Goal: Task Accomplishment & Management: Manage account settings

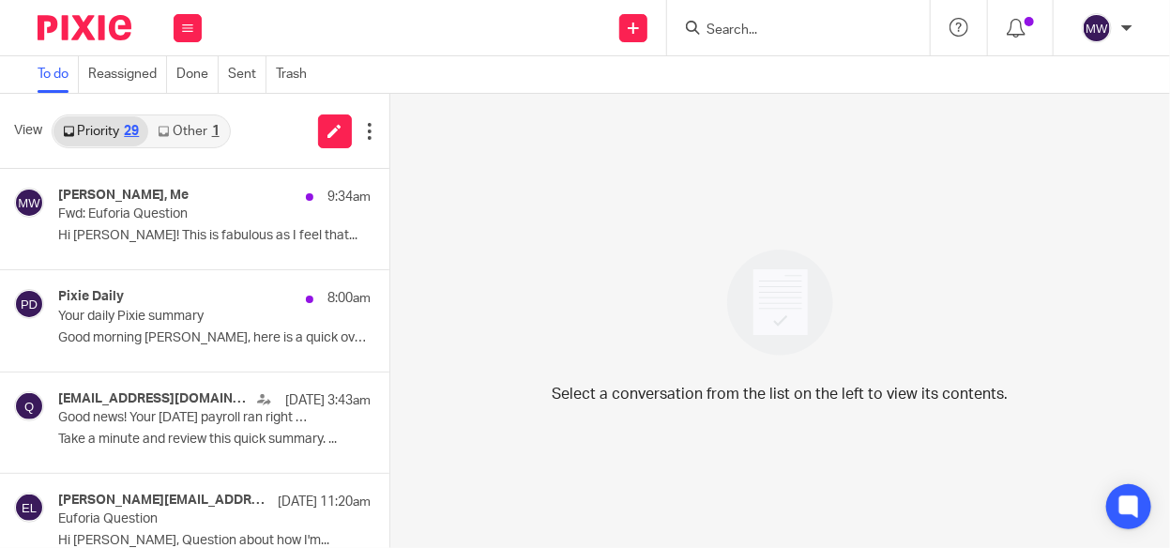
click at [191, 128] on link "Other 1" at bounding box center [188, 131] width 80 height 30
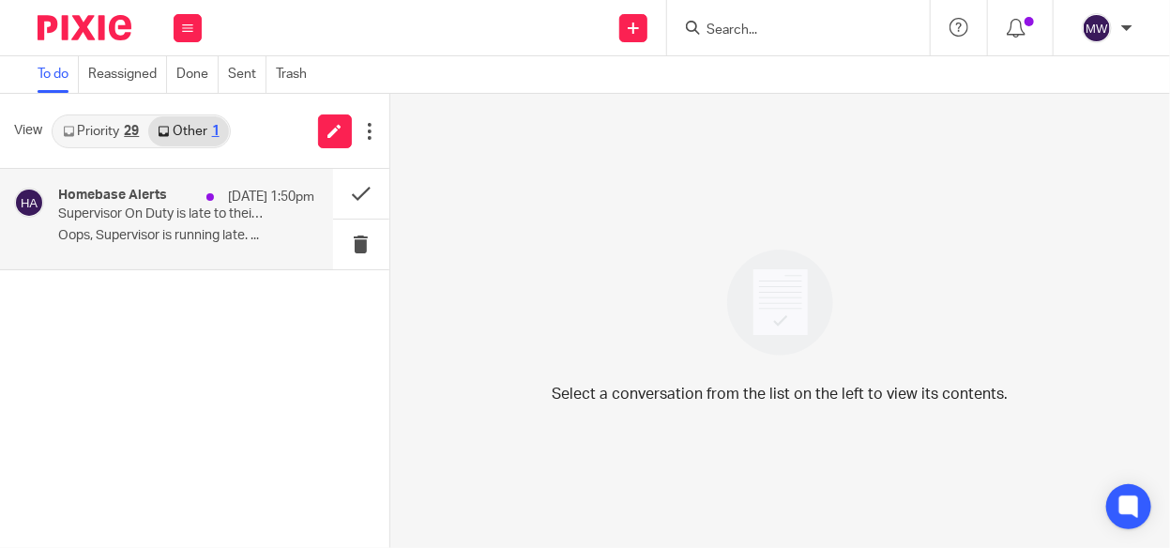
click at [188, 213] on p "Supervisor On Duty is late to their 01:30PM shift" at bounding box center [160, 214] width 204 height 16
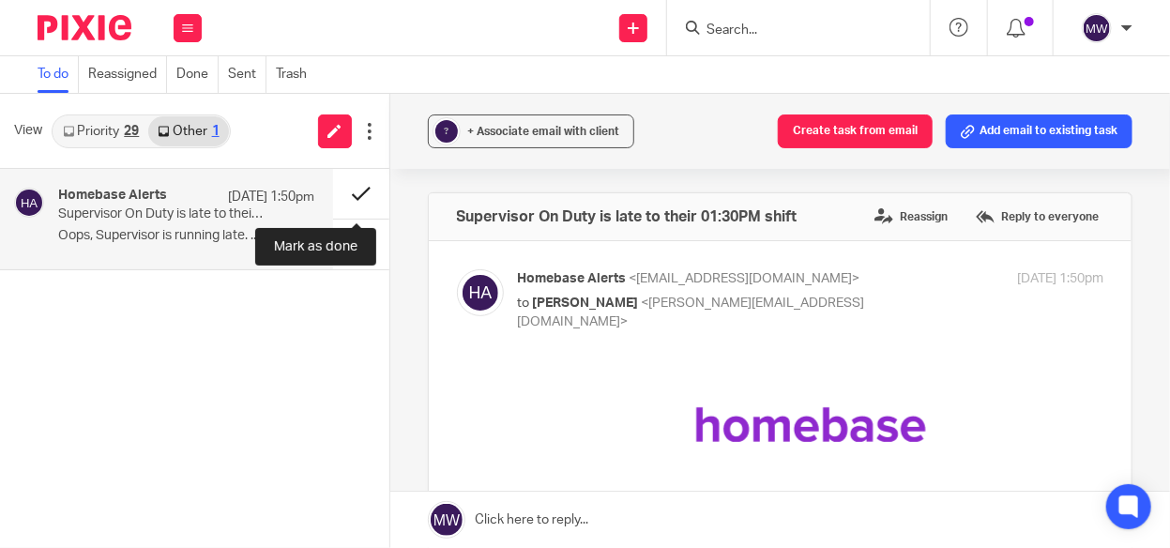
click at [353, 189] on button at bounding box center [361, 194] width 56 height 50
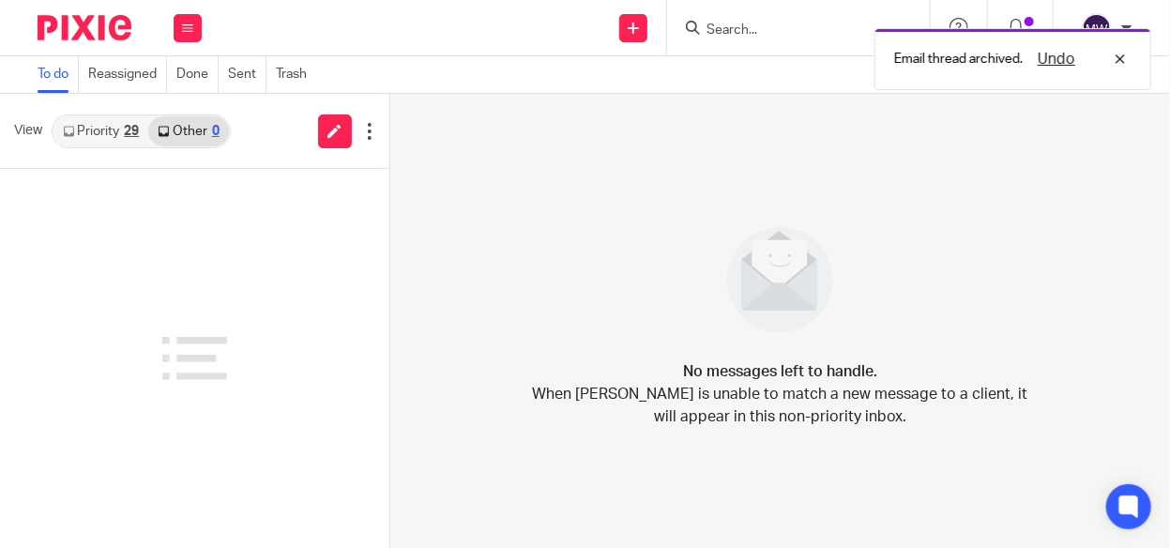
click at [125, 131] on div "29" at bounding box center [131, 131] width 15 height 13
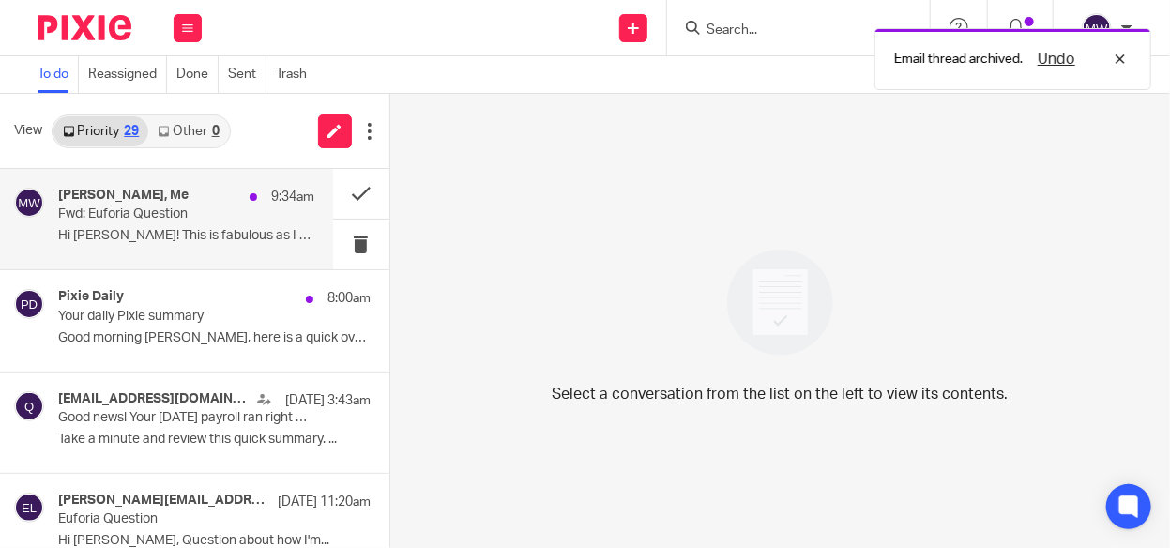
click at [145, 219] on p "Fwd: Euforia Question" at bounding box center [160, 214] width 204 height 16
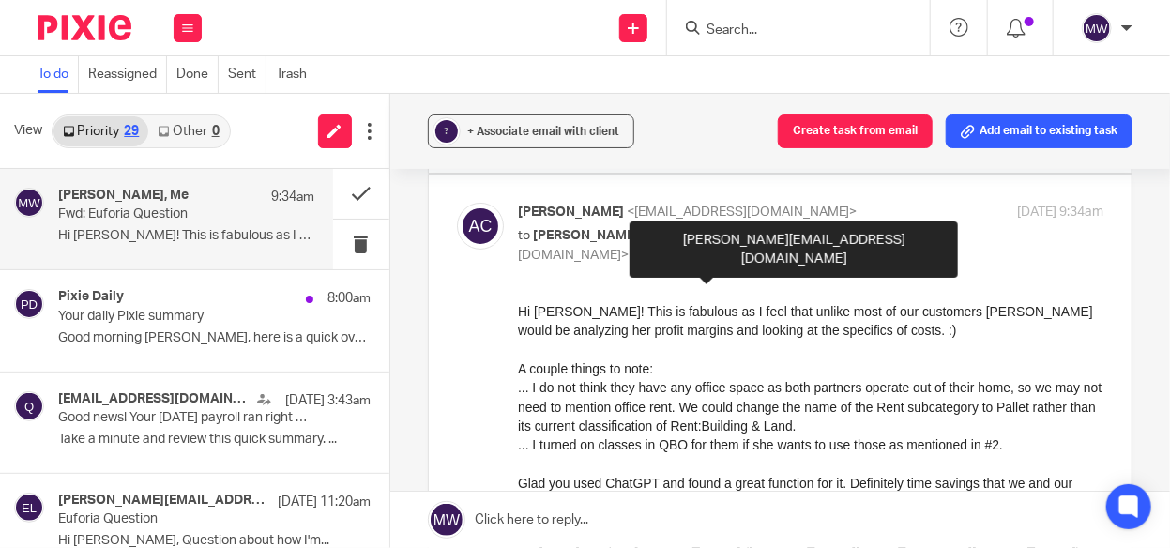
scroll to position [94, 0]
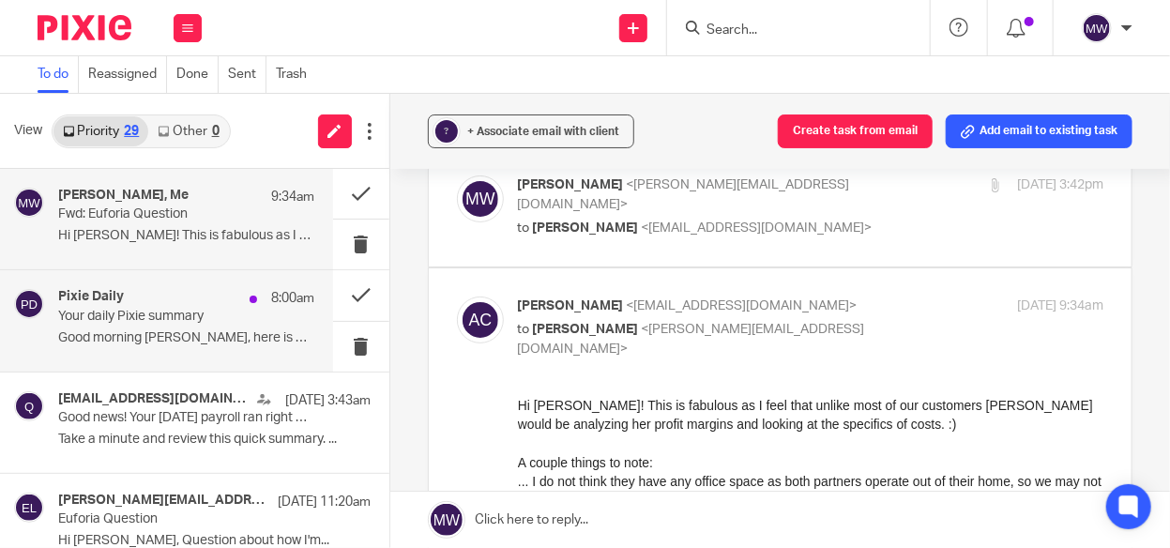
click at [217, 310] on p "Your daily Pixie summary" at bounding box center [160, 317] width 204 height 16
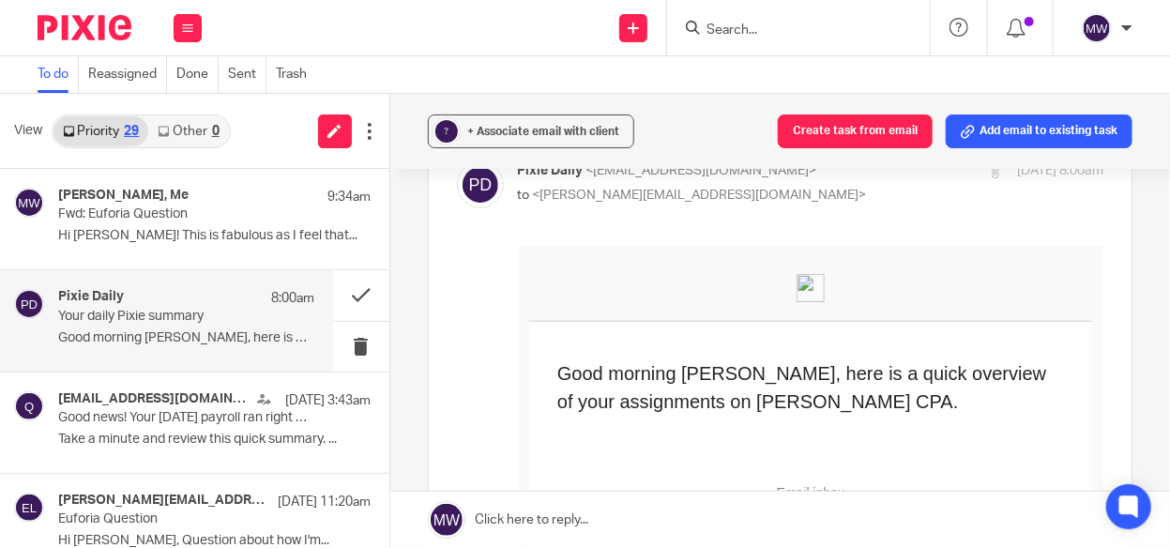
scroll to position [0, 0]
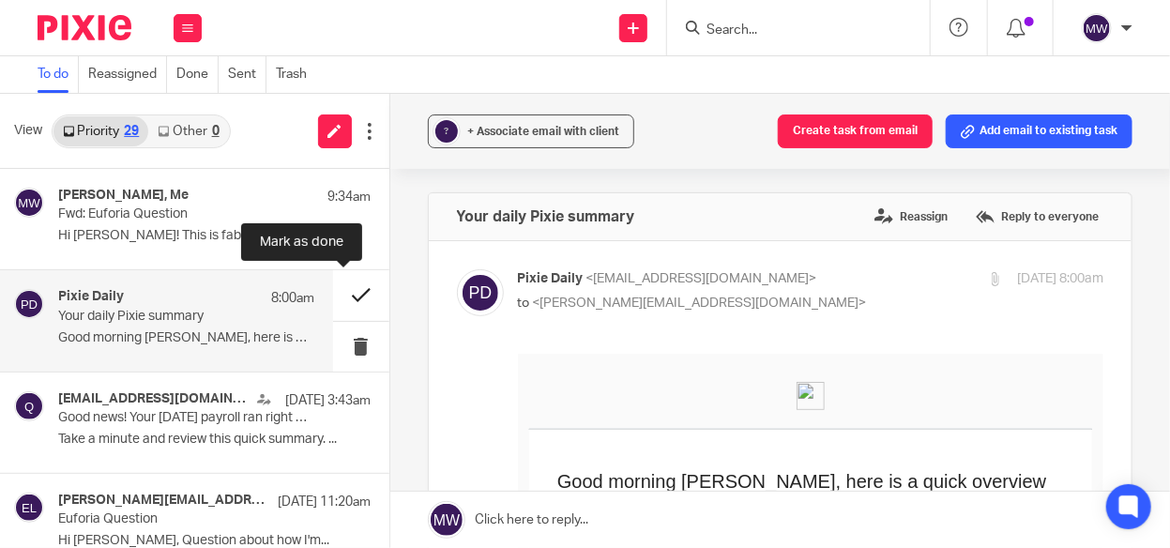
click at [351, 294] on button at bounding box center [361, 295] width 56 height 50
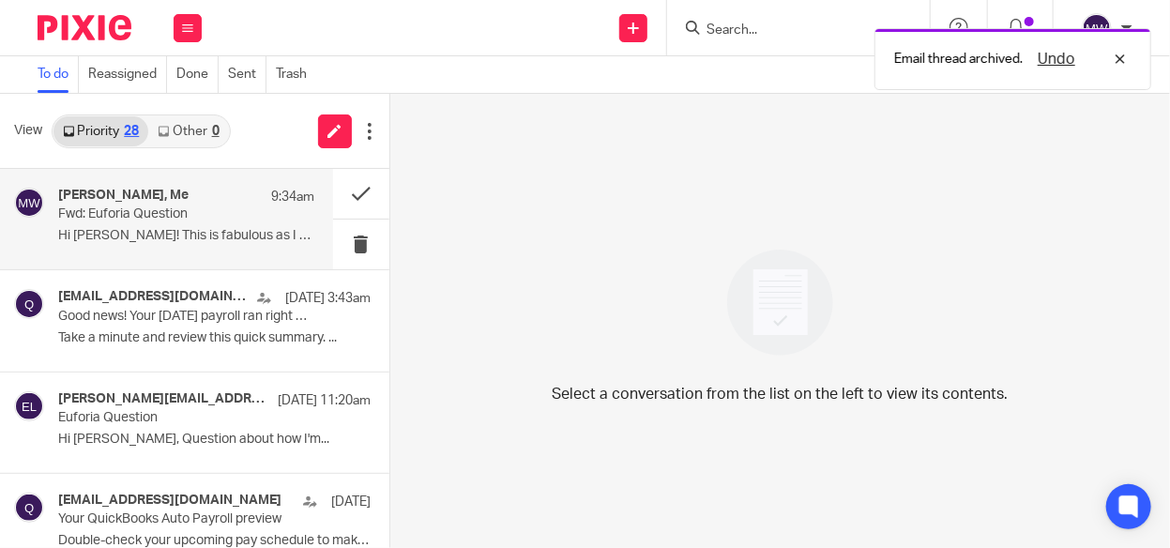
click at [181, 220] on p "Fwd: Euforia Question" at bounding box center [160, 214] width 204 height 16
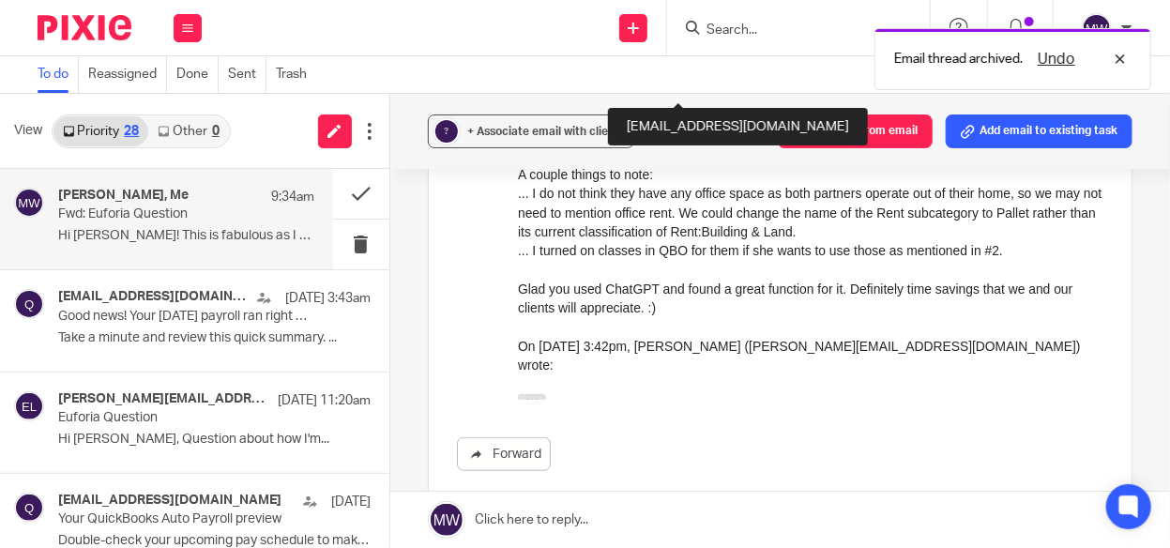
scroll to position [469, 0]
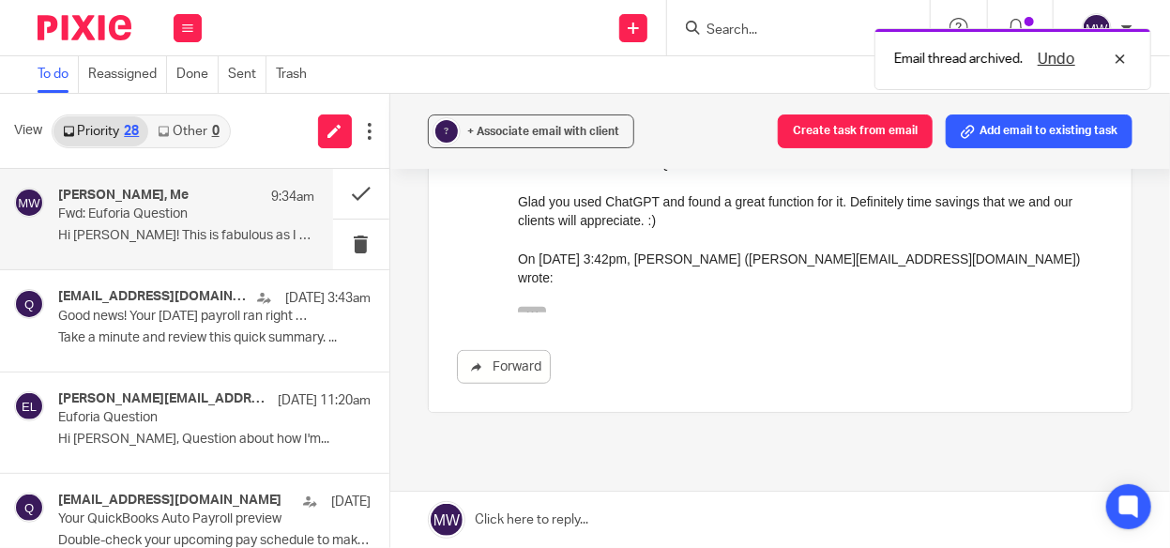
click at [535, 307] on icon "button" at bounding box center [531, 314] width 14 height 14
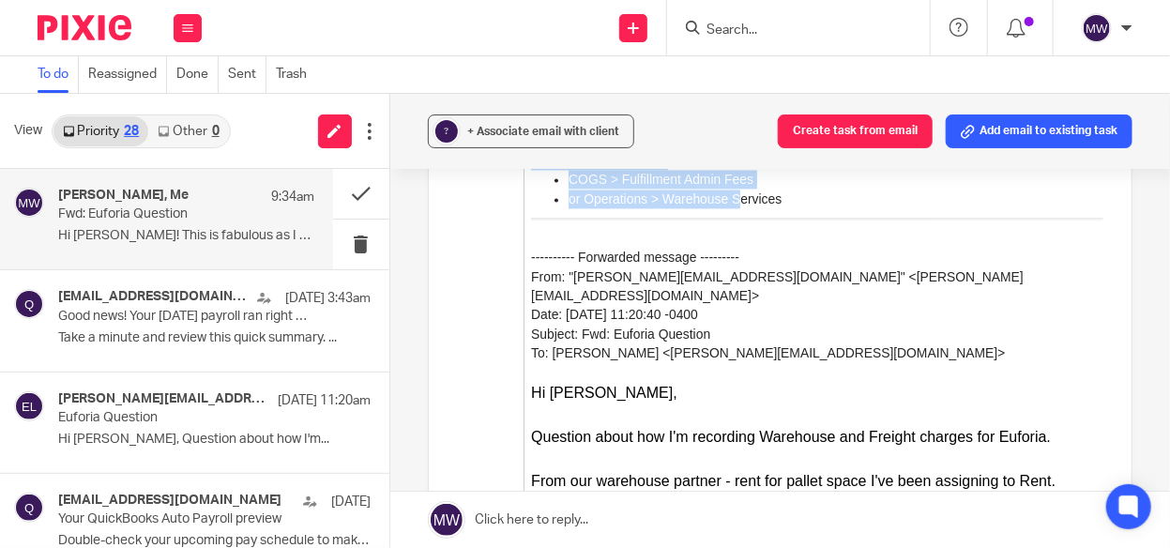
scroll to position [1476, 0]
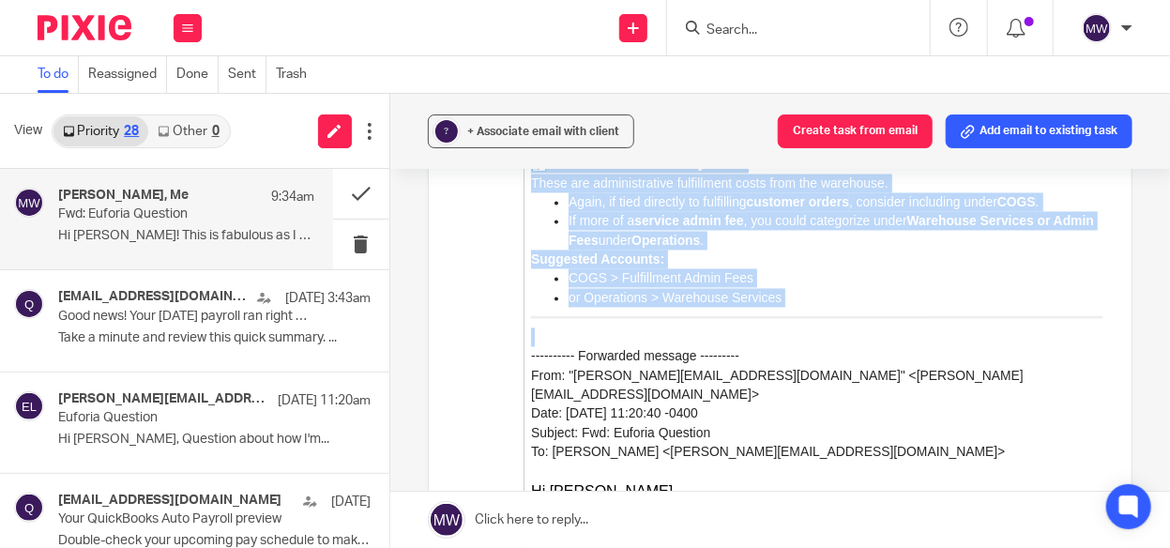
drag, startPoint x: 532, startPoint y: -527, endPoint x: 755, endPoint y: 300, distance: 856.8
click at [755, 300] on blockquote "Hello! Rebecca sent the following question and after this morning's meeting and…" at bounding box center [812, 279] width 580 height 1908
copy blockquote "Hi Rebecca, Great questions — tracking warehouse and freight-related charges ac…"
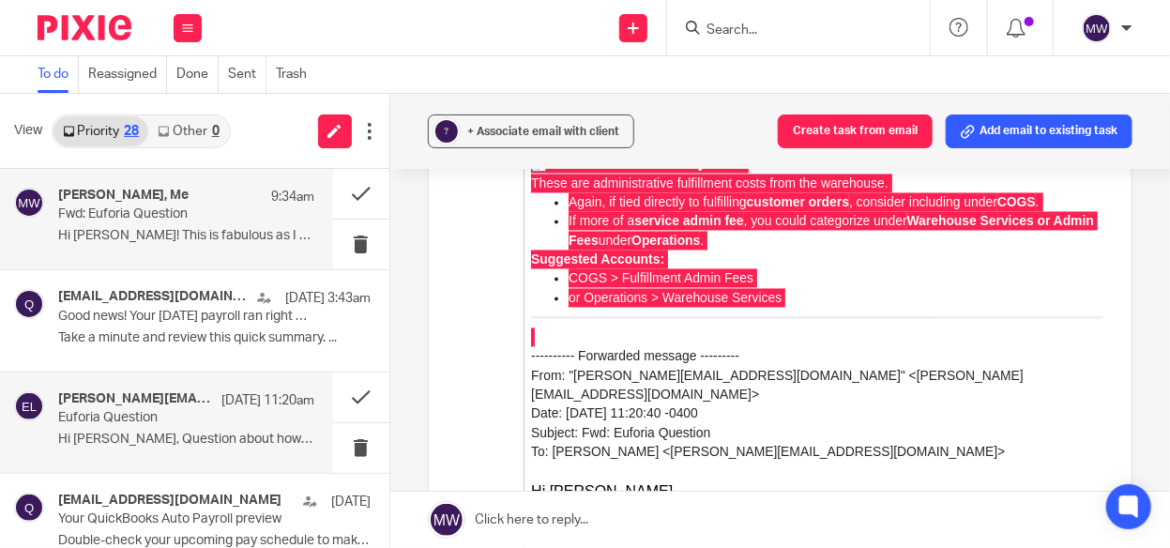
click at [145, 425] on p "Euforia Question" at bounding box center [160, 418] width 204 height 16
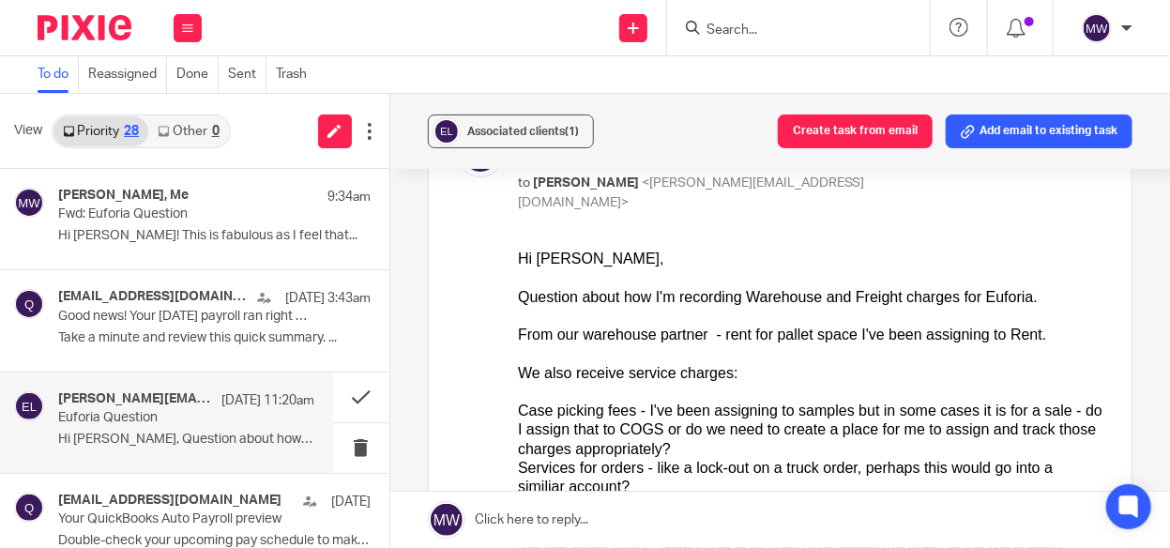
scroll to position [0, 0]
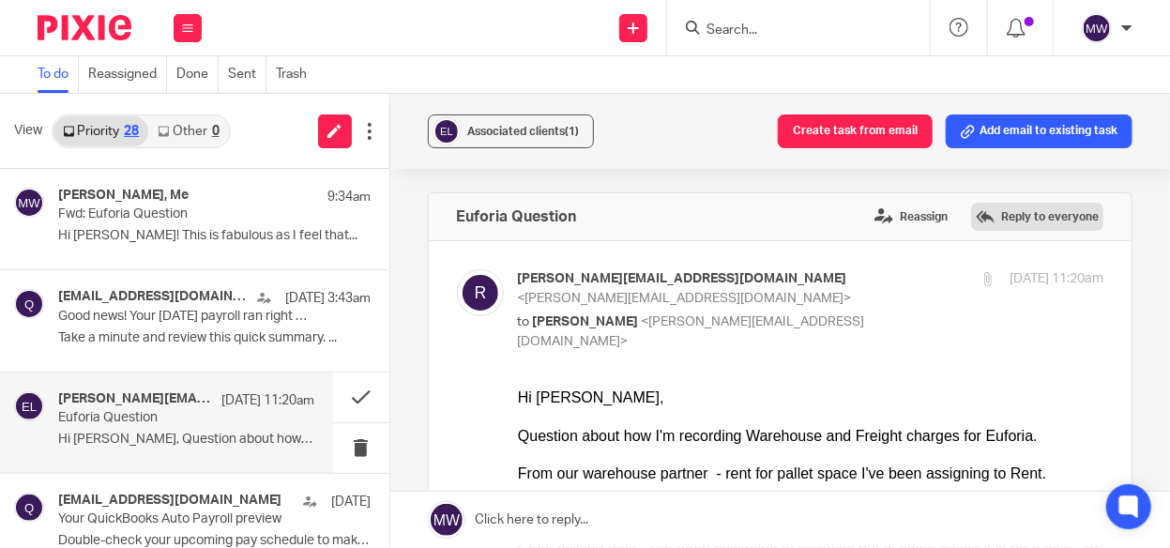
click at [1044, 217] on label "Reply to everyone" at bounding box center [1037, 217] width 132 height 28
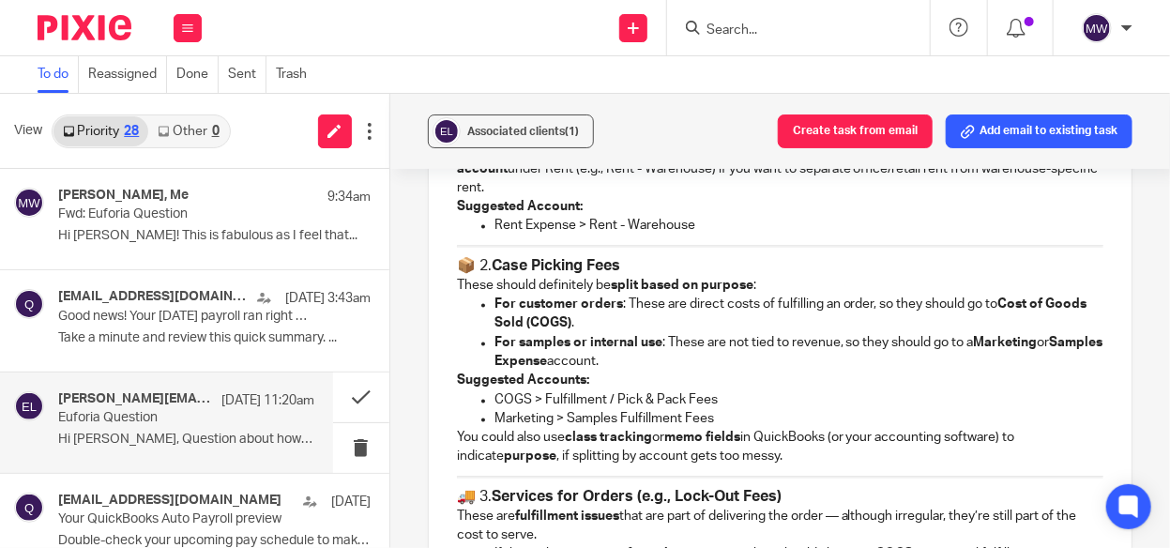
scroll to position [1505, 0]
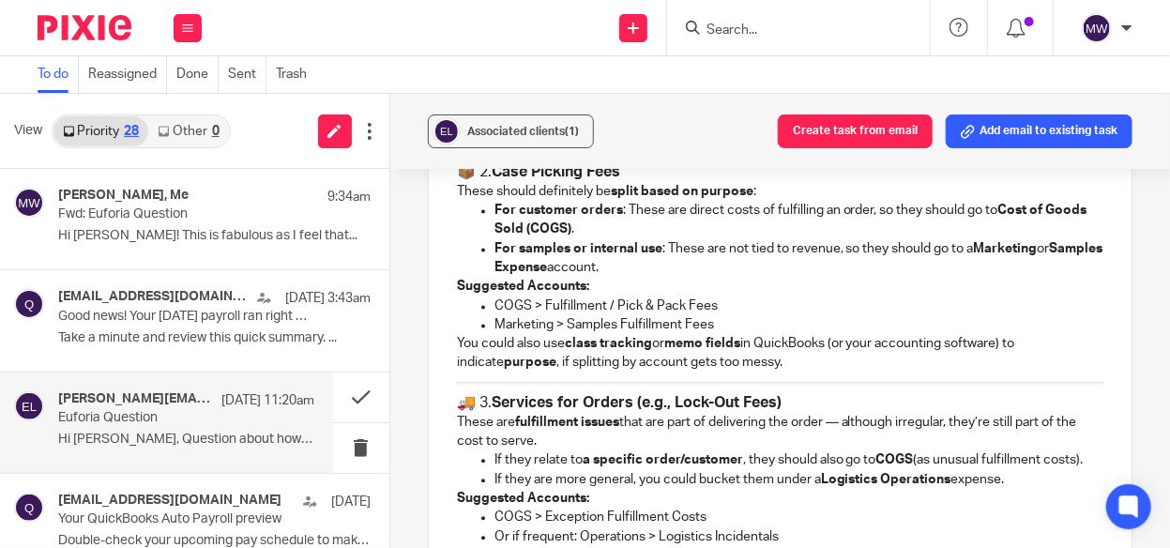
click at [763, 337] on p "You could also use class tracking or memo fields in QuickBooks (or your account…" at bounding box center [780, 354] width 646 height 38
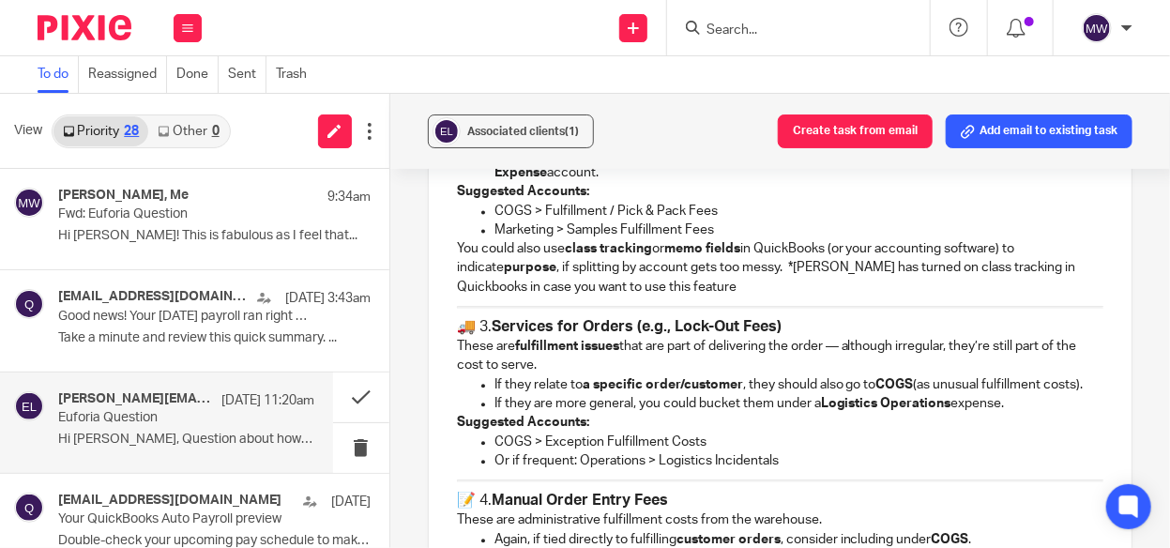
click at [738, 243] on p "You could also use class tracking or memo fields in QuickBooks (or your account…" at bounding box center [780, 267] width 646 height 57
click at [620, 264] on p "You could also use class tracking or memo fields in QuickBooks (or your account…" at bounding box center [780, 267] width 646 height 57
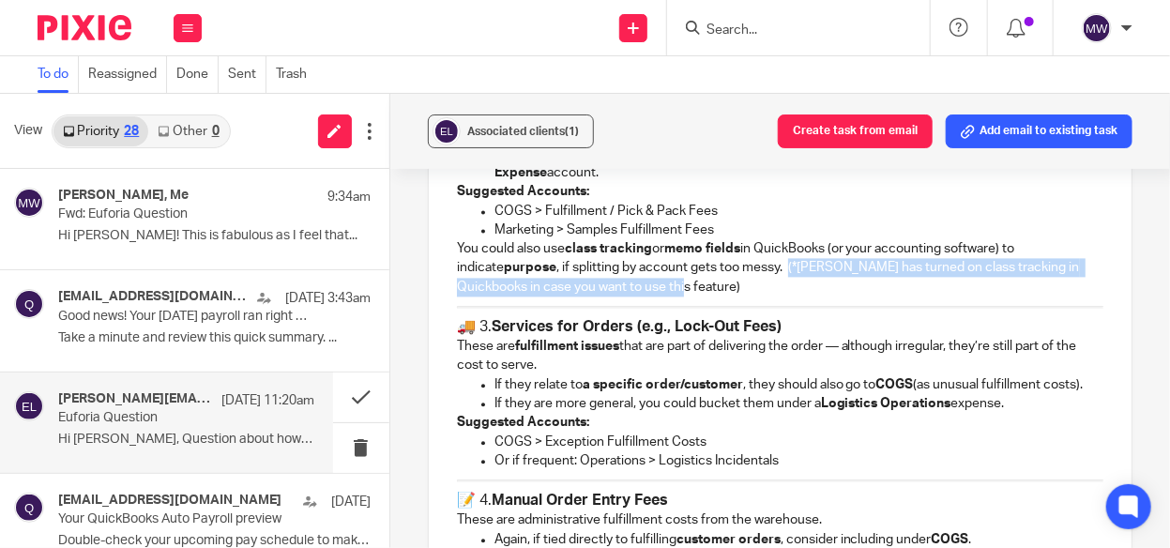
drag, startPoint x: 736, startPoint y: 247, endPoint x: 875, endPoint y: 267, distance: 140.3
click at [875, 267] on p "You could also use class tracking or memo fields in QuickBooks (or your account…" at bounding box center [780, 267] width 646 height 57
drag, startPoint x: 798, startPoint y: 240, endPoint x: 842, endPoint y: 240, distance: 44.1
click at [842, 240] on p "You could also use class tracking or memo fields in QuickBooks (or your account…" at bounding box center [780, 267] width 646 height 57
click at [790, 262] on p "You could also use class tracking or memo fields in QuickBooks (or your account…" at bounding box center [780, 267] width 646 height 57
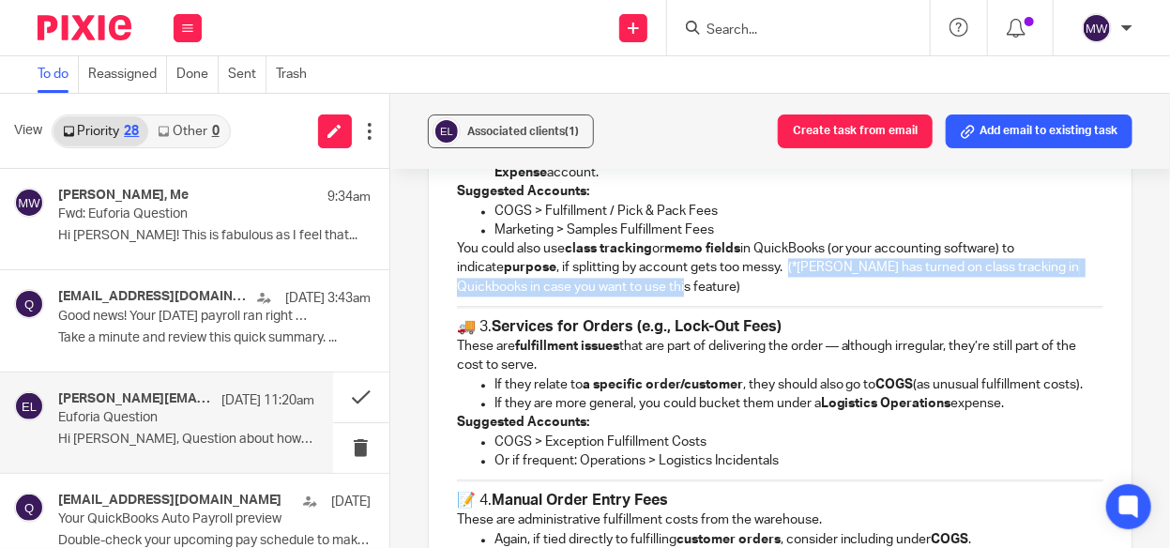
drag, startPoint x: 736, startPoint y: 245, endPoint x: 819, endPoint y: 264, distance: 84.6
click at [819, 264] on p "You could also use class tracking or memo fields in QuickBooks (or your account…" at bounding box center [780, 267] width 646 height 57
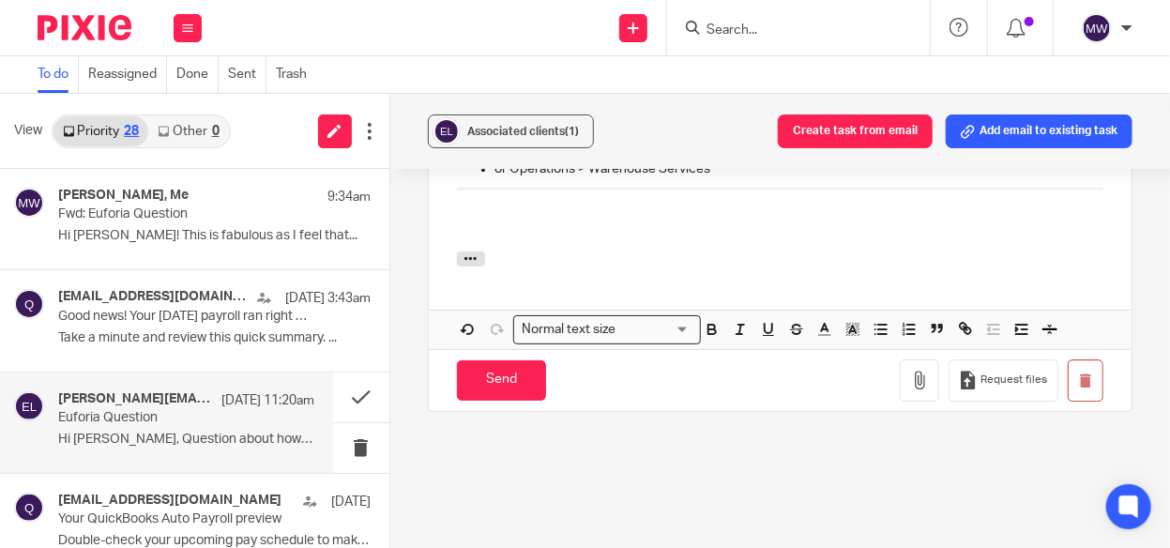
scroll to position [2070, 0]
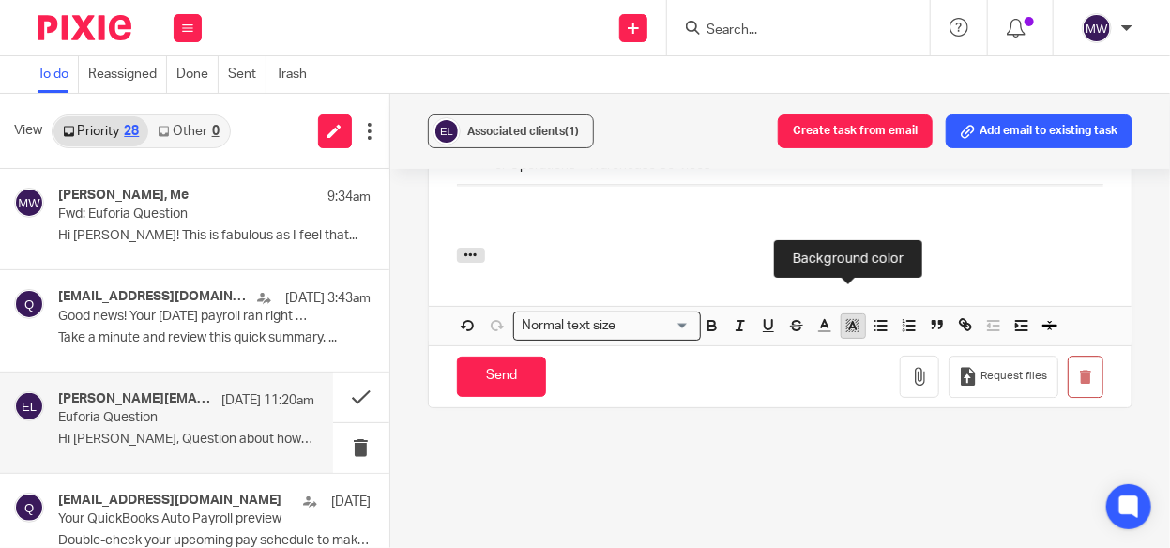
click at [848, 321] on icon "button" at bounding box center [852, 325] width 17 height 17
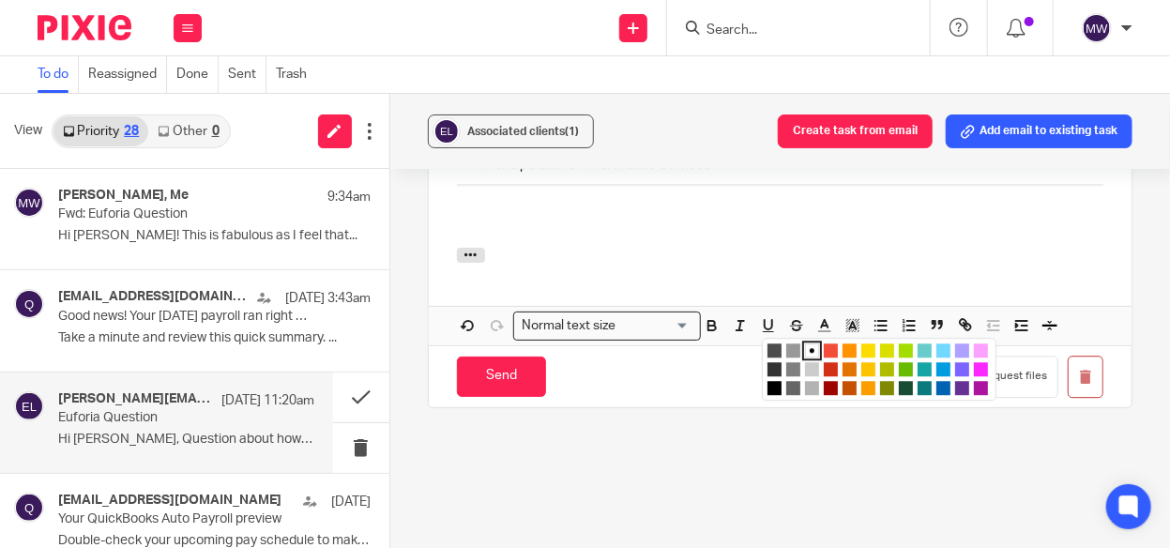
click at [861, 362] on li "color:#FCC400" at bounding box center [868, 369] width 14 height 14
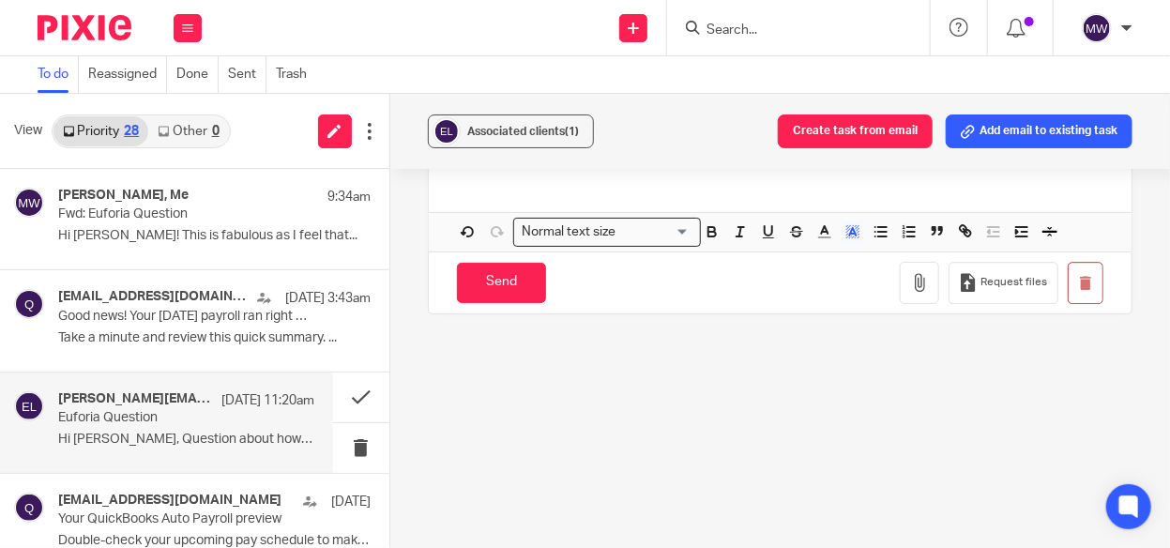
click at [824, 298] on div "Send You have unsaved changes Request files" at bounding box center [780, 282] width 703 height 62
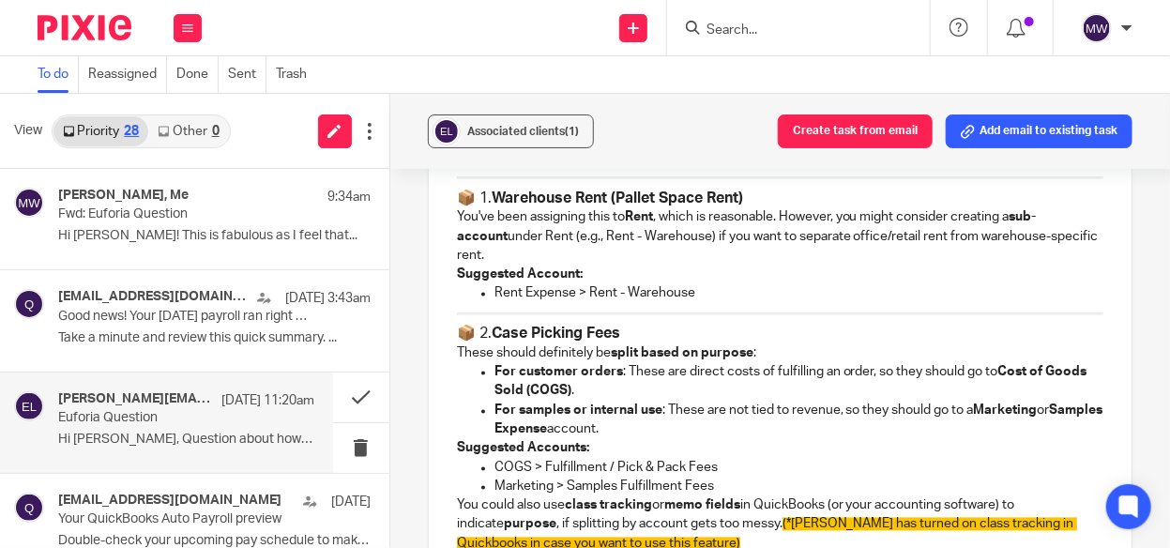
scroll to position [1320, 0]
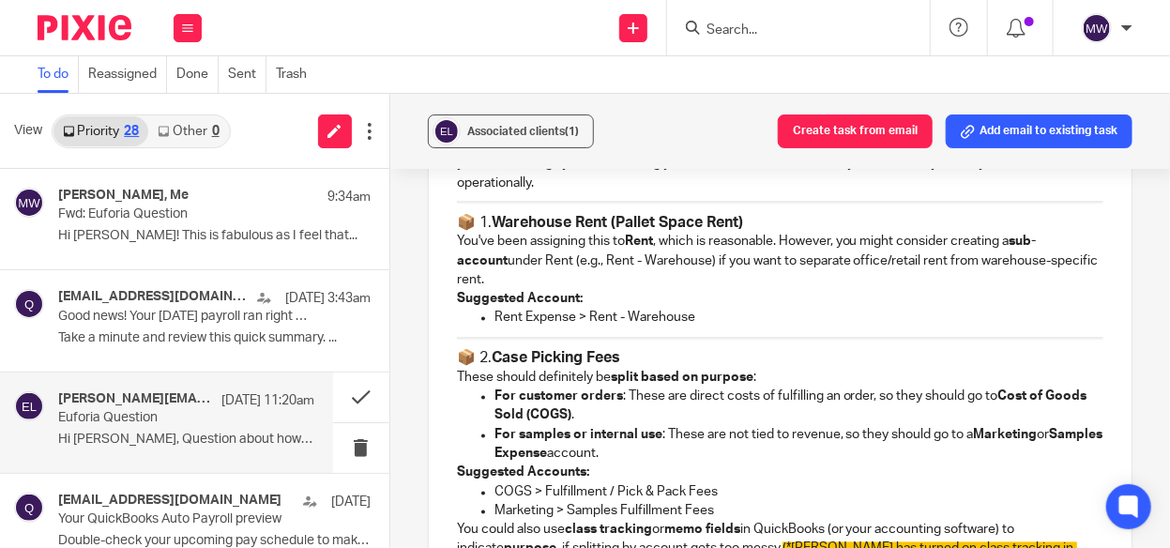
click at [585, 254] on p "You've been assigning this to Rent , which is reasonable. However, you might co…" at bounding box center [780, 261] width 646 height 57
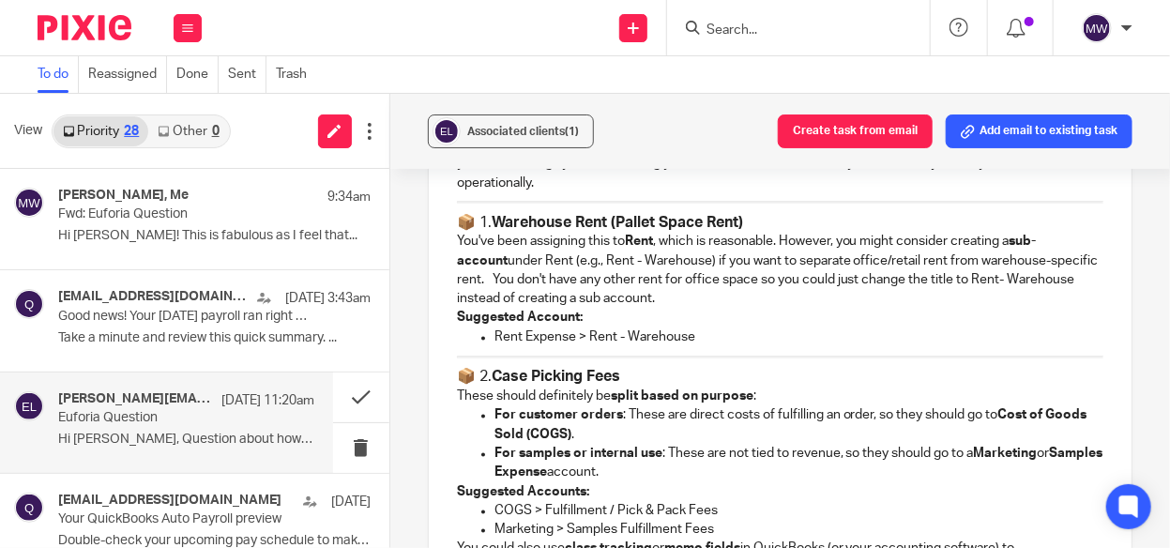
drag, startPoint x: 537, startPoint y: 255, endPoint x: 728, endPoint y: 281, distance: 192.2
click at [728, 281] on p "You've been assigning this to Rent , which is reasonable. However, you might co…" at bounding box center [780, 271] width 646 height 76
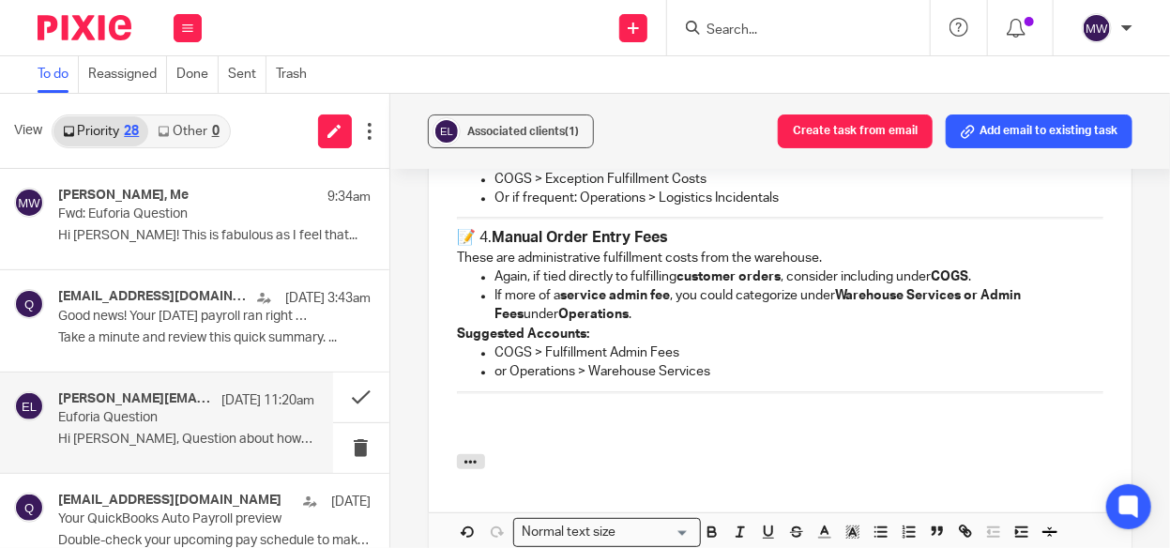
scroll to position [2183, 0]
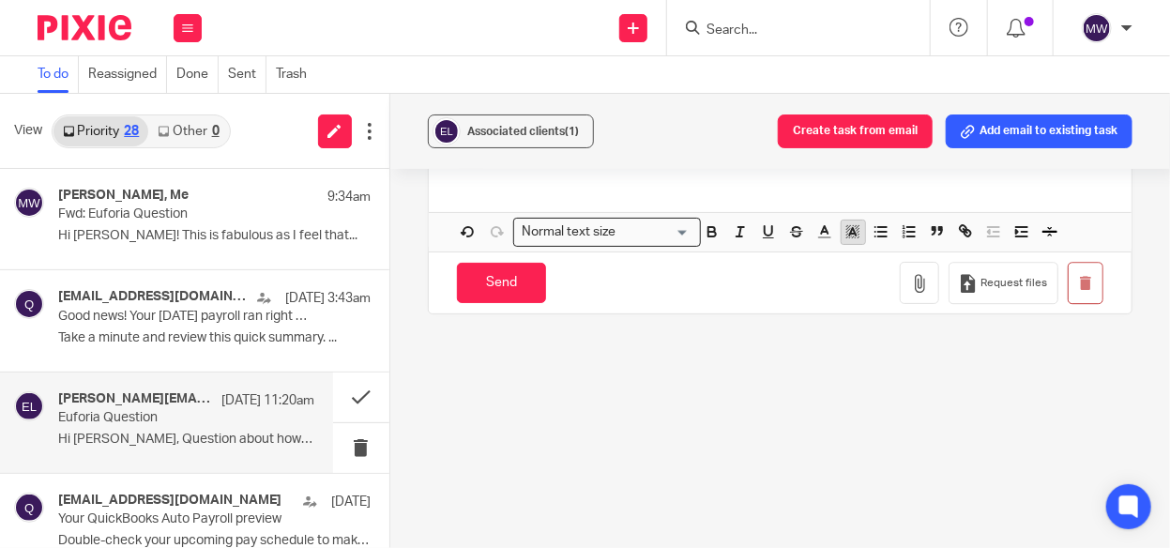
click at [851, 223] on icon "button" at bounding box center [852, 231] width 17 height 17
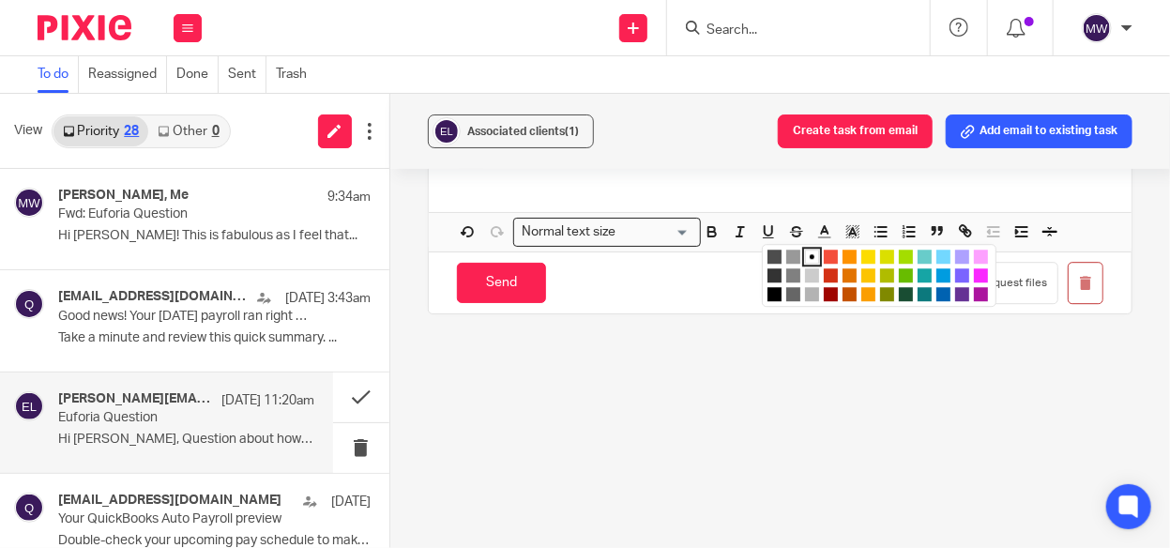
click at [863, 268] on li "color:#FCC400" at bounding box center [868, 275] width 14 height 14
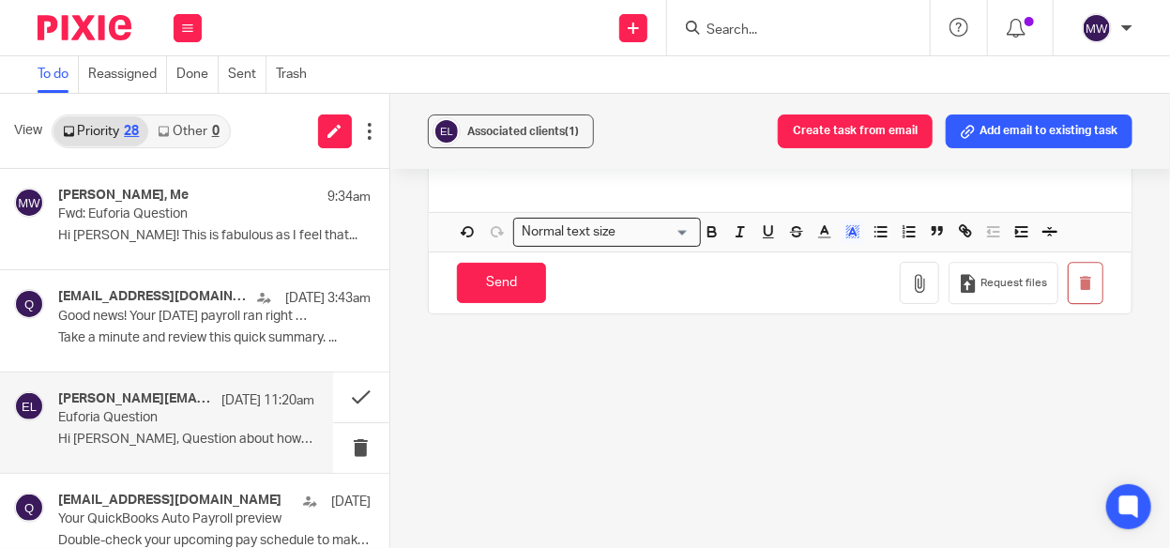
click at [715, 169] on div "Attachments" at bounding box center [780, 173] width 703 height 39
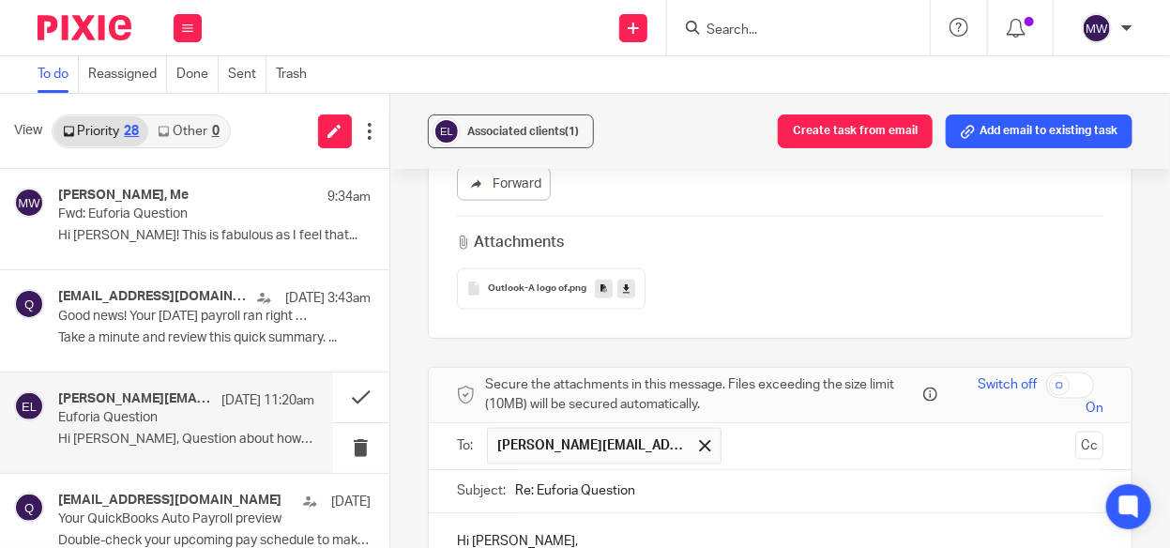
scroll to position [963, 0]
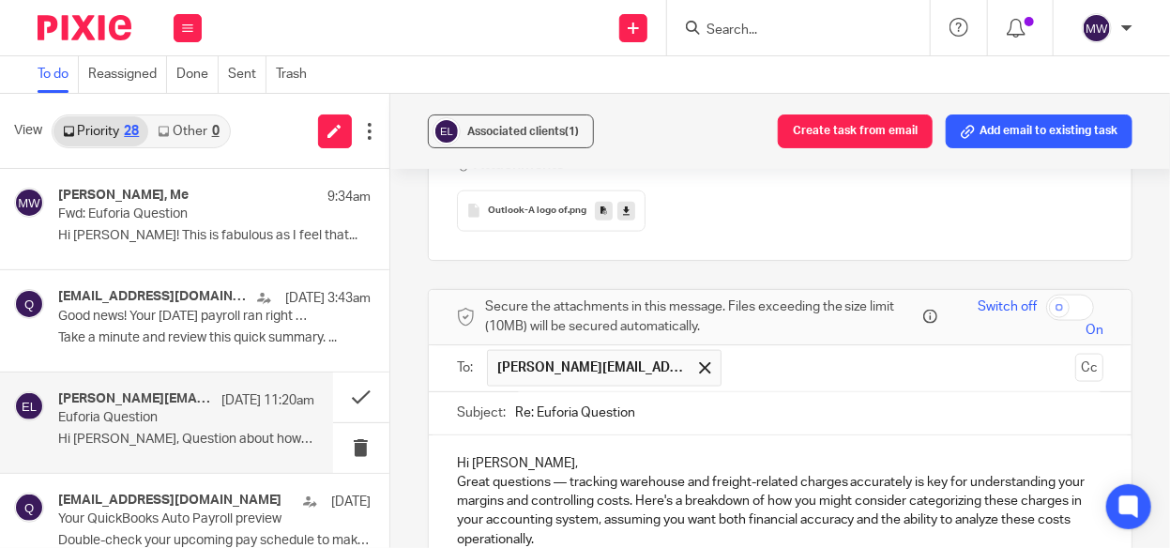
click at [531, 454] on p "Hi Rebecca," at bounding box center [780, 463] width 646 height 19
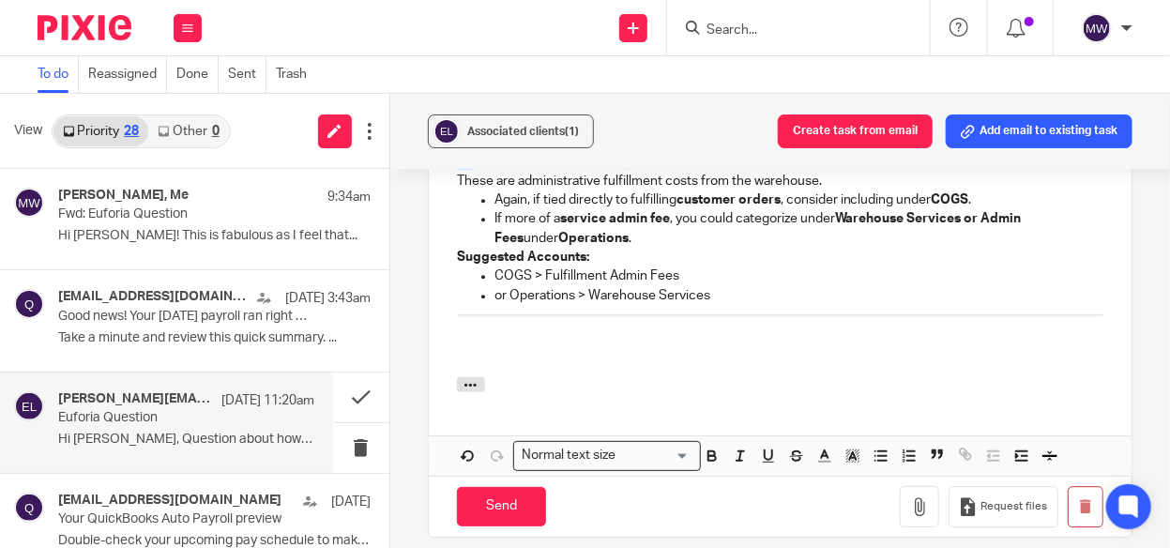
scroll to position [1995, 0]
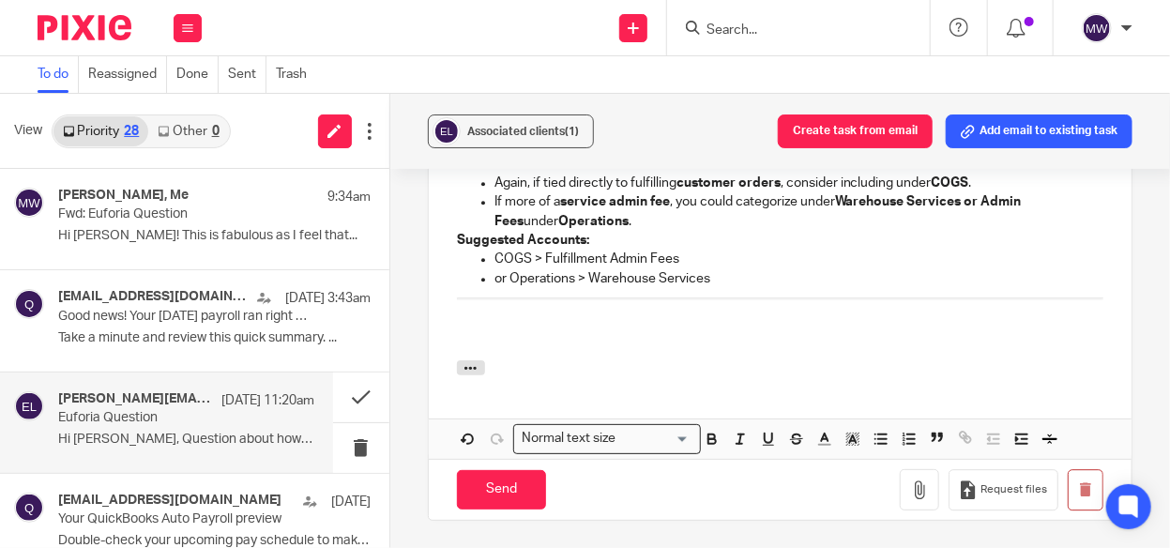
click at [585, 314] on p at bounding box center [780, 318] width 646 height 19
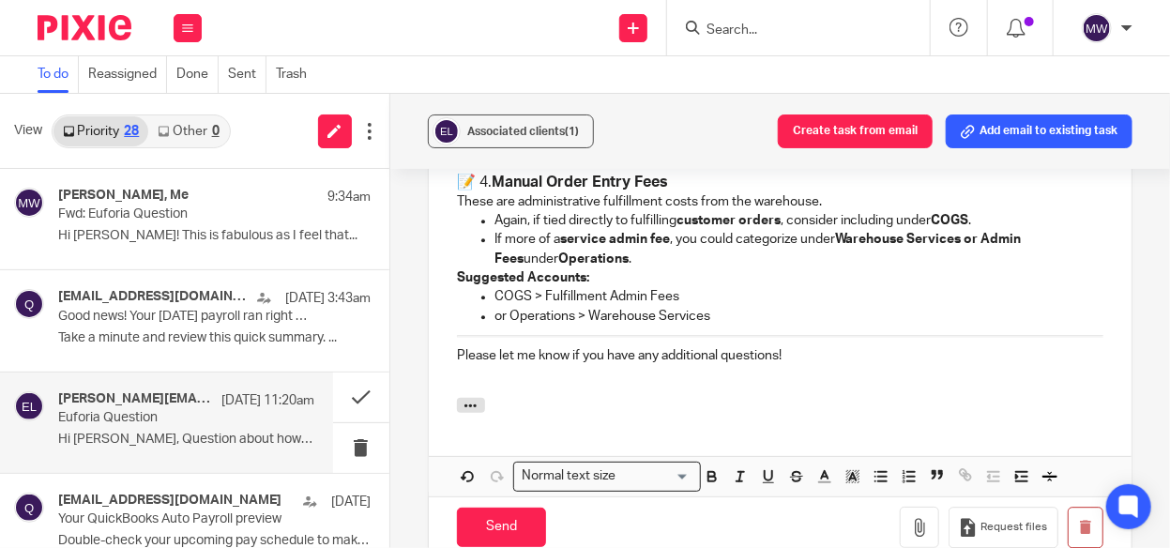
scroll to position [2183, 0]
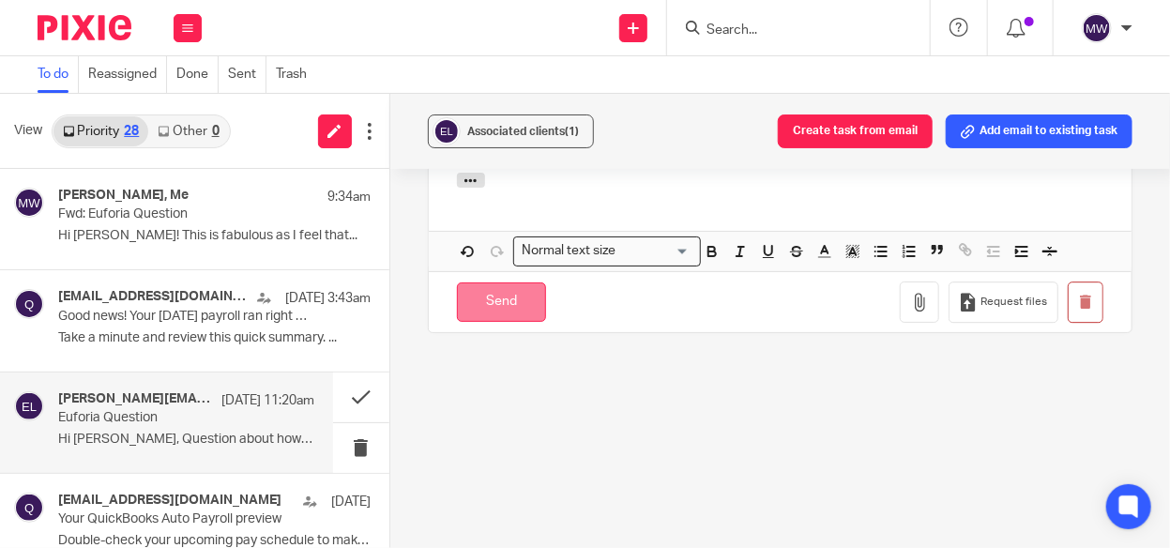
click at [489, 292] on input "Send" at bounding box center [501, 302] width 89 height 40
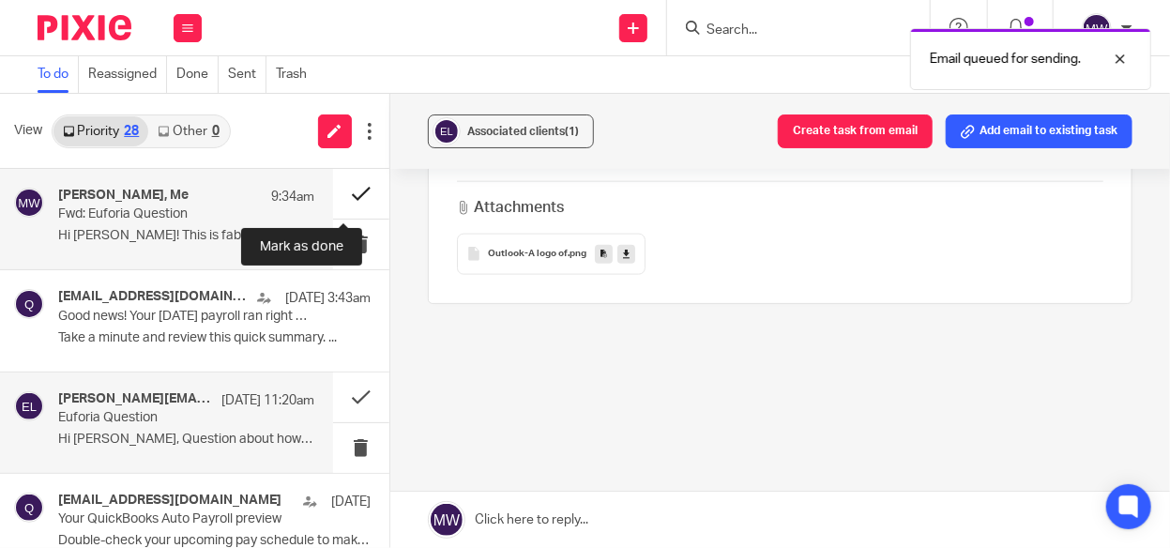
scroll to position [898, 0]
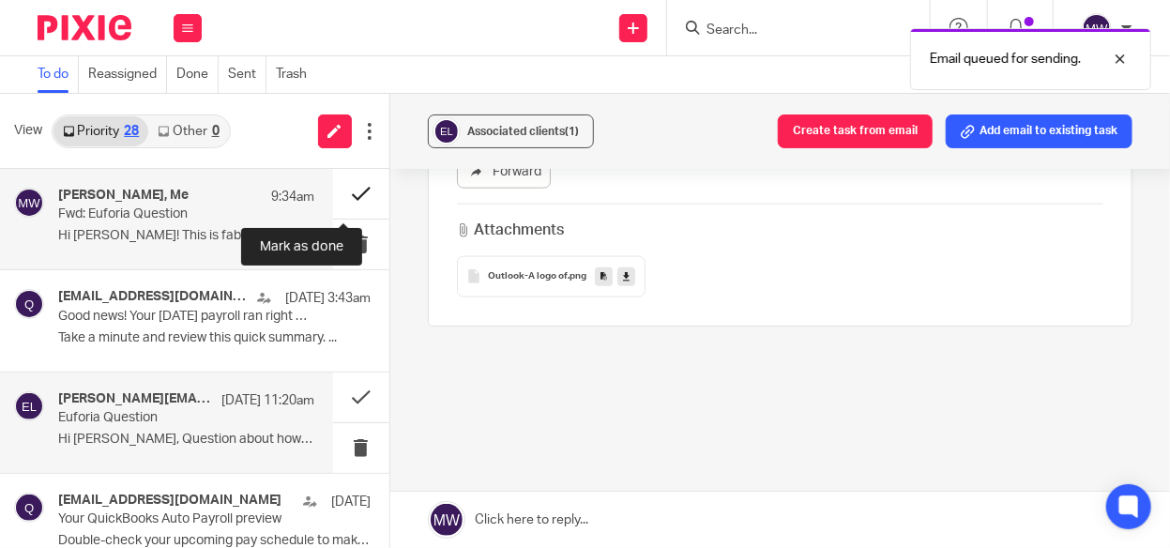
click at [348, 192] on button at bounding box center [361, 194] width 56 height 50
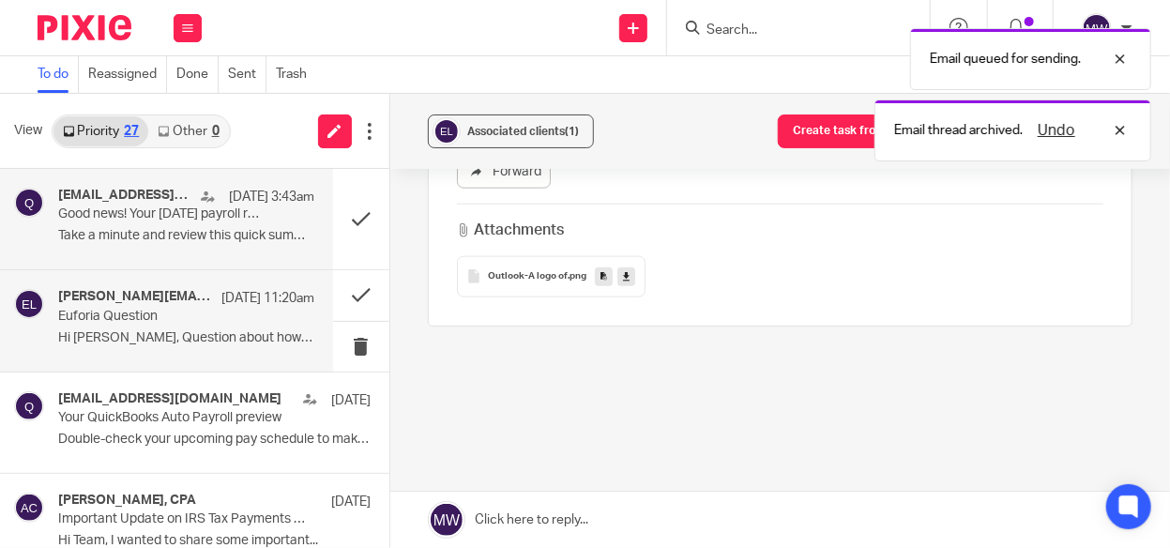
click at [197, 219] on p "Good news! Your Sep 20 payroll ran right on schedule." at bounding box center [160, 214] width 204 height 16
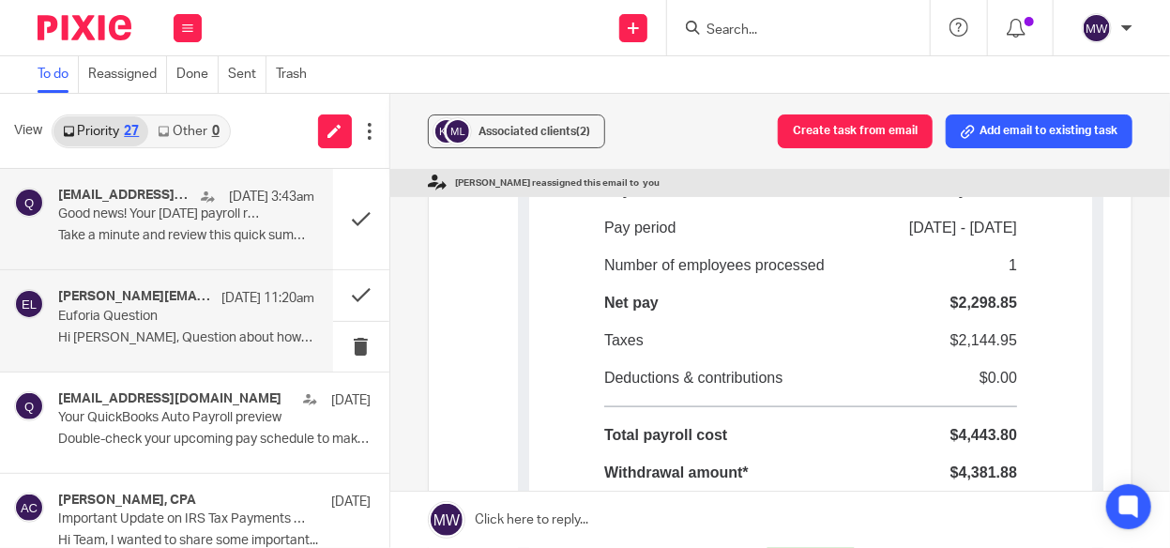
scroll to position [563, 0]
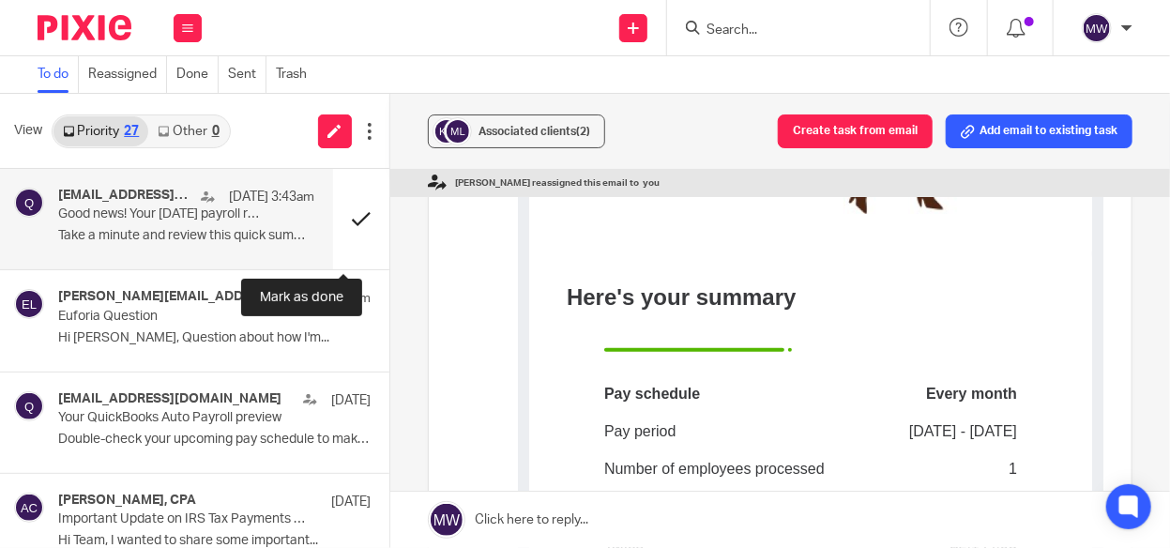
click at [344, 215] on button at bounding box center [361, 219] width 56 height 100
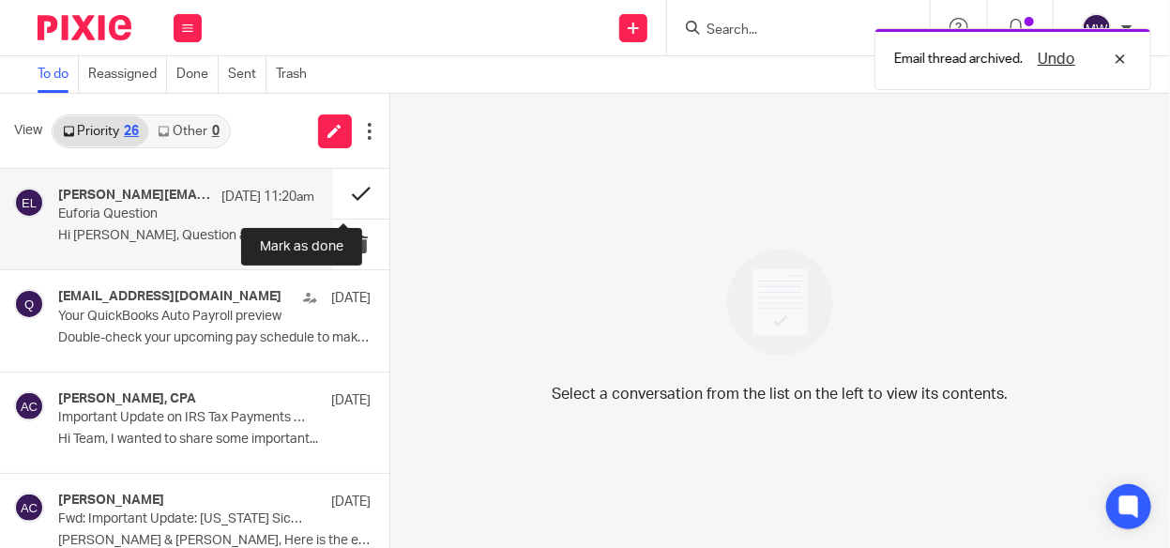
click at [345, 190] on button at bounding box center [361, 194] width 56 height 50
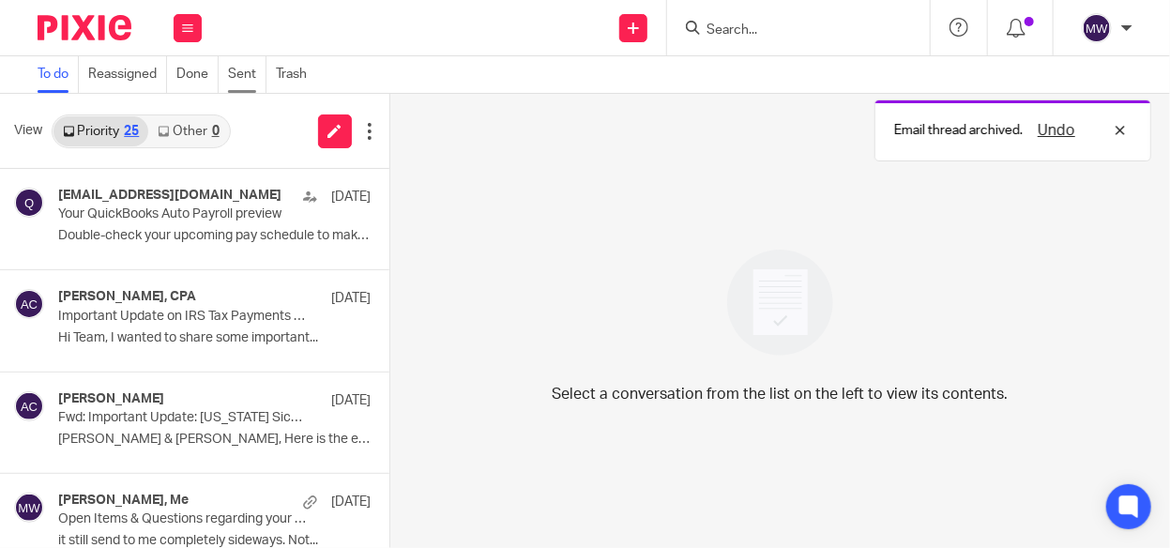
click at [234, 78] on link "Sent" at bounding box center [247, 74] width 38 height 37
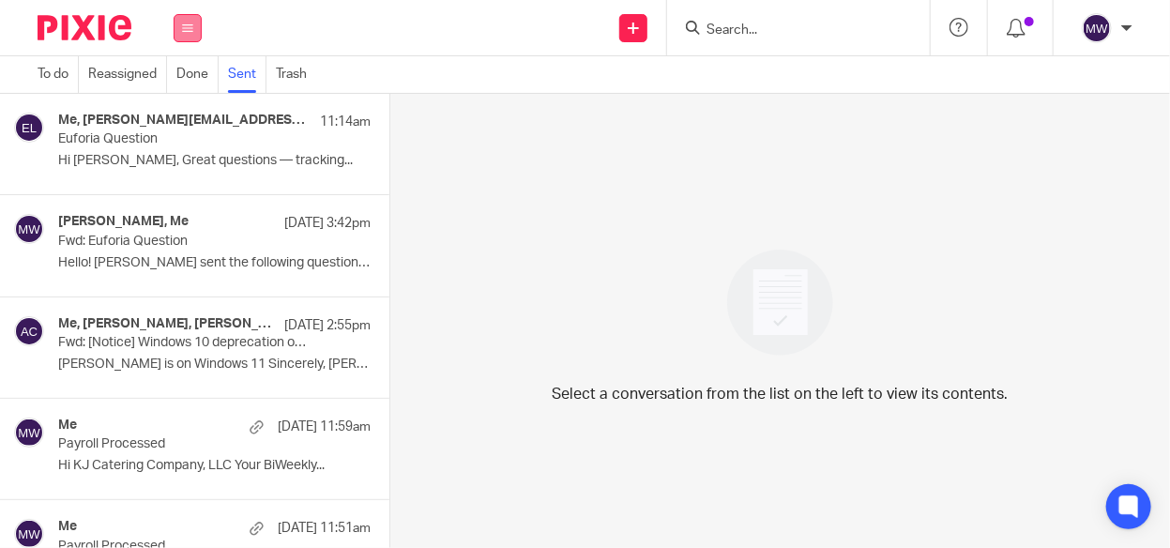
click at [184, 33] on icon at bounding box center [187, 28] width 11 height 11
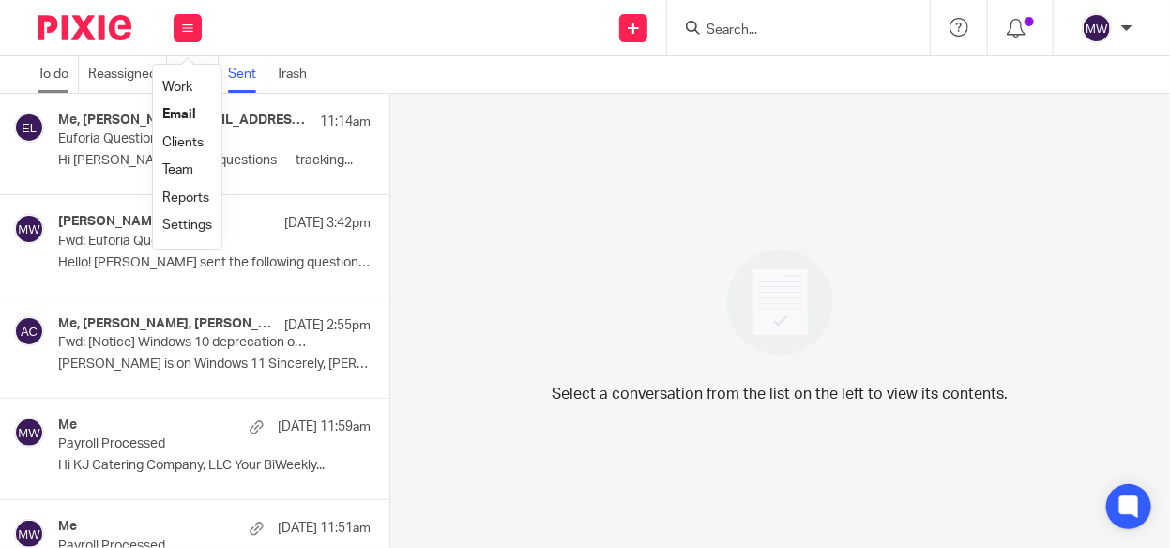
click at [58, 80] on link "To do" at bounding box center [58, 74] width 41 height 37
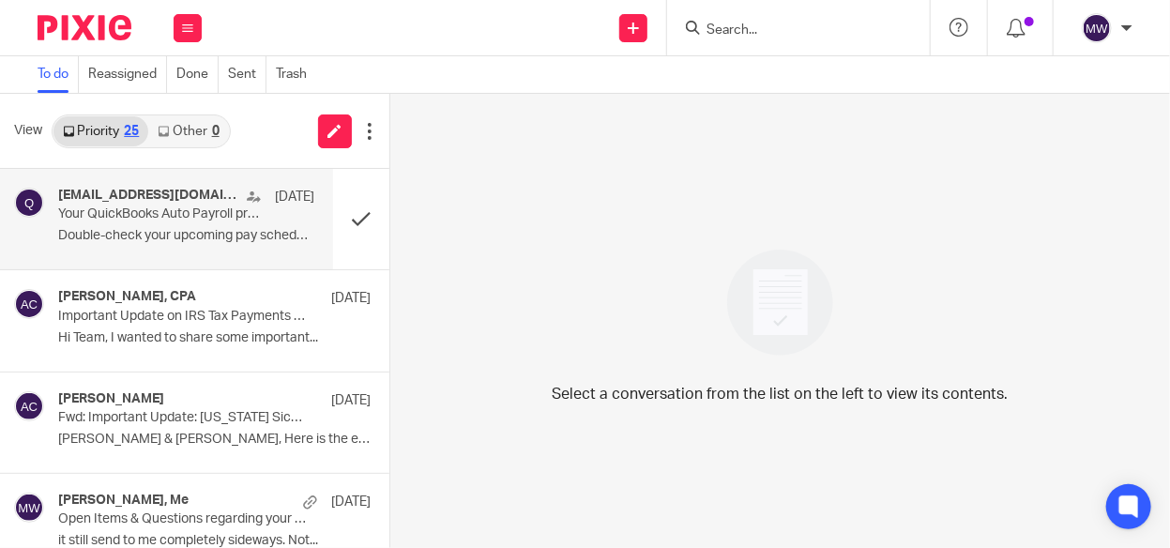
click at [182, 220] on p "Your QuickBooks Auto Payroll preview" at bounding box center [160, 214] width 204 height 16
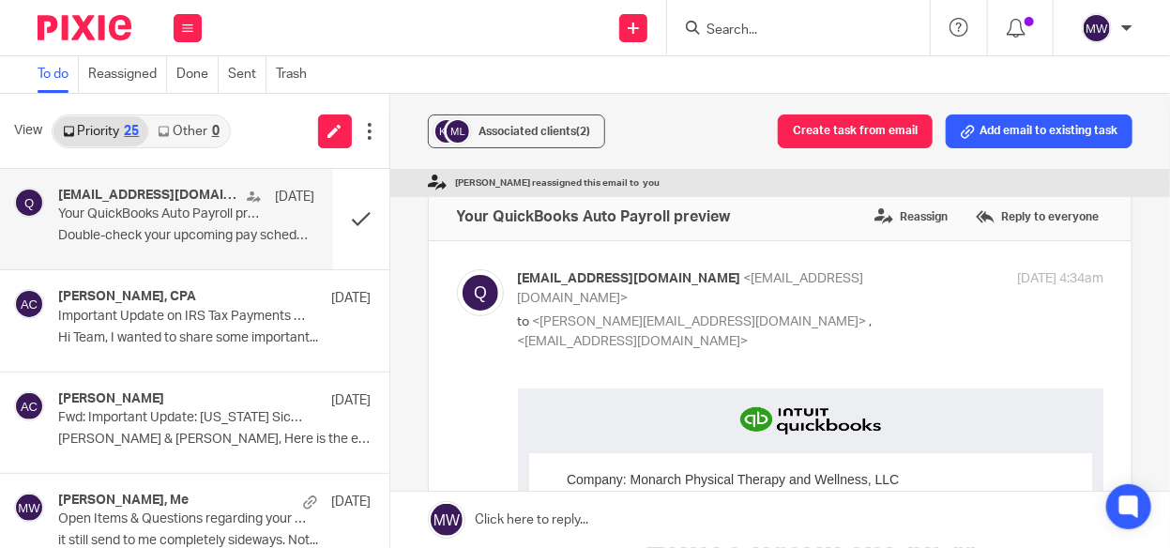
click at [243, 211] on p "Your QuickBooks Auto Payroll preview" at bounding box center [160, 214] width 204 height 16
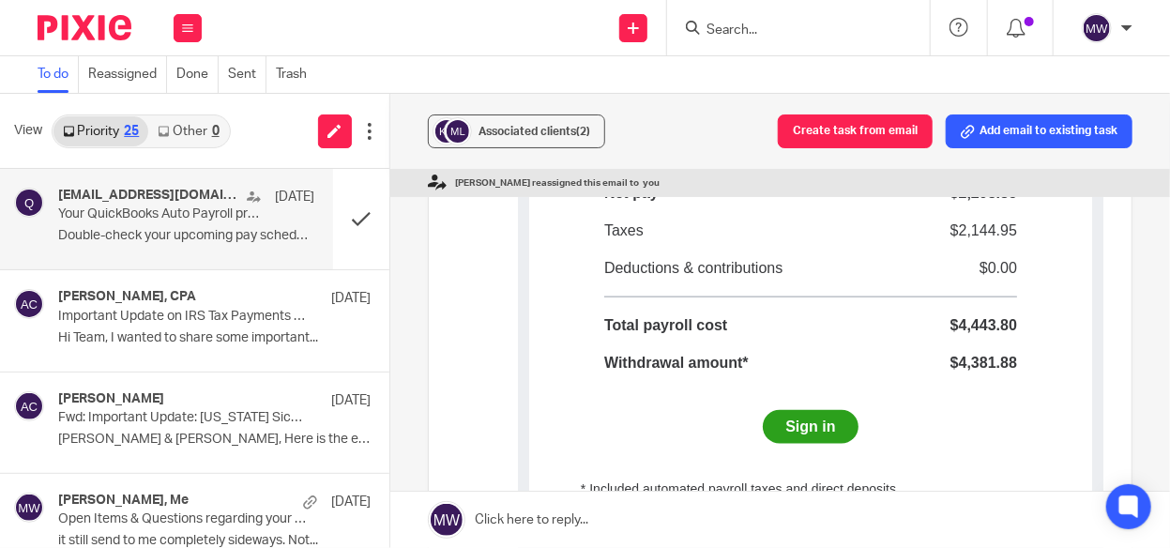
scroll to position [281, 0]
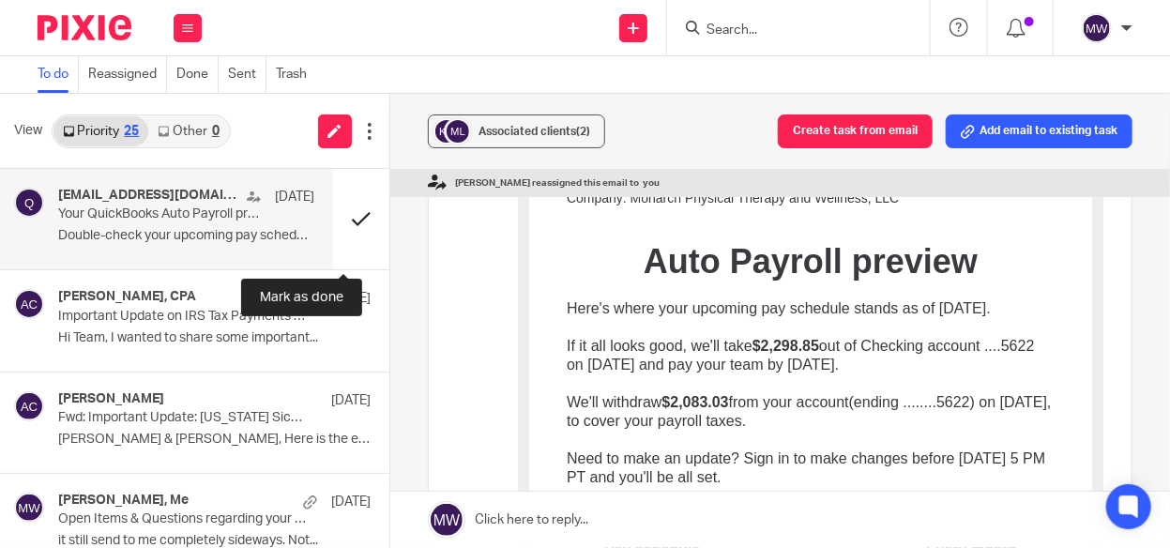
click at [343, 219] on button at bounding box center [361, 219] width 56 height 100
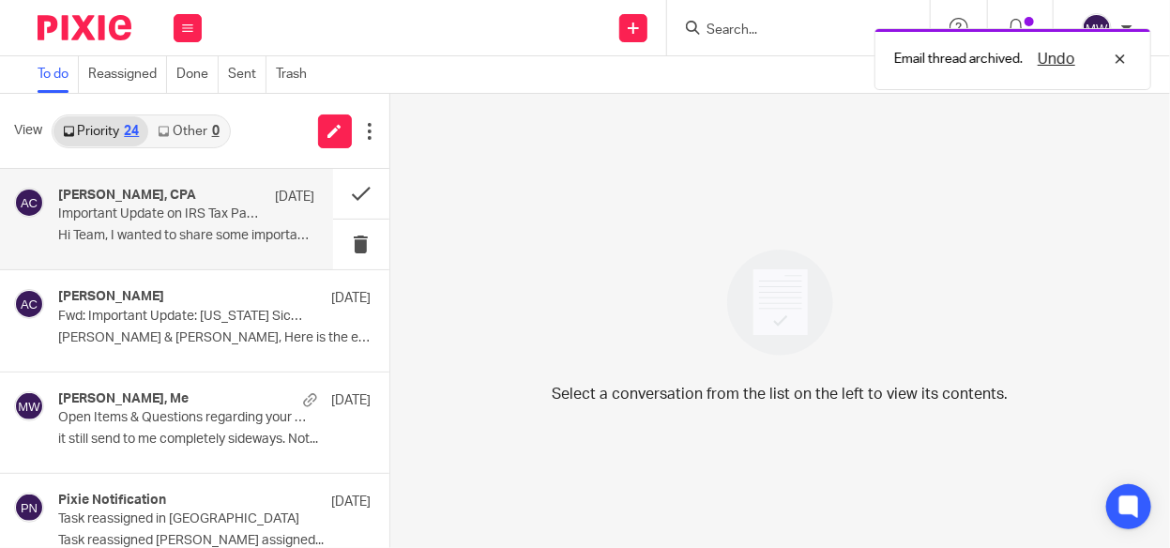
click at [179, 226] on div "Amy L Corfixsen, CPA Sep 10 Important Update on IRS Tax Payments & Refunds Hi T…" at bounding box center [186, 219] width 256 height 63
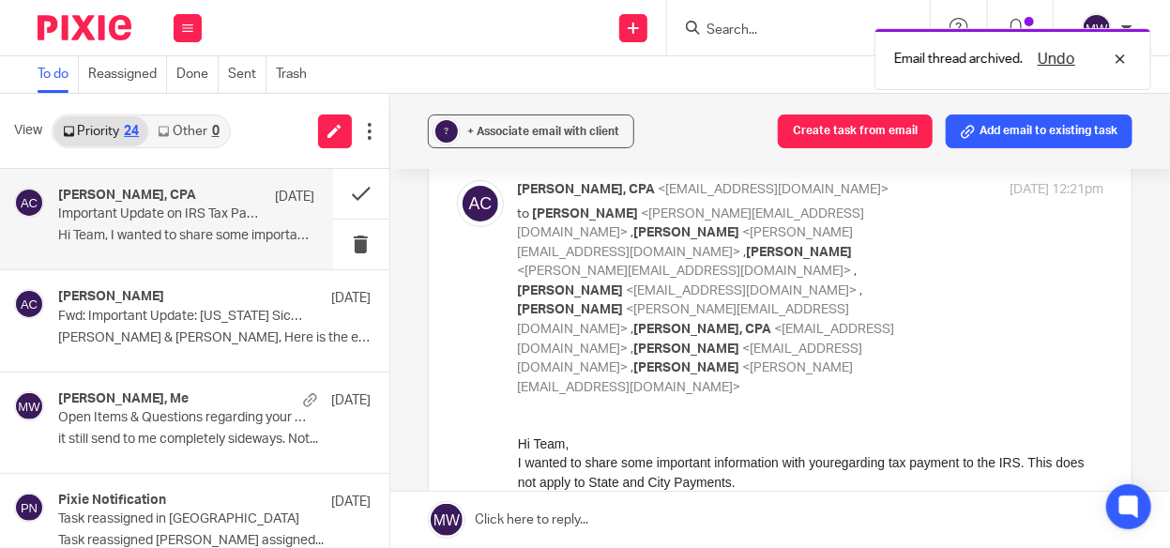
scroll to position [188, 0]
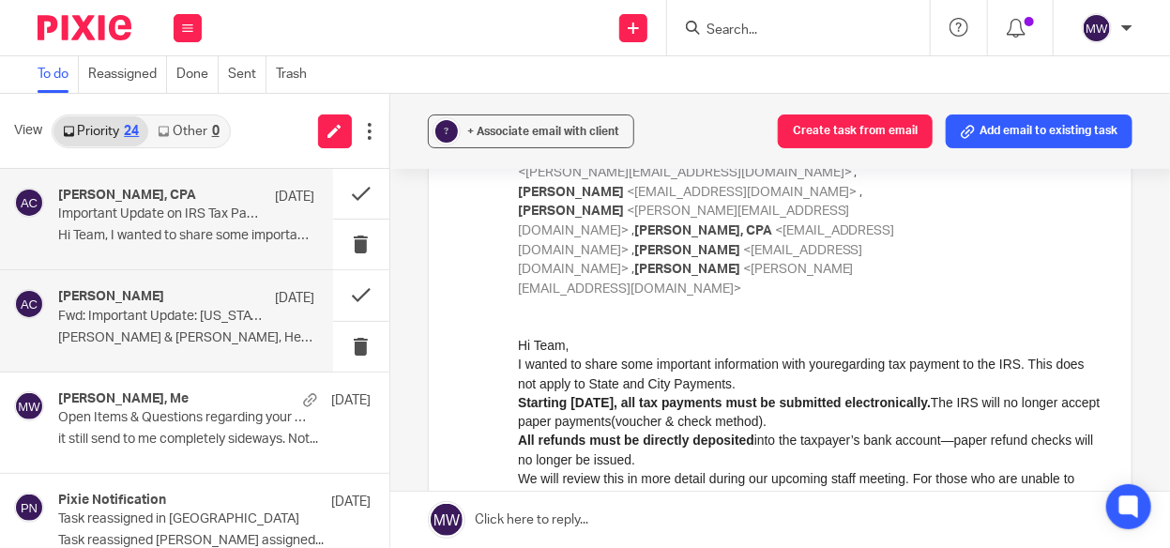
click at [184, 328] on div "Amy Corfixsen Sep 8 Fwd: Important Update: Michigan Sick Time Act (ESTA) for Sm…" at bounding box center [186, 320] width 256 height 63
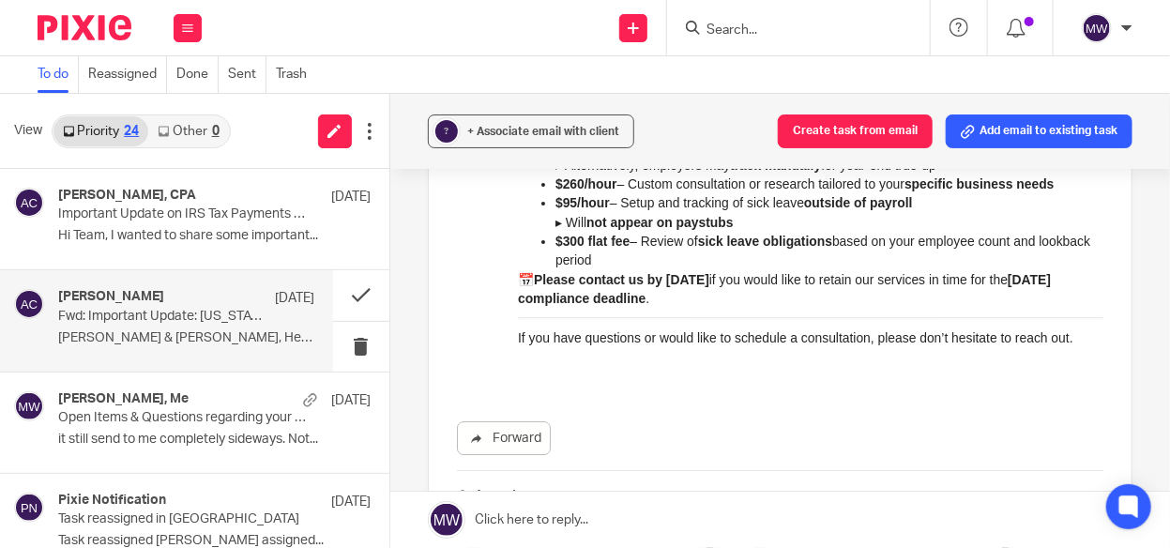
scroll to position [2626, 0]
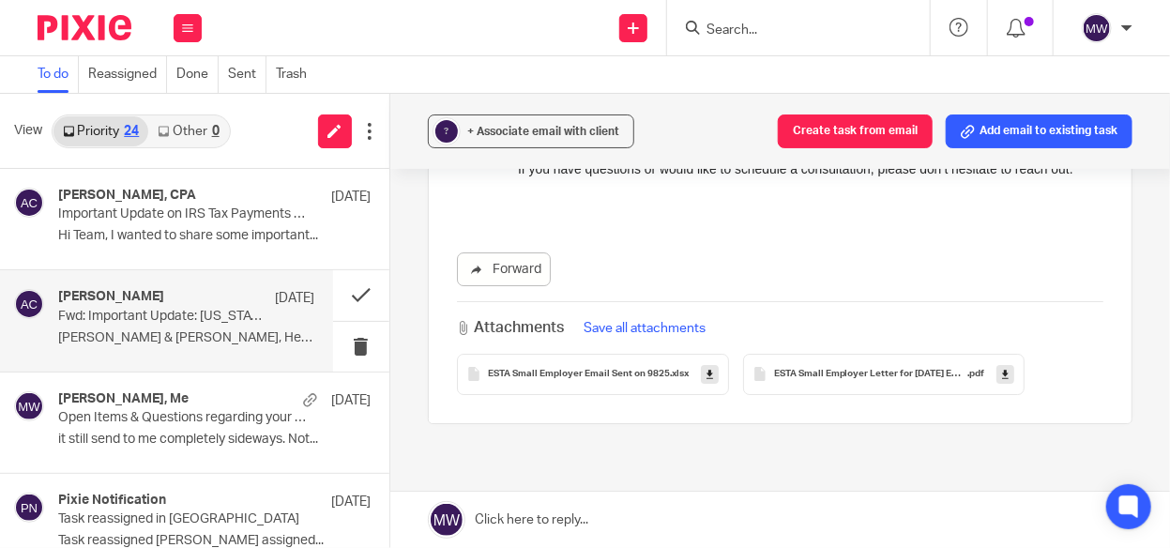
click at [599, 369] on span "ESTA Small Employer Email Sent on 9825" at bounding box center [579, 374] width 182 height 11
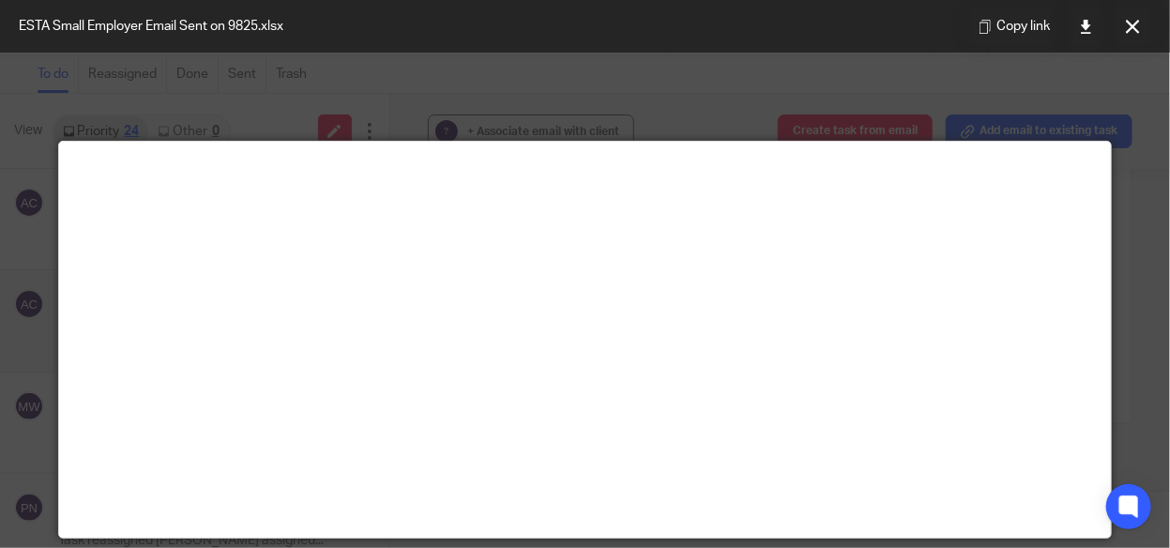
click at [1110, 116] on div at bounding box center [585, 274] width 1170 height 548
click at [1108, 94] on div at bounding box center [585, 274] width 1170 height 548
drag, startPoint x: 1120, startPoint y: 475, endPoint x: 1102, endPoint y: 458, distance: 24.5
click at [1119, 475] on div at bounding box center [585, 274] width 1170 height 548
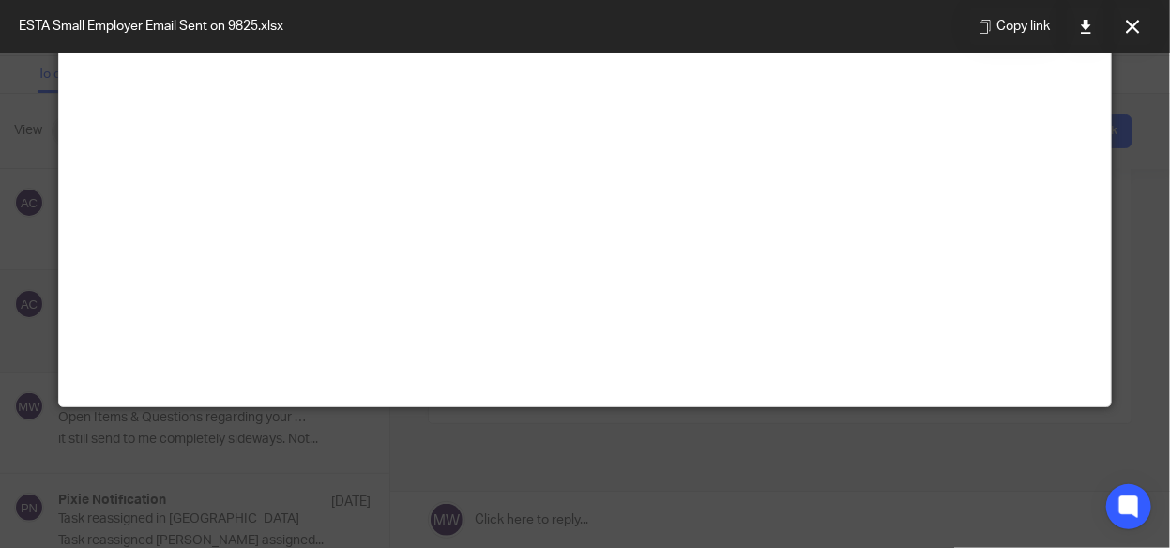
click at [555, 430] on div at bounding box center [585, 274] width 1170 height 548
click at [1126, 12] on button at bounding box center [1132, 27] width 38 height 38
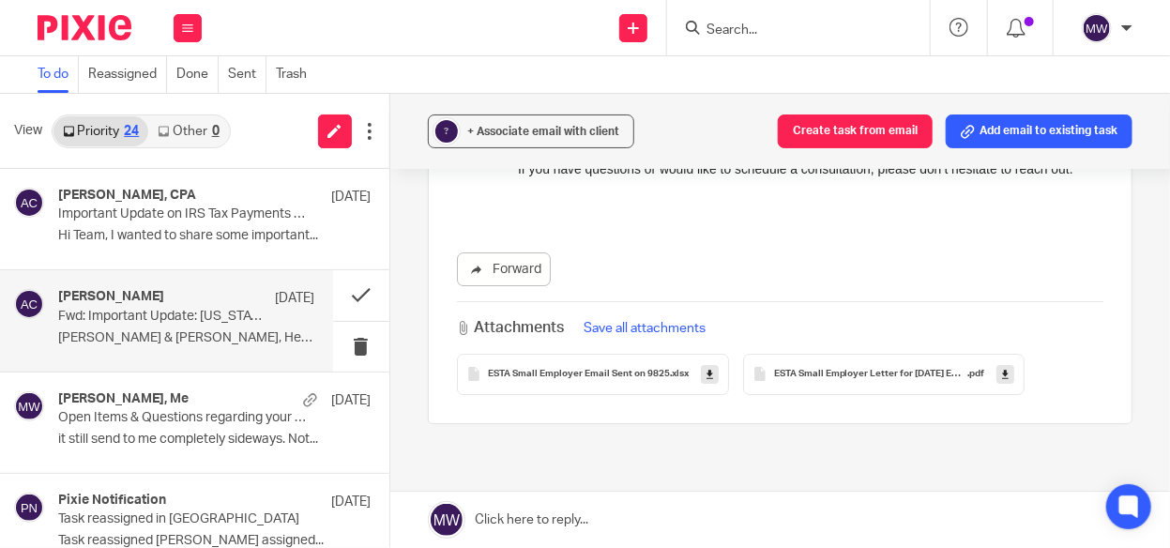
click at [706, 367] on icon at bounding box center [709, 374] width 7 height 14
click at [1002, 367] on icon at bounding box center [1005, 374] width 7 height 14
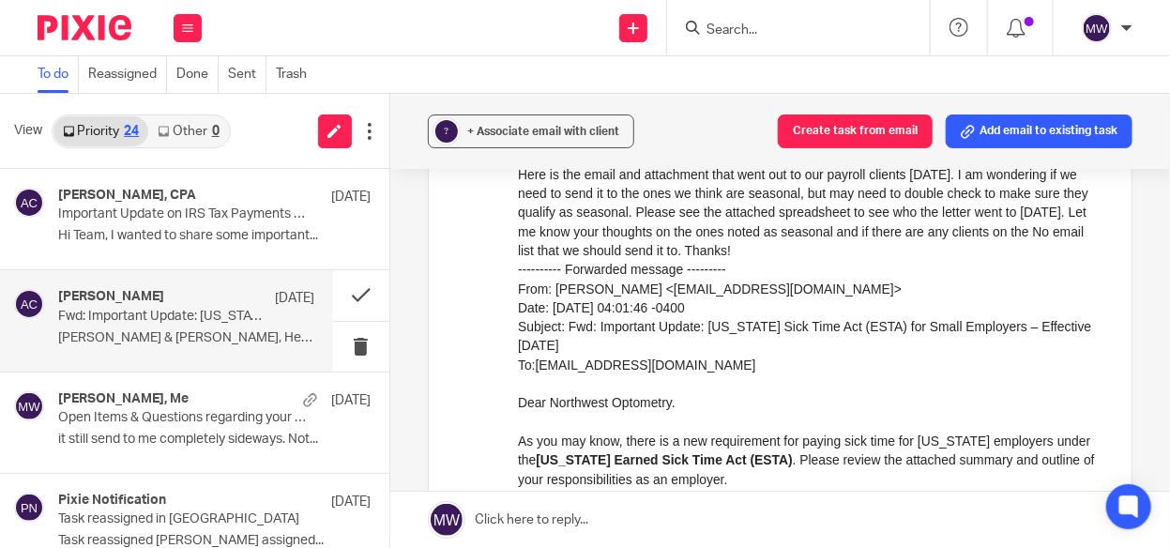
scroll to position [188, 0]
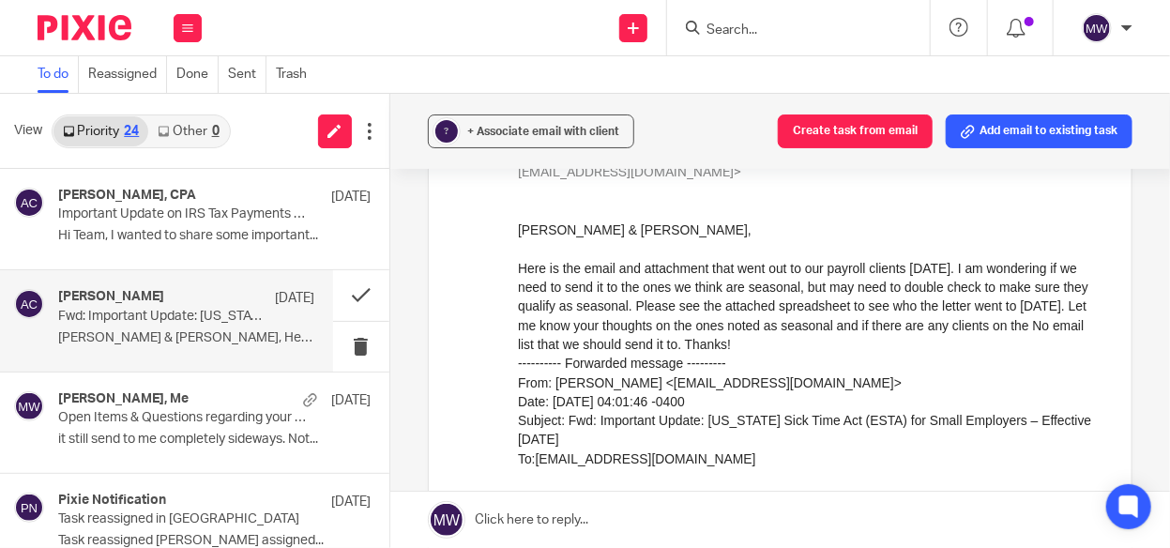
click at [165, 323] on p "Fwd: Important Update: Michigan Sick Time Act (ESTA) for Small Employers – Effe…" at bounding box center [160, 317] width 204 height 16
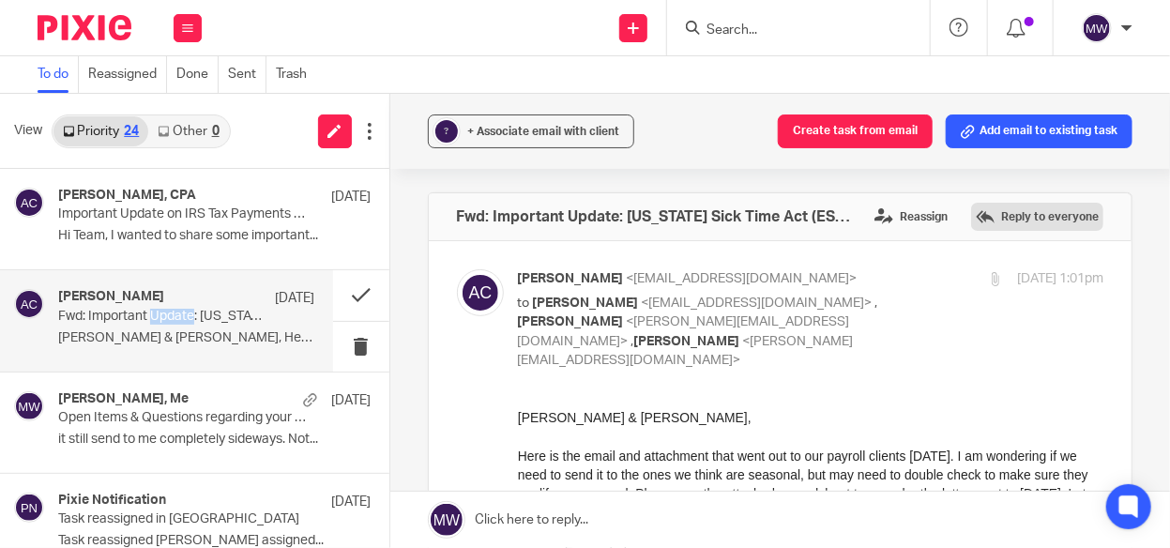
click at [1011, 215] on label "Reply to everyone" at bounding box center [1037, 217] width 132 height 28
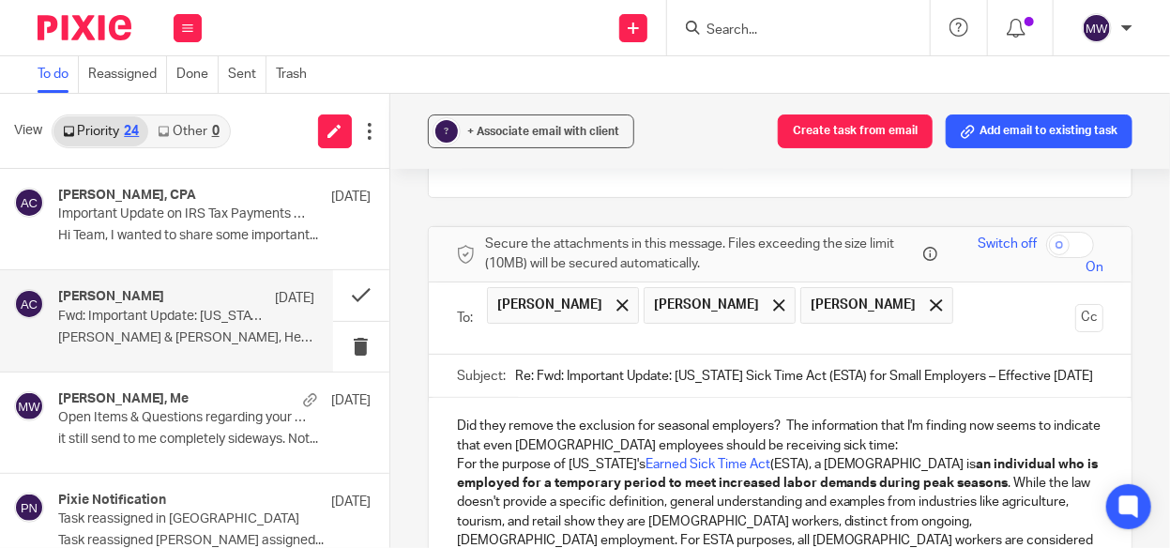
scroll to position [2848, 0]
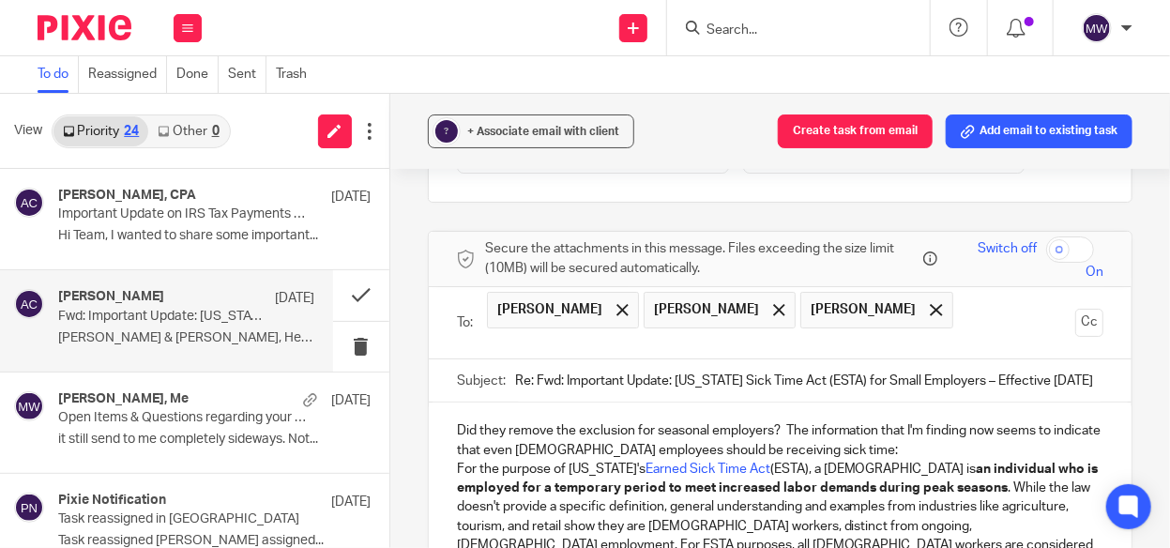
click at [868, 421] on p "Did they remove the exclusion for seasonal employers? The information that I'm …" at bounding box center [780, 440] width 646 height 38
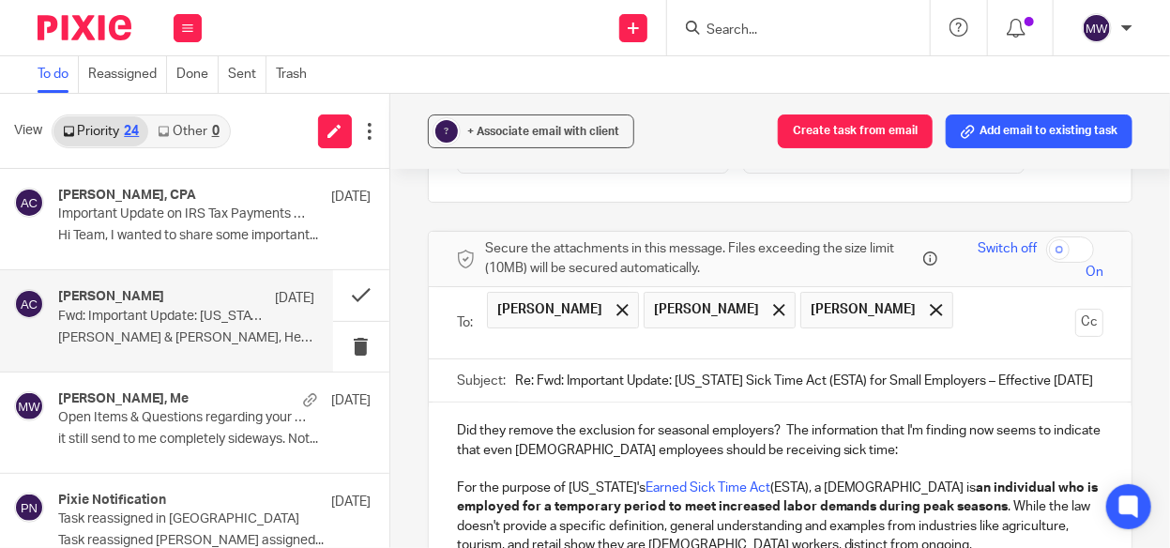
scroll to position [2941, 0]
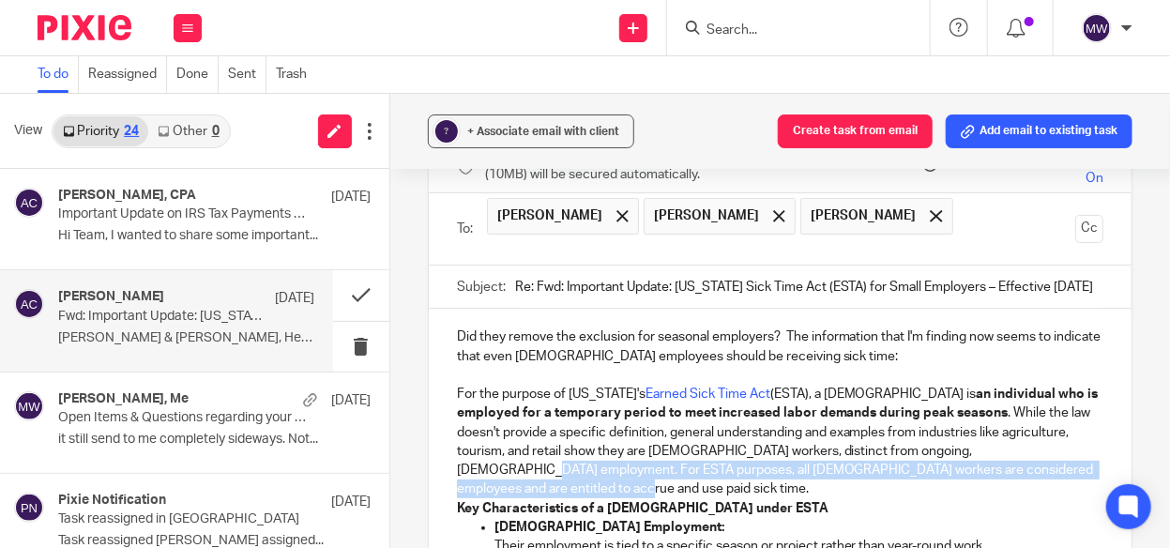
drag, startPoint x: 534, startPoint y: 423, endPoint x: 725, endPoint y: 439, distance: 192.0
click at [725, 439] on p "For the purpose of Michigan's Earned Sick Time Act (ESTA), a seasonal employee …" at bounding box center [780, 442] width 646 height 114
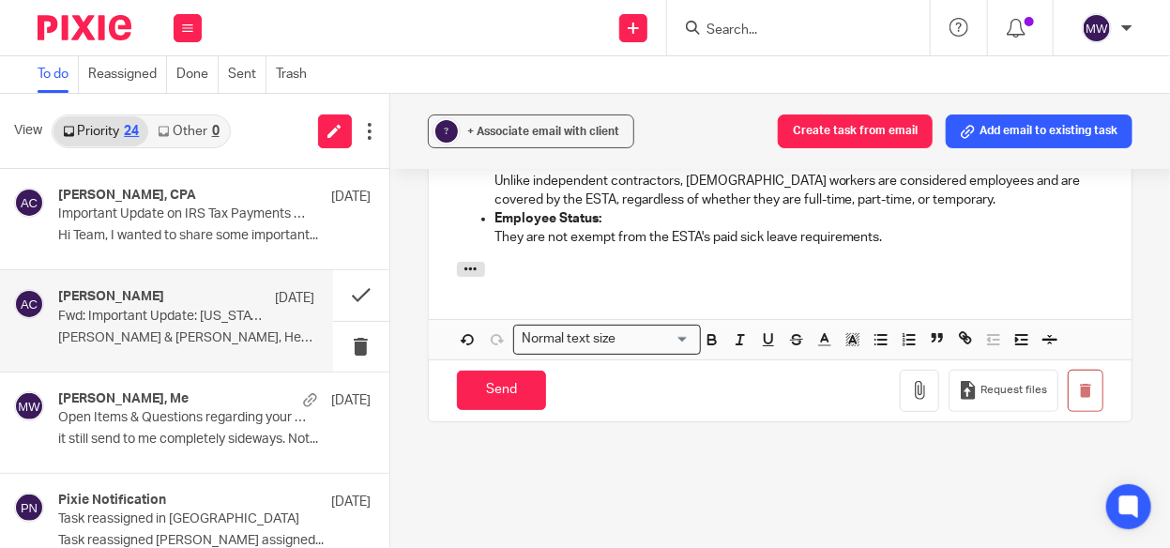
scroll to position [3410, 0]
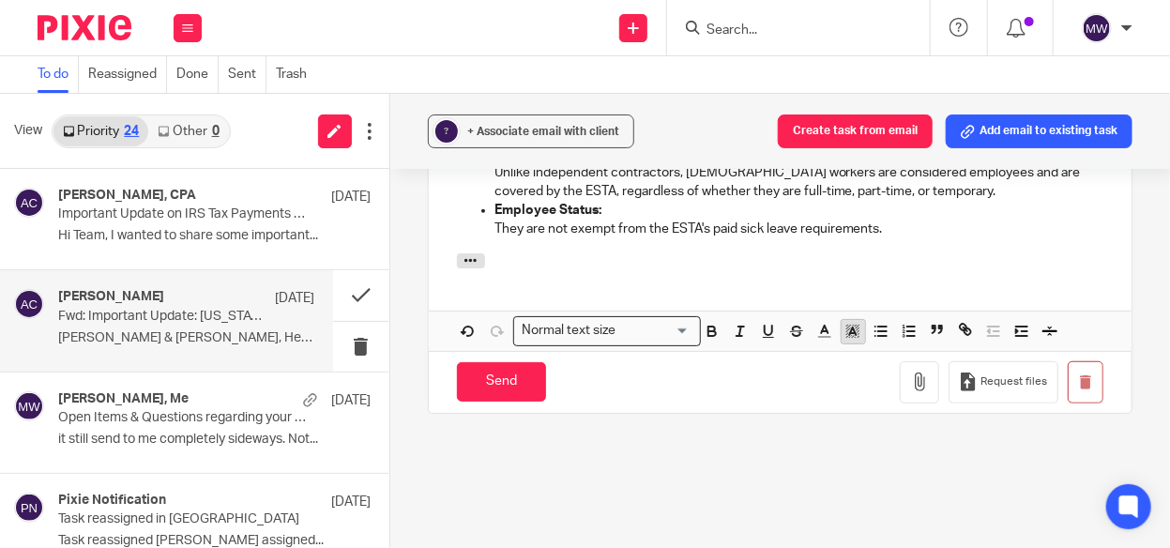
click at [844, 323] on icon "button" at bounding box center [852, 331] width 17 height 17
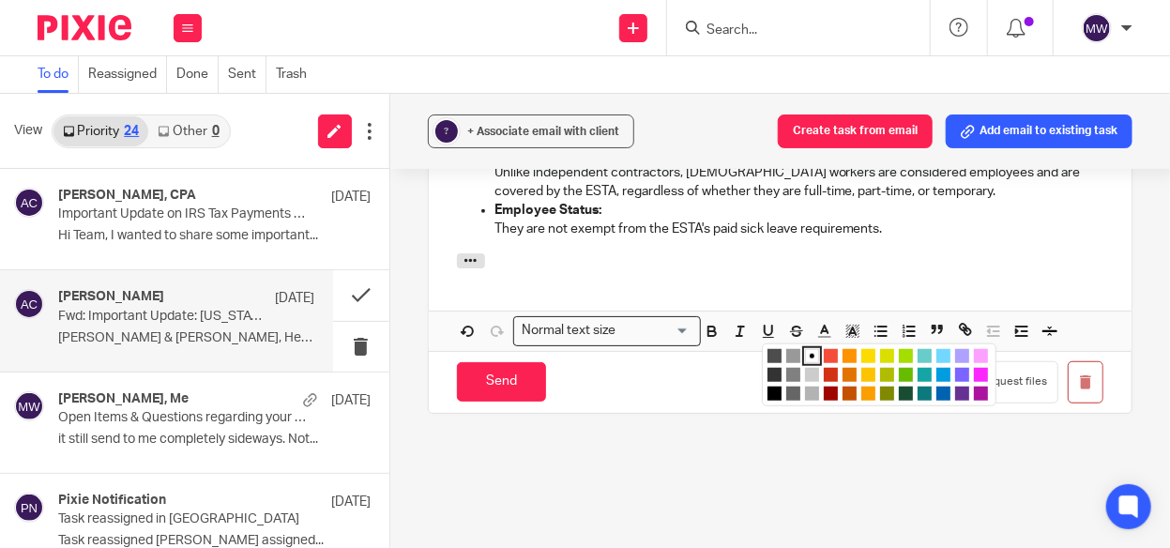
click at [974, 349] on li "color:#FDA1FF" at bounding box center [981, 356] width 14 height 14
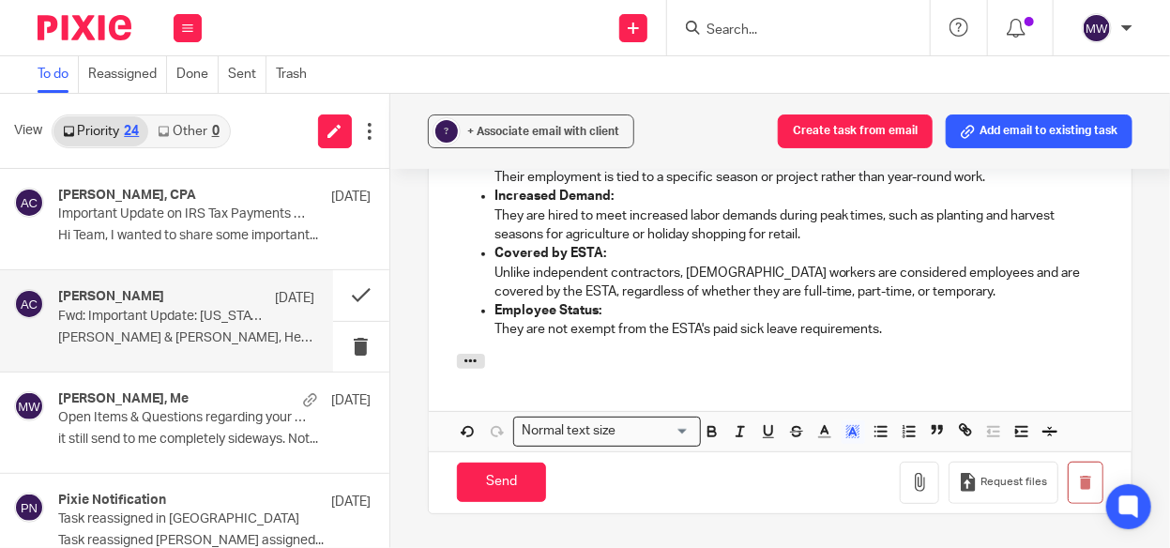
scroll to position [3187, 0]
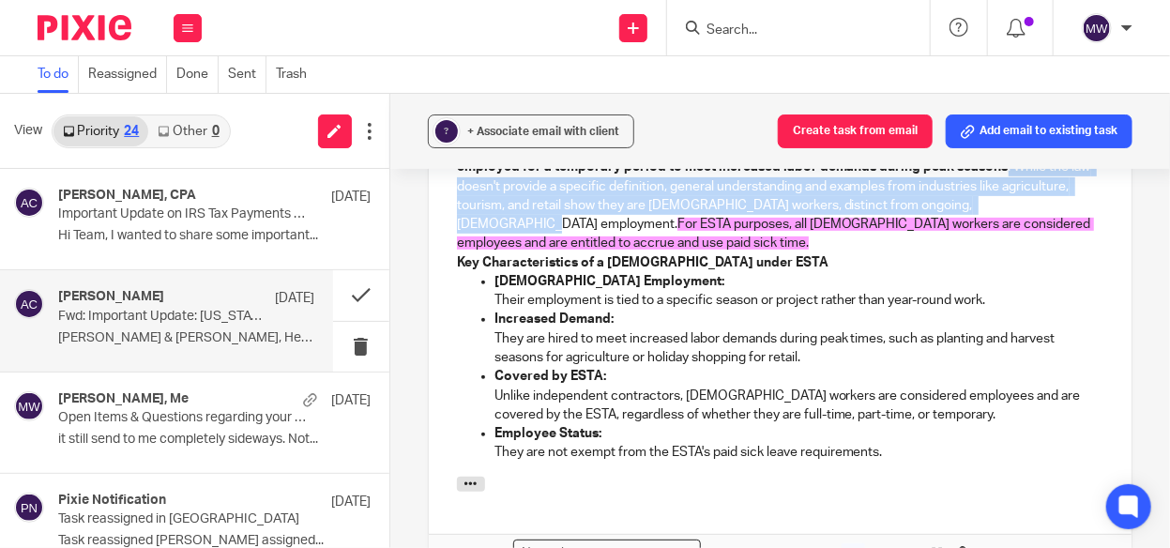
click at [887, 204] on p "For the purpose of Michigan's Earned Sick Time Act (ESTA), a seasonal employee …" at bounding box center [780, 196] width 646 height 114
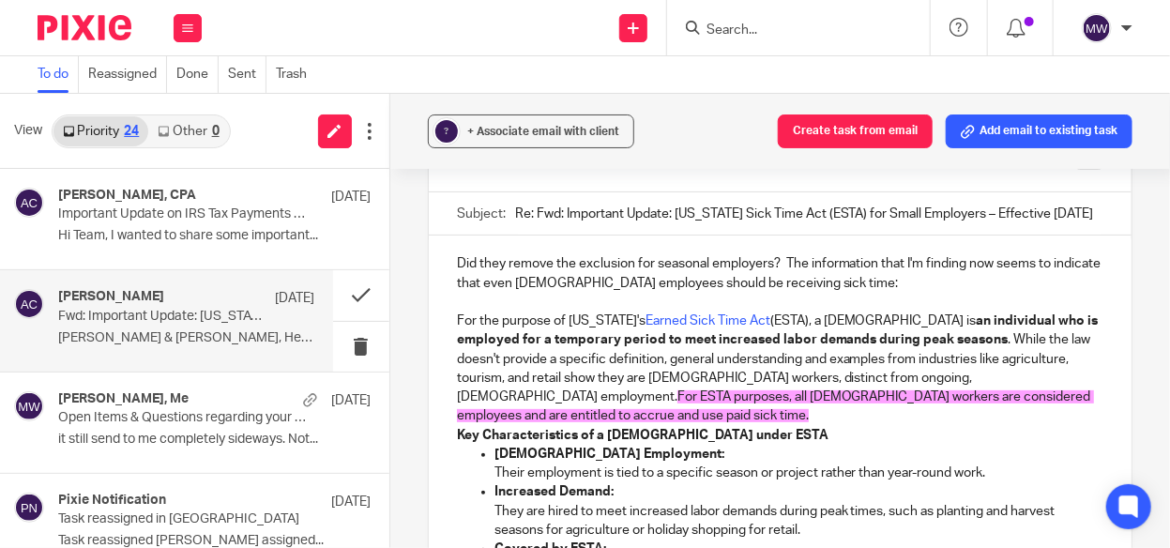
scroll to position [2906, 0]
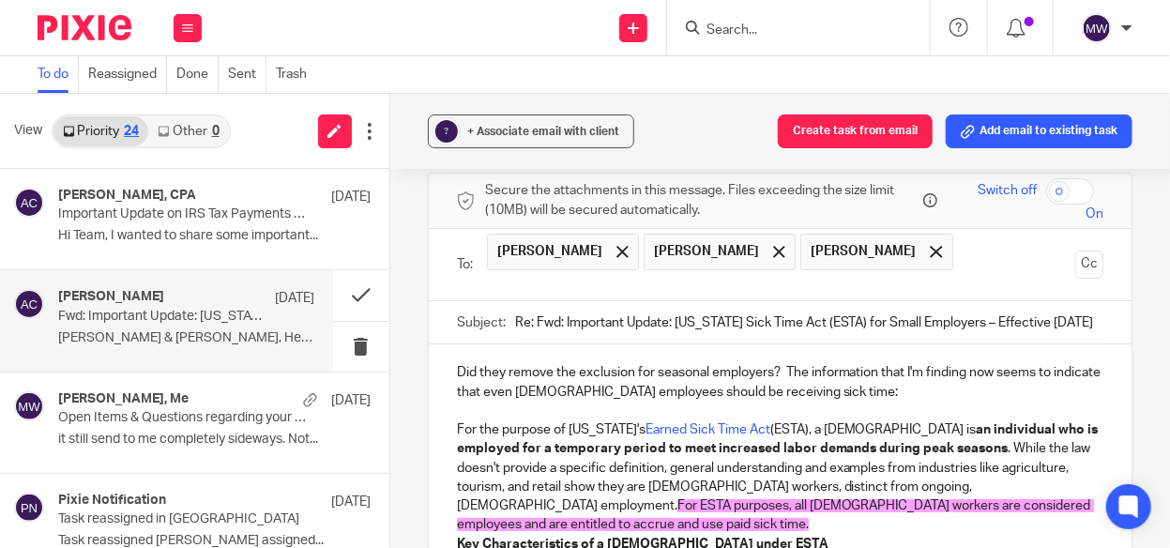
click at [881, 363] on p "Did they remove the exclusion for seasonal employers? The information that I'm …" at bounding box center [780, 382] width 646 height 38
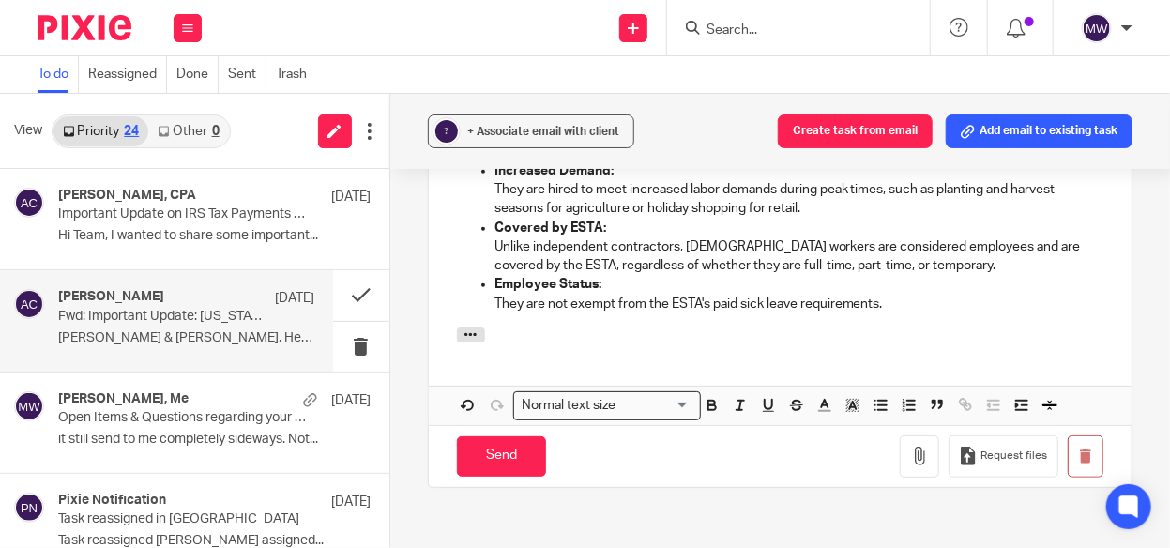
scroll to position [3468, 0]
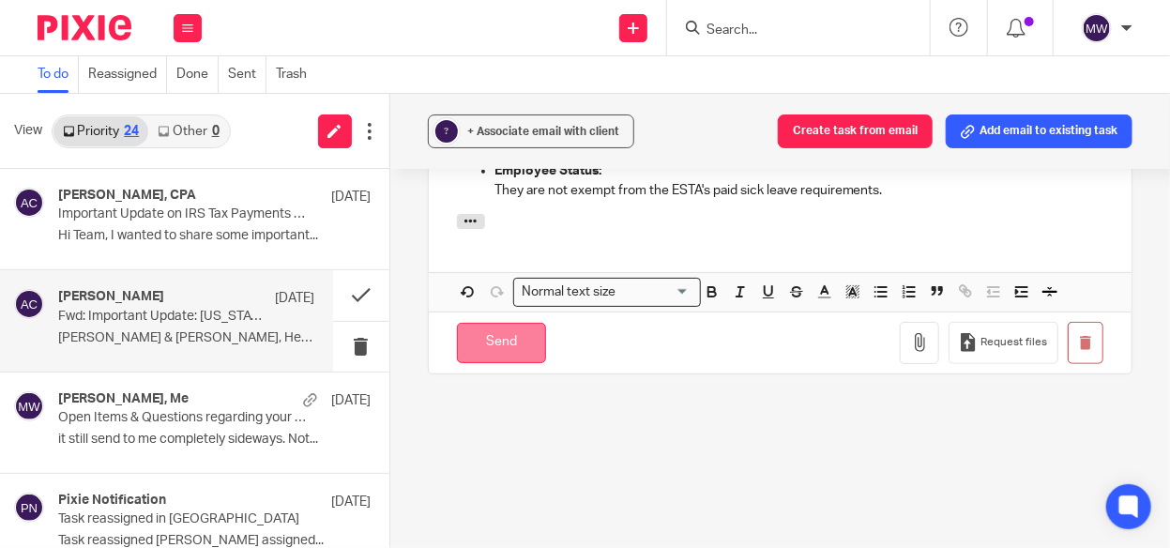
click at [492, 323] on input "Send" at bounding box center [501, 343] width 89 height 40
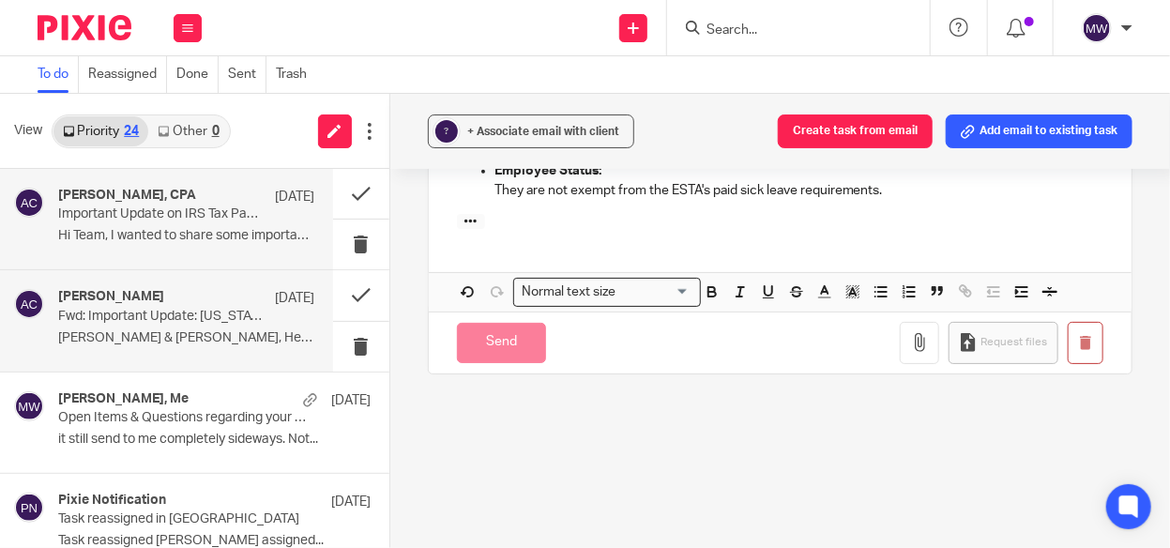
scroll to position [2725, 0]
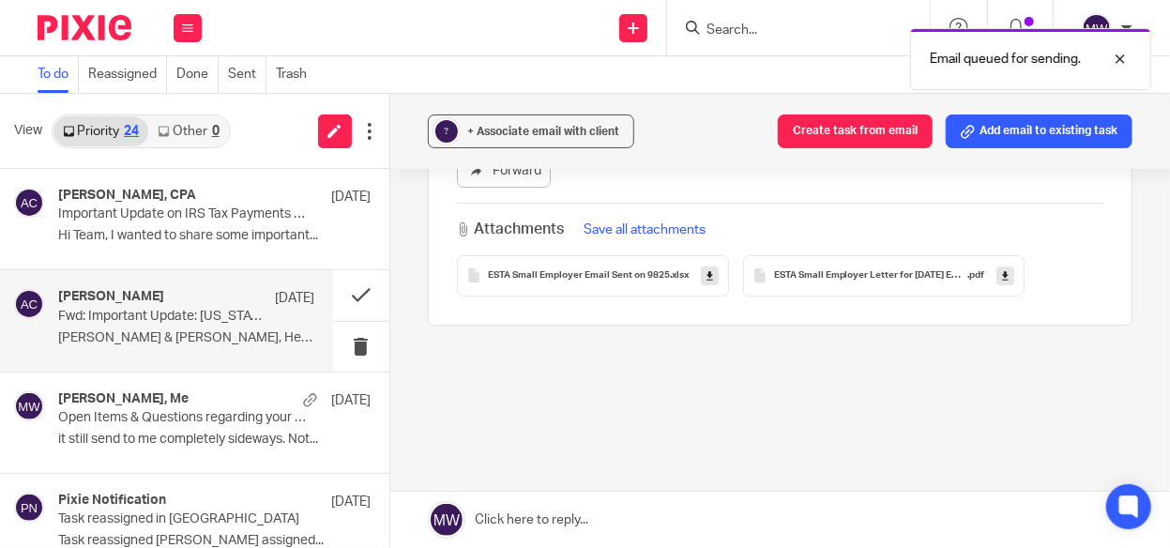
click at [159, 302] on div "Amy Corfixsen Sep 8" at bounding box center [186, 298] width 256 height 19
click at [188, 326] on div "Amy Corfixsen Sep 8 Fwd: Important Update: Michigan Sick Time Act (ESTA) for Sm…" at bounding box center [186, 320] width 256 height 63
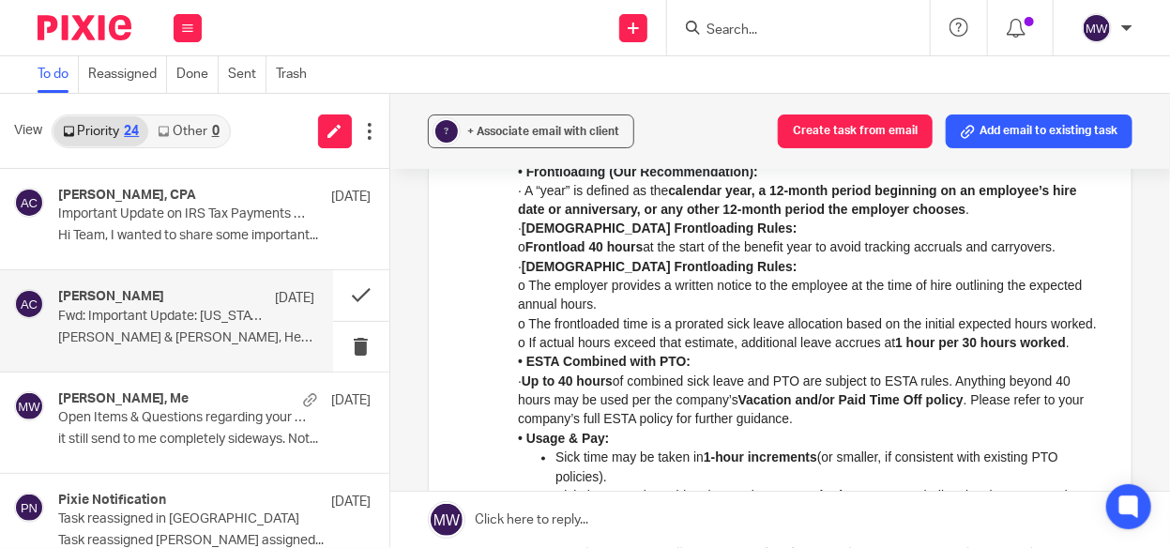
scroll to position [94, 0]
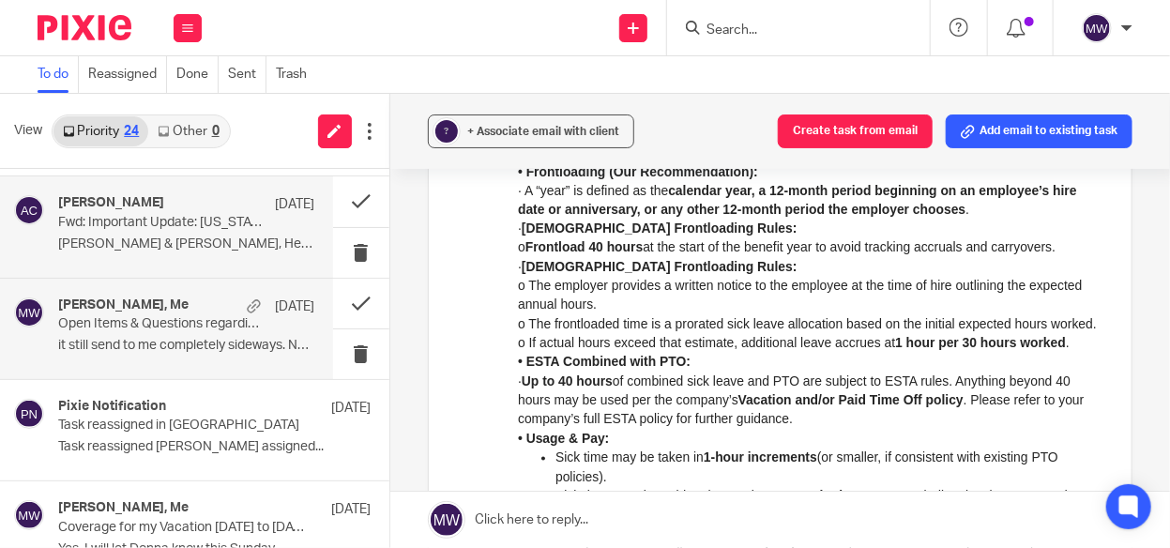
click at [207, 331] on div "Jenna Boluyt, Me Sep 7 Open Items & Questions regarding your Bookkeeping. ACTIO…" at bounding box center [186, 328] width 256 height 63
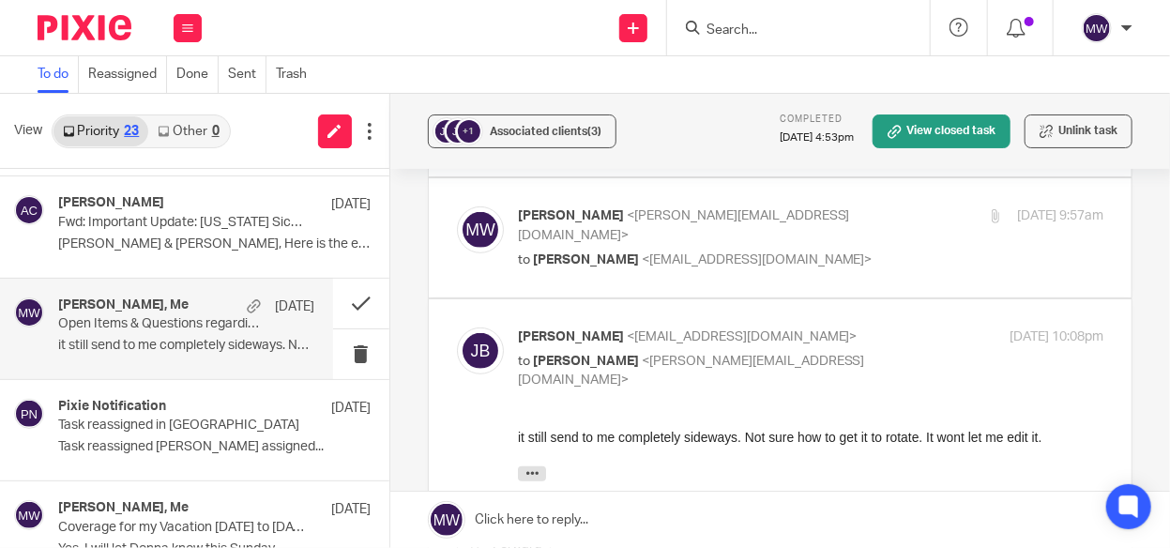
scroll to position [469, 0]
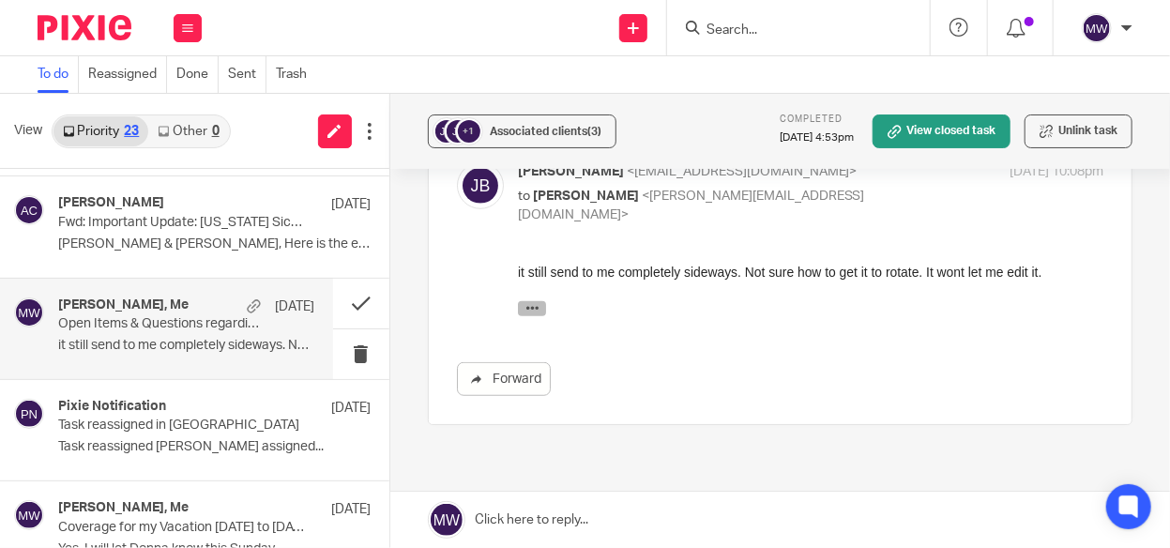
click at [543, 309] on button "button" at bounding box center [531, 307] width 28 height 15
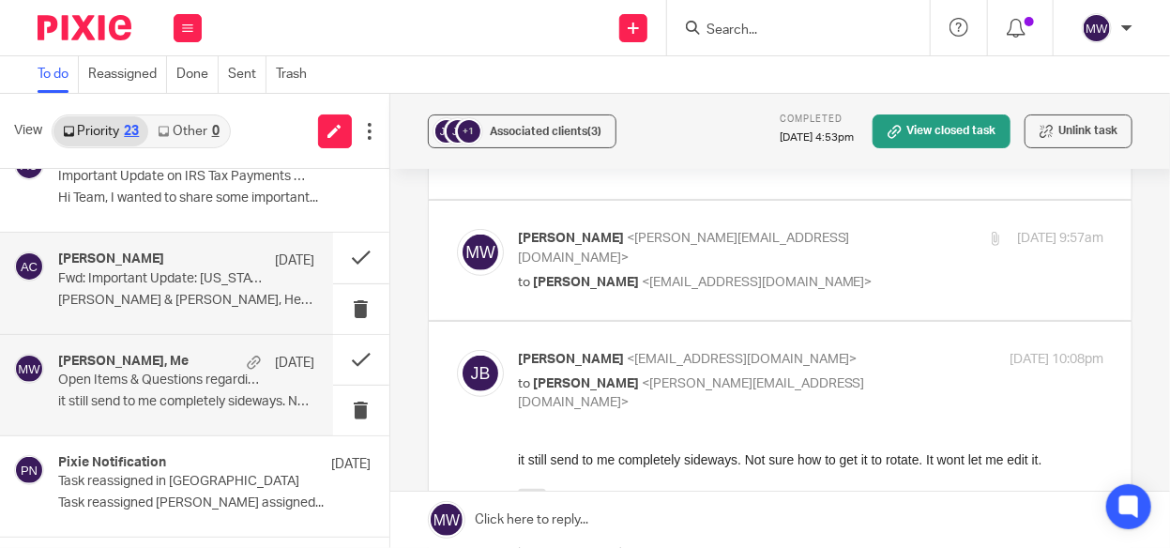
scroll to position [0, 0]
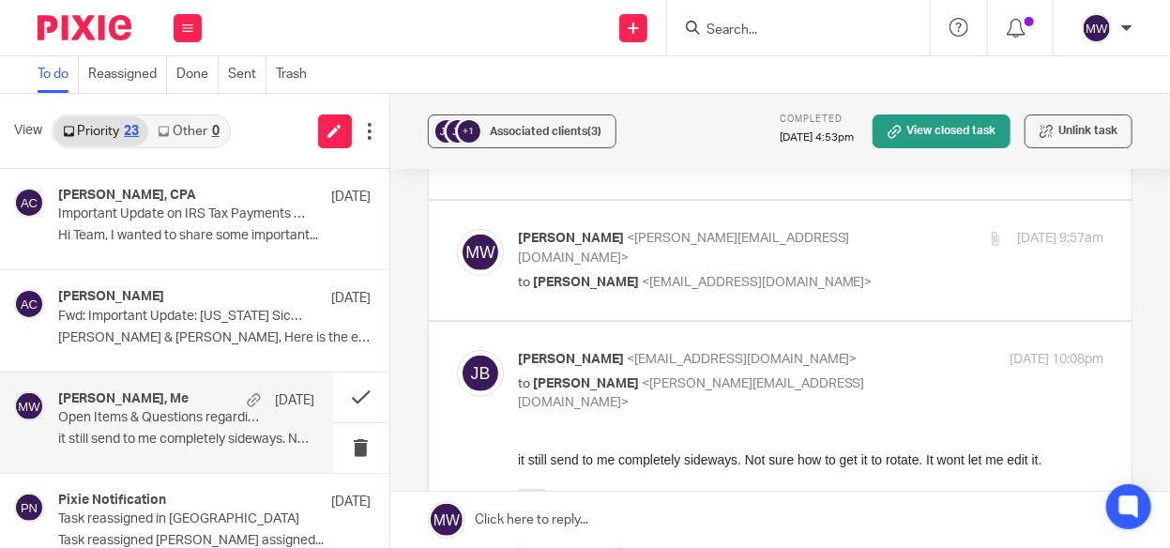
click at [104, 130] on link "Priority 23" at bounding box center [100, 131] width 95 height 30
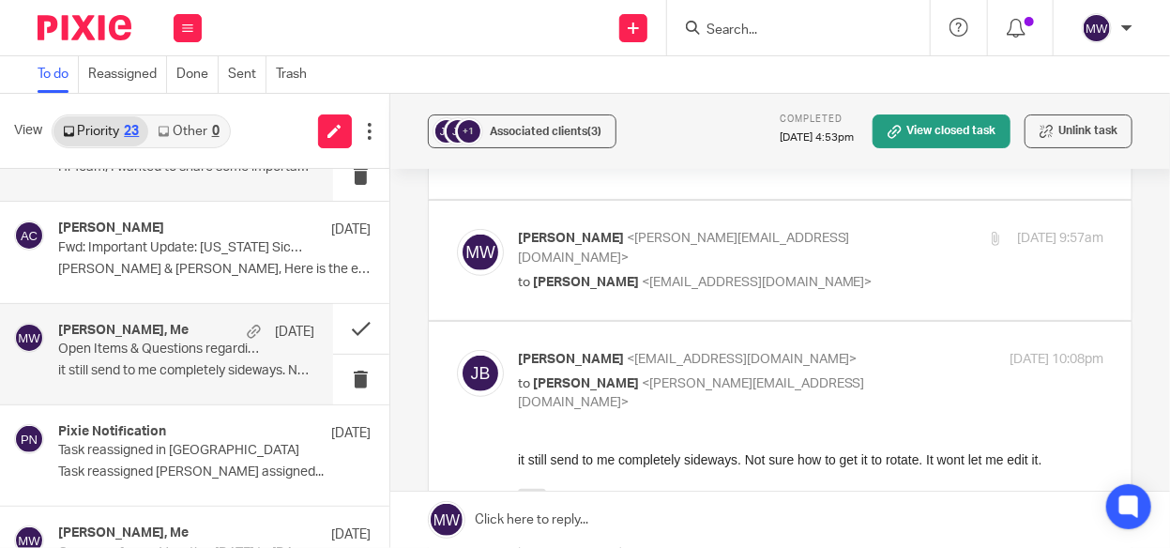
scroll to position [188, 0]
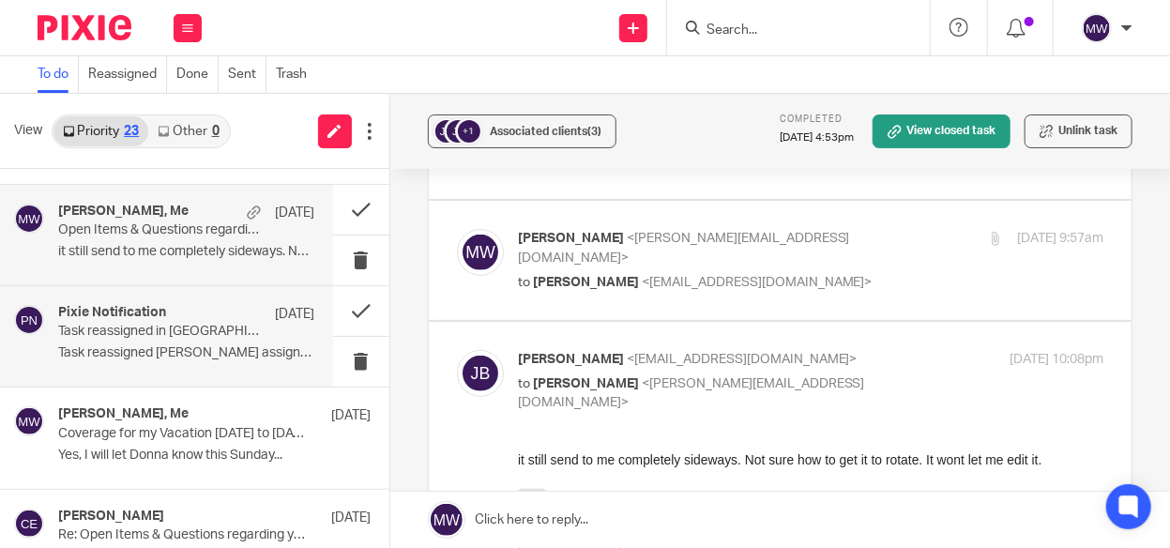
click at [154, 324] on p "Task reassigned in Pixie" at bounding box center [160, 332] width 204 height 16
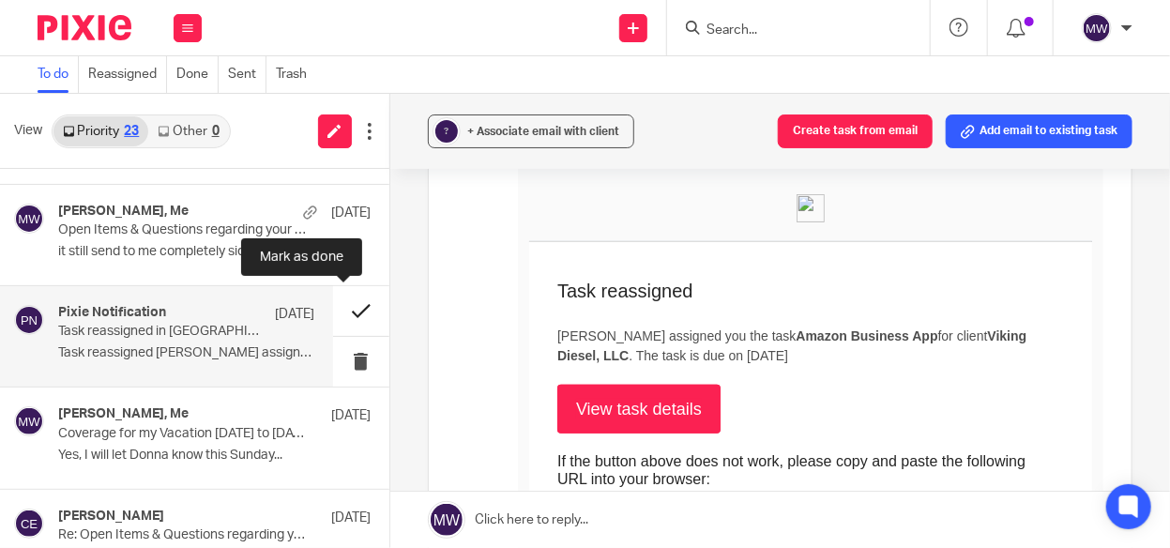
click at [340, 312] on button at bounding box center [361, 311] width 56 height 50
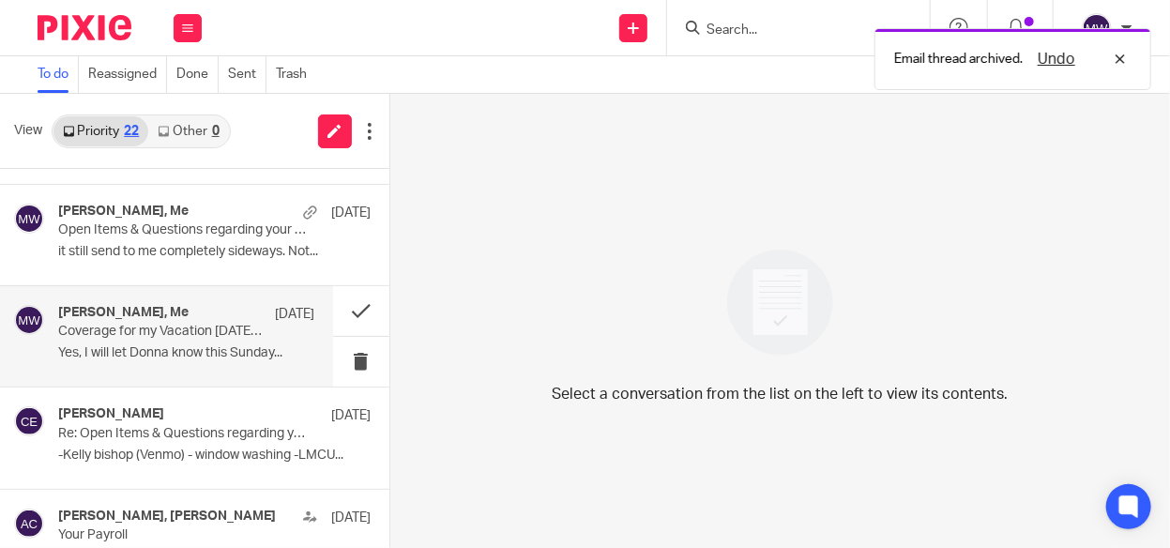
click at [144, 329] on p "Coverage for my Vacation 9.5.25 to 9.16.25" at bounding box center [160, 332] width 204 height 16
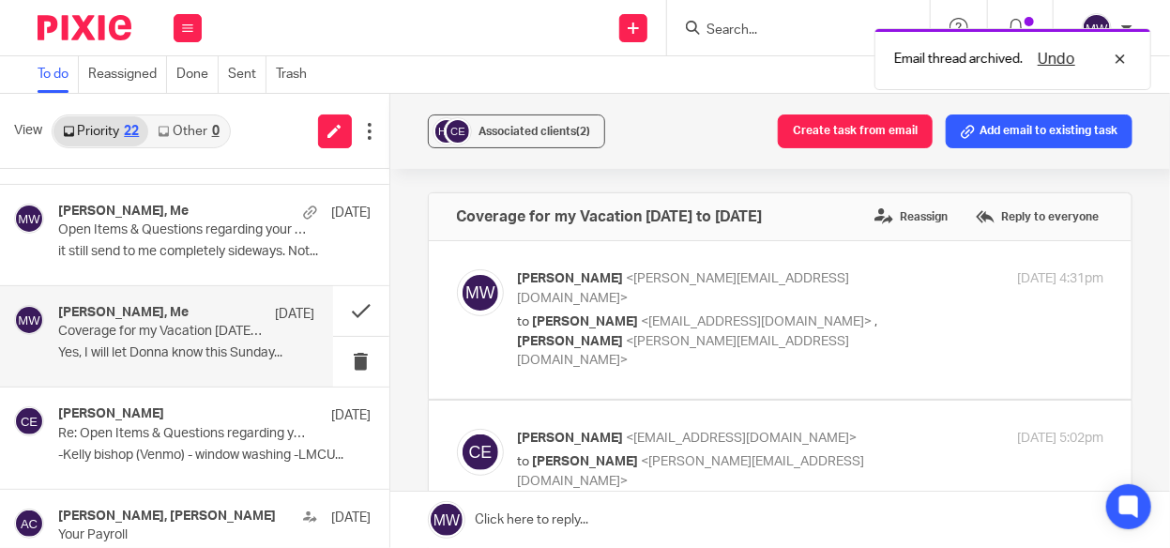
scroll to position [0, 0]
click at [345, 310] on button at bounding box center [361, 311] width 56 height 50
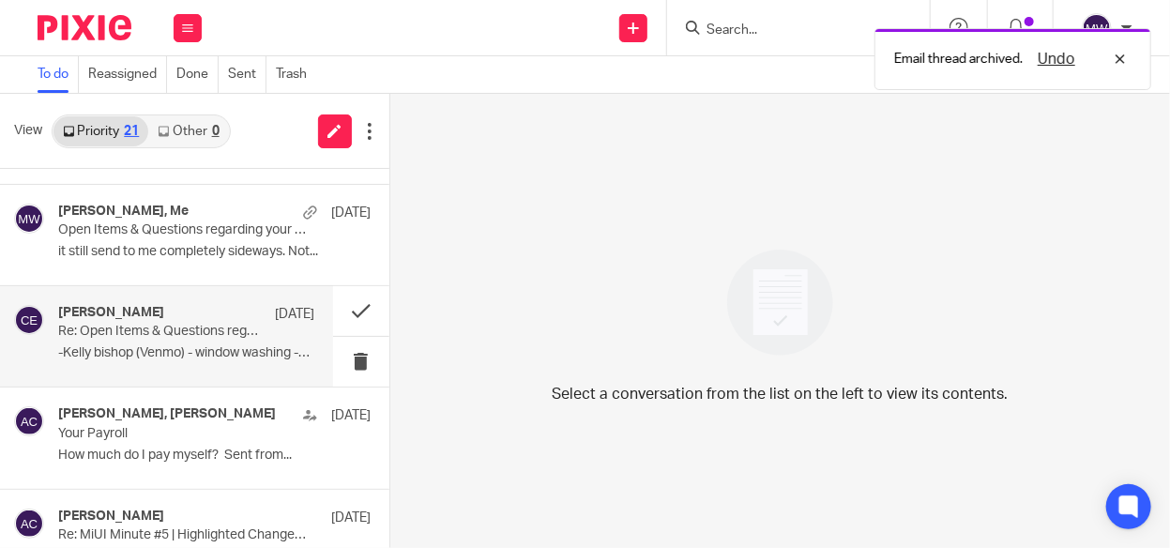
click at [200, 340] on div "Chelsey Eldridge Sep 3 Re: Open Items & Questions regarding your Bookkeeping. A…" at bounding box center [186, 336] width 256 height 63
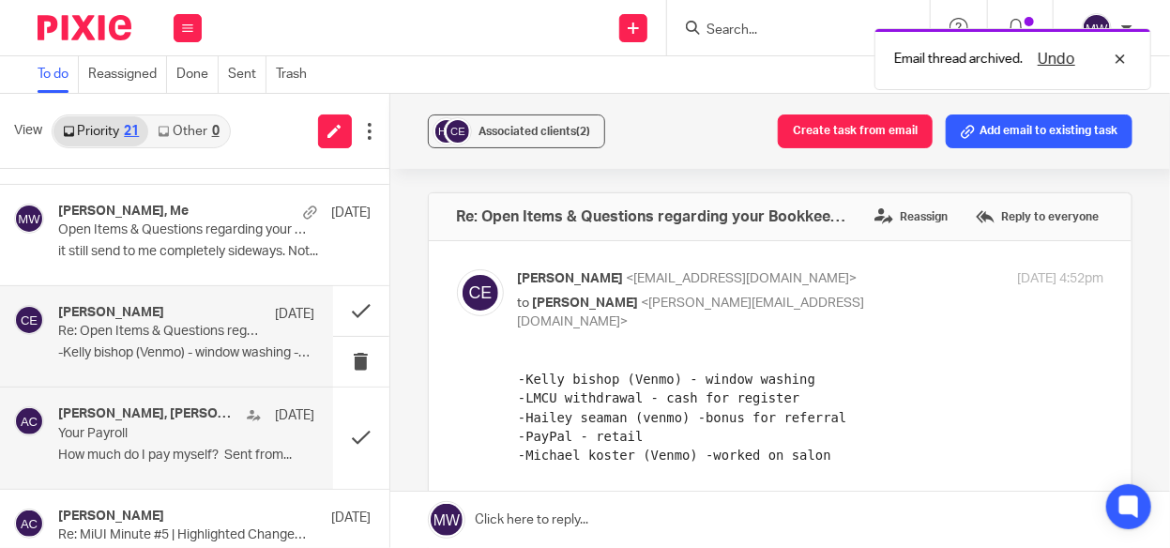
click at [180, 408] on h4 "lacey villegas, Amy Corfixsen" at bounding box center [147, 414] width 179 height 16
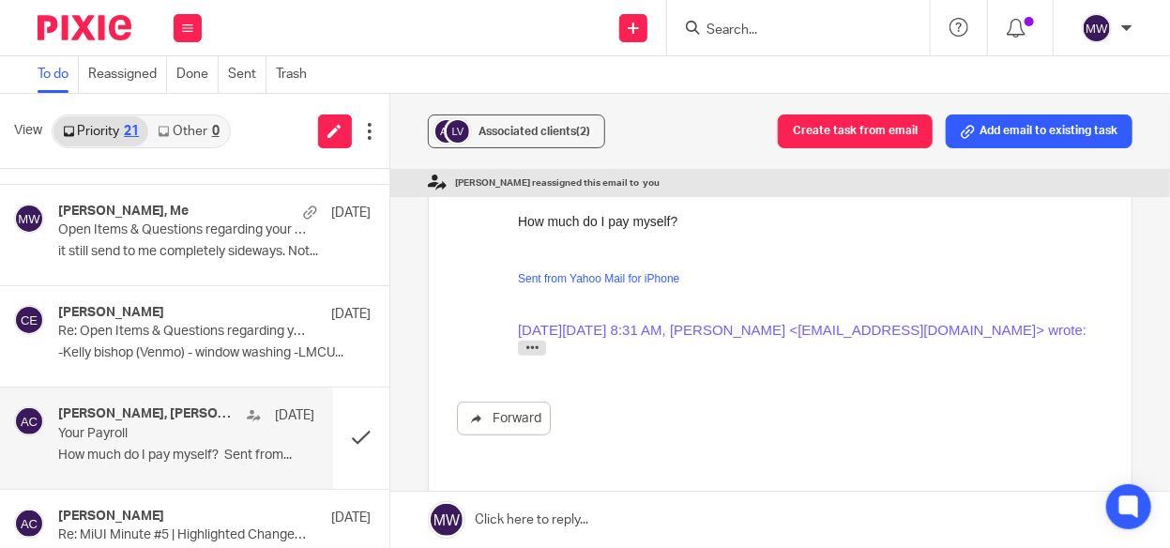
scroll to position [281, 0]
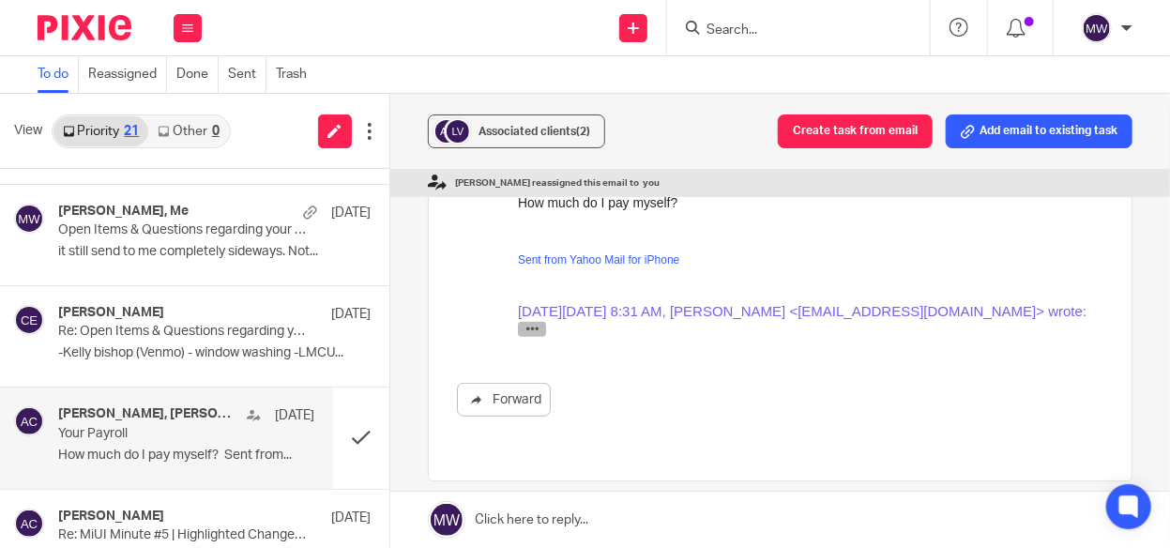
click at [530, 325] on icon "button" at bounding box center [531, 328] width 14 height 14
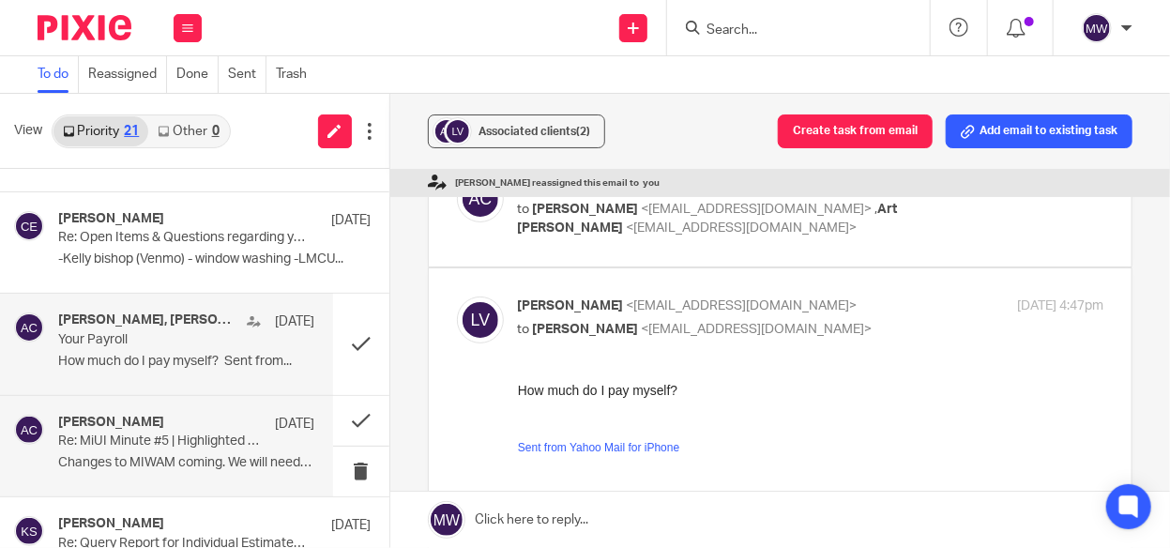
click at [161, 435] on p "Re: MiUI Minute #5 | Highlighted Changes Review, MiLogin Preview" at bounding box center [160, 441] width 204 height 16
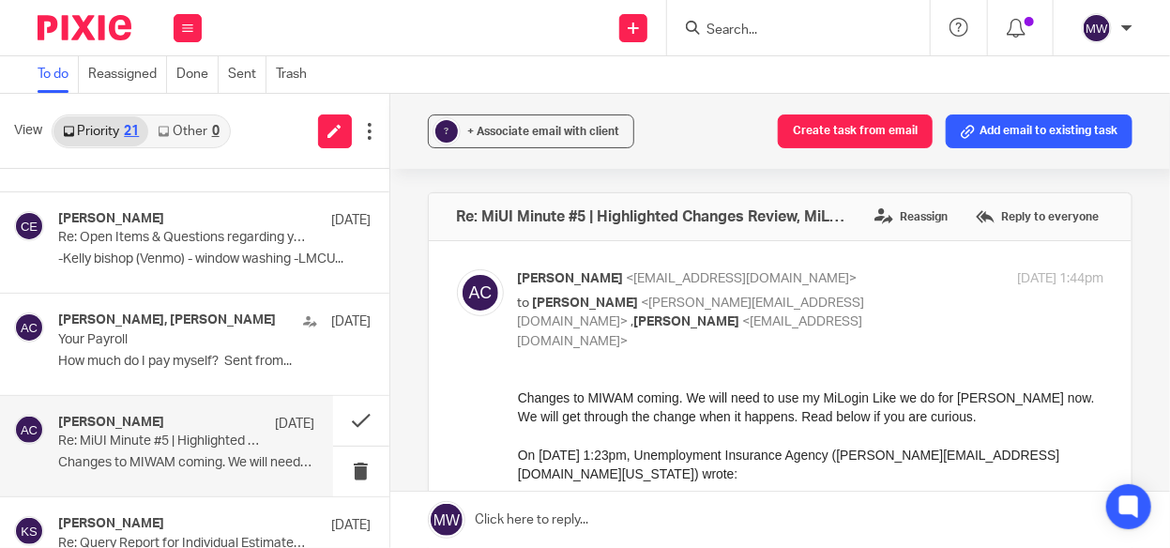
scroll to position [375, 0]
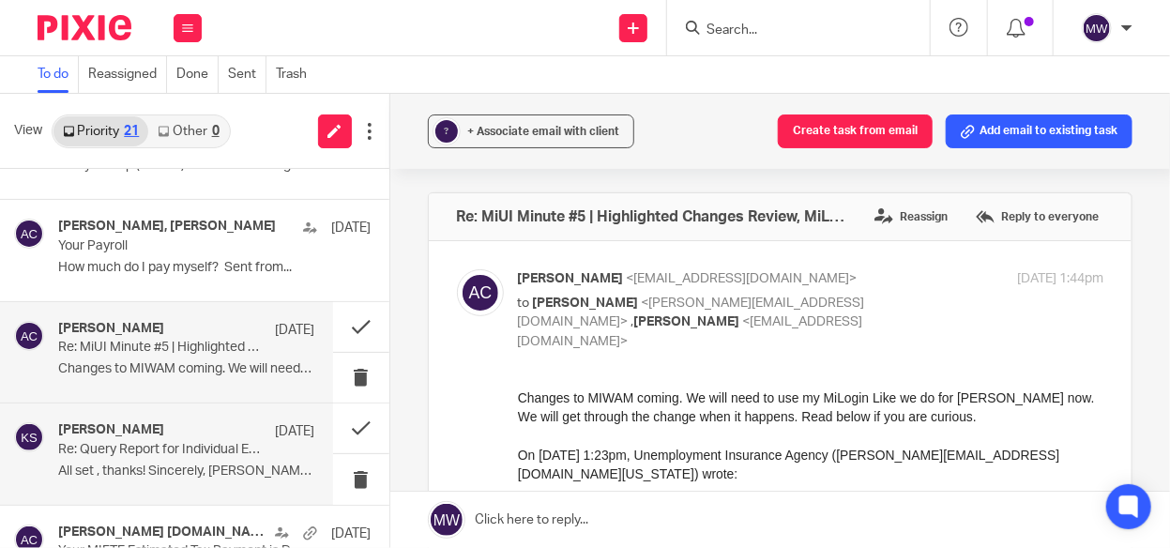
click at [164, 443] on p "Re: Query Report for Individual Estimated Tax Payments" at bounding box center [160, 450] width 204 height 16
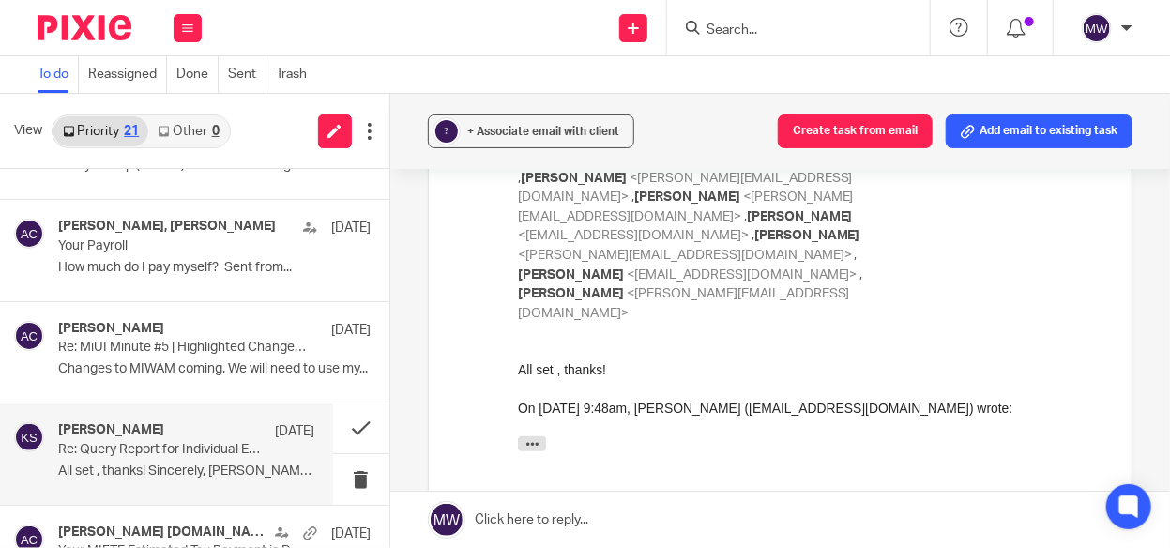
scroll to position [188, 0]
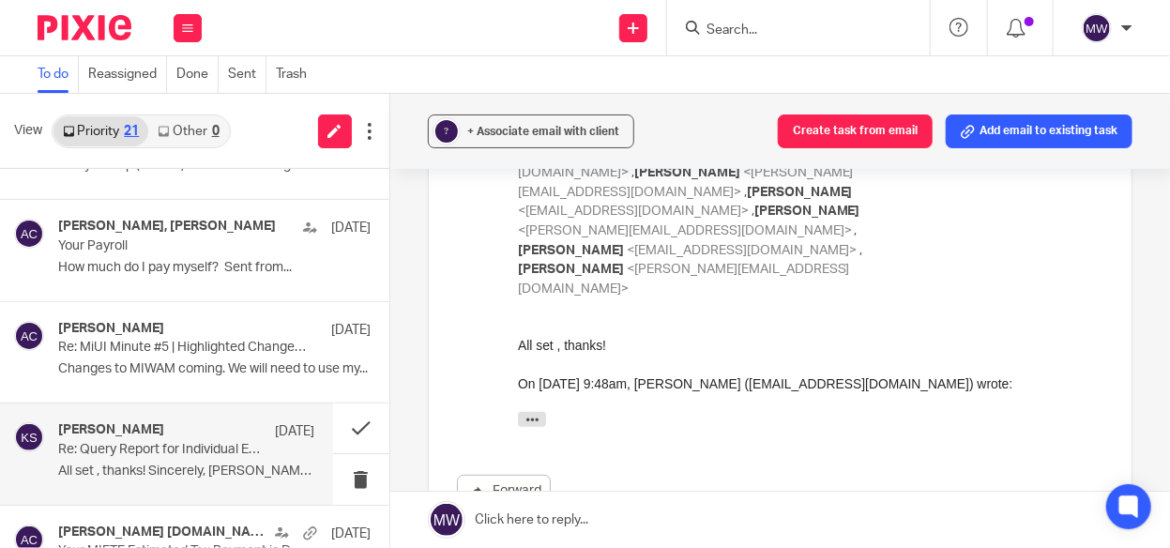
click at [532, 410] on div "All set , thanks! Sincerely, Kelly Kelly Salmon Administrative Assistant at Amy…" at bounding box center [809, 386] width 585 height 100
click at [528, 415] on icon "button" at bounding box center [531, 420] width 14 height 14
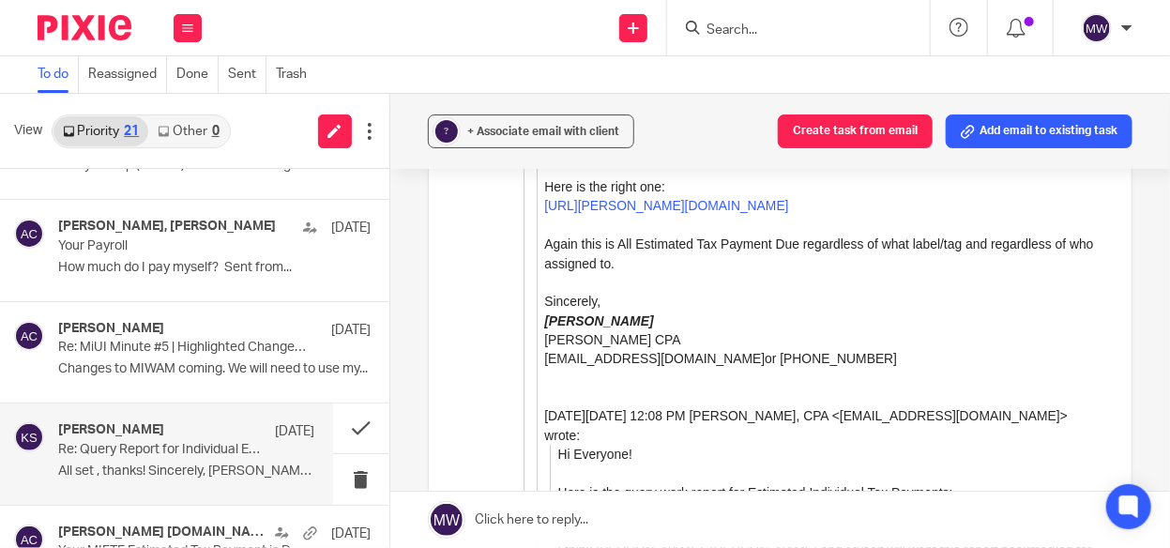
scroll to position [563, 0]
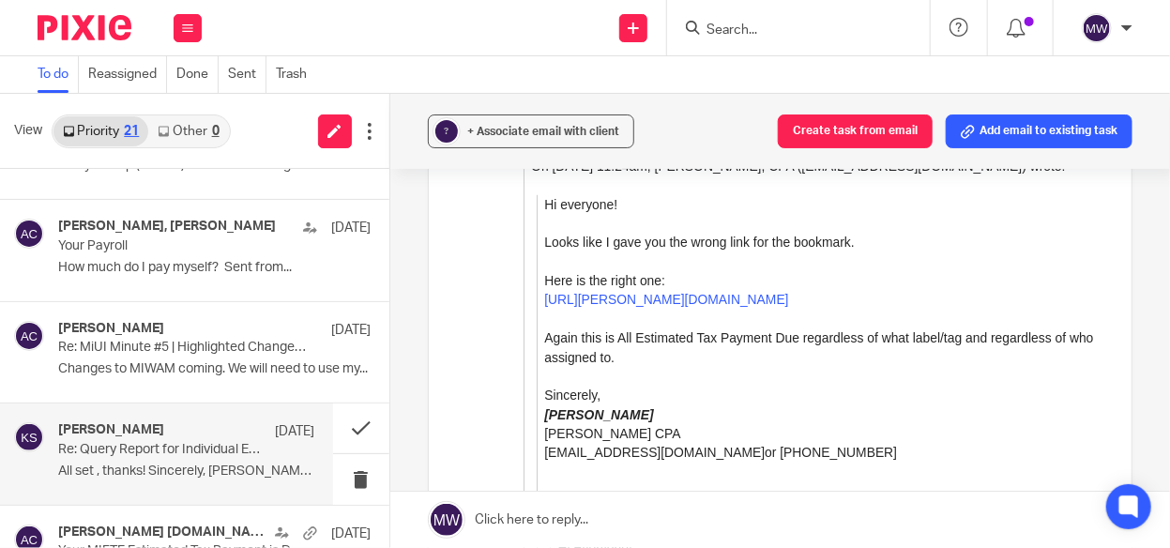
click at [673, 308] on link "https://amy-l-corfixsen-cpa.usepixie.net/users/report?utf8=%E2%9C%93&status_op=…" at bounding box center [665, 300] width 244 height 15
click at [335, 425] on button at bounding box center [361, 428] width 56 height 50
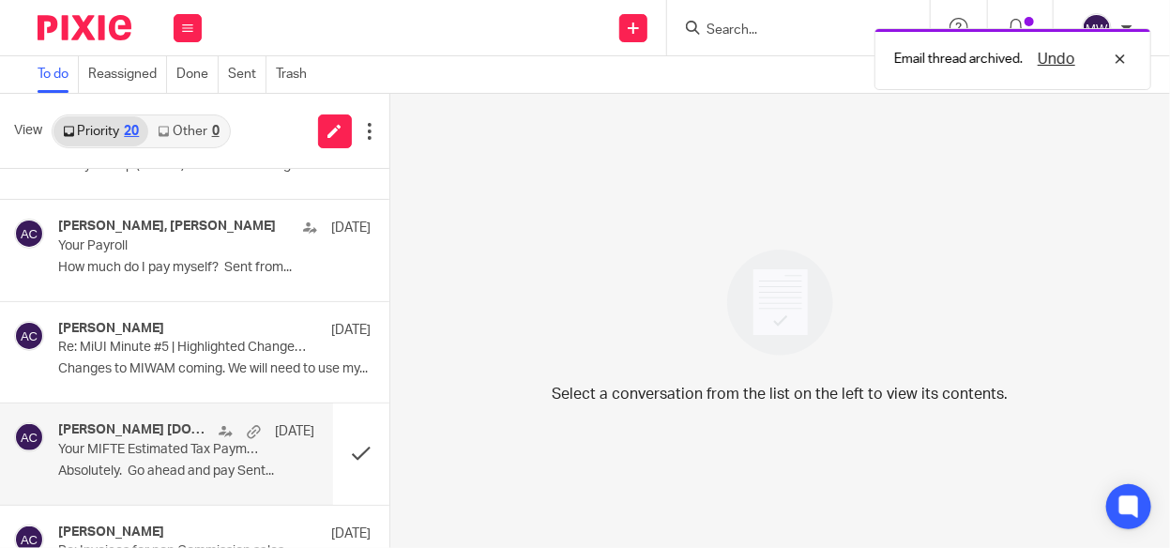
click at [233, 463] on p "Absolutely. Go ahead and pay Sent..." at bounding box center [186, 471] width 256 height 16
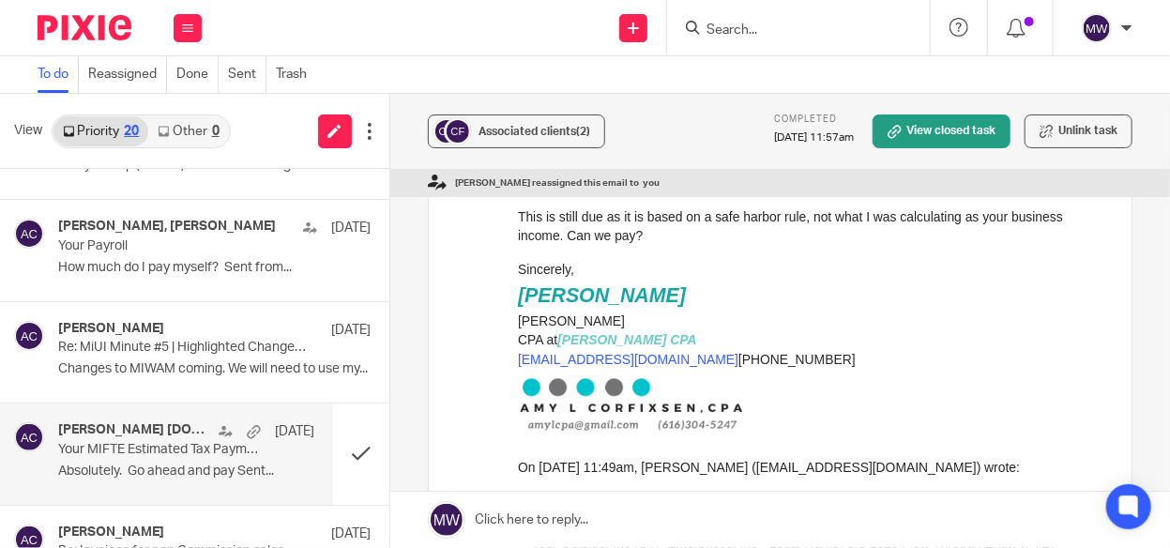
scroll to position [375, 0]
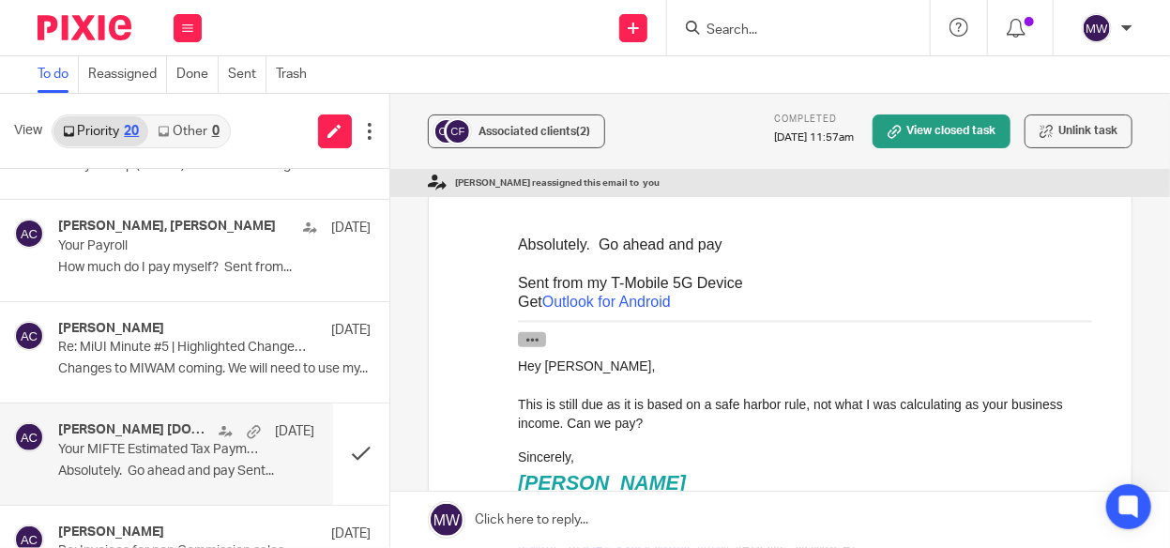
click at [522, 342] on button "button" at bounding box center [531, 339] width 28 height 15
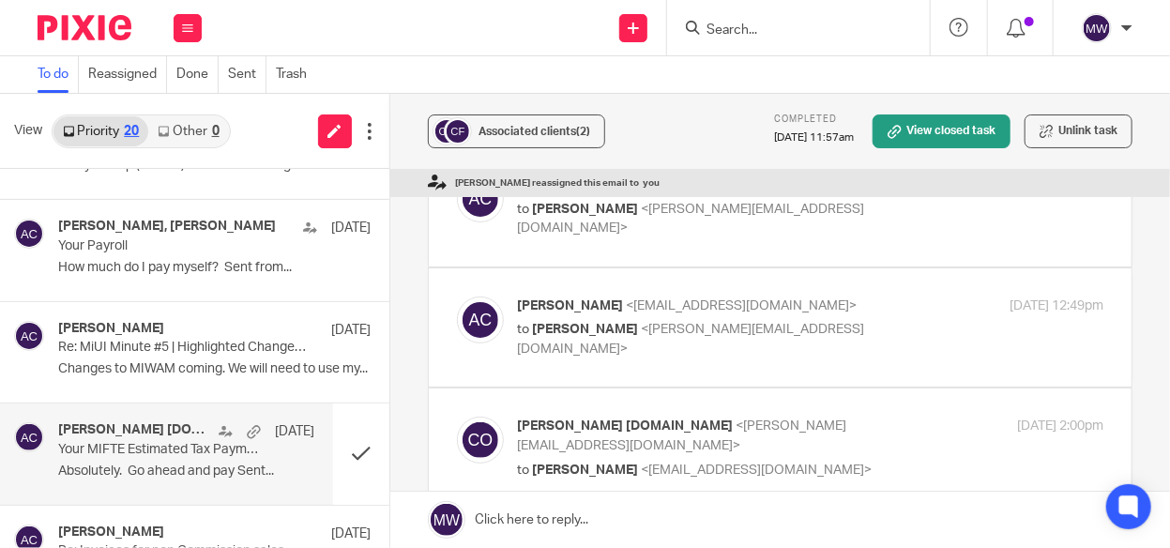
scroll to position [0, 0]
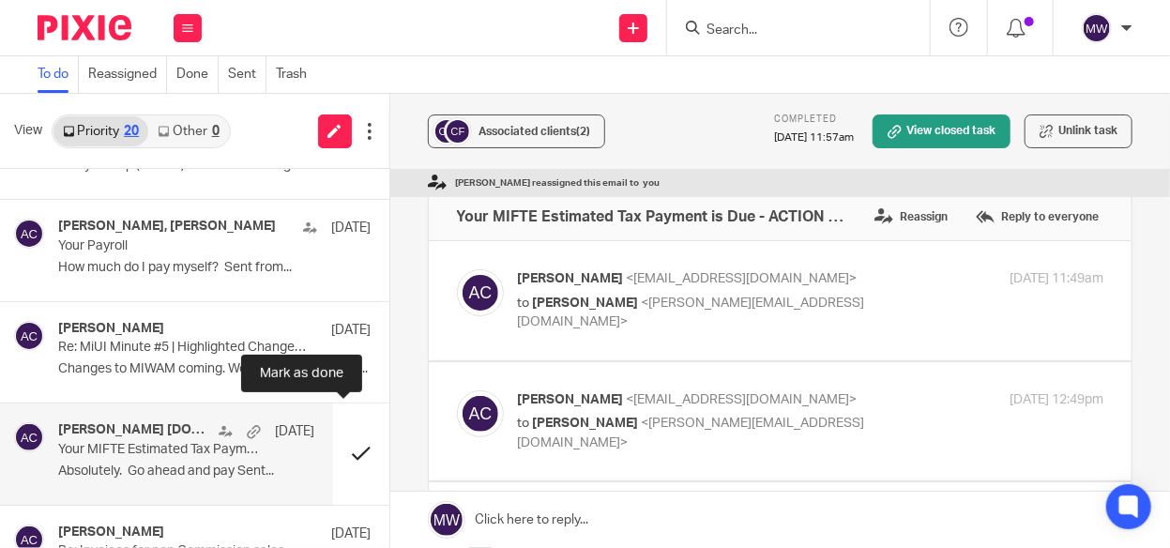
click at [350, 445] on button at bounding box center [361, 453] width 56 height 100
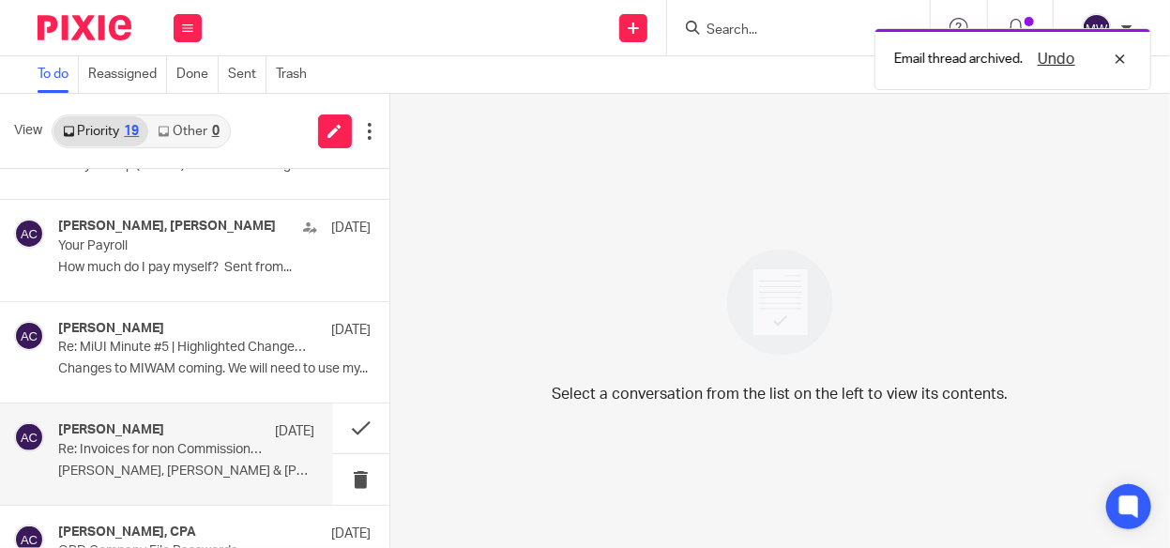
click at [184, 463] on p "Sarah, Donna & Melissa - I am copying you..." at bounding box center [186, 471] width 256 height 16
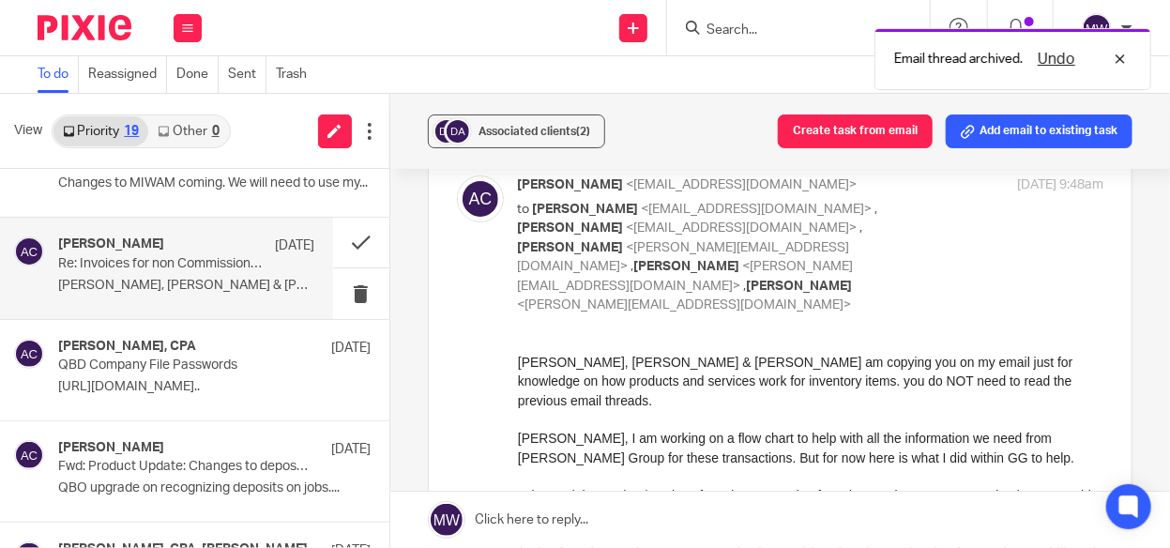
scroll to position [563, 0]
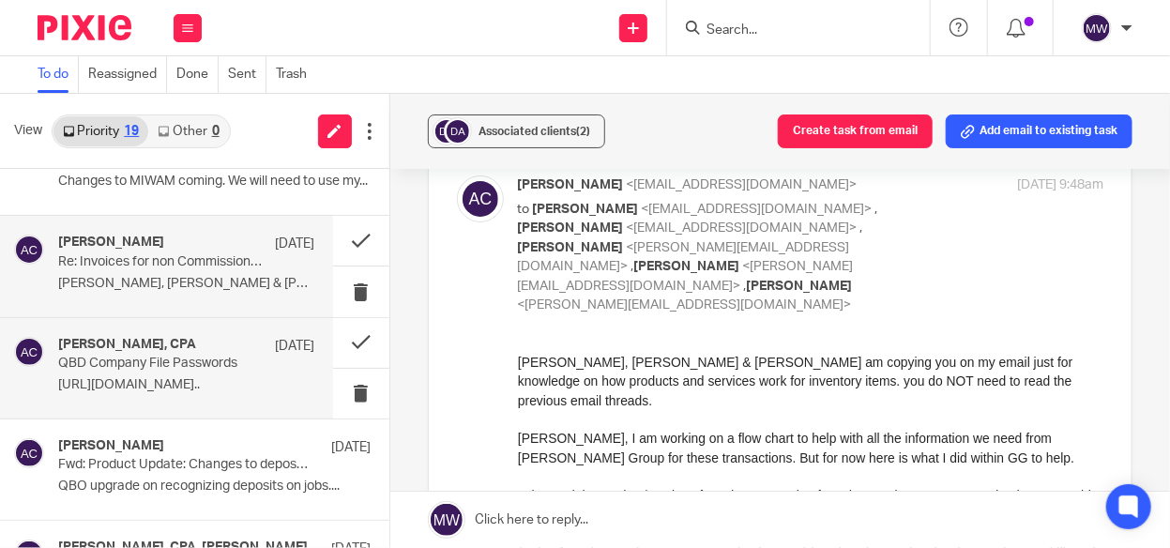
click at [122, 377] on p "https://www.loom.com/share/c94b74edad924030b21b..." at bounding box center [186, 385] width 256 height 16
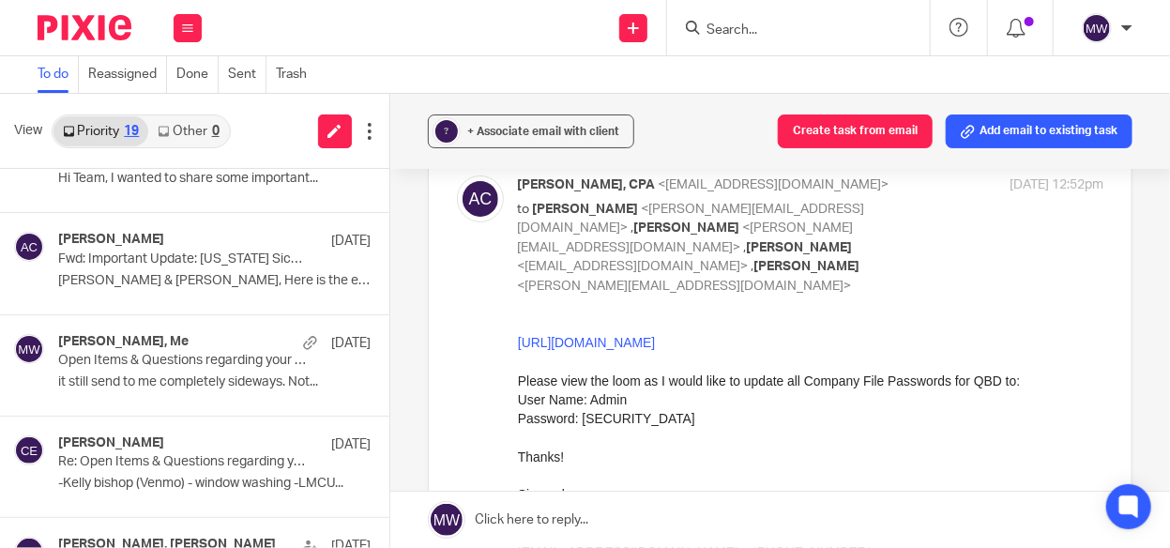
scroll to position [0, 0]
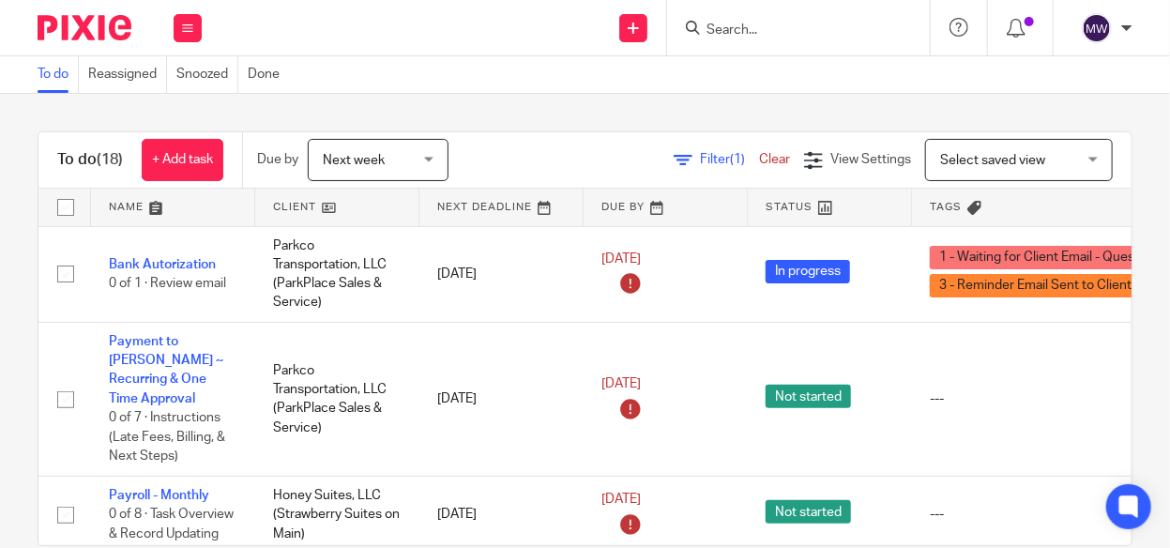
click at [759, 41] on div at bounding box center [798, 27] width 263 height 55
click at [751, 27] on input "Search" at bounding box center [788, 31] width 169 height 17
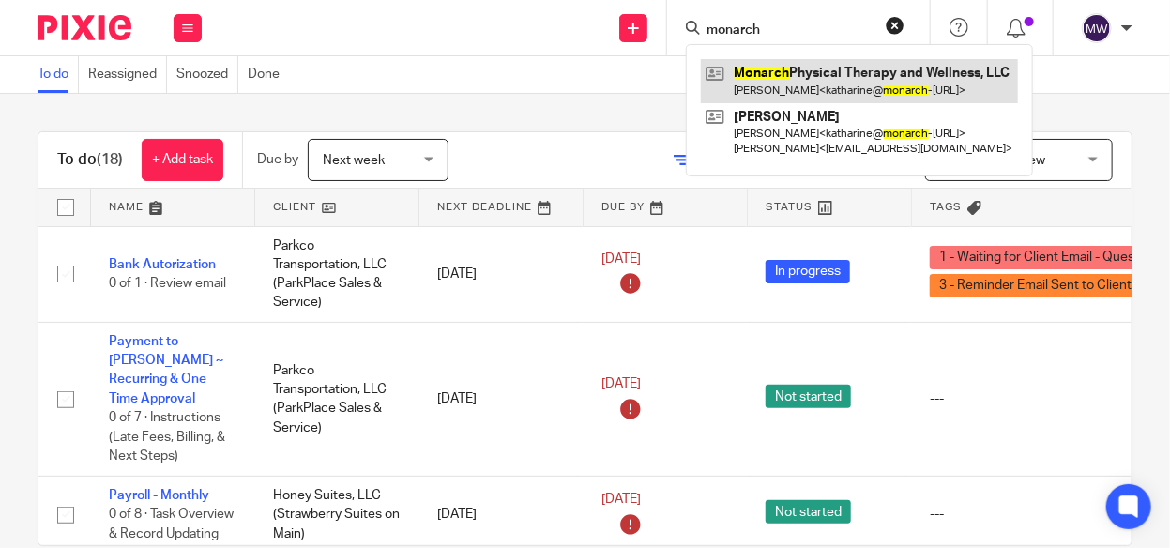
type input "monarch"
click at [751, 70] on link at bounding box center [859, 80] width 317 height 43
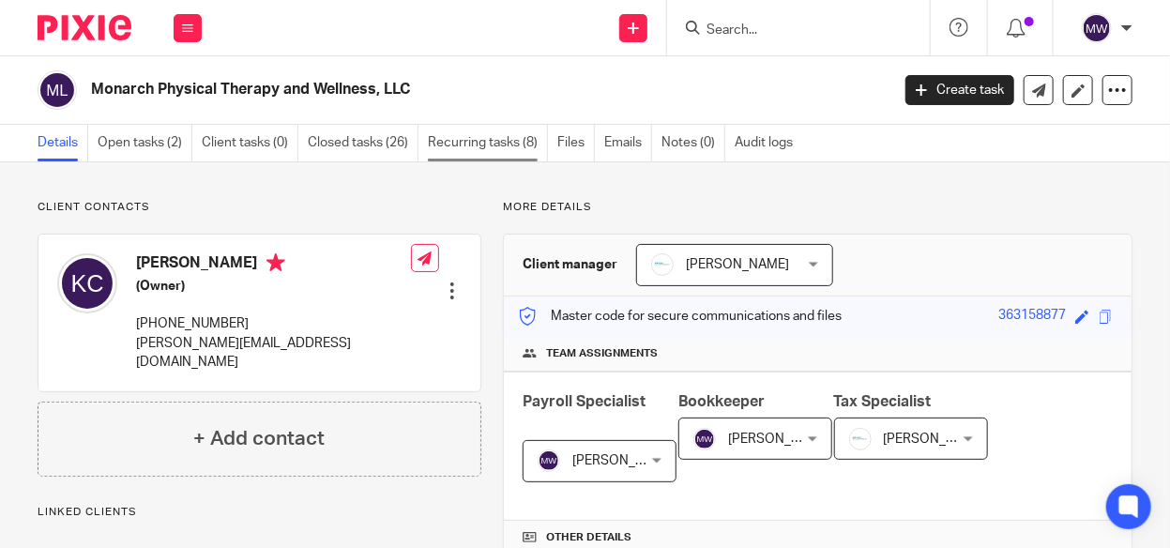
click at [465, 137] on link "Recurring tasks (8)" at bounding box center [488, 143] width 120 height 37
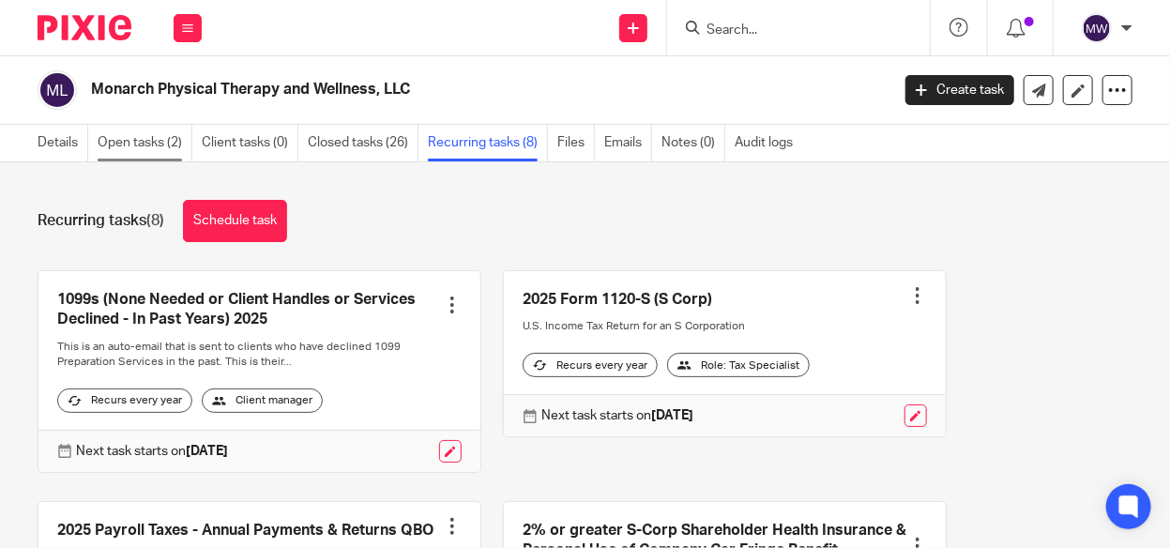
click at [155, 134] on link "Open tasks (2)" at bounding box center [145, 143] width 95 height 37
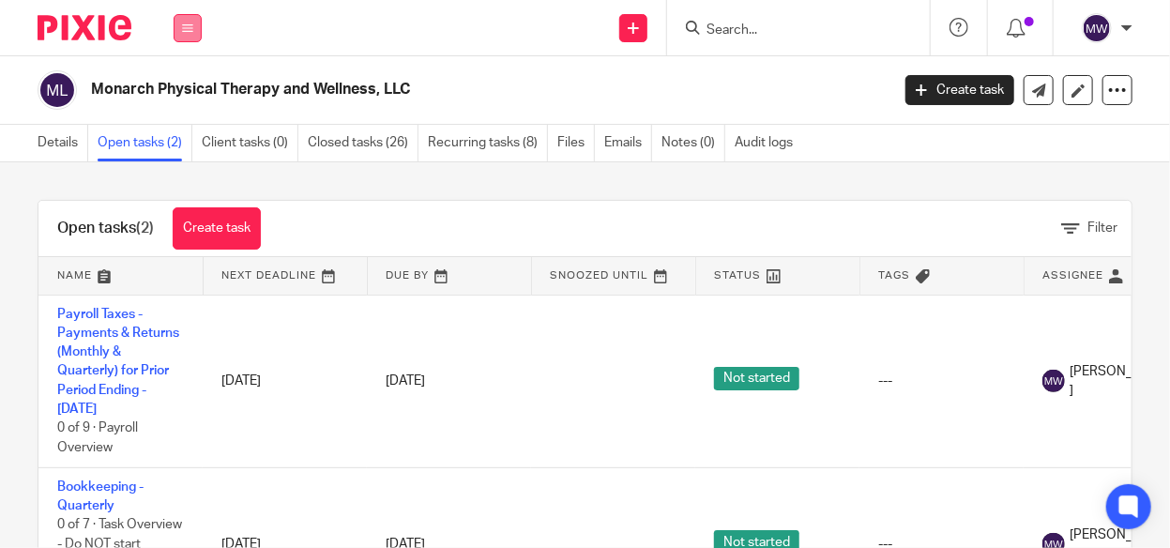
click at [180, 33] on button at bounding box center [188, 28] width 28 height 28
click at [181, 82] on link "Work" at bounding box center [177, 87] width 30 height 13
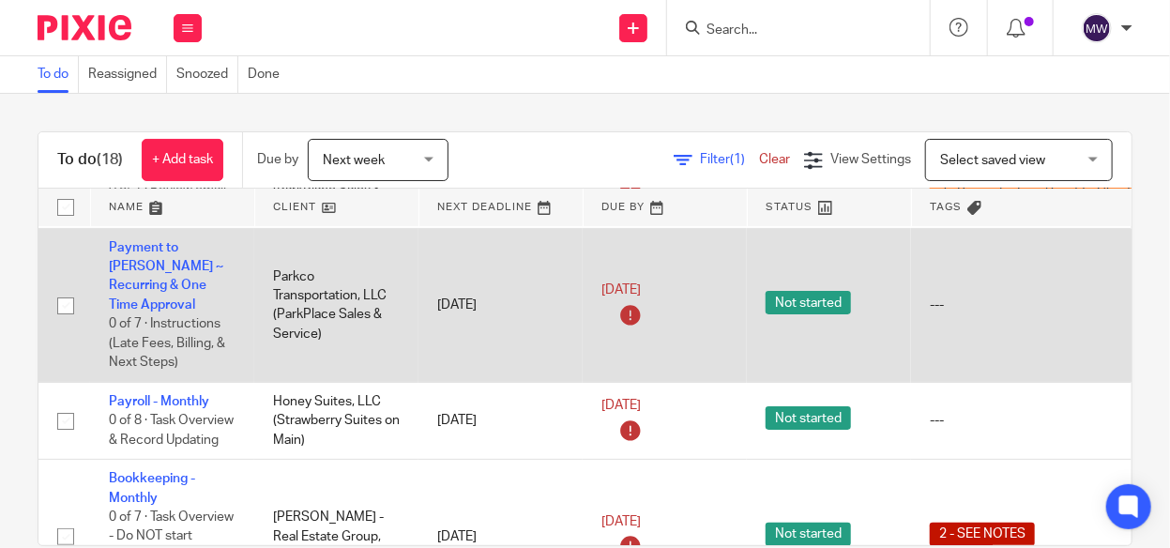
scroll to position [188, 0]
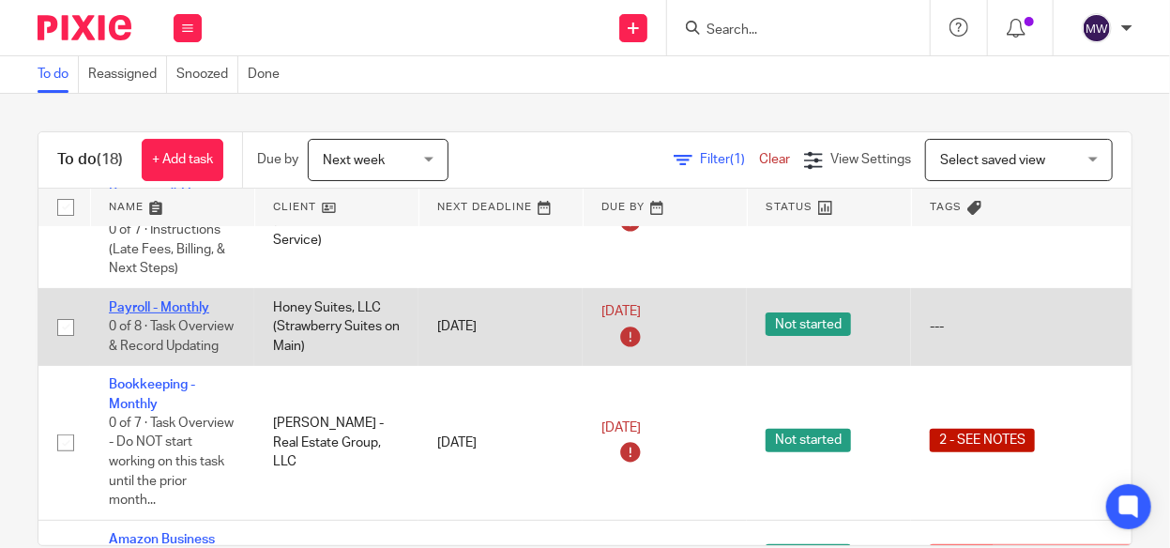
click at [196, 301] on link "Payroll - Monthly" at bounding box center [159, 307] width 100 height 13
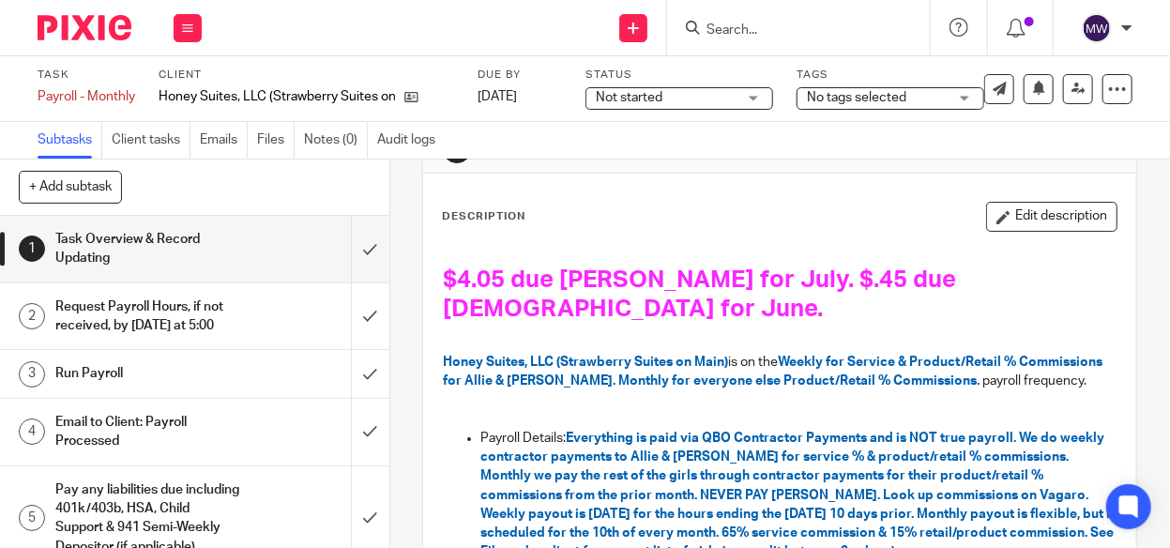
scroll to position [94, 0]
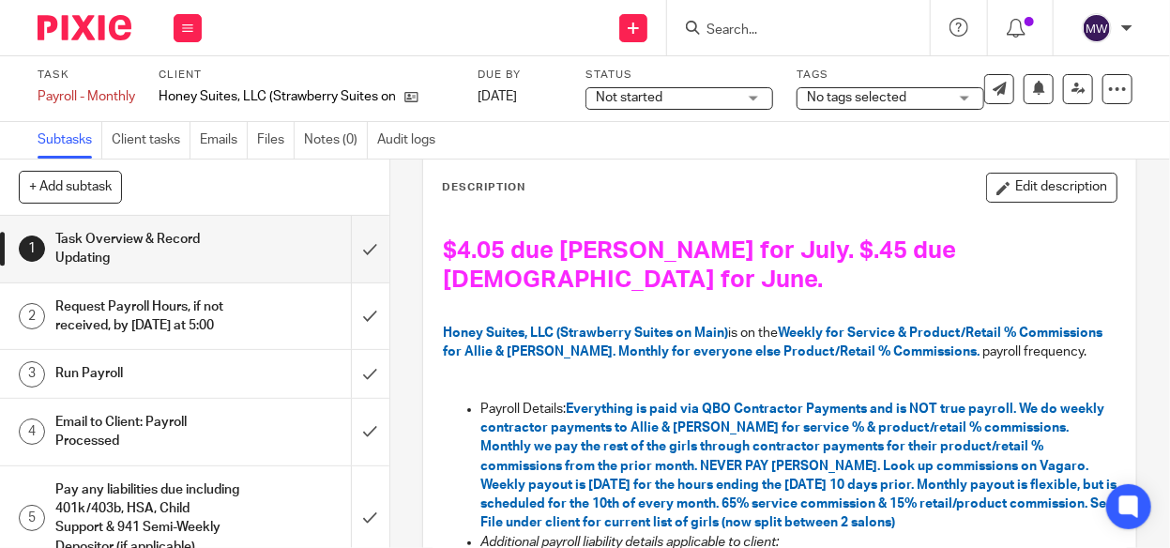
click at [1066, 253] on h1 "$4.05 due [PERSON_NAME] for July. $.45 due [DEMOGRAPHIC_DATA] for June." at bounding box center [779, 279] width 673 height 87
click at [1045, 188] on button "Edit description" at bounding box center [1051, 188] width 131 height 30
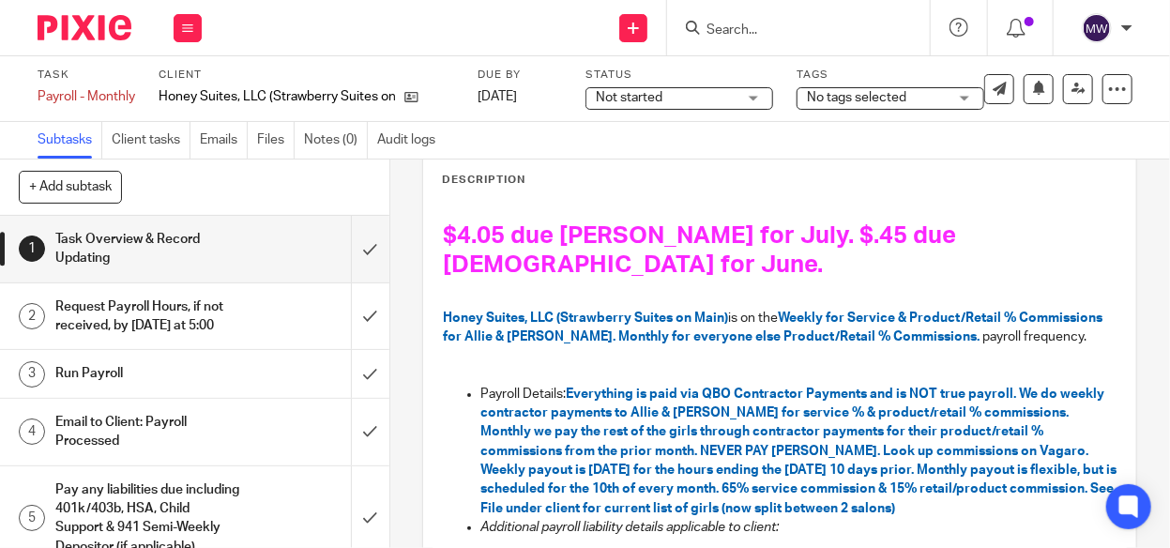
drag, startPoint x: 1057, startPoint y: 236, endPoint x: 1122, endPoint y: 246, distance: 65.4
click at [1059, 236] on h1 "$4.05 due [PERSON_NAME] for July. $.45 due [DEMOGRAPHIC_DATA] for June." at bounding box center [779, 264] width 673 height 87
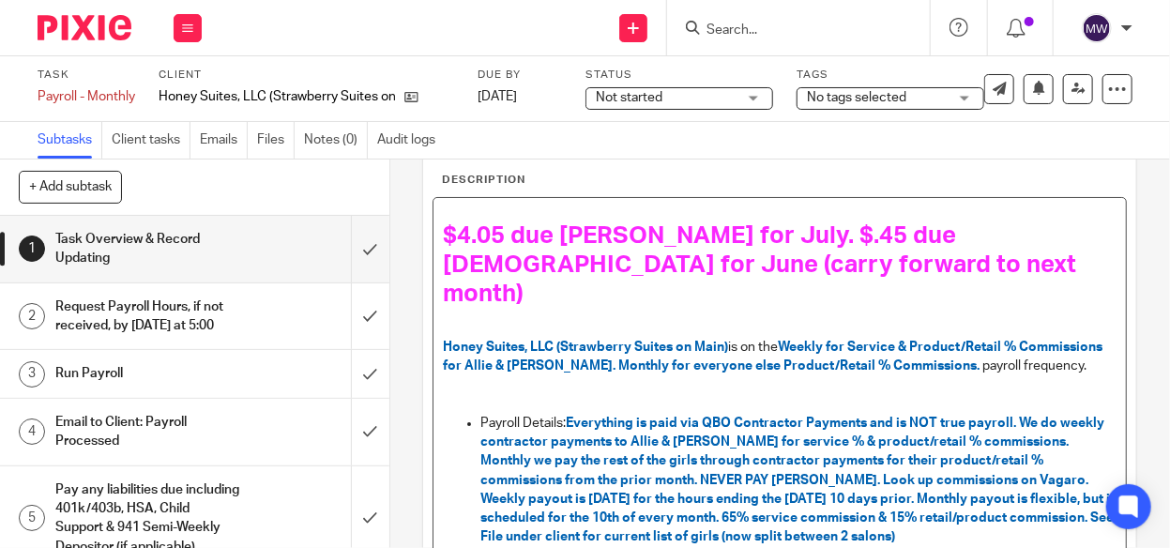
click at [741, 237] on span "$4.05 due [PERSON_NAME] for July. $.45 due [DEMOGRAPHIC_DATA] for June (carry f…" at bounding box center [762, 264] width 639 height 83
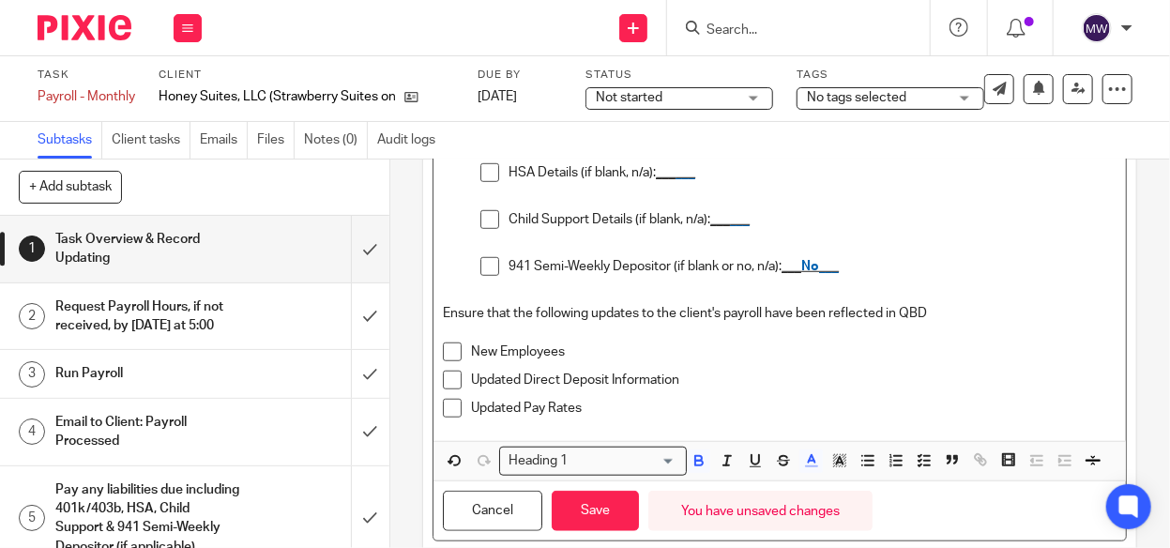
scroll to position [627, 0]
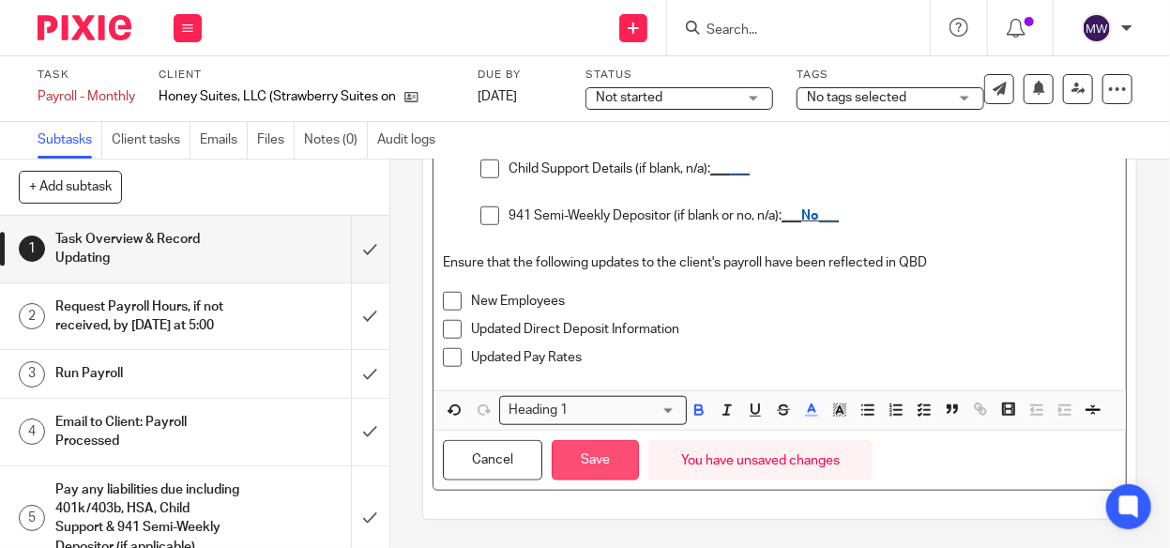
click at [574, 462] on button "Save" at bounding box center [595, 460] width 87 height 40
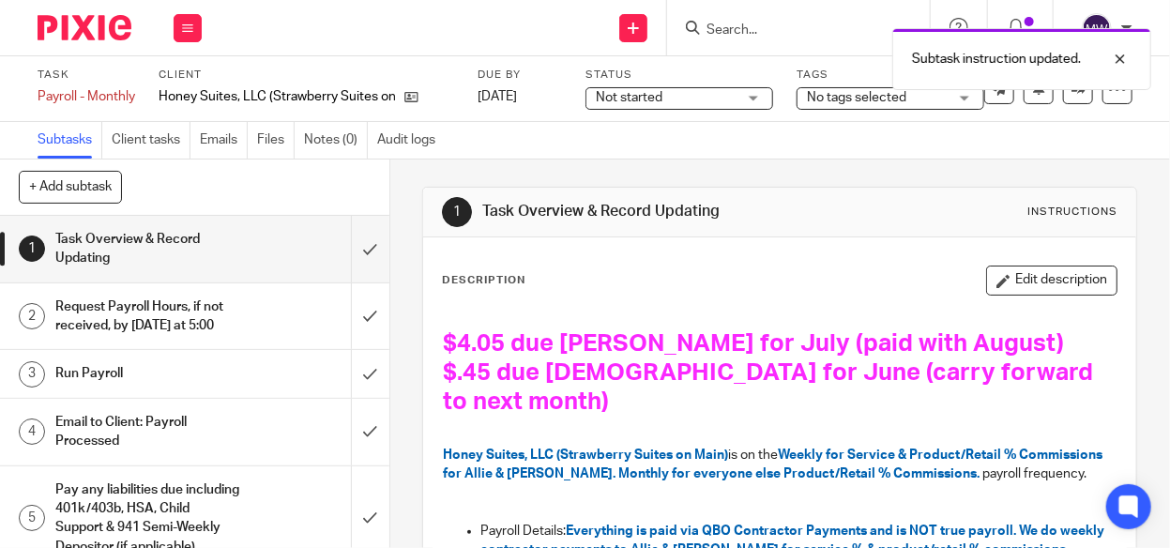
scroll to position [0, 0]
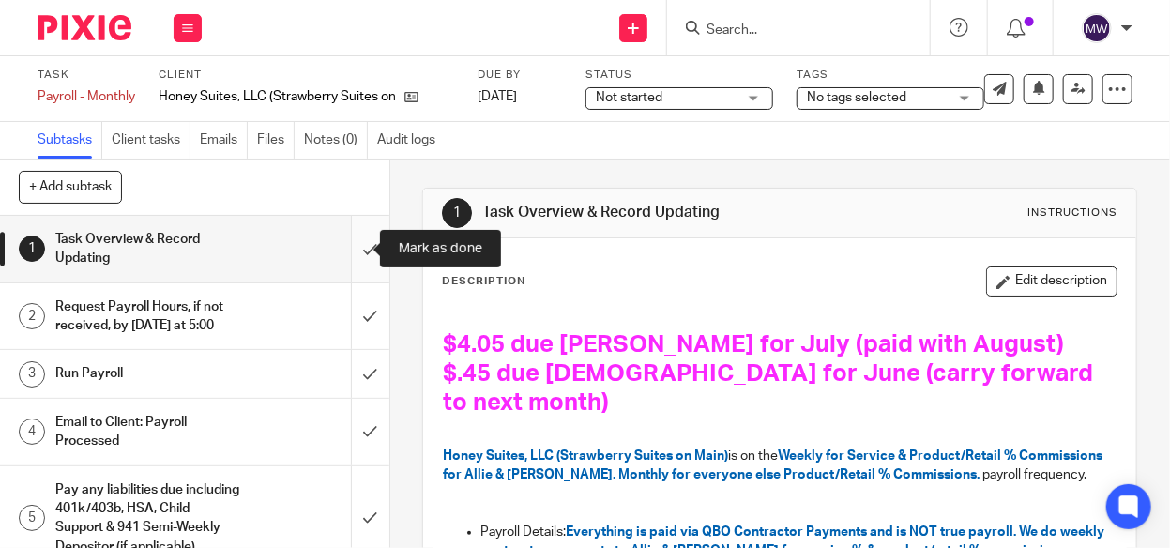
click at [354, 249] on input "submit" at bounding box center [194, 249] width 389 height 67
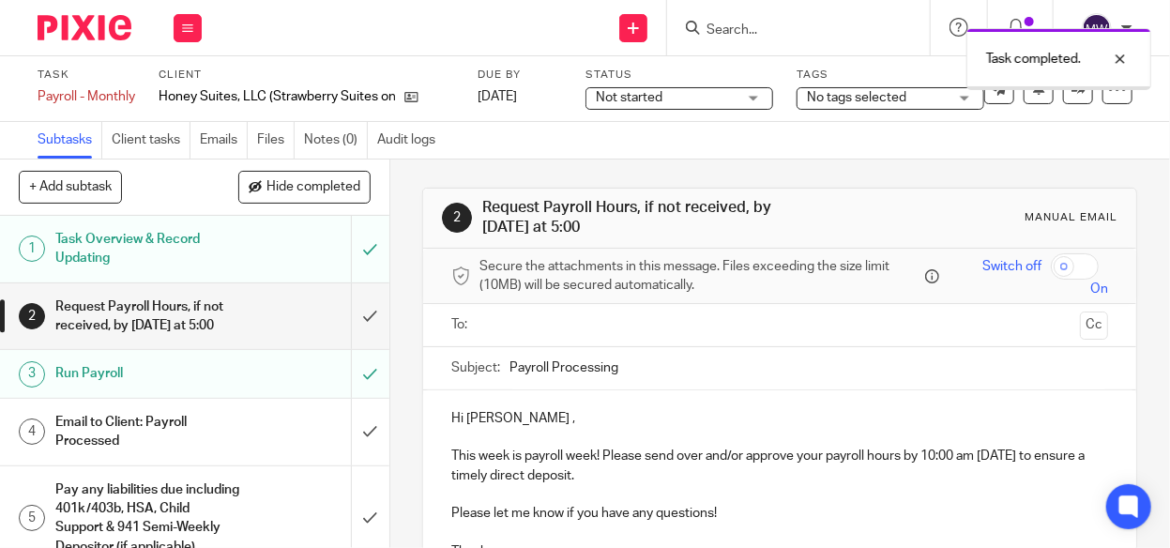
scroll to position [241, 0]
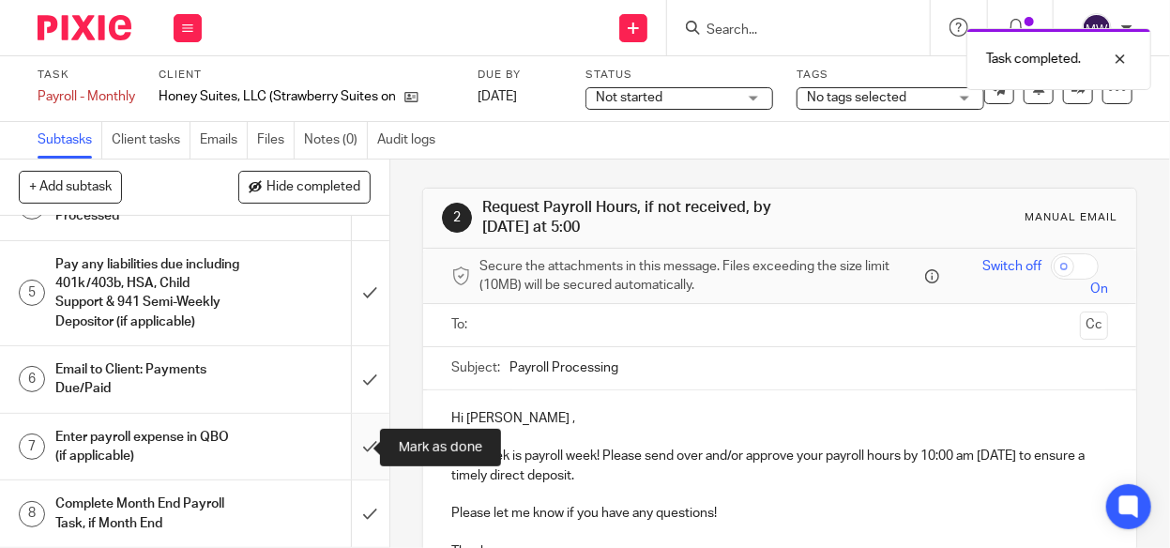
click at [340, 446] on input "submit" at bounding box center [194, 447] width 389 height 67
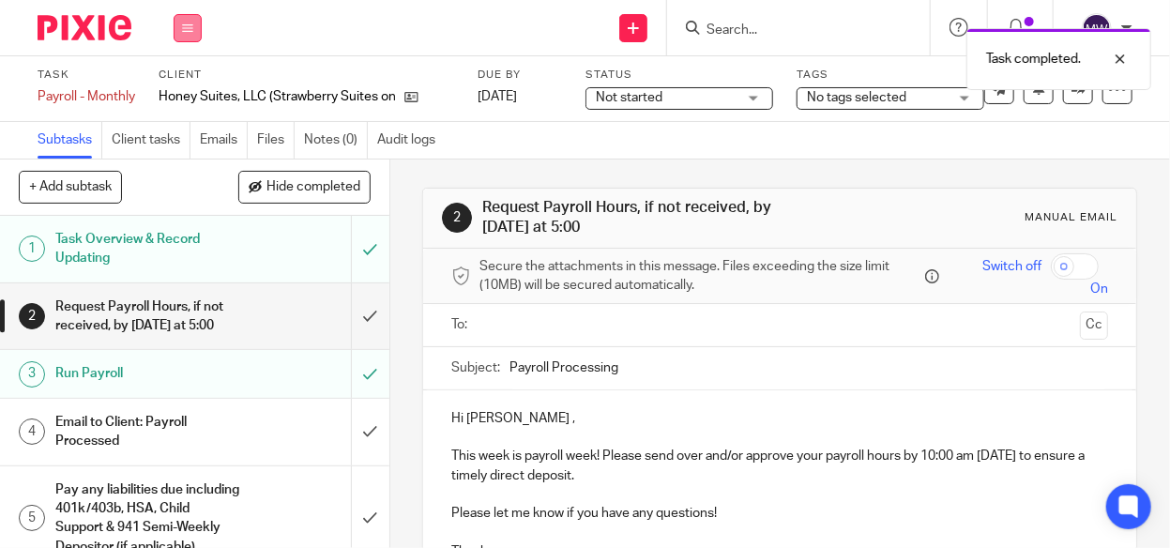
click at [182, 23] on icon at bounding box center [187, 28] width 11 height 11
click at [176, 90] on link "Work" at bounding box center [178, 87] width 33 height 13
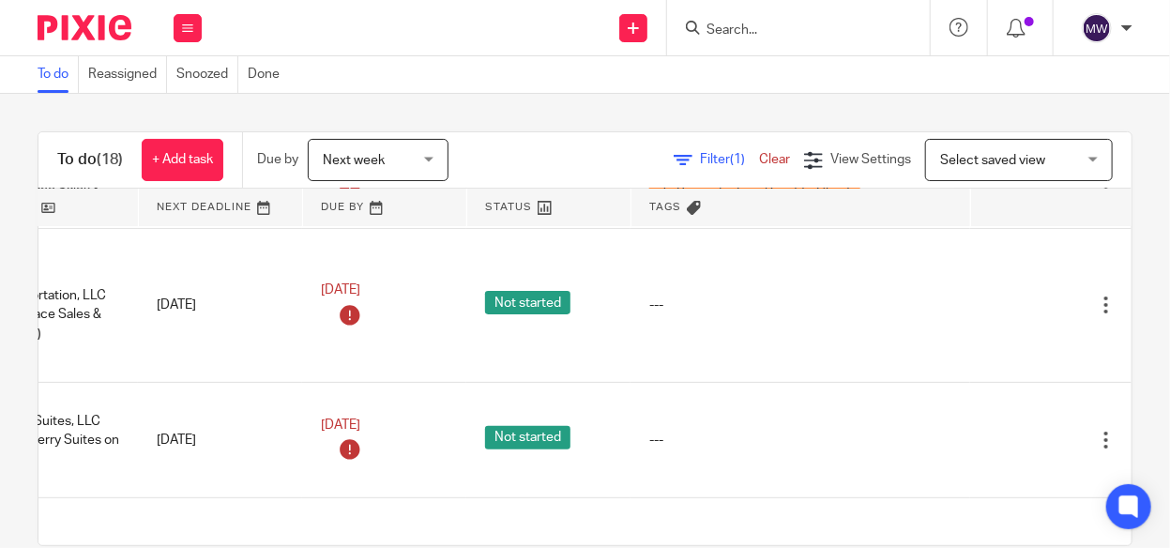
scroll to position [94, 325]
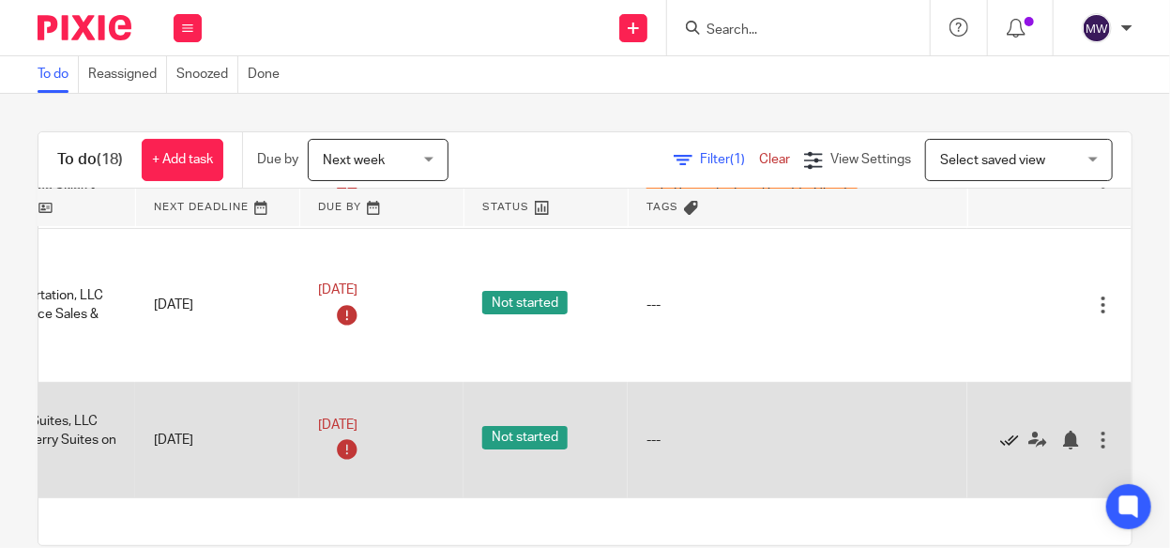
click at [1000, 431] on icon at bounding box center [1009, 440] width 19 height 19
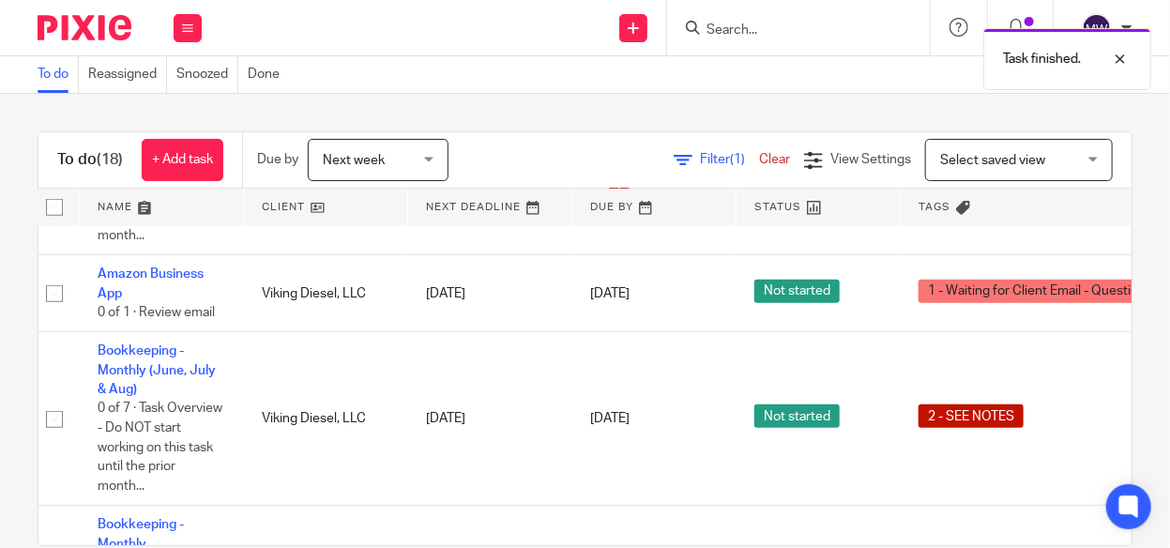
scroll to position [375, 0]
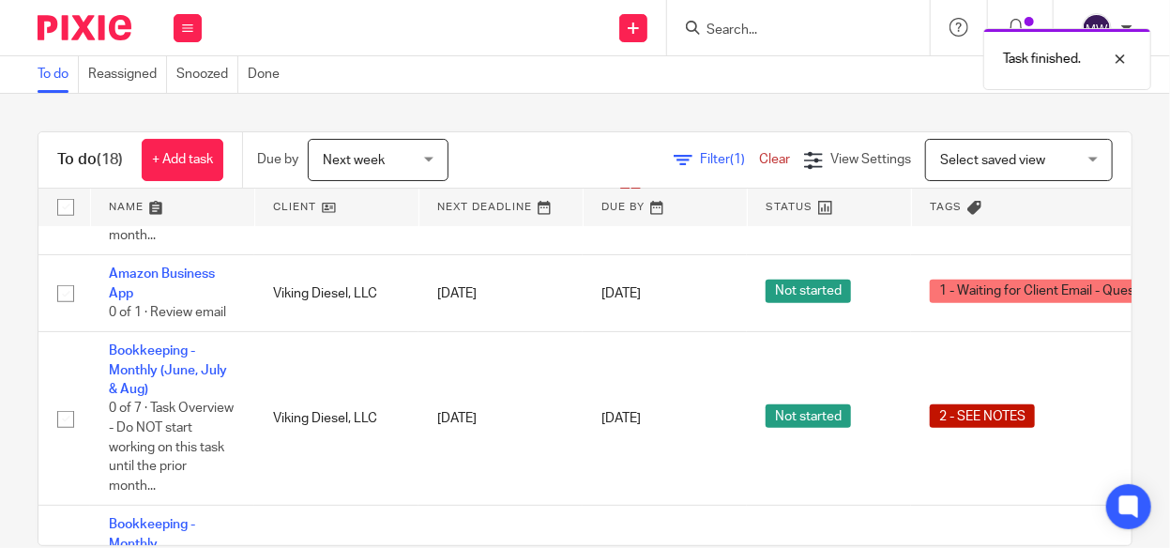
click at [436, 158] on div "Next week Next week" at bounding box center [378, 160] width 141 height 42
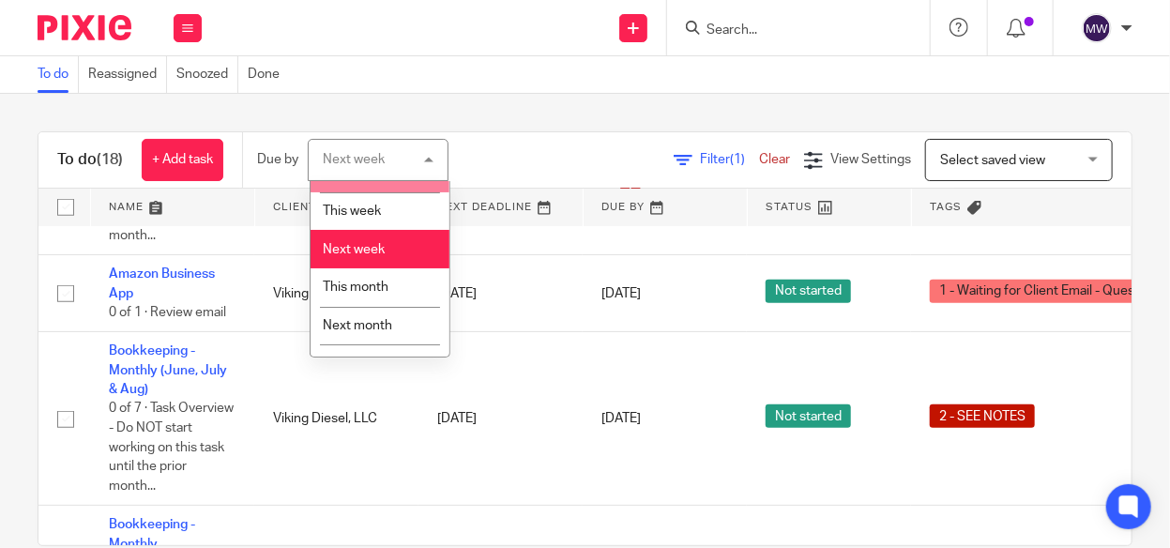
scroll to position [92, 0]
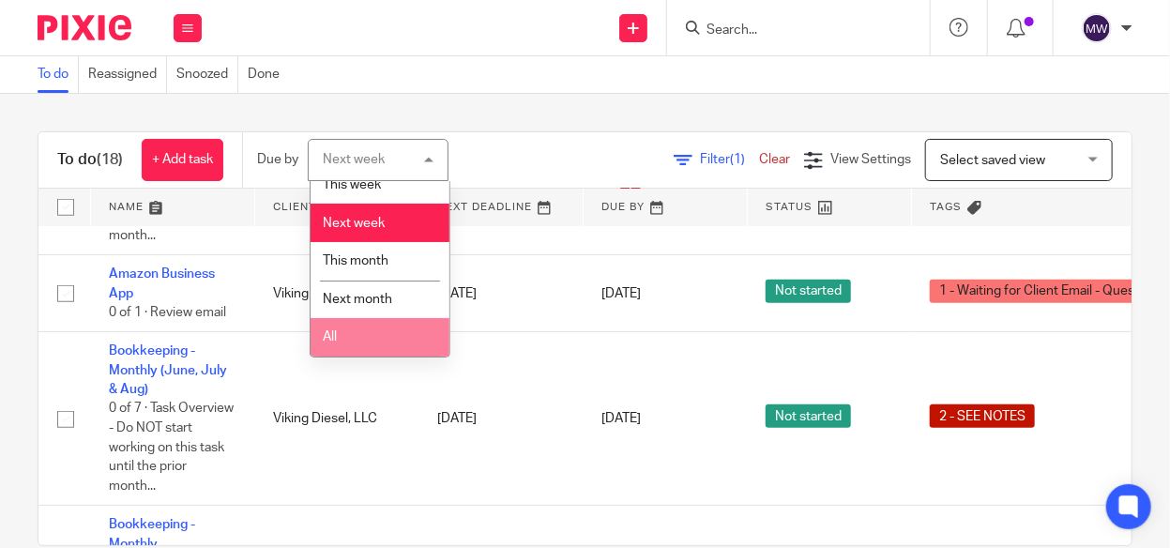
click at [354, 330] on li "All" at bounding box center [379, 337] width 139 height 38
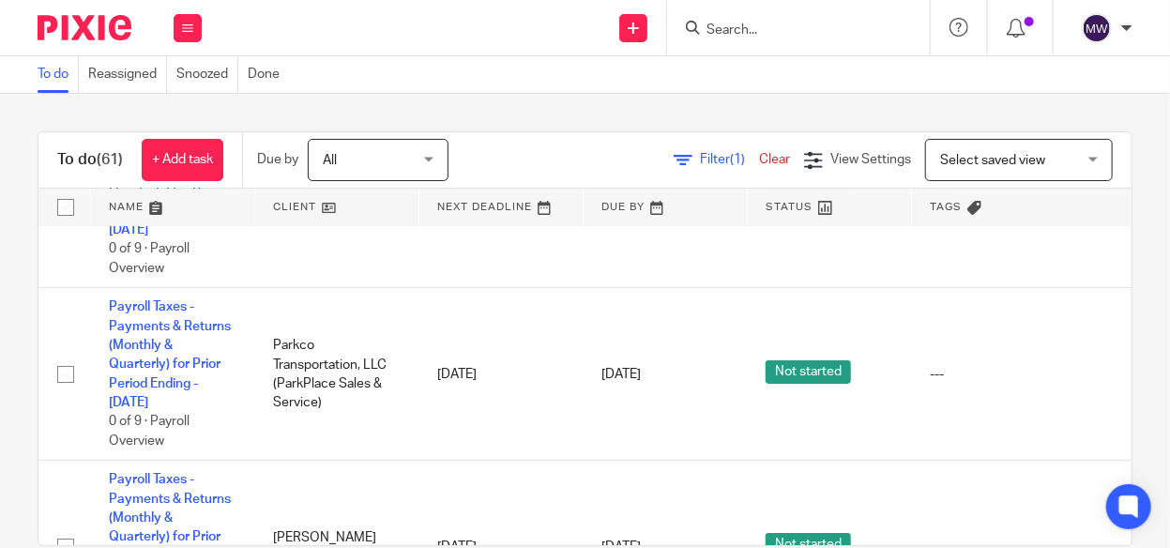
scroll to position [2814, 0]
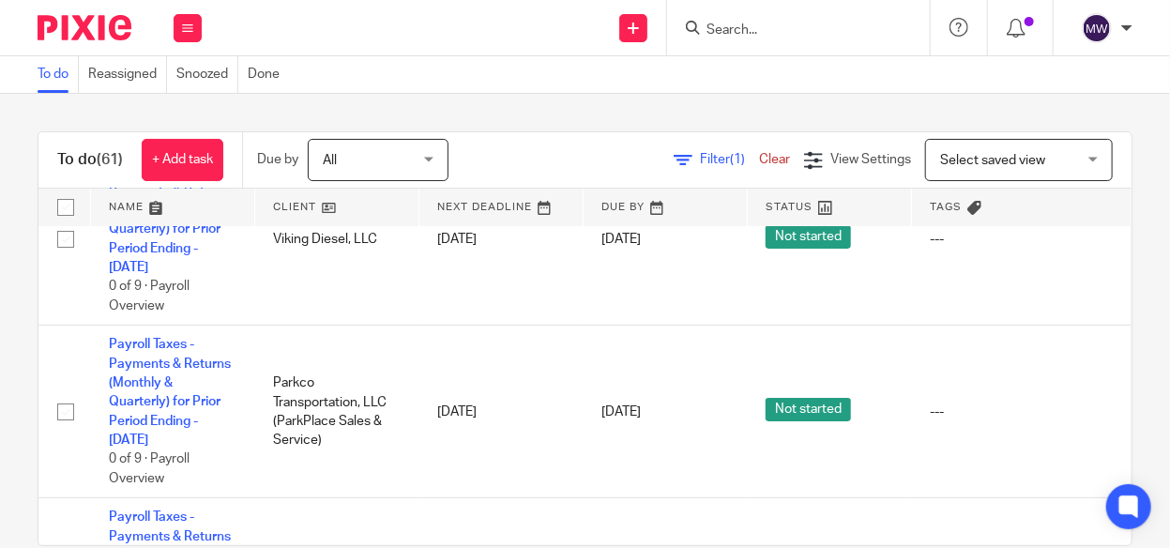
click at [197, 23] on link "Payroll - Monthly" at bounding box center [159, 16] width 100 height 13
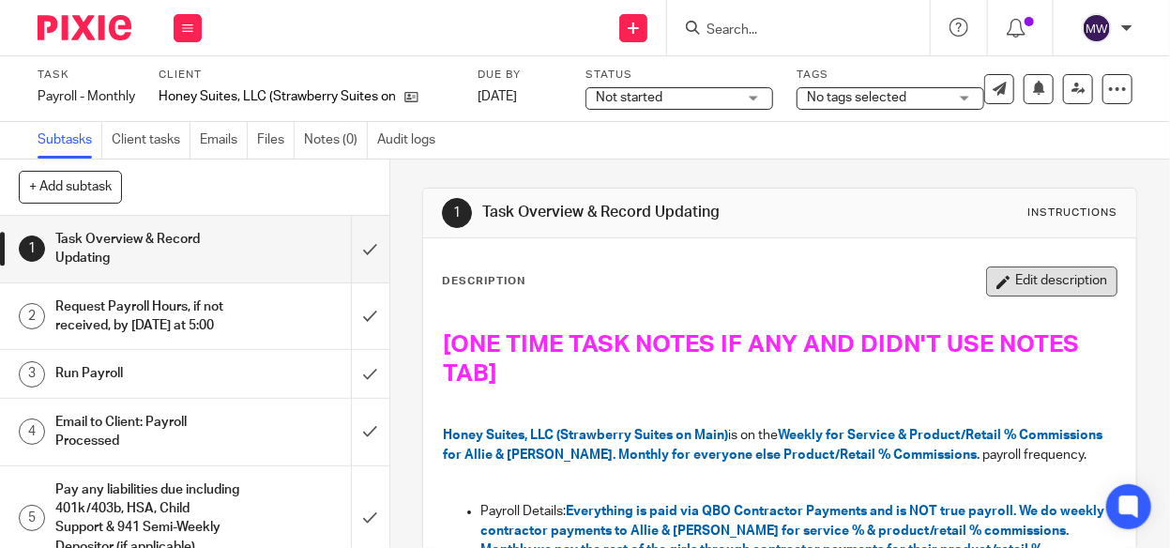
click at [1006, 284] on button "Edit description" at bounding box center [1051, 281] width 131 height 30
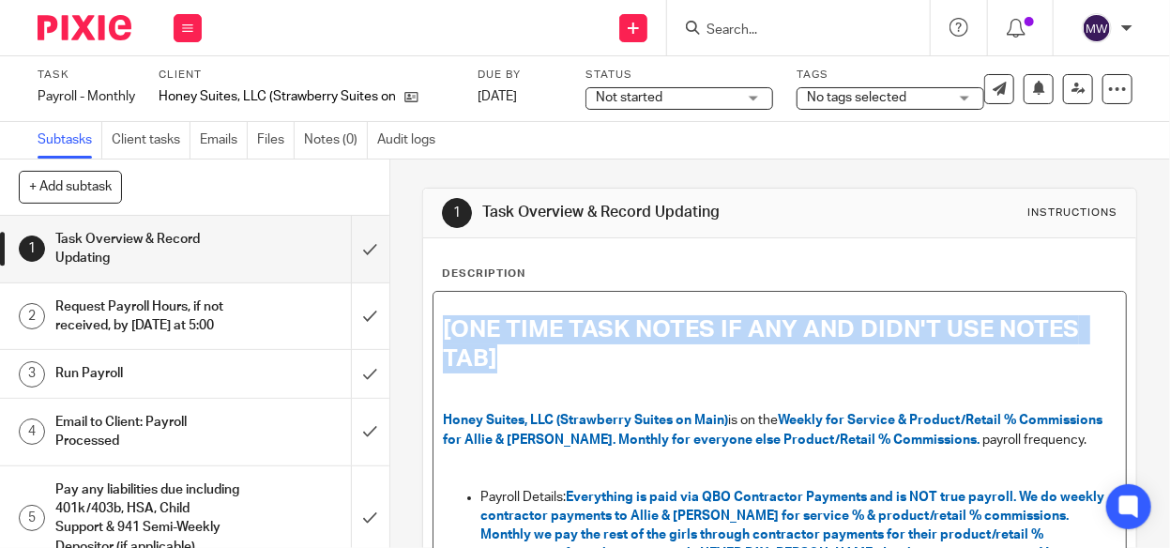
drag, startPoint x: 433, startPoint y: 332, endPoint x: 543, endPoint y: 353, distance: 111.7
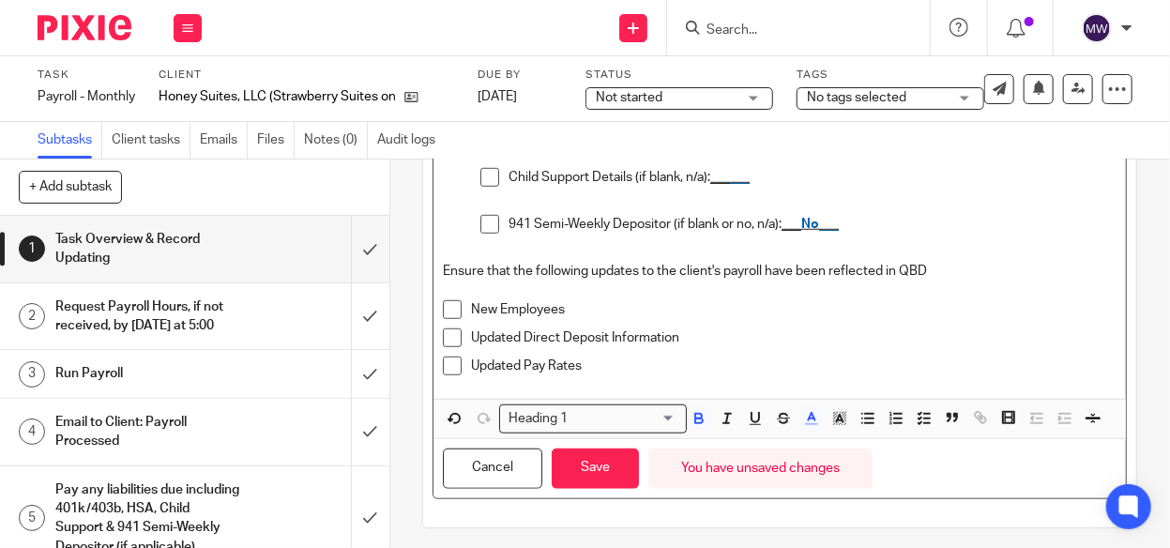
scroll to position [563, 0]
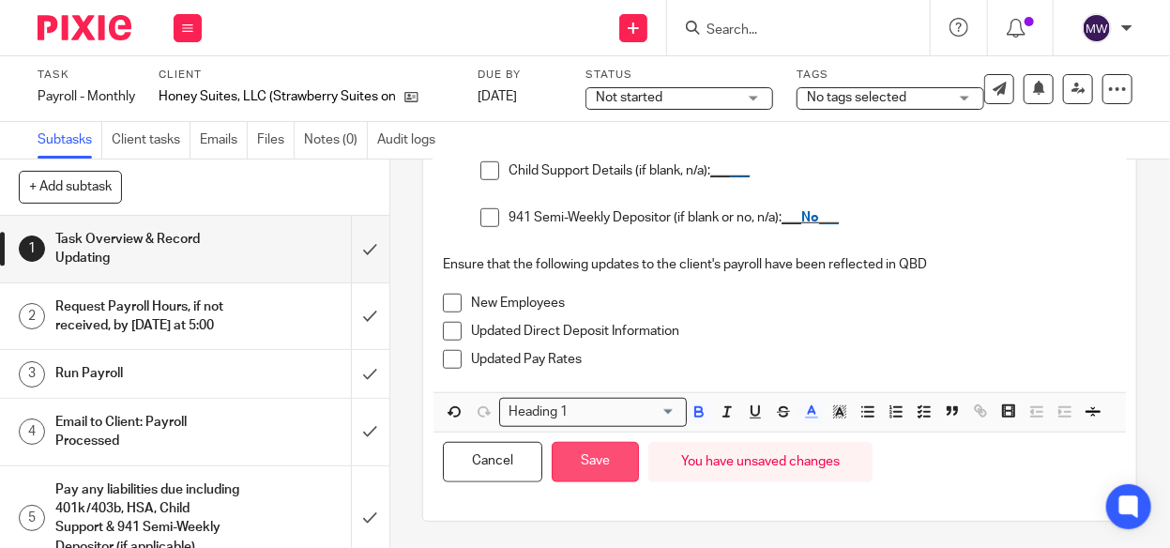
click at [597, 482] on button "Save" at bounding box center [595, 462] width 87 height 40
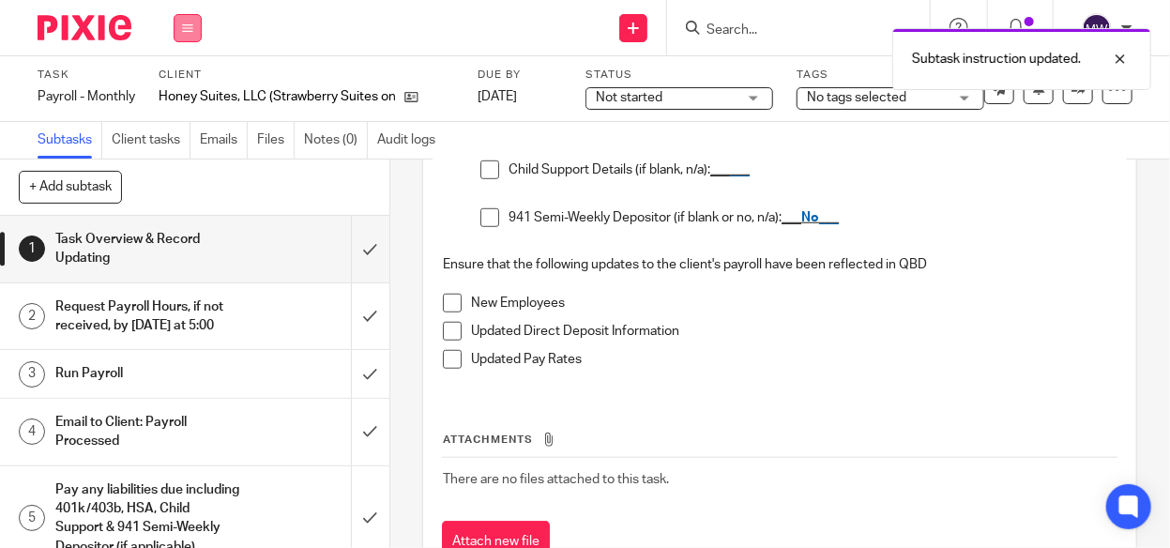
click at [194, 33] on button at bounding box center [188, 28] width 28 height 28
click at [184, 86] on link "Work" at bounding box center [178, 87] width 33 height 13
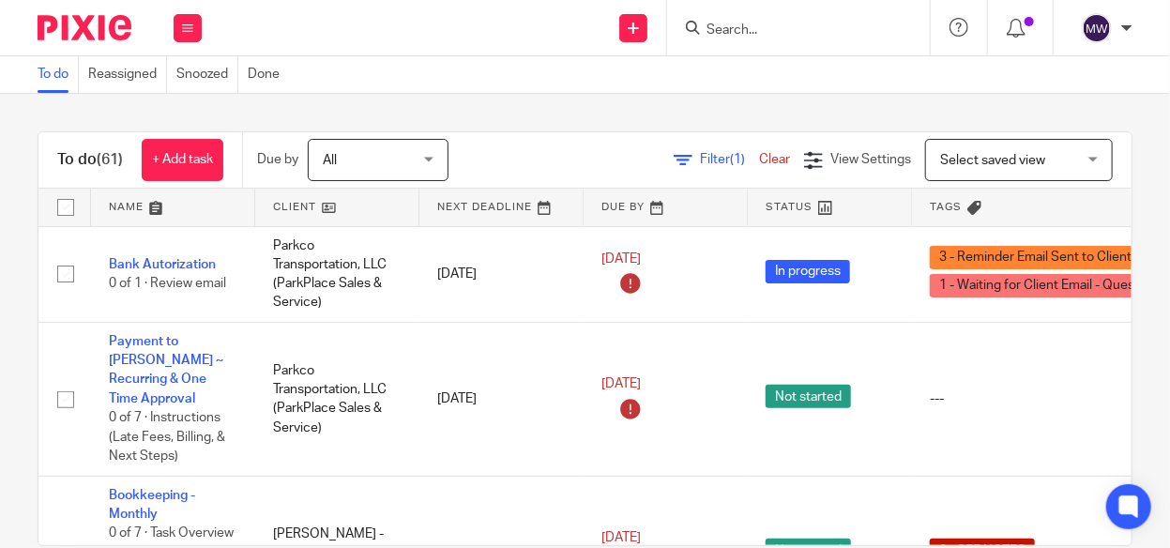
click at [793, 21] on form at bounding box center [804, 27] width 200 height 23
click at [785, 36] on input "Search" at bounding box center [788, 31] width 169 height 17
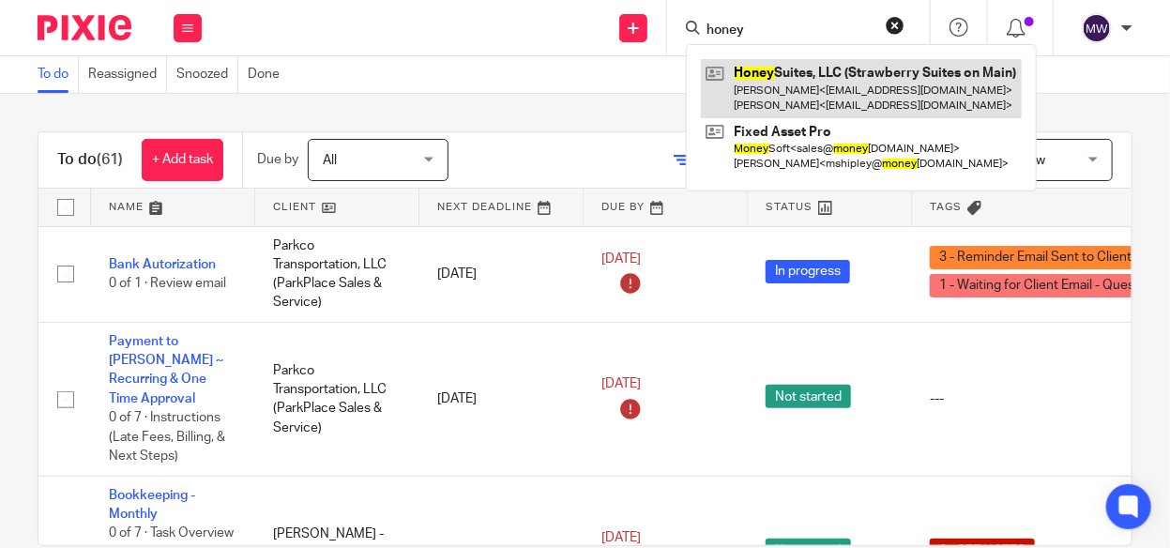
type input "honey"
click at [794, 71] on link at bounding box center [861, 88] width 321 height 58
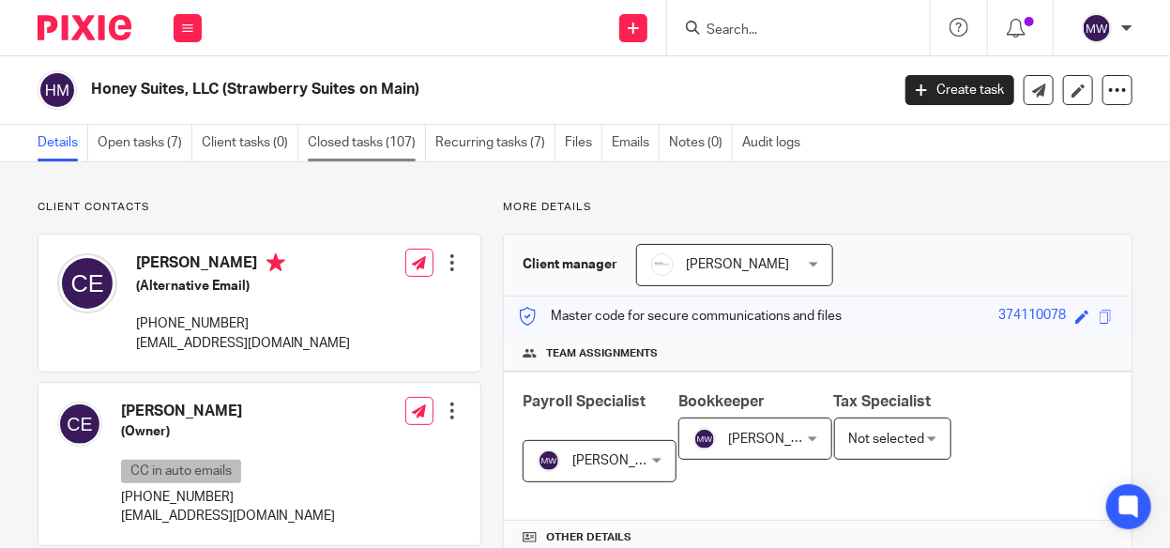
click at [344, 147] on link "Closed tasks (107)" at bounding box center [367, 143] width 118 height 37
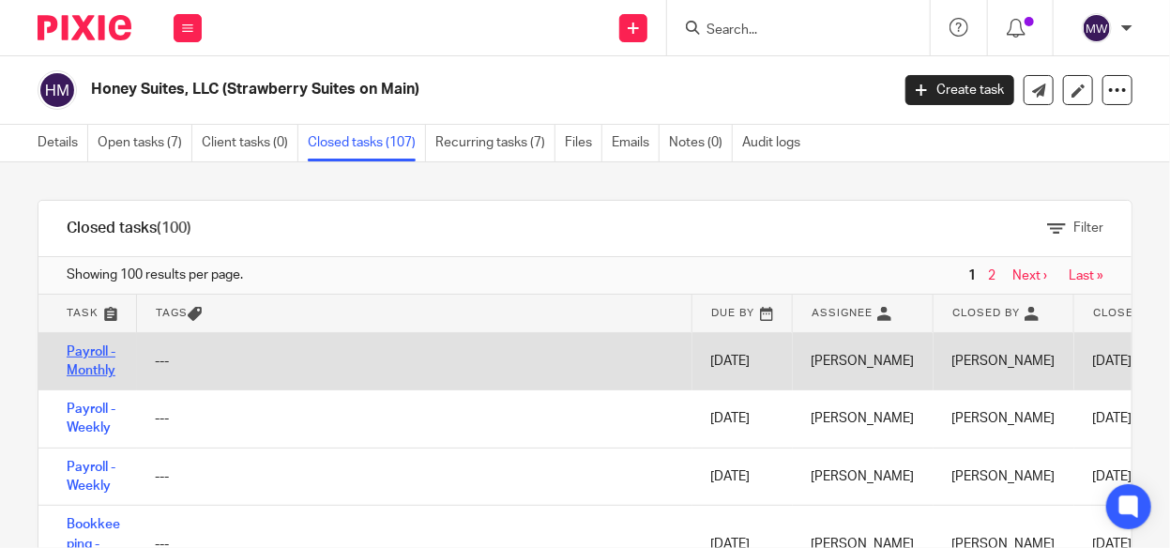
click at [98, 349] on link "Payroll - Monthly" at bounding box center [91, 361] width 49 height 32
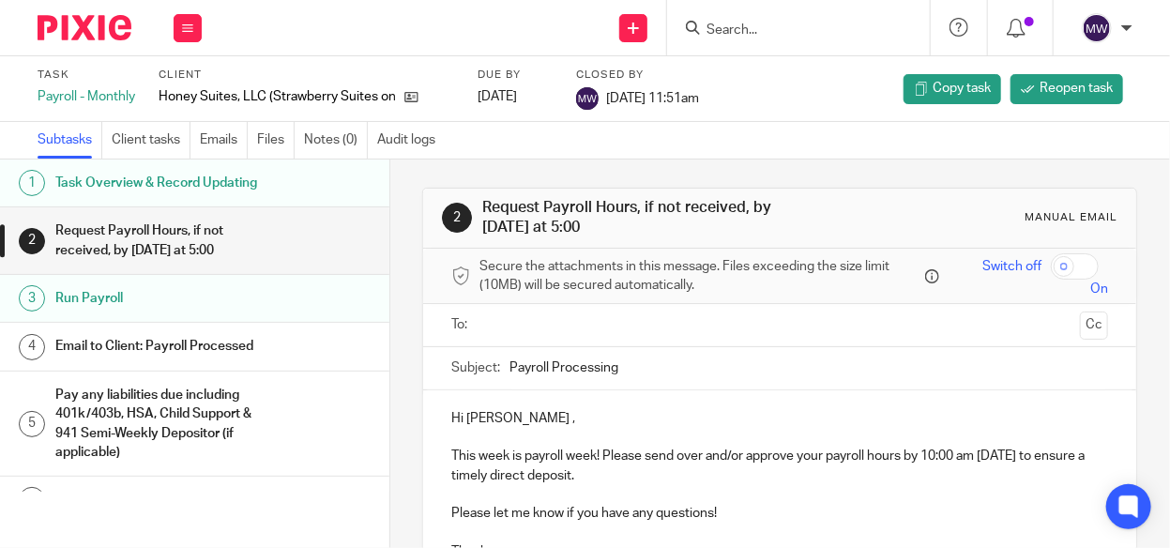
click at [229, 189] on h1 "Task Overview & Record Updating" at bounding box center [160, 183] width 210 height 28
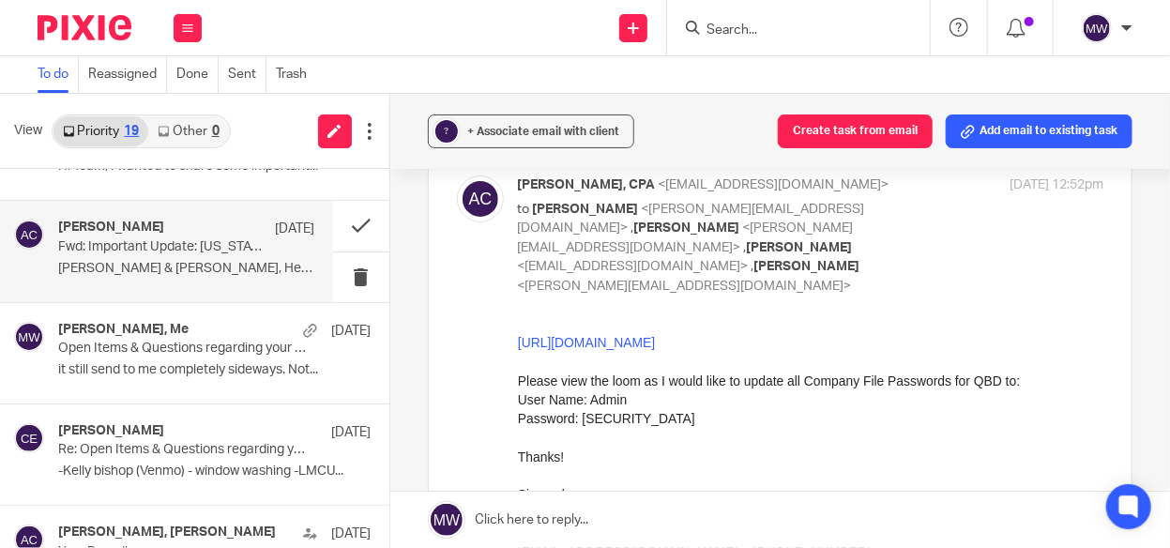
scroll to position [94, 0]
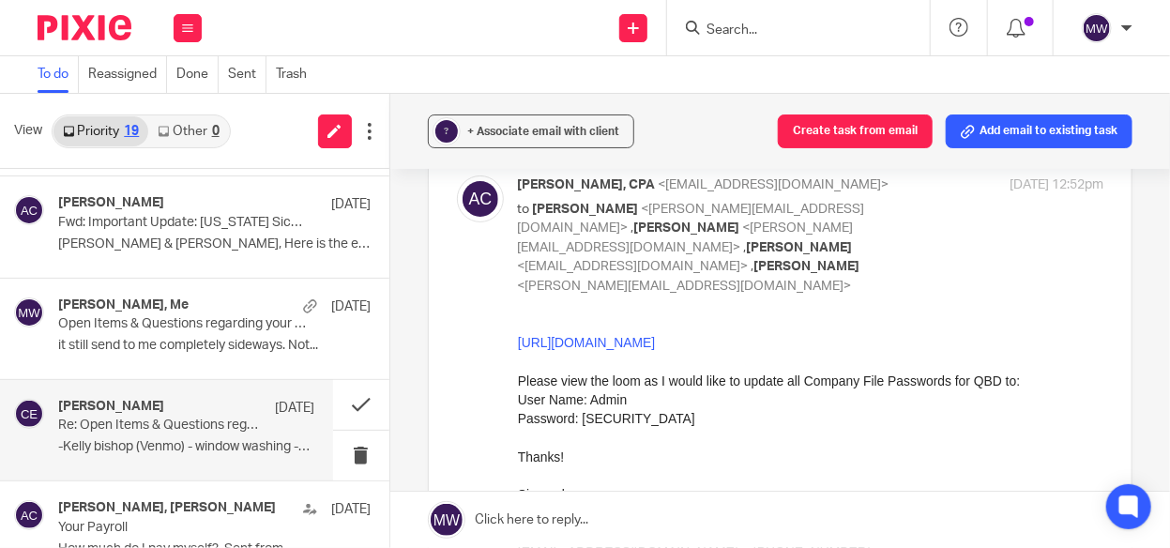
click at [183, 424] on p "Re: Open Items & Questions regarding your Bookkeeping. ACTION NEEDED" at bounding box center [160, 425] width 204 height 16
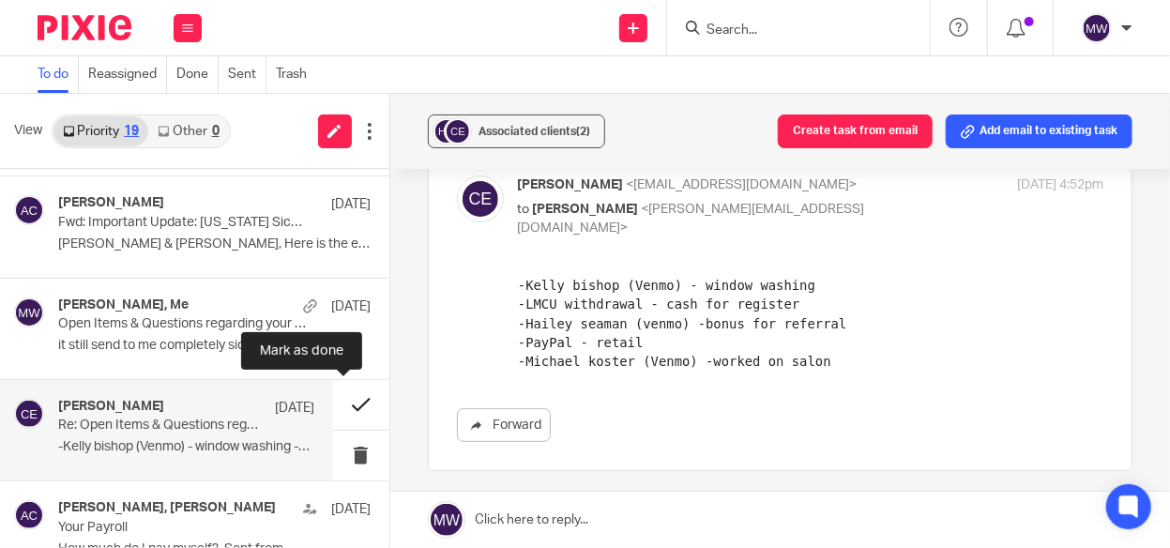
click at [345, 404] on button at bounding box center [361, 405] width 56 height 50
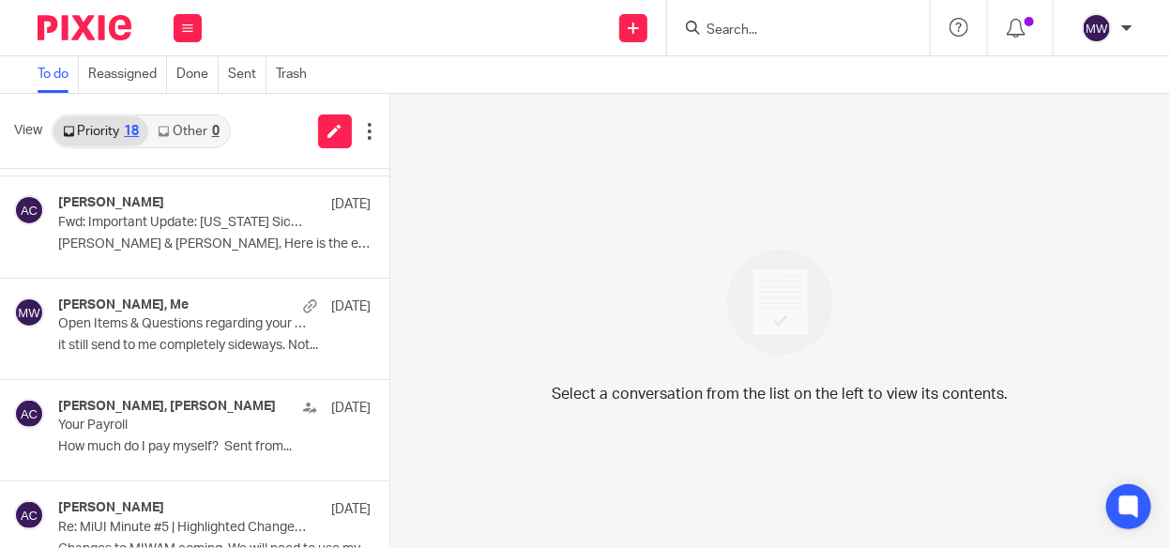
click at [818, 31] on input "Search" at bounding box center [788, 31] width 169 height 17
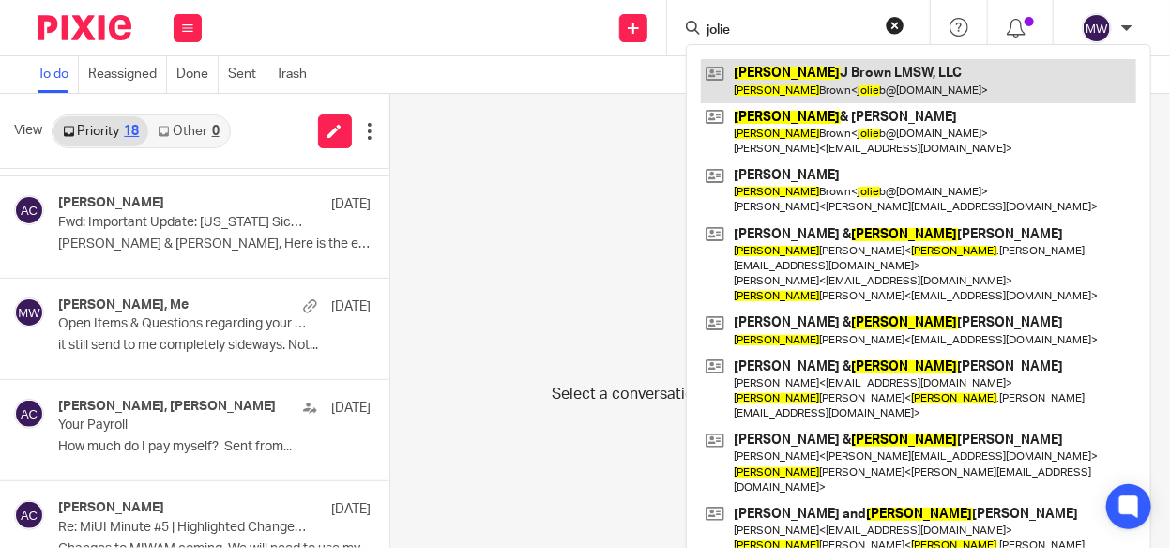
type input "jolie"
click at [803, 70] on link at bounding box center [918, 80] width 435 height 43
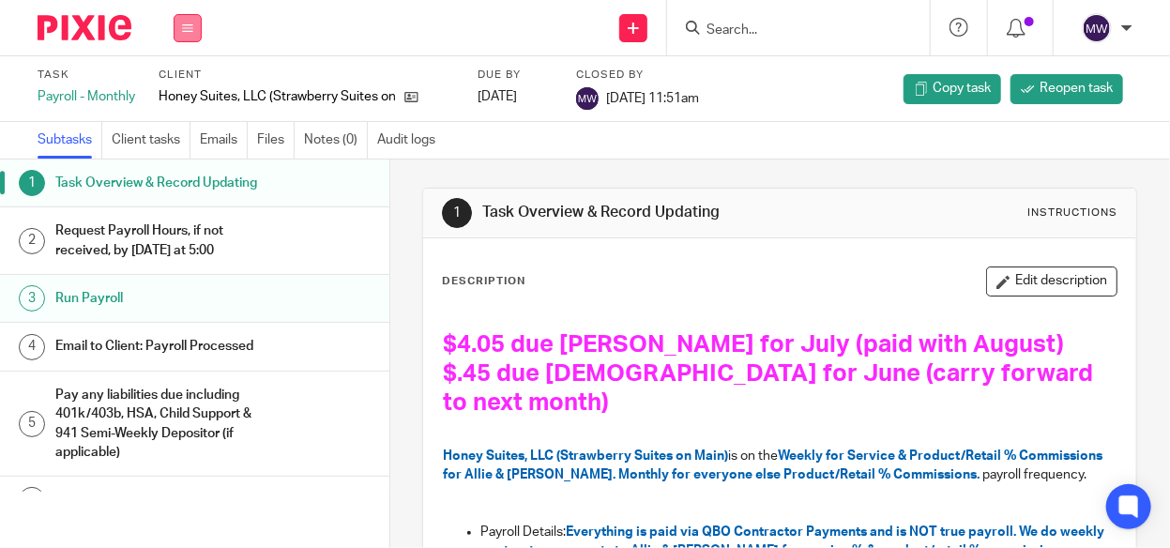
click at [176, 26] on button at bounding box center [188, 28] width 28 height 28
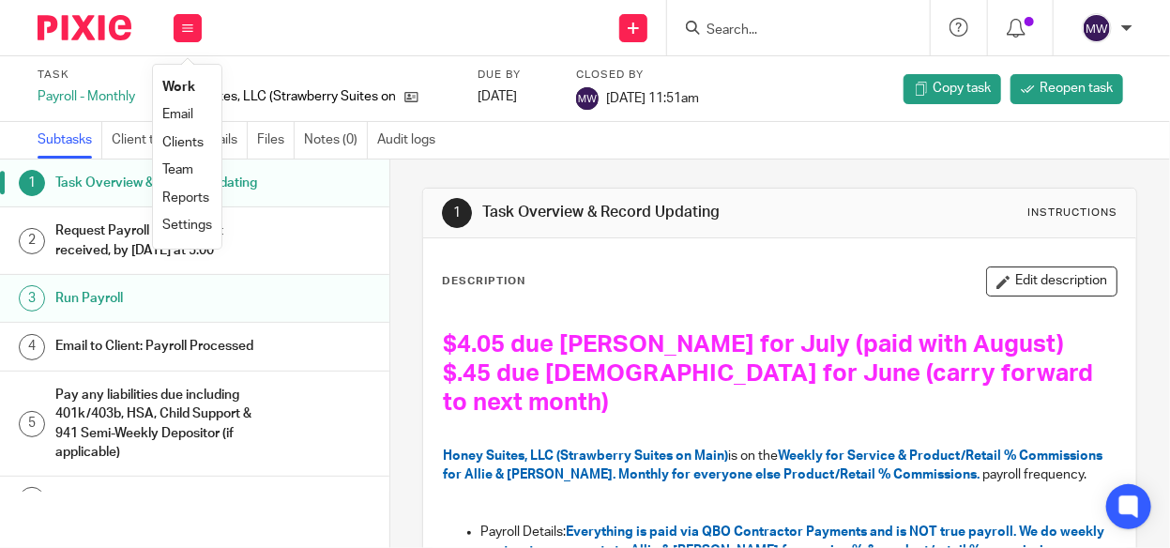
click at [178, 81] on link "Work" at bounding box center [178, 87] width 33 height 13
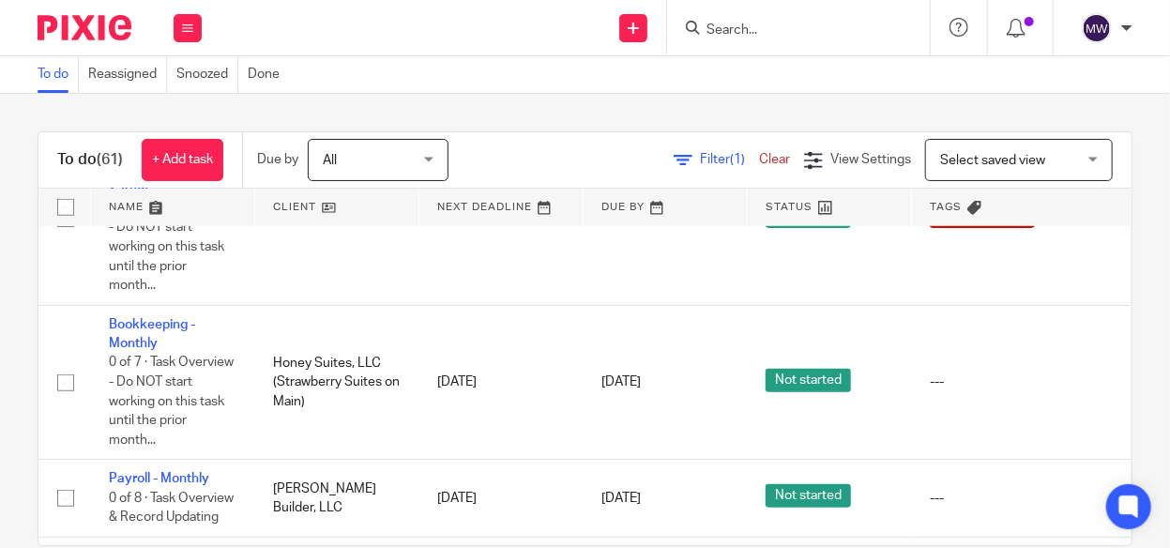
scroll to position [657, 0]
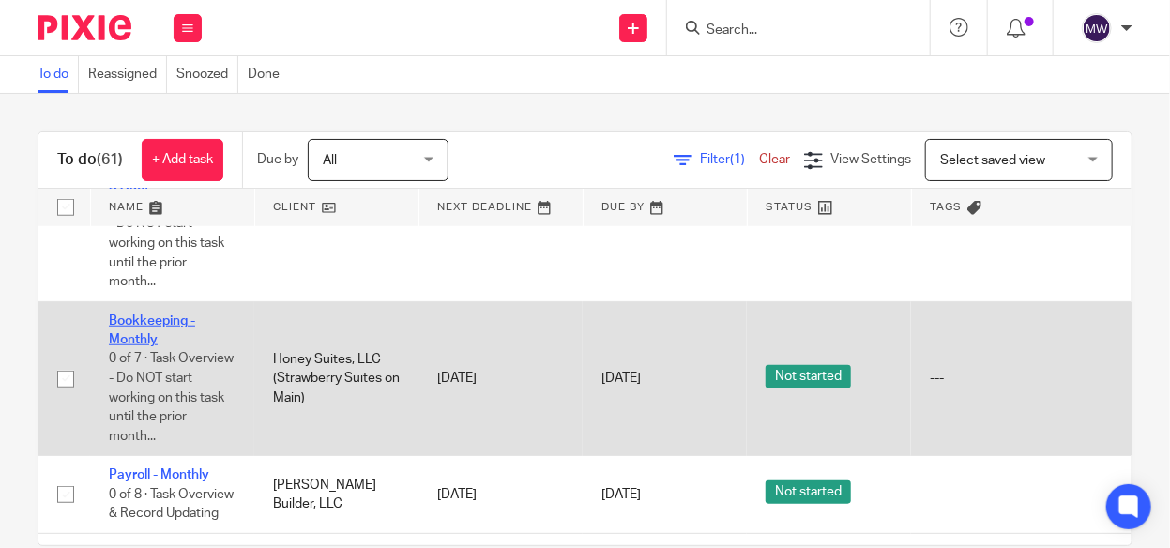
click at [132, 327] on link "Bookkeeping - Monthly" at bounding box center [152, 330] width 86 height 32
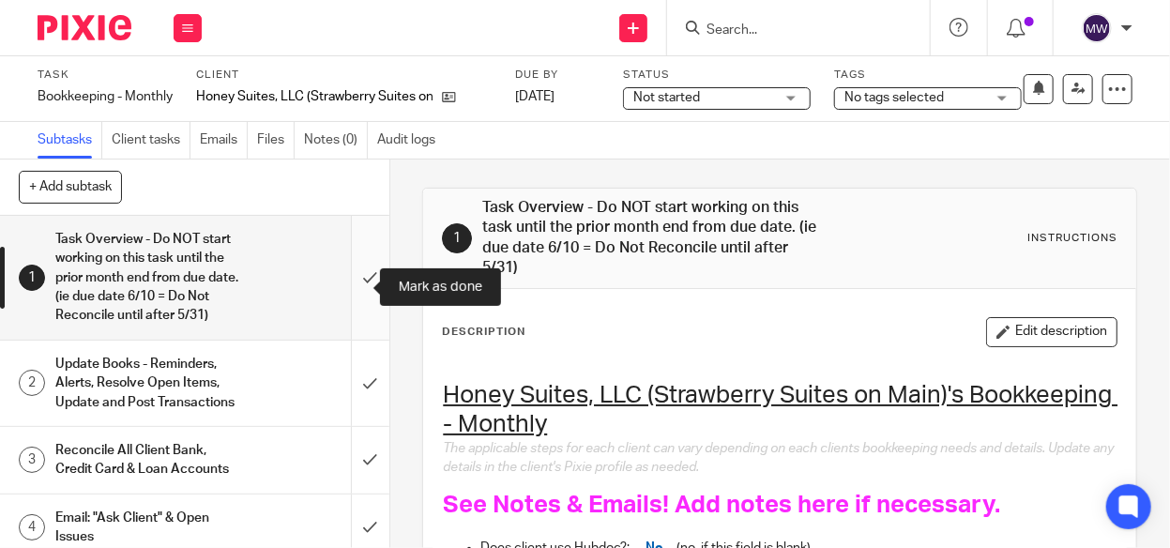
click at [363, 291] on input "submit" at bounding box center [194, 278] width 389 height 124
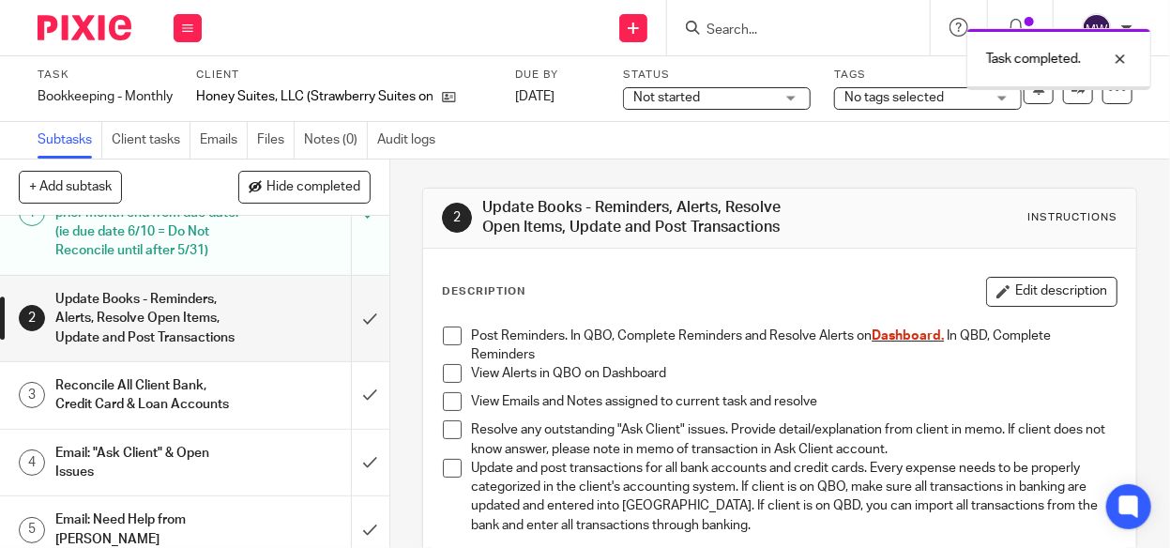
scroll to position [94, 0]
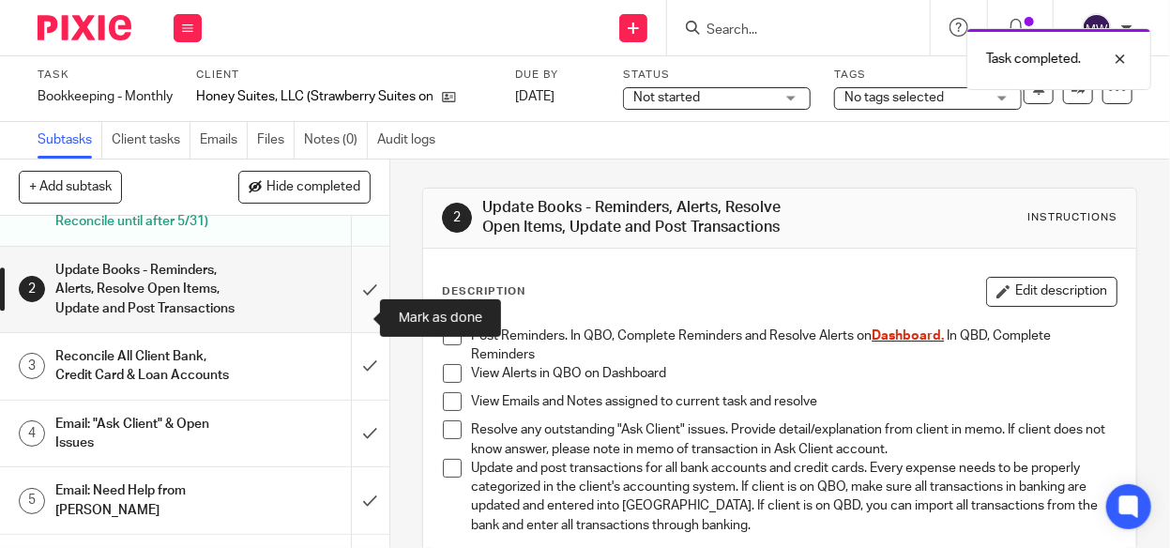
click at [354, 321] on input "submit" at bounding box center [194, 289] width 389 height 85
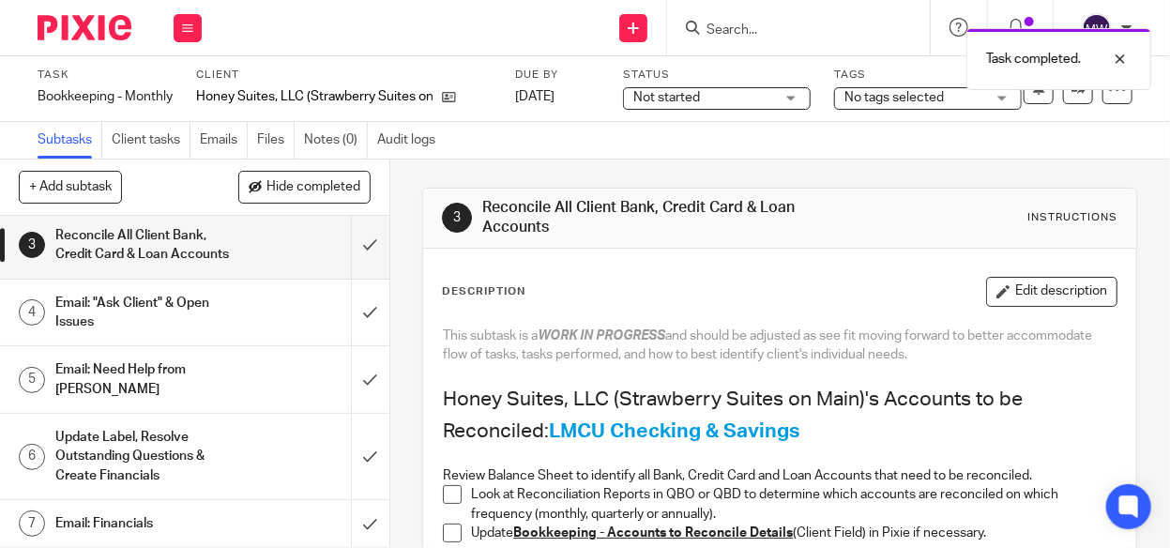
scroll to position [250, 0]
click at [347, 254] on input "submit" at bounding box center [194, 245] width 389 height 67
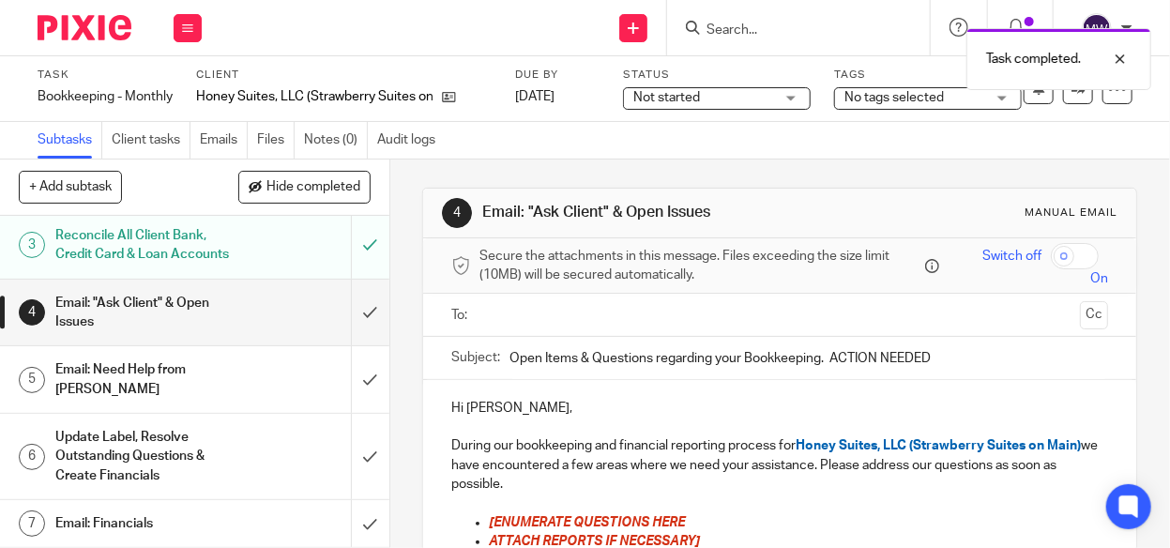
scroll to position [250, 0]
click at [232, 334] on div "Email: "Ask Client" & Open Issues" at bounding box center [193, 313] width 277 height 48
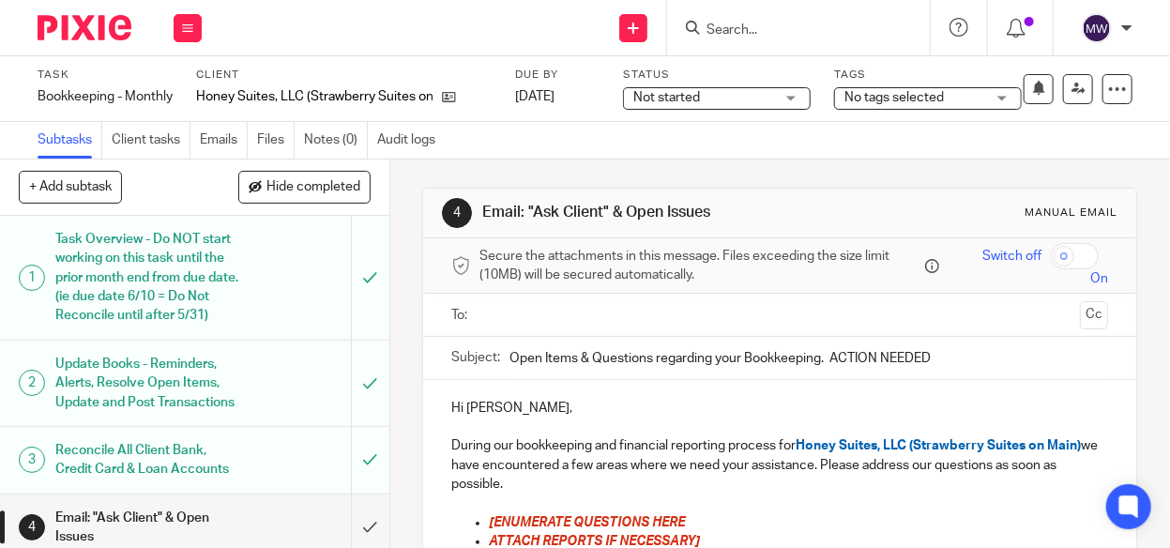
click at [527, 325] on ul at bounding box center [780, 314] width 598 height 31
click at [533, 314] on input "text" at bounding box center [779, 315] width 586 height 22
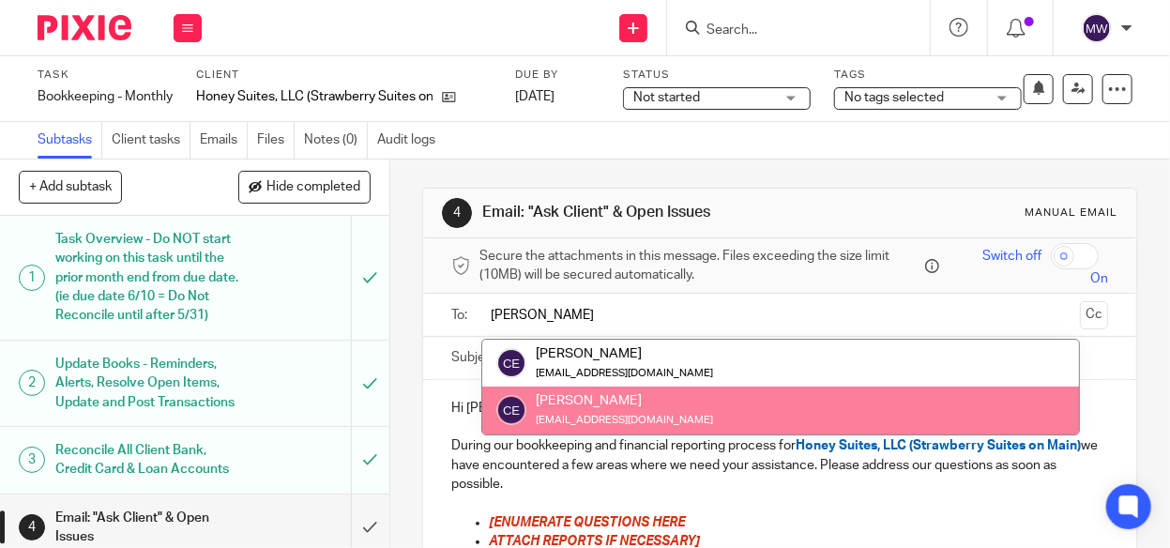
type input "[PERSON_NAME]"
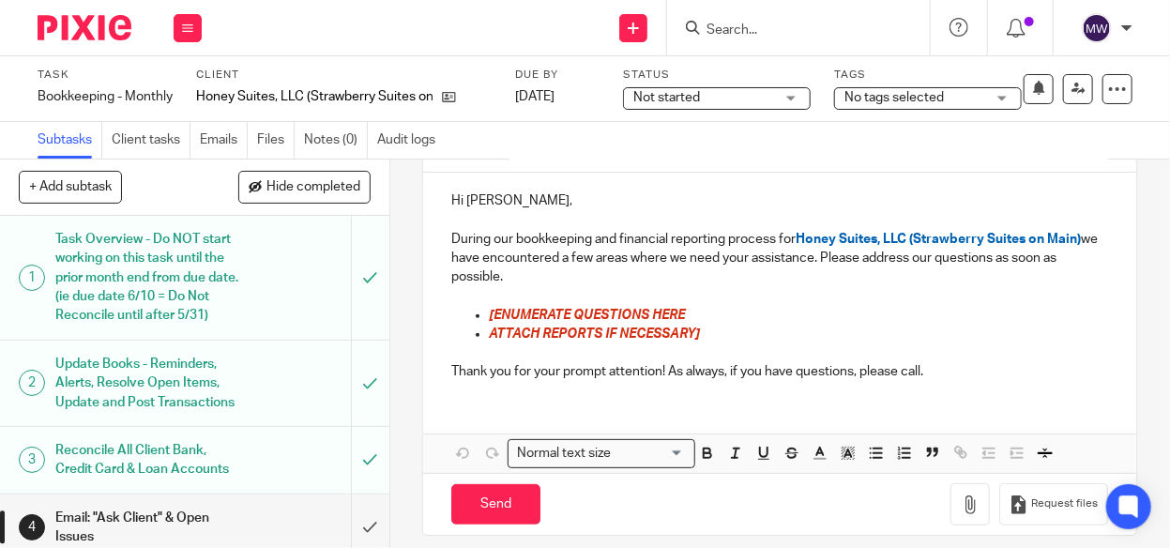
scroll to position [222, 0]
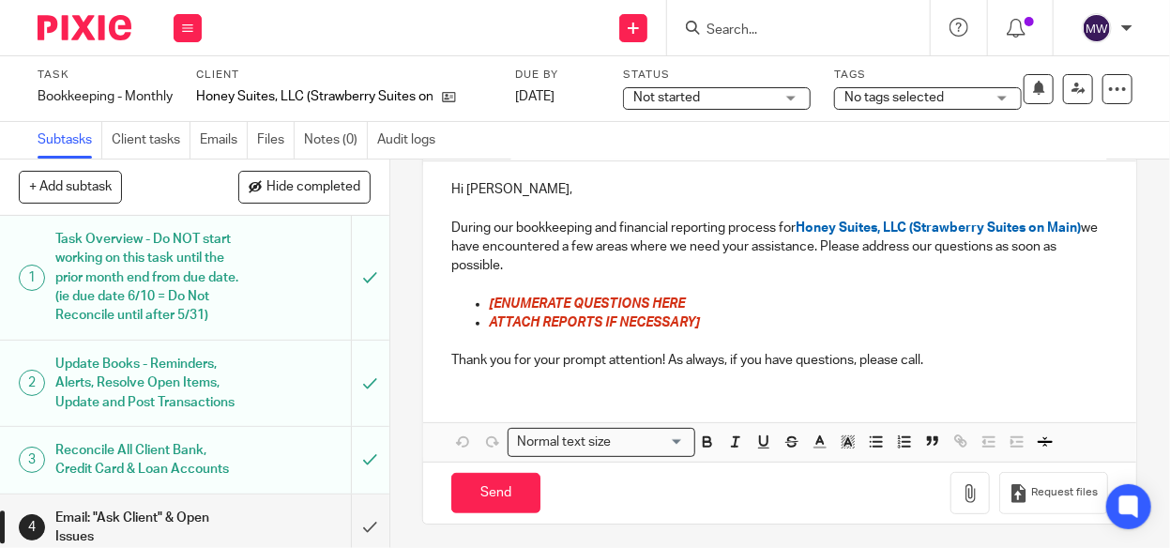
click at [571, 309] on p "[ENUMERATE QUESTIONS HERE" at bounding box center [798, 304] width 619 height 19
drag, startPoint x: 485, startPoint y: 300, endPoint x: 681, endPoint y: 293, distance: 196.2
click at [681, 295] on p "[ENUMERATE QUESTIONS HERE" at bounding box center [798, 304] width 619 height 19
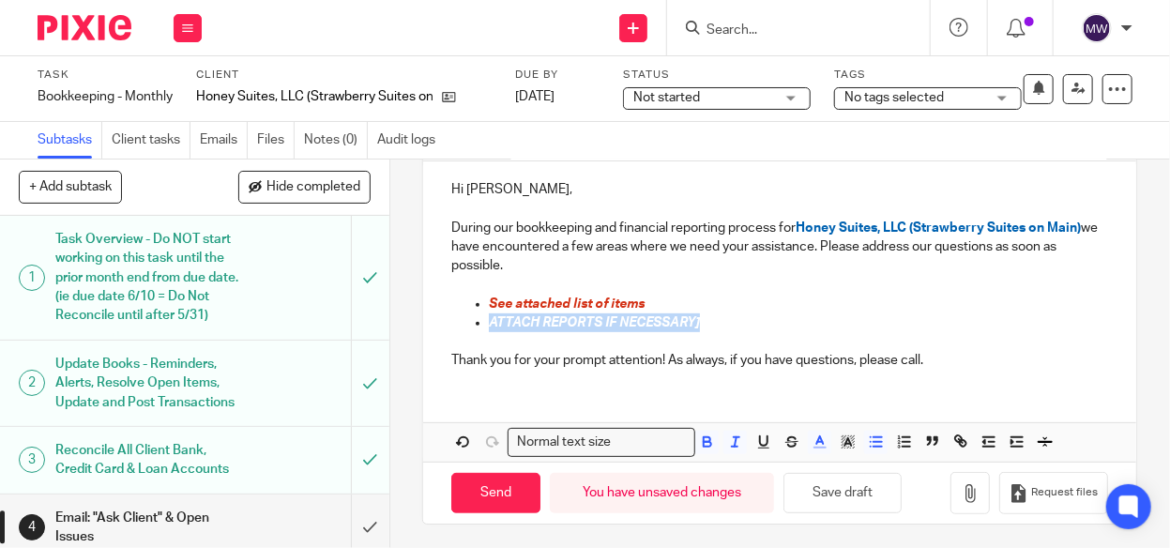
drag, startPoint x: 709, startPoint y: 321, endPoint x: 478, endPoint y: 325, distance: 230.8
click at [478, 325] on ul "See attached list of items ATTACH REPORTS IF NECESSARY]" at bounding box center [779, 314] width 657 height 38
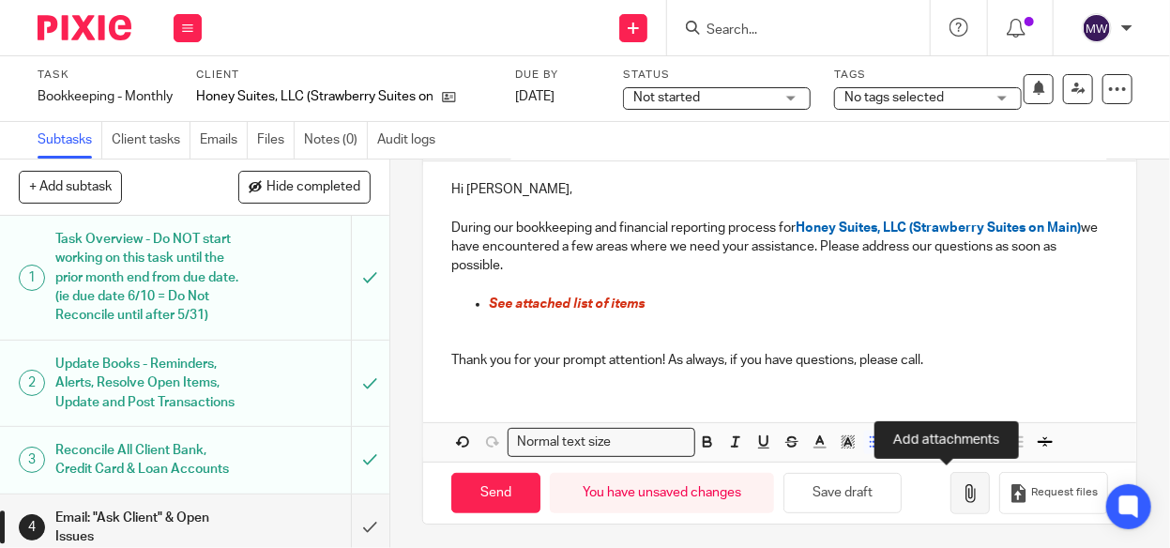
click at [960, 484] on icon "button" at bounding box center [969, 493] width 19 height 19
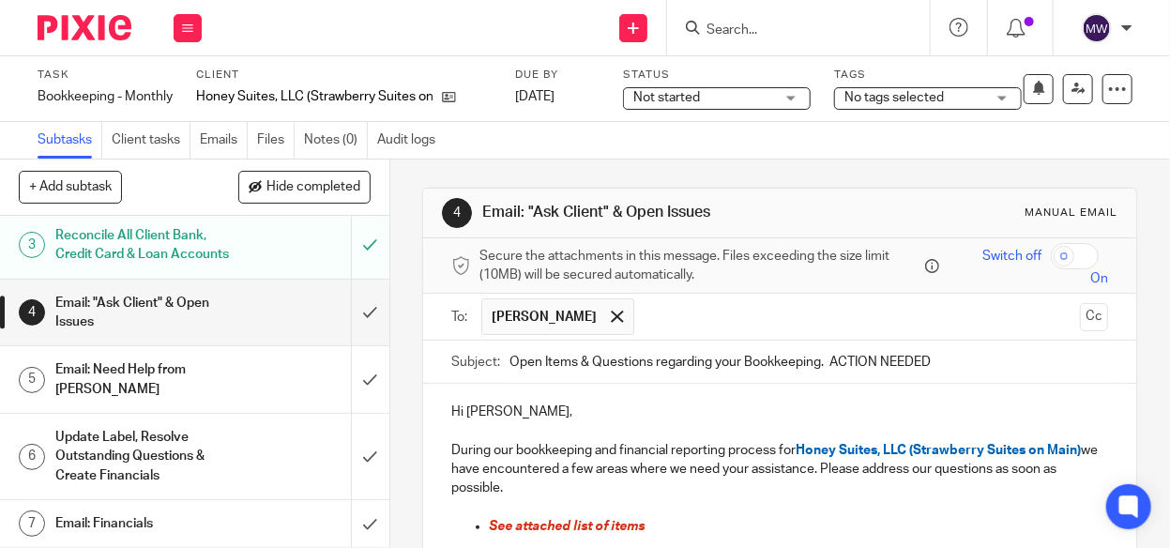
scroll to position [281, 0]
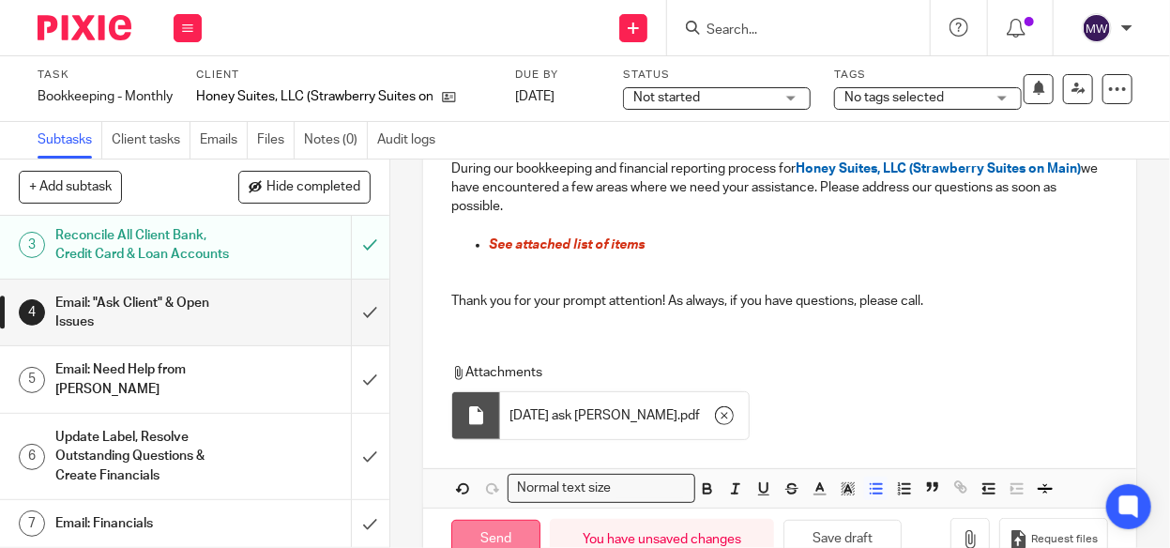
click at [502, 520] on input "Send" at bounding box center [495, 540] width 89 height 40
type input "Sent"
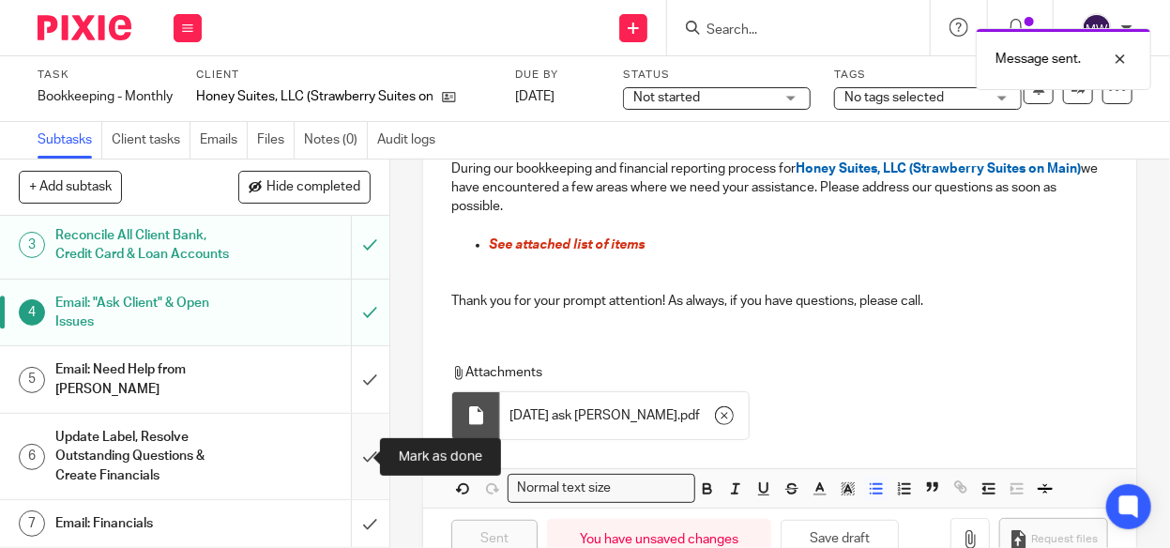
click at [357, 453] on input "submit" at bounding box center [194, 456] width 389 height 85
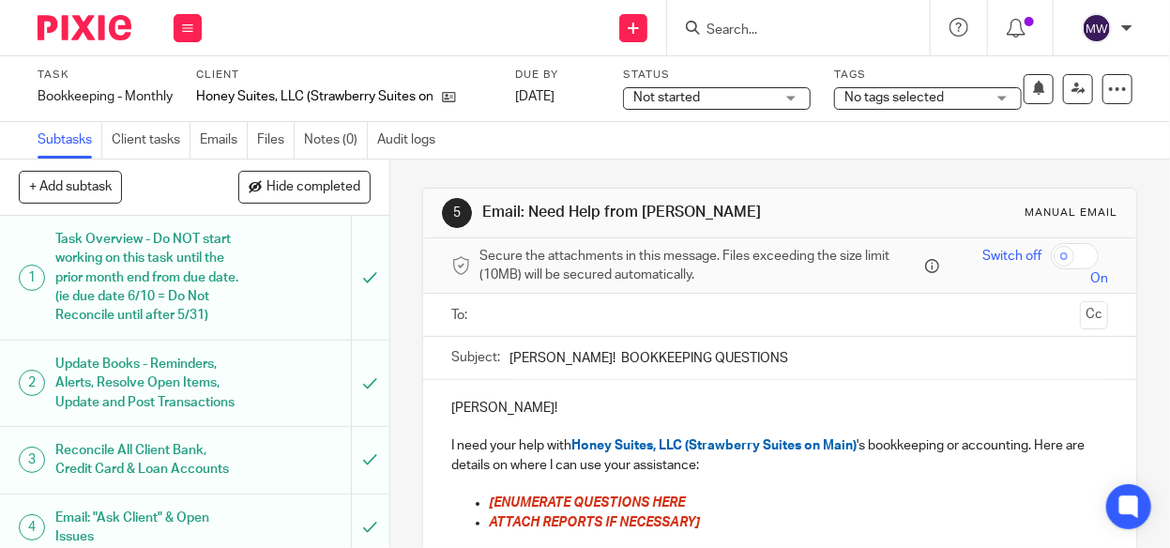
click at [608, 325] on ul at bounding box center [780, 314] width 598 height 31
click at [606, 310] on input "text" at bounding box center [779, 315] width 586 height 22
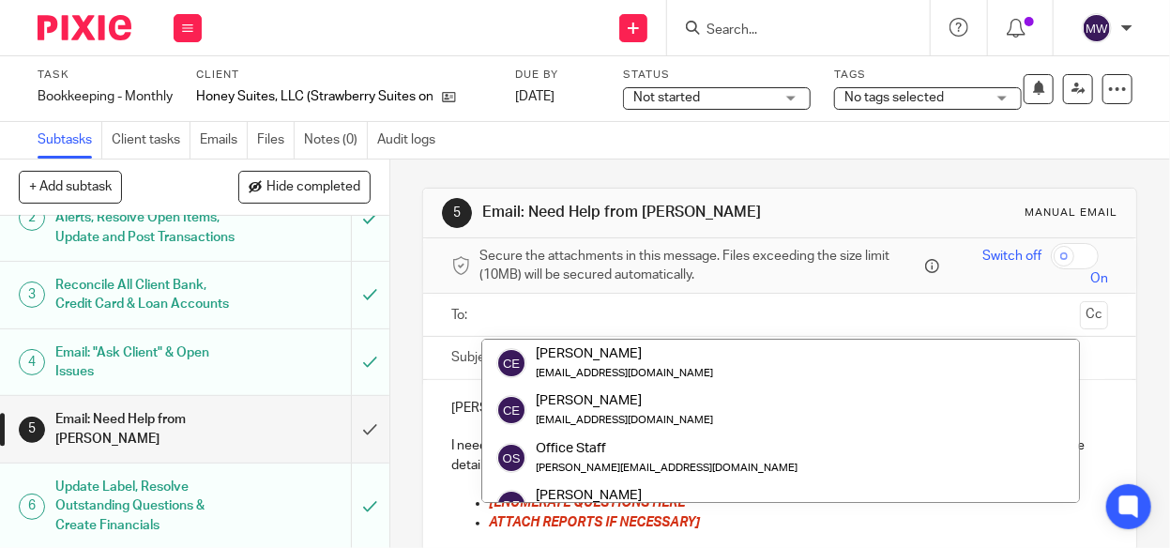
scroll to position [250, 0]
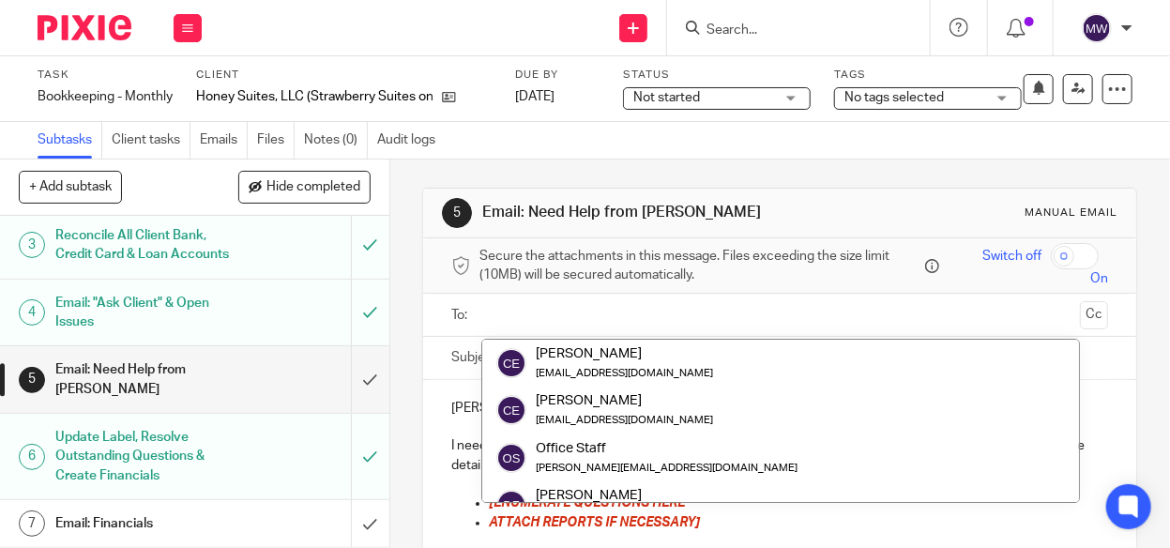
click at [200, 511] on h1 "Email: Financials" at bounding box center [147, 523] width 185 height 28
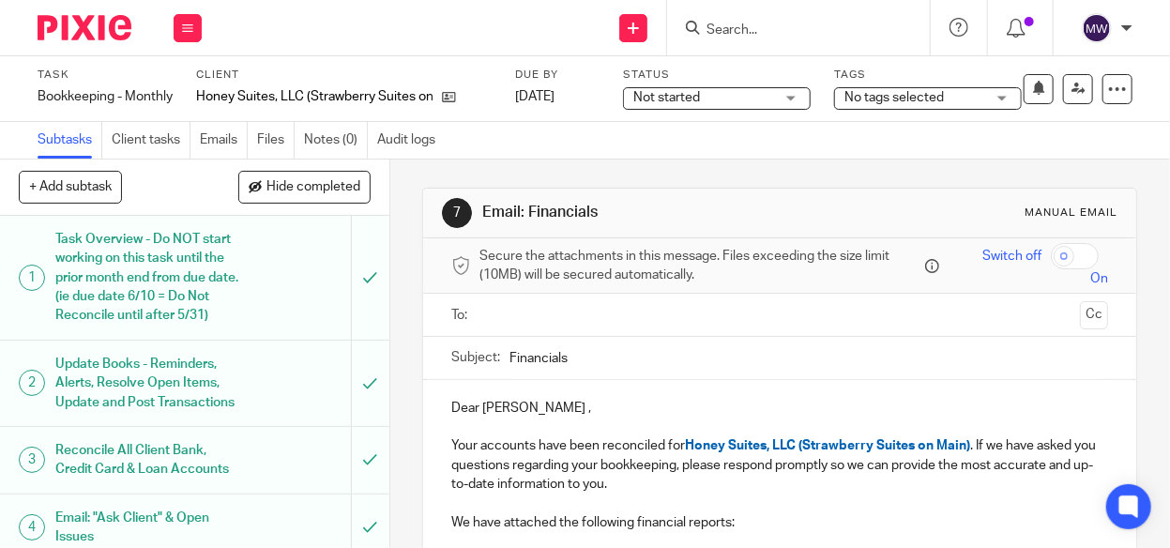
click at [585, 329] on div at bounding box center [780, 315] width 598 height 42
click at [582, 313] on input "text" at bounding box center [779, 315] width 586 height 22
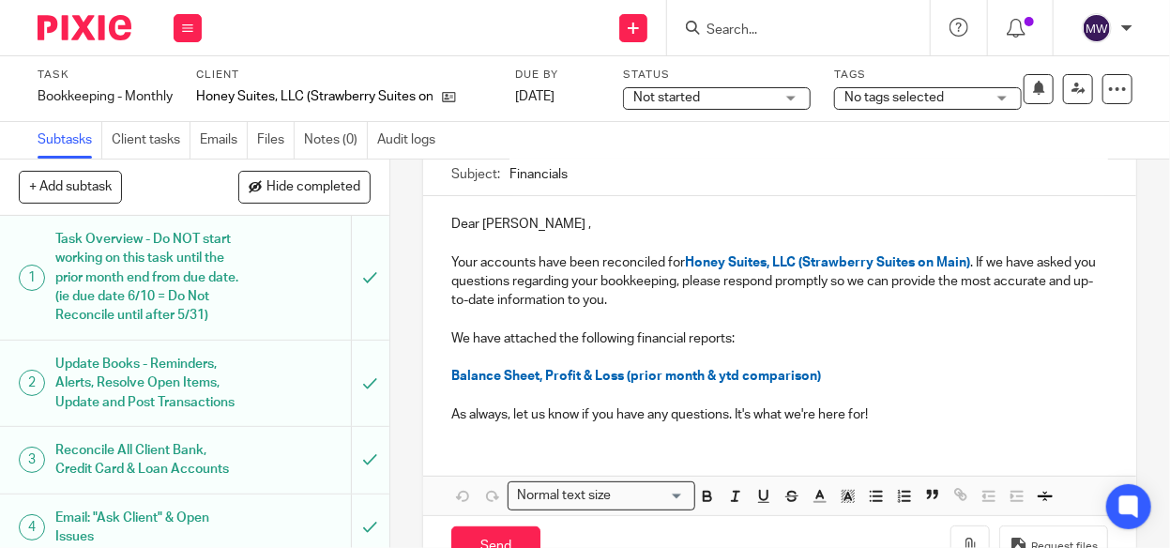
scroll to position [241, 0]
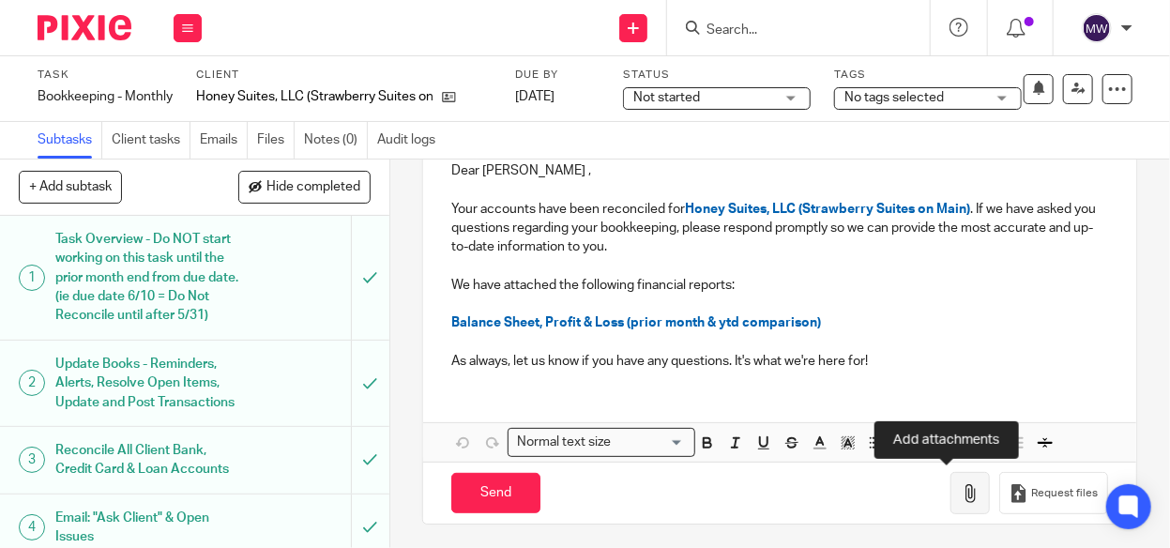
click at [960, 484] on icon "button" at bounding box center [969, 493] width 19 height 19
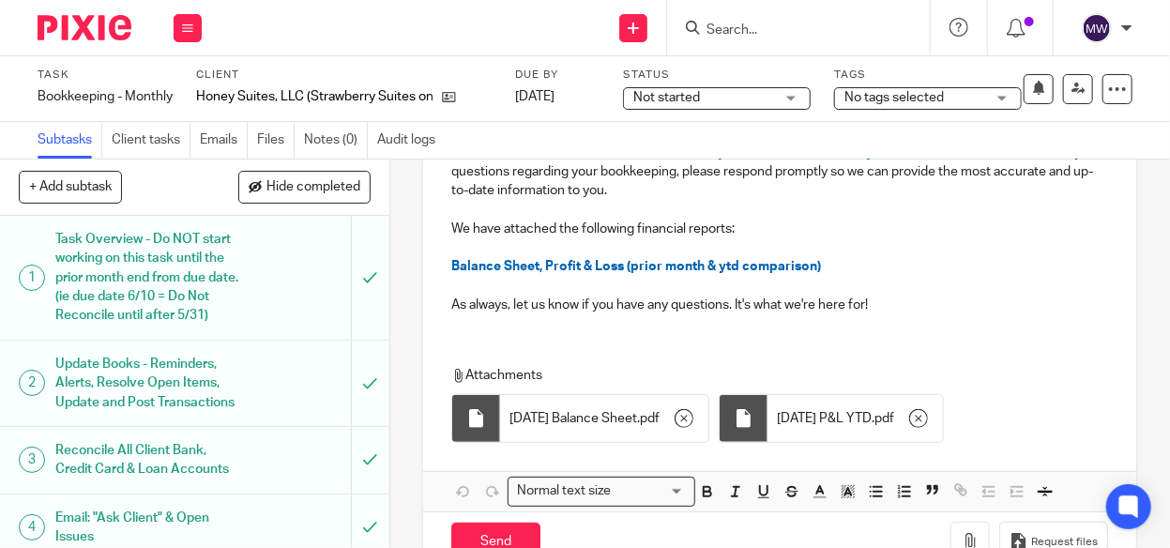
scroll to position [345, 0]
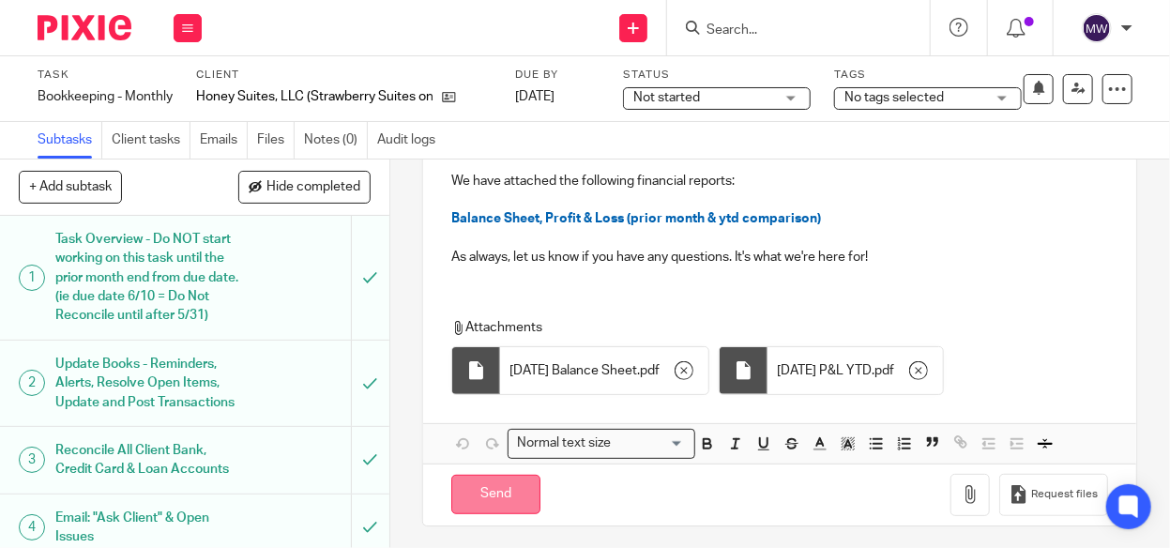
click at [490, 481] on input "Send" at bounding box center [495, 495] width 89 height 40
type input "Sent"
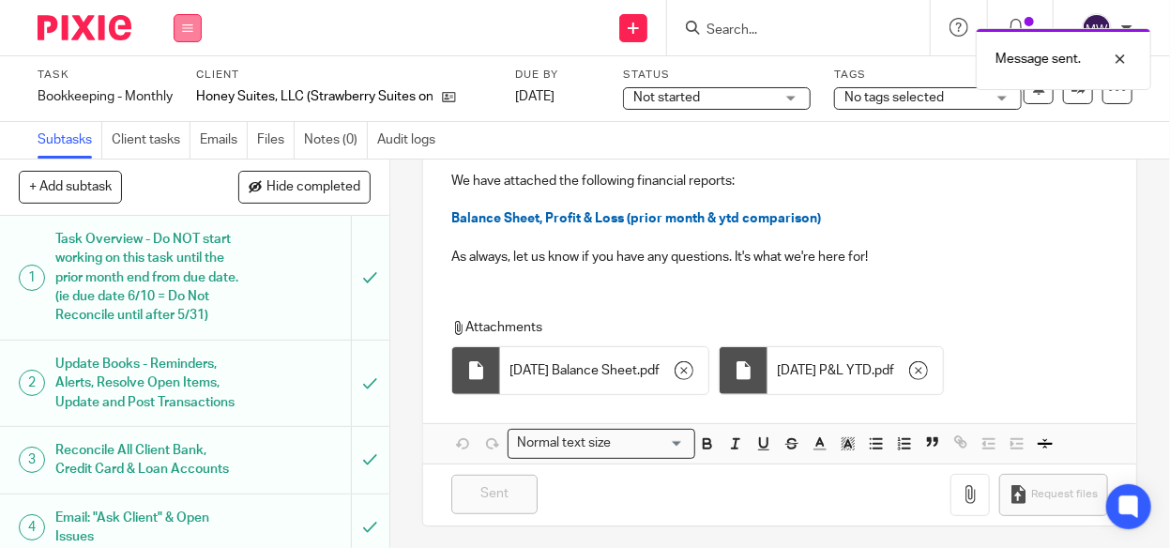
click at [189, 32] on icon at bounding box center [187, 28] width 11 height 11
click at [181, 83] on link "Work" at bounding box center [178, 87] width 33 height 13
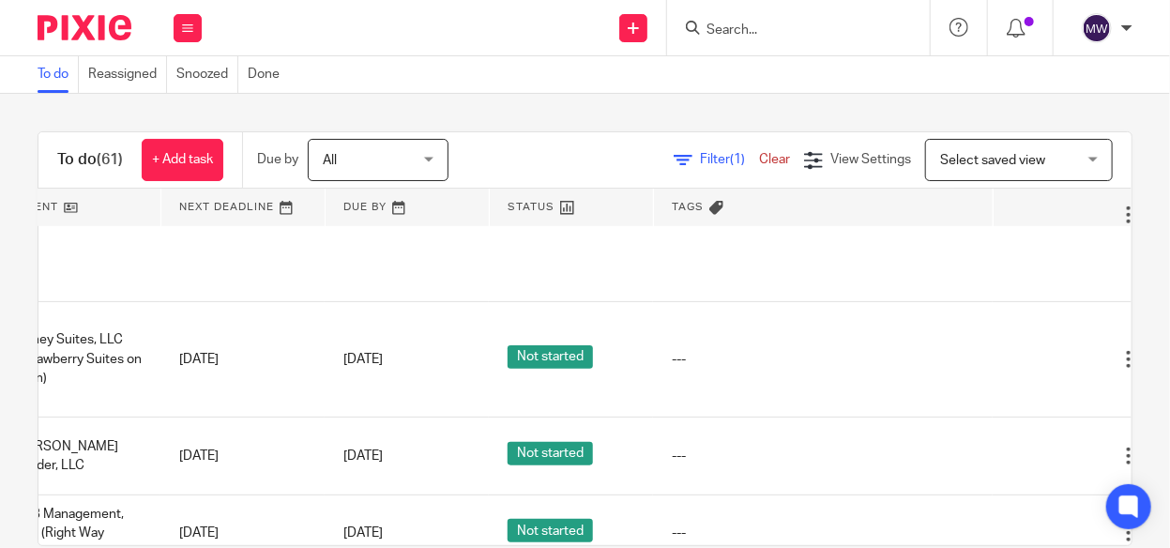
scroll to position [657, 325]
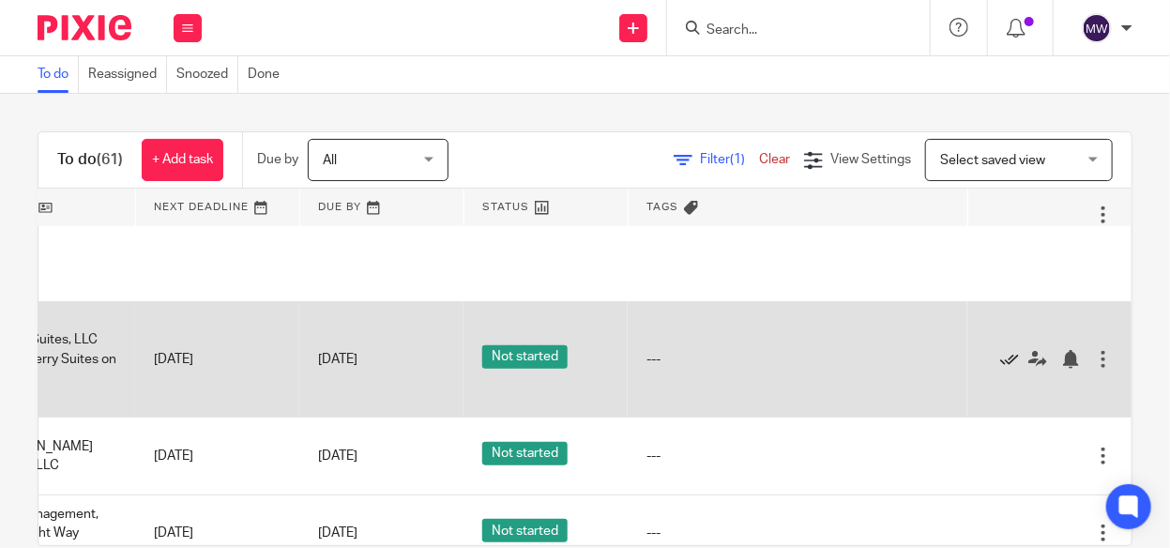
click at [1000, 351] on icon at bounding box center [1009, 359] width 19 height 19
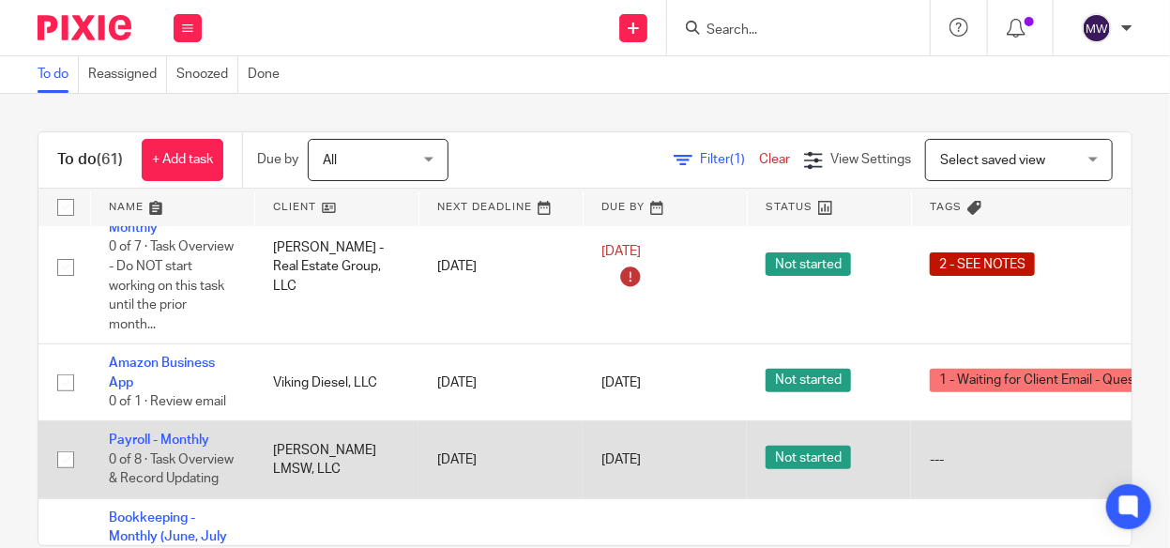
scroll to position [469, 0]
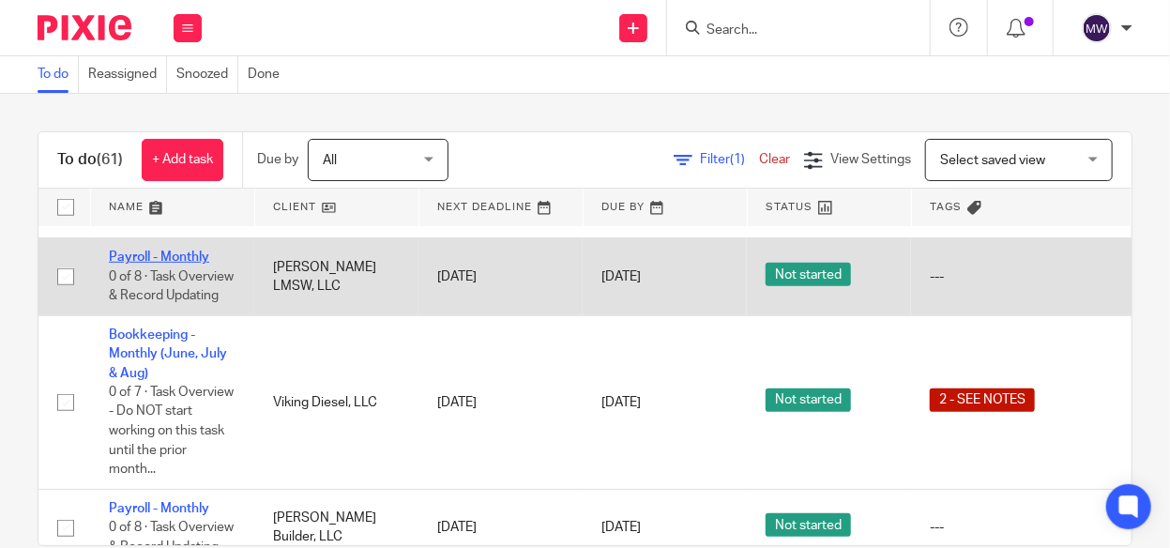
click at [172, 250] on link "Payroll - Monthly" at bounding box center [159, 256] width 100 height 13
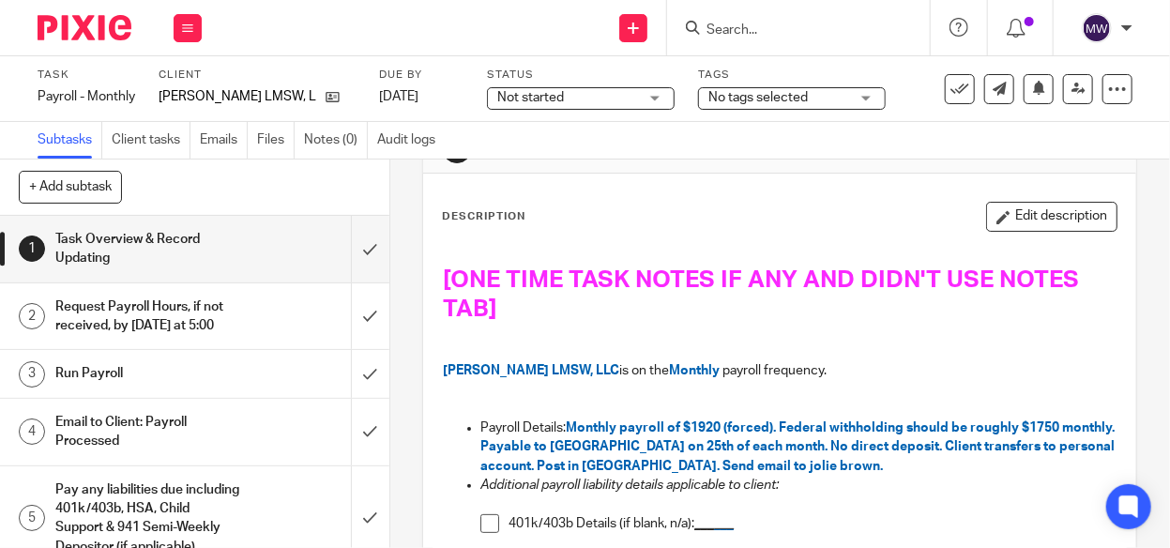
scroll to position [94, 0]
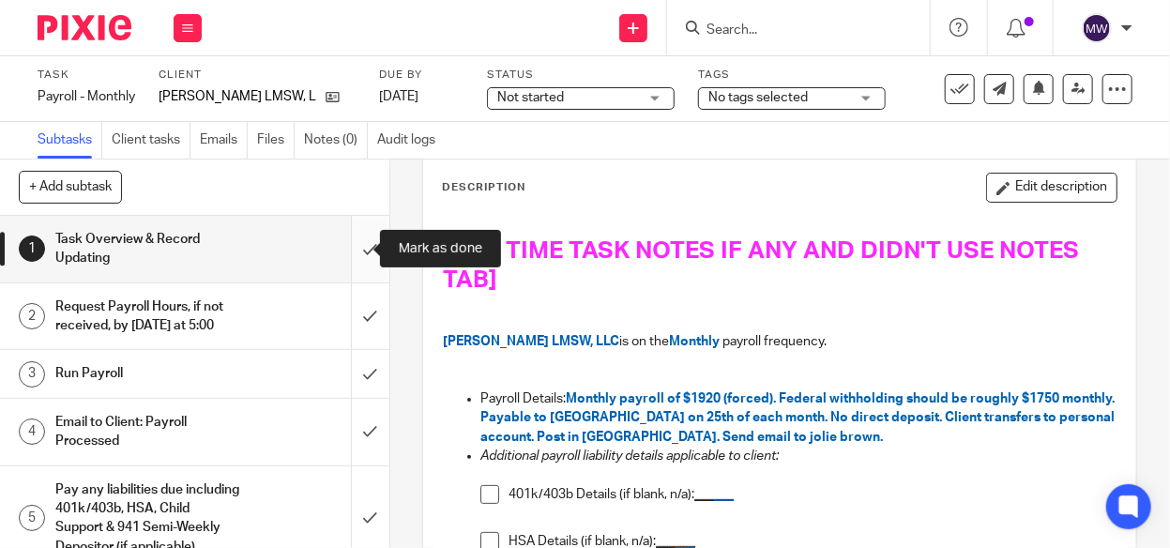
click at [351, 248] on input "submit" at bounding box center [194, 249] width 389 height 67
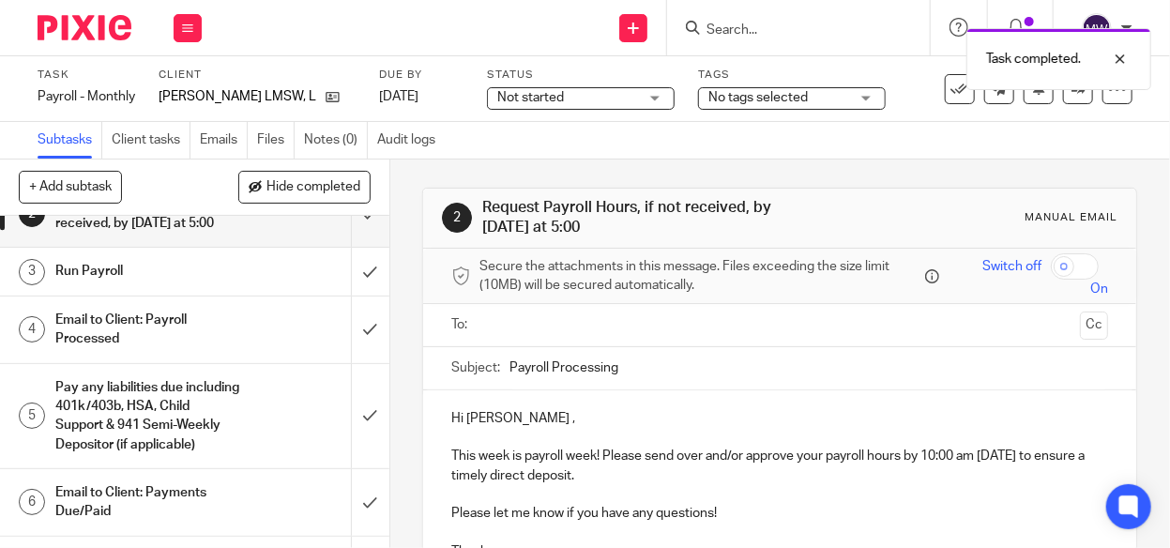
scroll to position [94, 0]
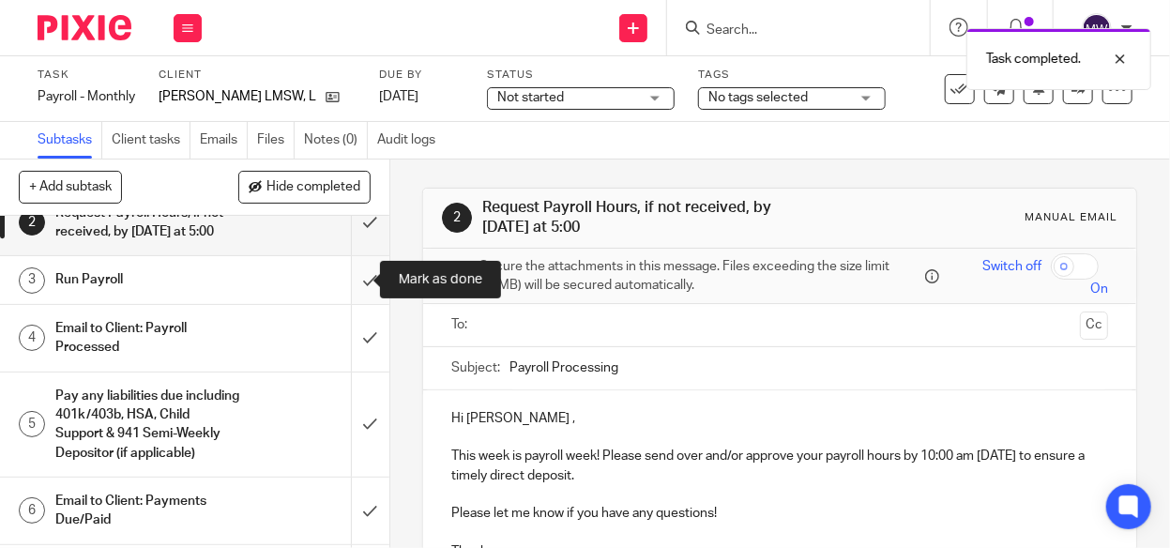
click at [346, 272] on input "submit" at bounding box center [194, 279] width 389 height 47
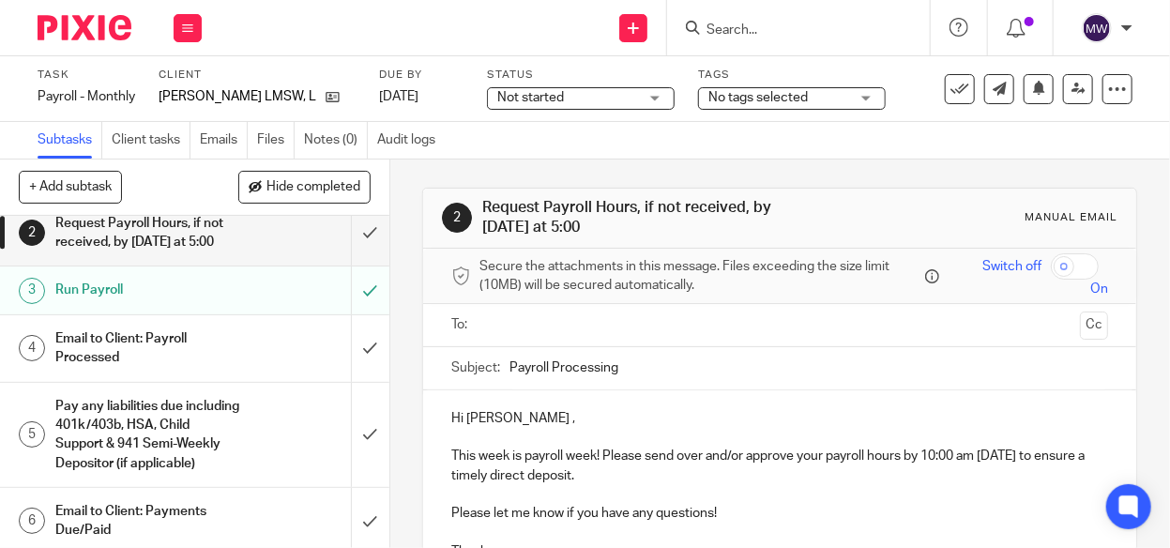
scroll to position [188, 0]
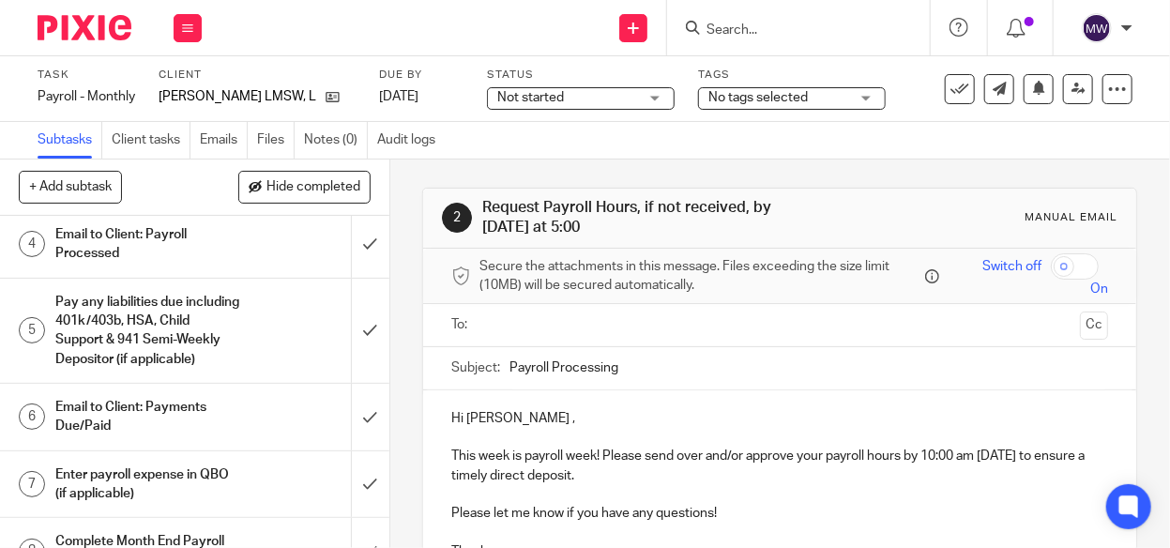
click at [197, 245] on h1 "Email to Client: Payroll Processed" at bounding box center [147, 244] width 185 height 48
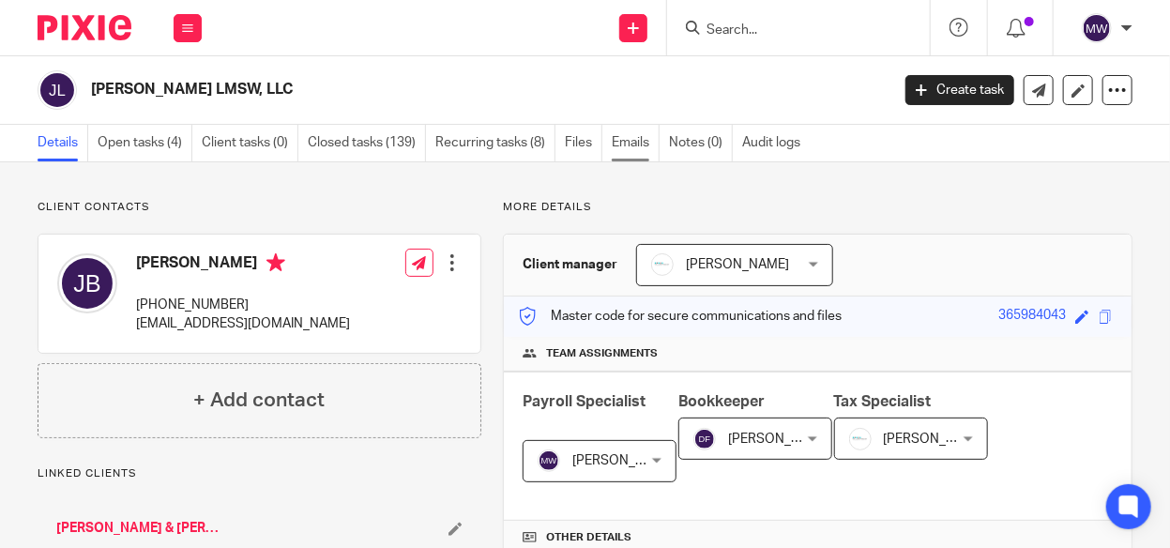
click at [622, 135] on link "Emails" at bounding box center [636, 143] width 48 height 37
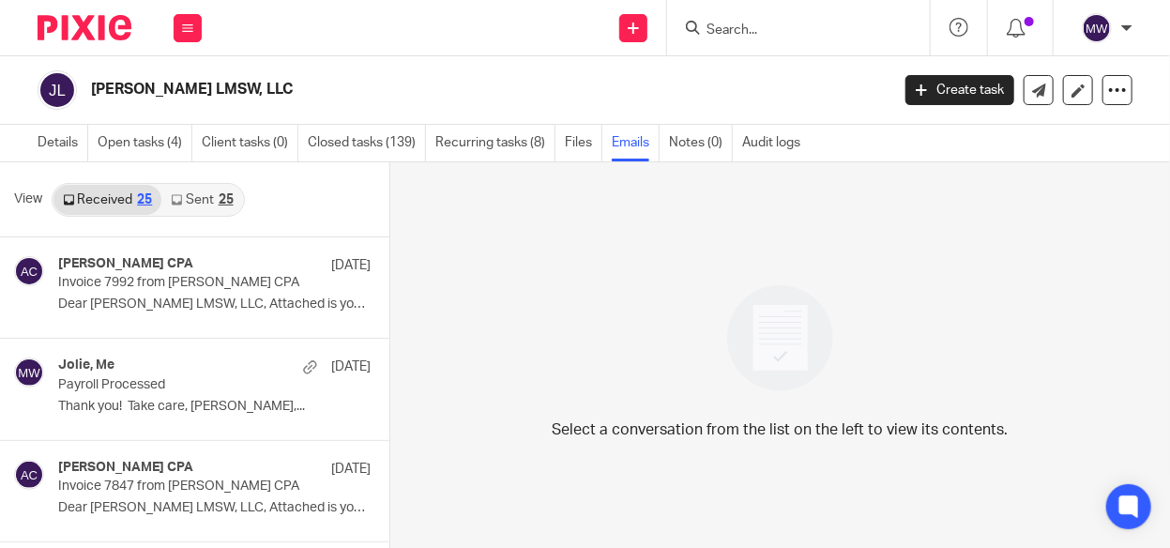
click at [215, 203] on link "Sent 25" at bounding box center [201, 200] width 81 height 30
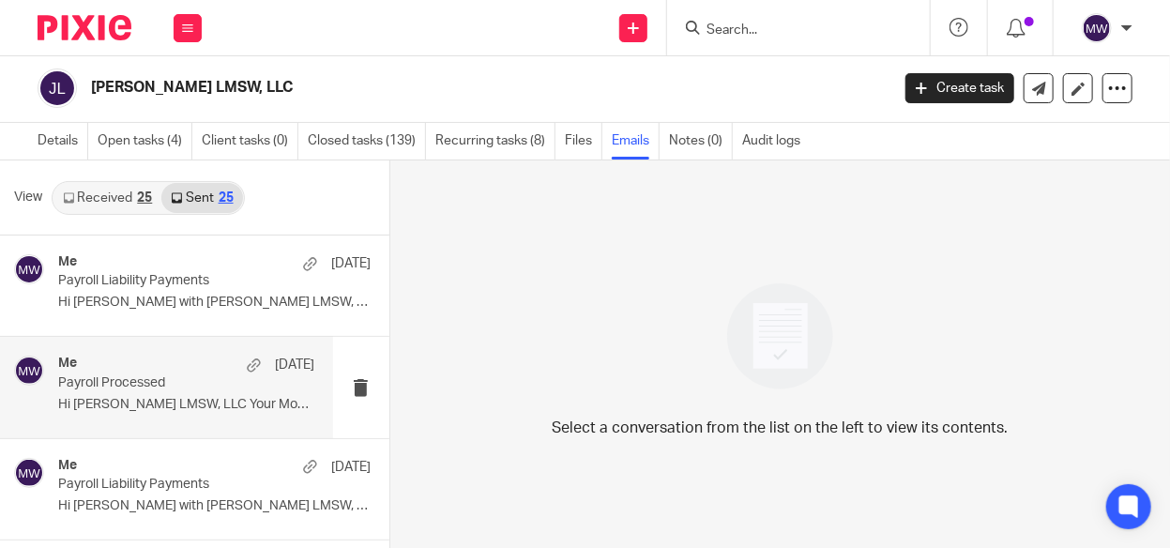
click at [164, 375] on p "Payroll Processed" at bounding box center [160, 383] width 204 height 16
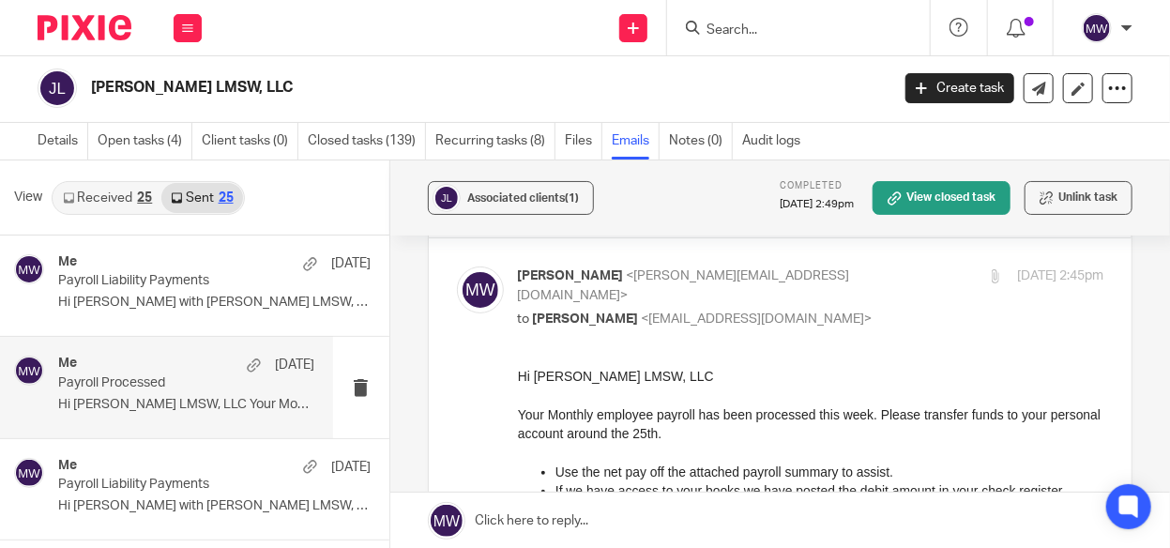
scroll to position [94, 0]
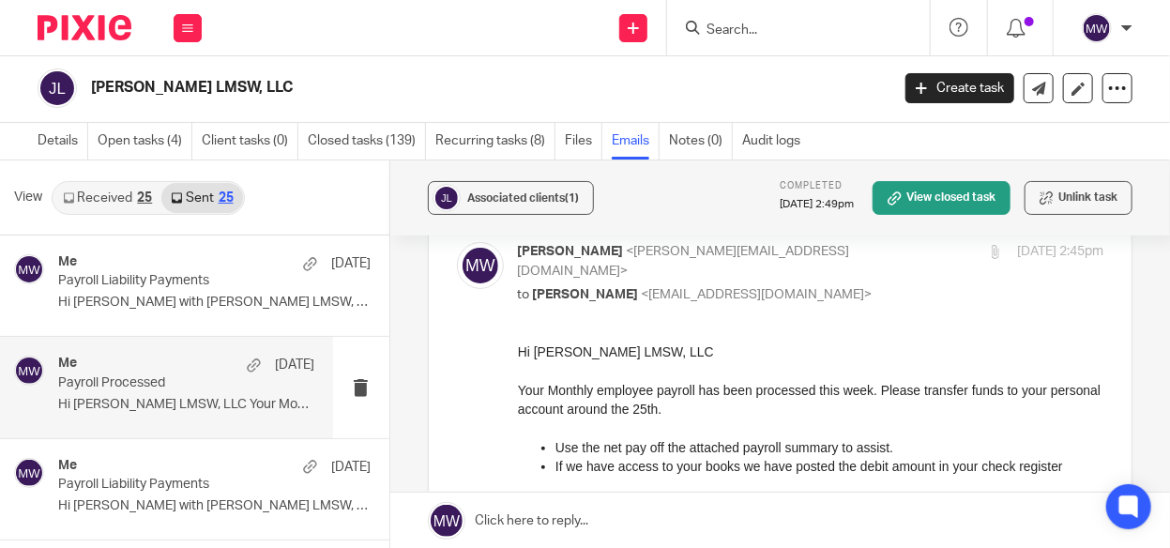
drag, startPoint x: 519, startPoint y: 350, endPoint x: 808, endPoint y: 469, distance: 313.3
click at [511, 342] on div "Forward Attachments Save all attachments 82525 payroll summary .pdf 82525 payst…" at bounding box center [780, 546] width 646 height 409
drag, startPoint x: 1028, startPoint y: 676, endPoint x: 632, endPoint y: 367, distance: 502.5
click at [508, 342] on div "Forward Attachments Save all attachments 82525 payroll summary .pdf 82525 payst…" at bounding box center [780, 546] width 646 height 409
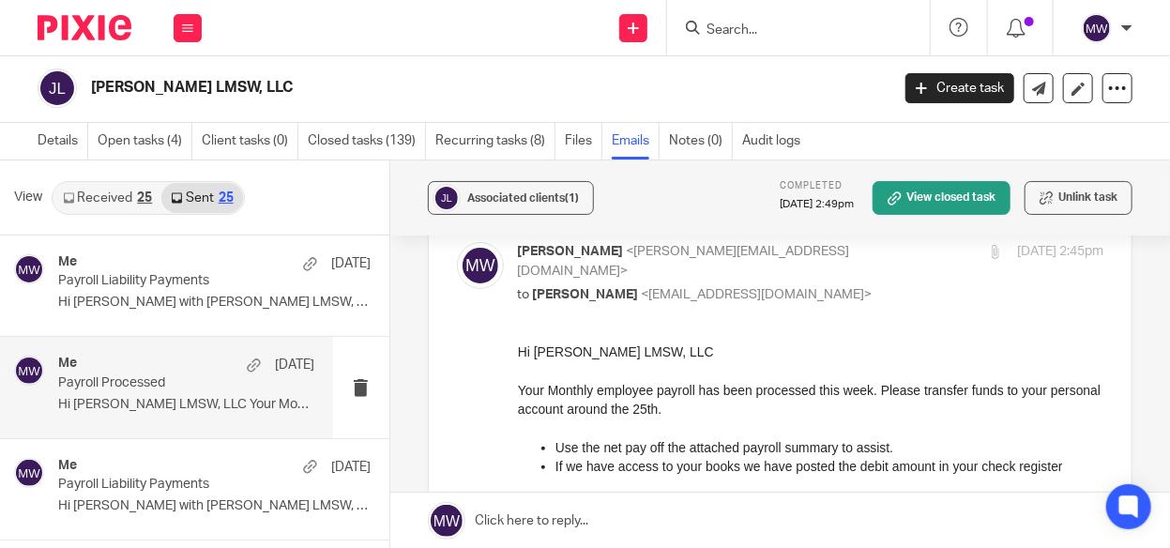
click at [506, 342] on div "Forward Attachments Save all attachments 82525 payroll summary .pdf 82525 payst…" at bounding box center [780, 546] width 646 height 409
drag, startPoint x: 1025, startPoint y: 681, endPoint x: 676, endPoint y: 379, distance: 461.5
click at [520, 349] on p "Hi [PERSON_NAME] LMSW, LLC" at bounding box center [809, 350] width 585 height 19
drag, startPoint x: 1028, startPoint y: 674, endPoint x: 720, endPoint y: 396, distance: 415.0
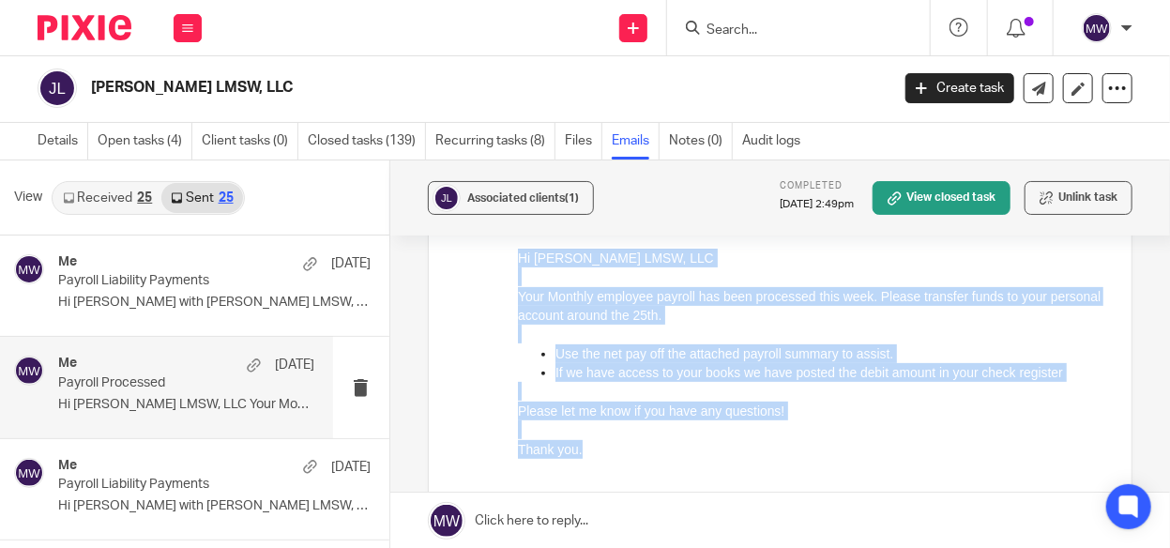
drag, startPoint x: 694, startPoint y: 454, endPoint x: 487, endPoint y: 258, distance: 285.3
click at [517, 258] on html "Hi Jolie J Brown LMSW, LLC Your Monthly employee payroll has been processed thi…" at bounding box center [809, 362] width 585 height 229
copy div "Hi Jolie J Brown LMSW, LLC Your Monthly employee payroll has been processed thi…"
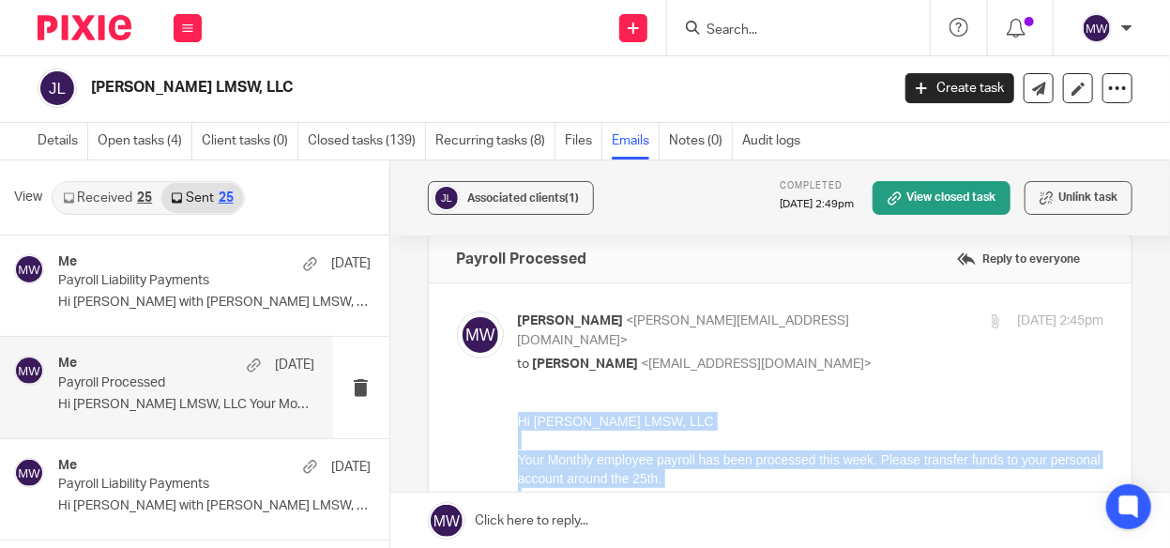
scroll to position [0, 0]
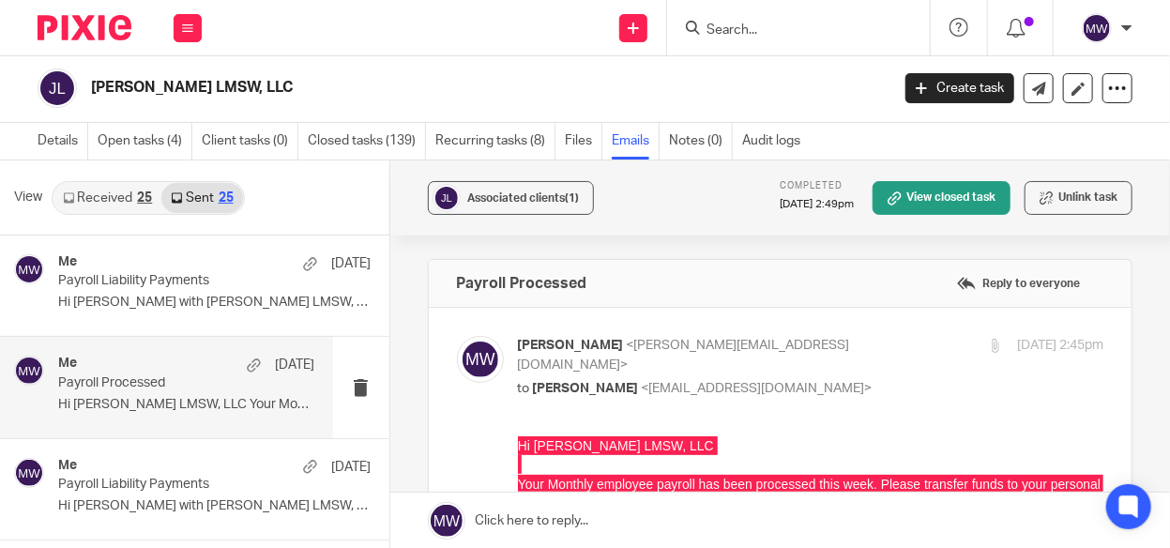
click at [773, 36] on input "Search" at bounding box center [788, 31] width 169 height 17
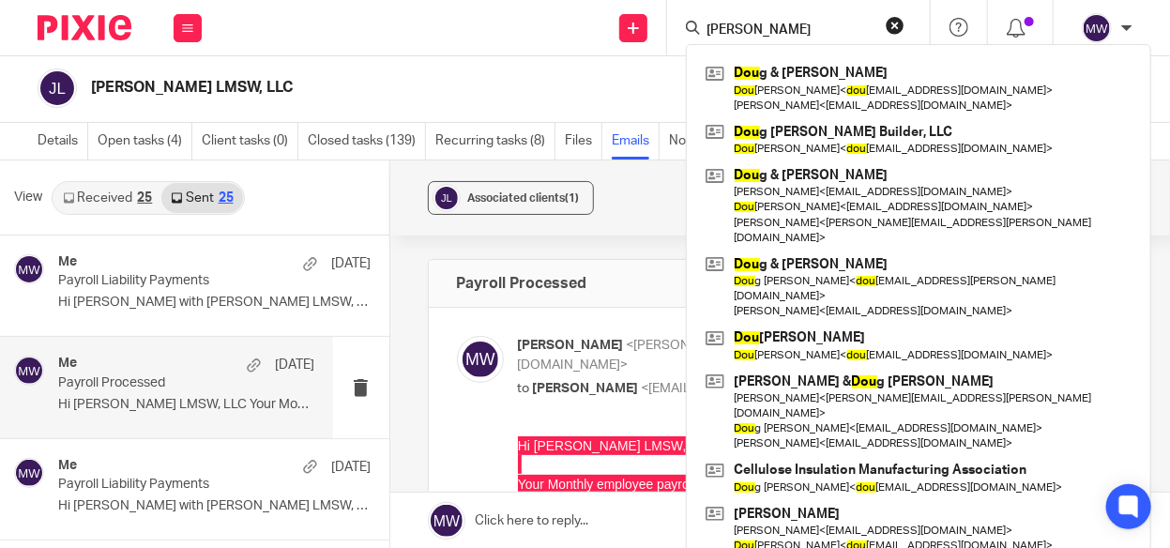
type input "doug"
click button "submit" at bounding box center [0, 0] width 0 height 0
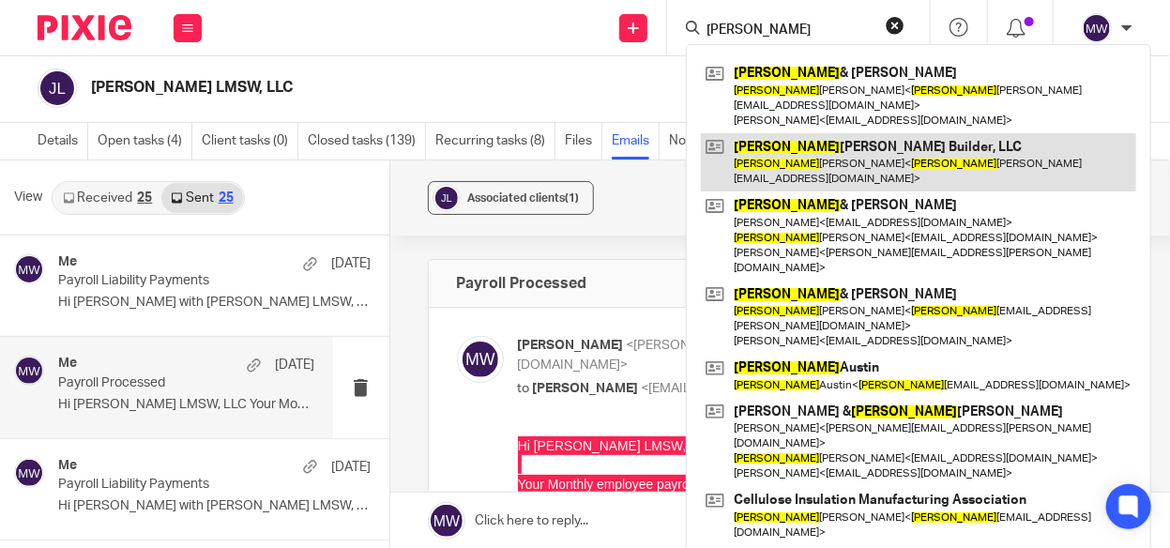
click at [777, 133] on link at bounding box center [918, 162] width 435 height 58
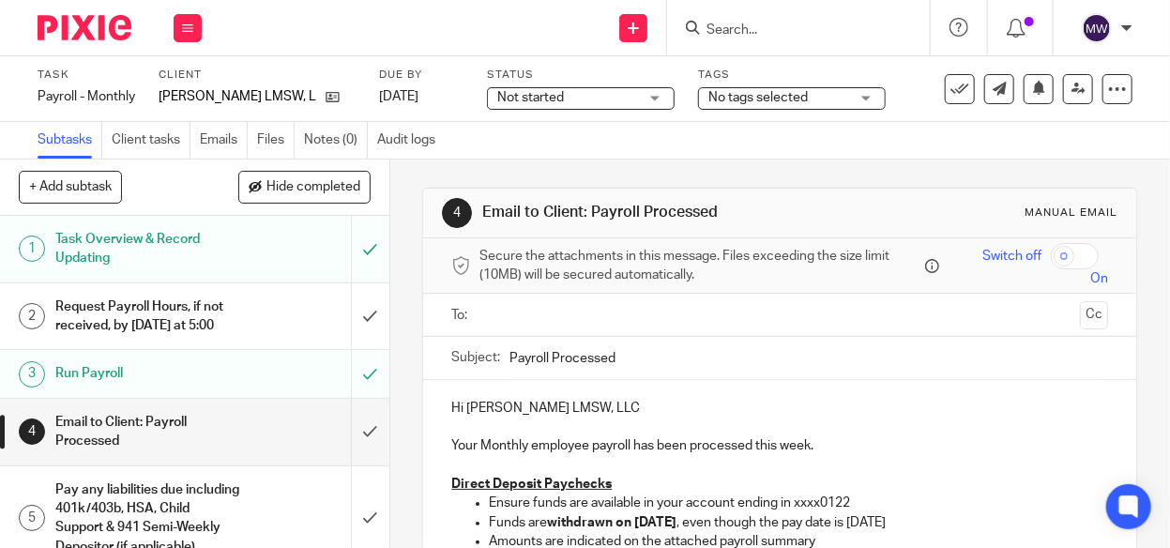
click at [544, 319] on input "text" at bounding box center [779, 315] width 586 height 22
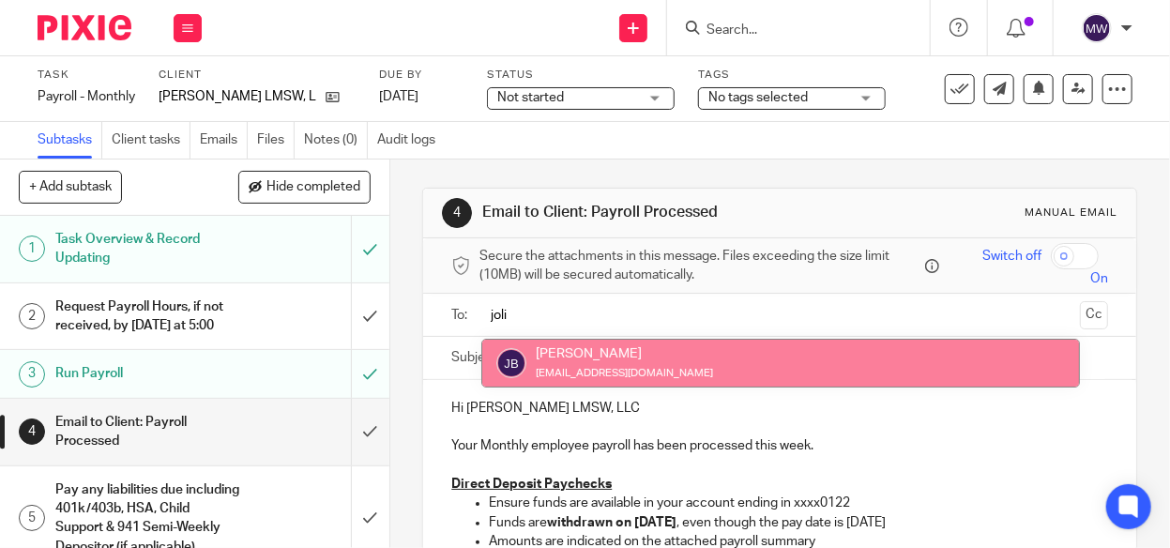
type input "joli"
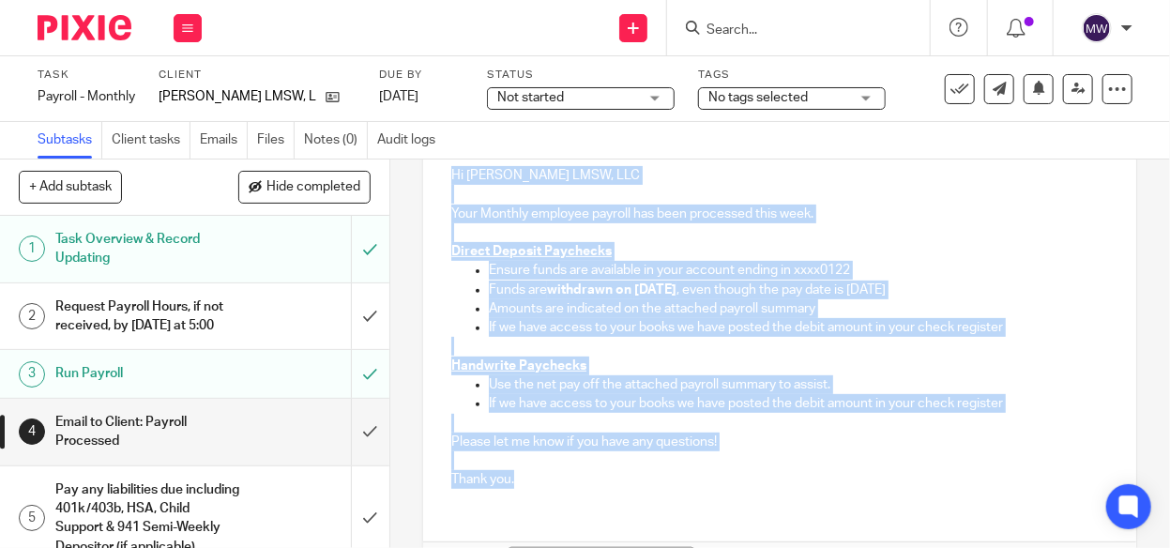
scroll to position [300, 0]
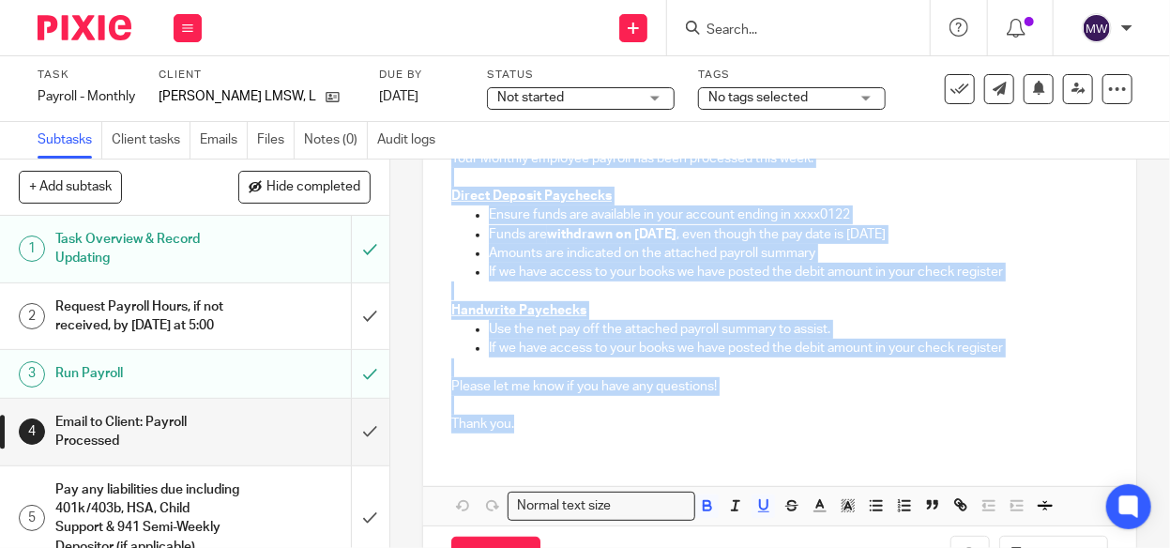
drag, startPoint x: 446, startPoint y: 404, endPoint x: 739, endPoint y: 544, distance: 325.1
click at [739, 544] on form "Secure the attachments in this message. Files exceeding the size limit (10MB) w…" at bounding box center [779, 266] width 713 height 641
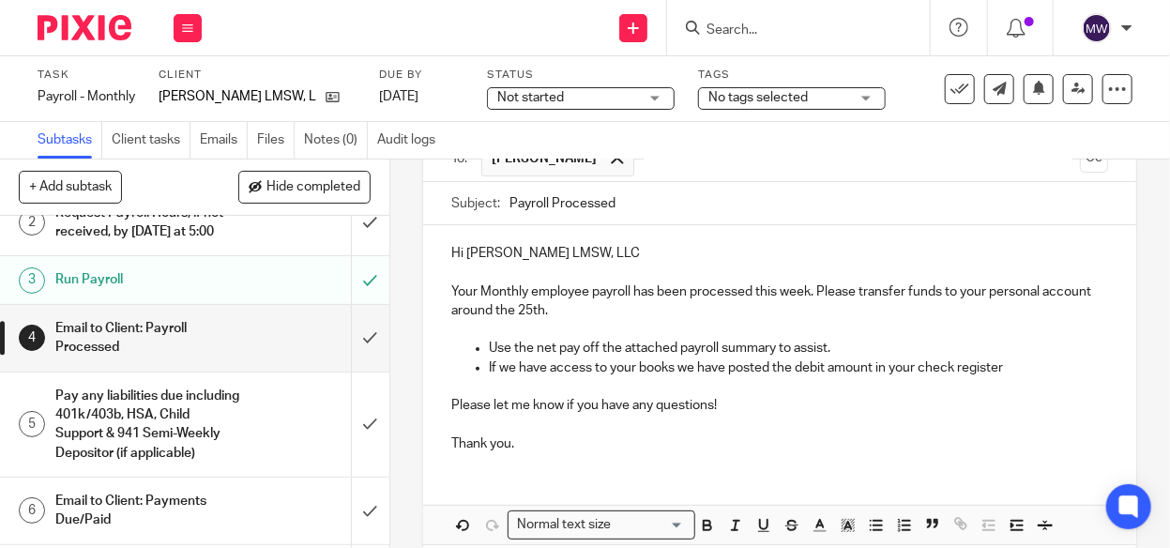
scroll to position [249, 0]
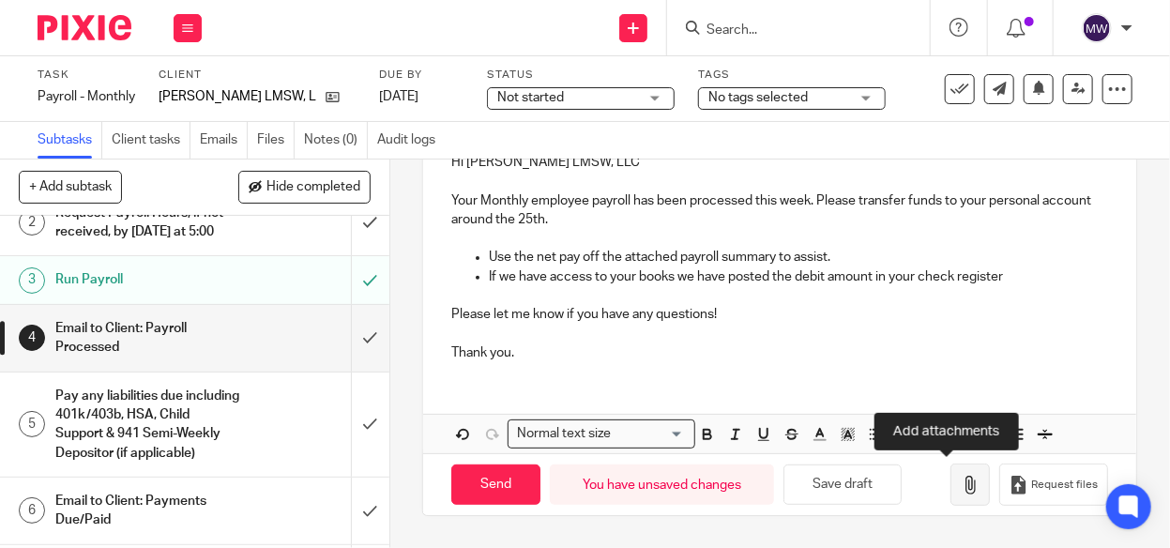
click at [960, 477] on icon "button" at bounding box center [969, 485] width 19 height 19
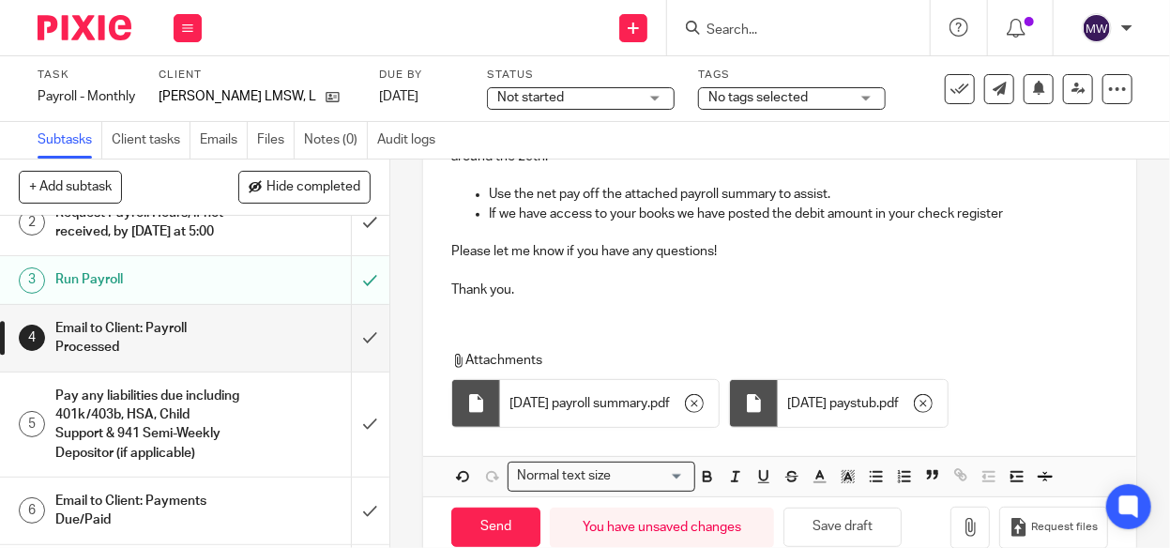
scroll to position [345, 0]
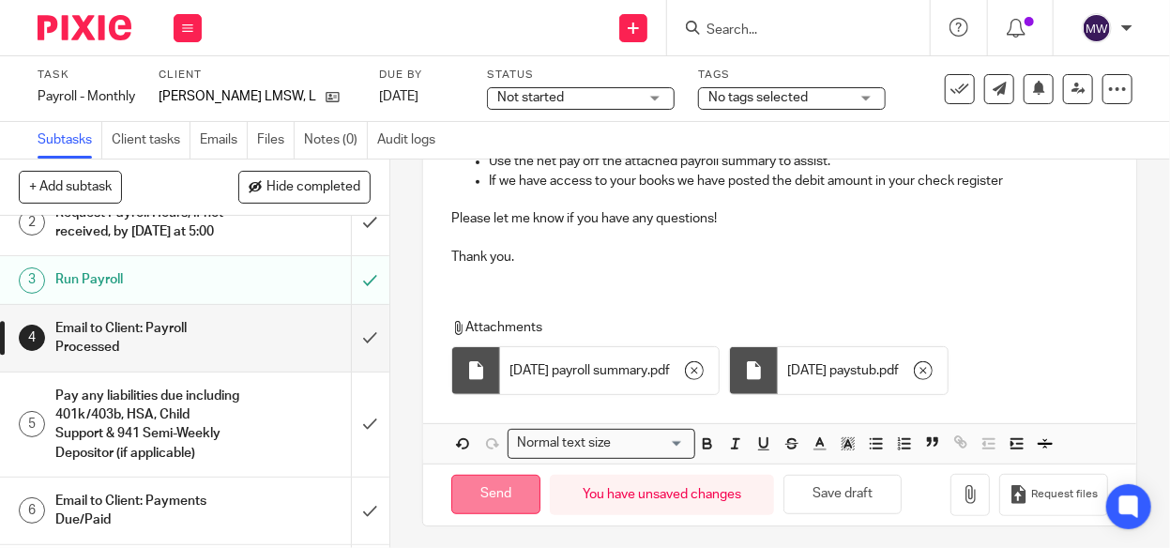
click at [483, 488] on input "Send" at bounding box center [495, 495] width 89 height 40
type input "Sent"
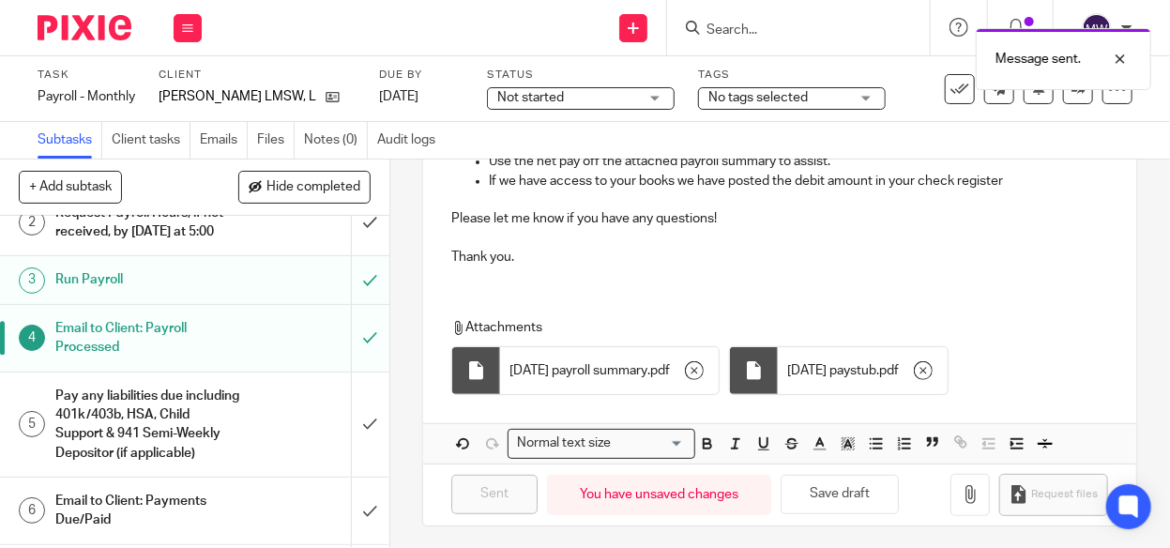
scroll to position [0, 0]
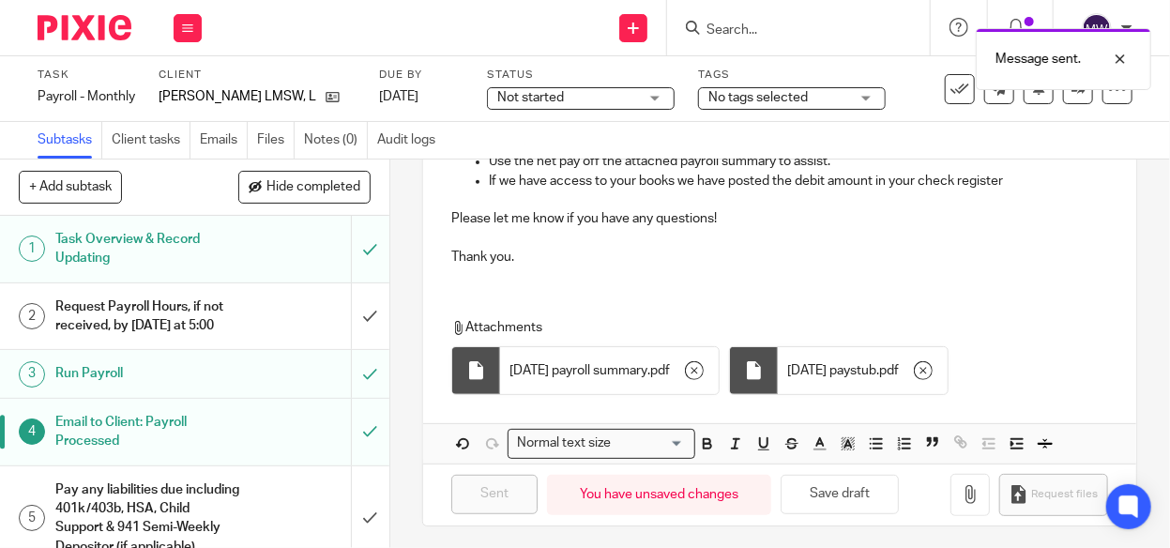
click at [203, 259] on h1 "Task Overview & Record Updating" at bounding box center [147, 249] width 185 height 48
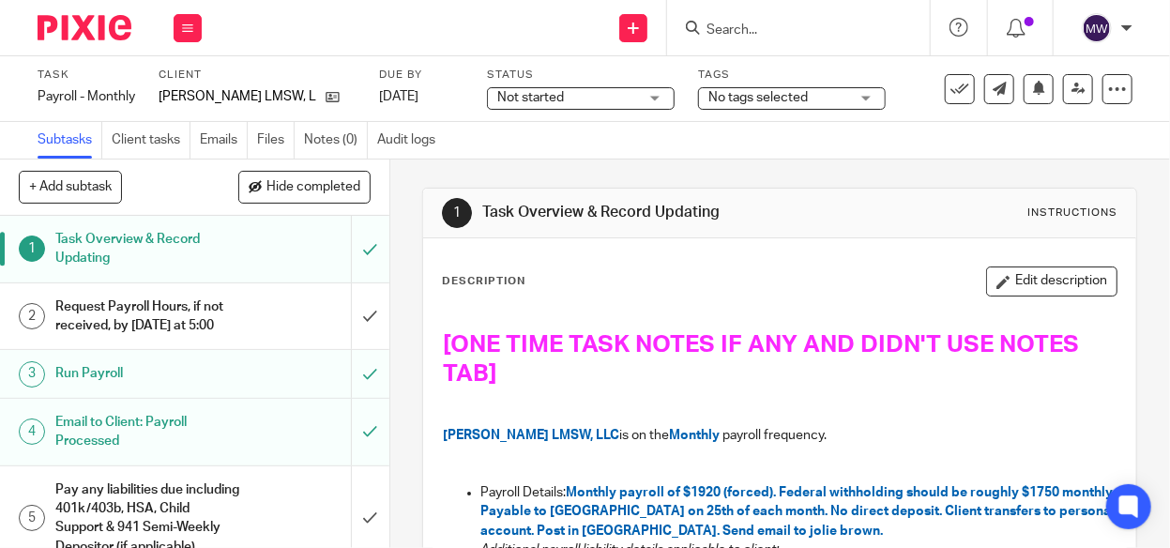
scroll to position [241, 0]
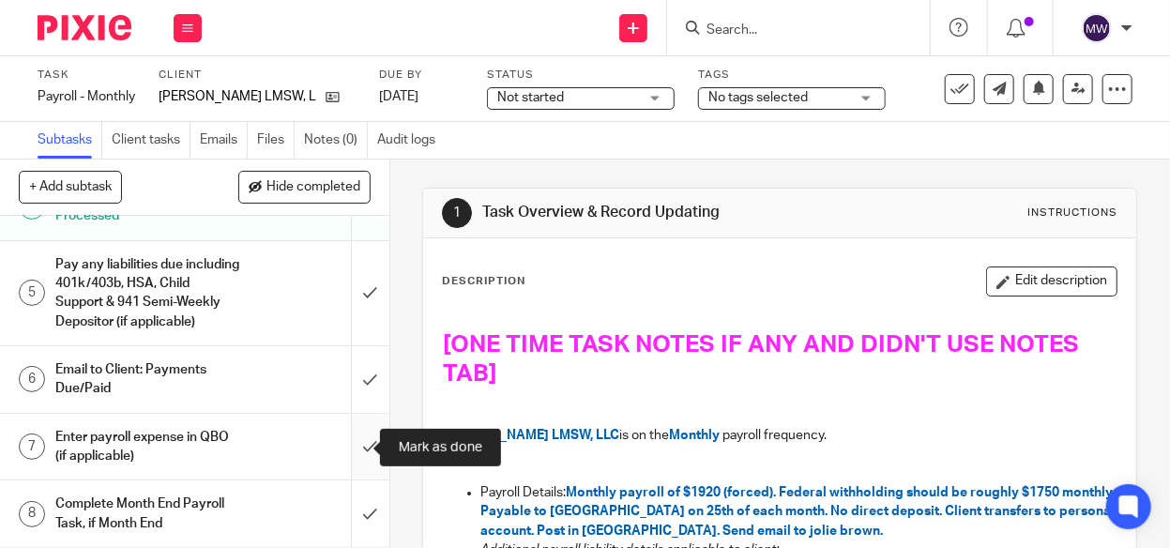
click at [355, 444] on input "submit" at bounding box center [194, 447] width 389 height 67
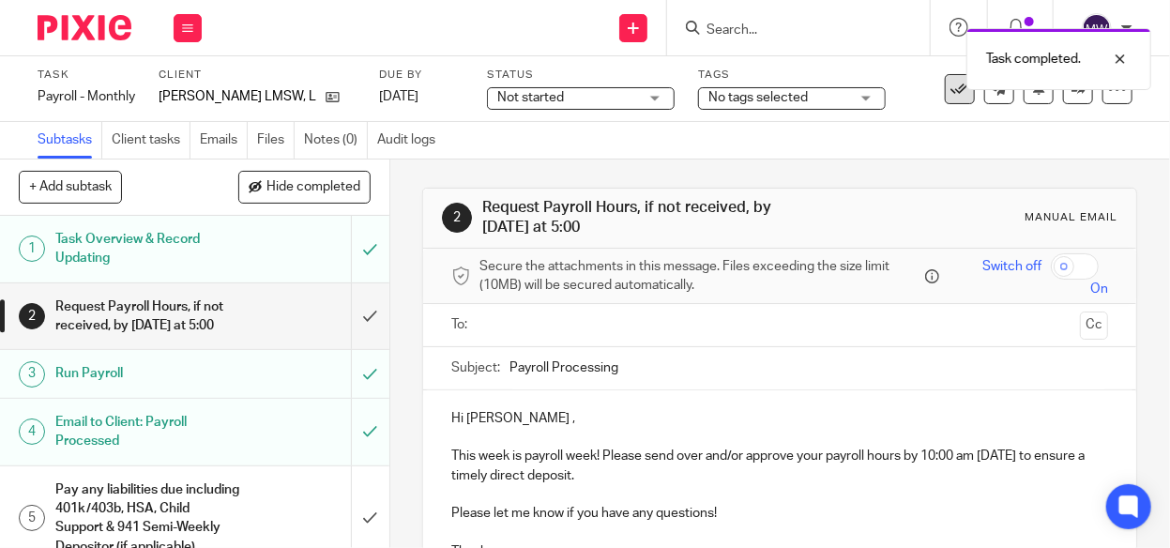
click at [950, 89] on icon at bounding box center [959, 89] width 19 height 19
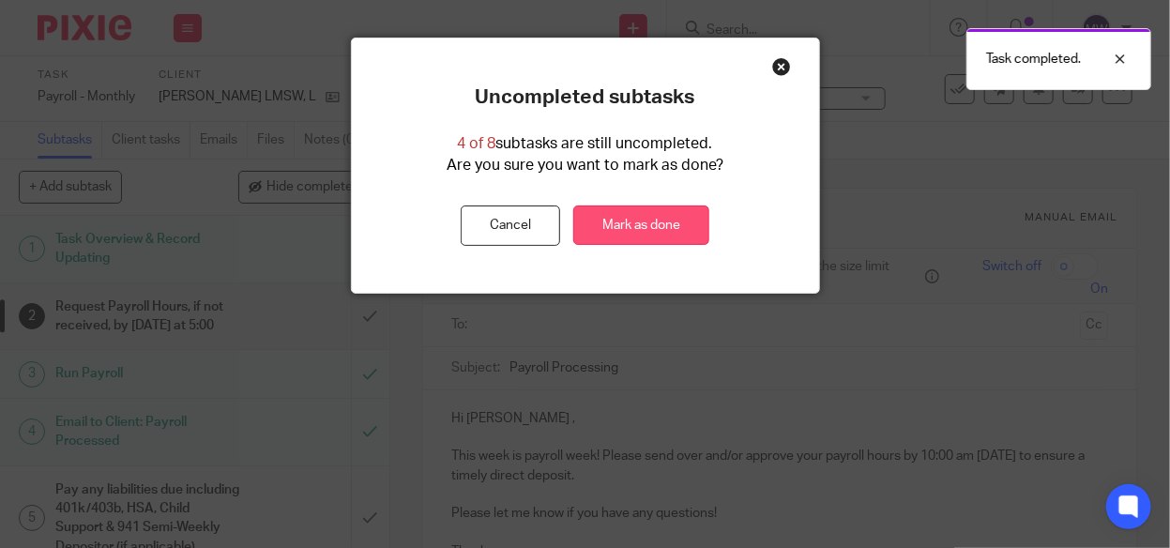
click at [636, 234] on link "Mark as done" at bounding box center [641, 225] width 136 height 40
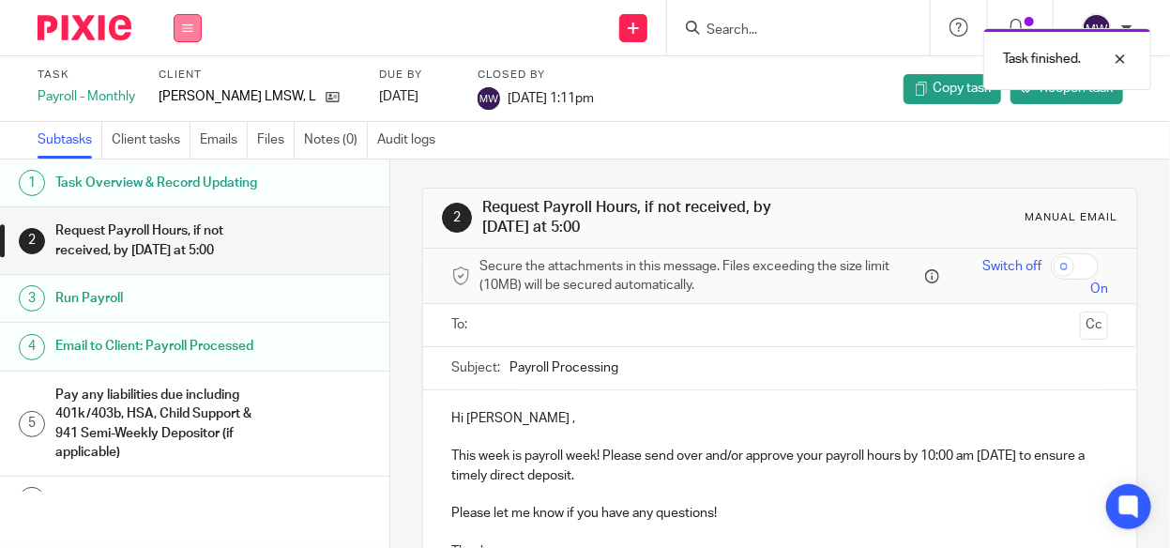
click at [174, 20] on button at bounding box center [188, 28] width 28 height 28
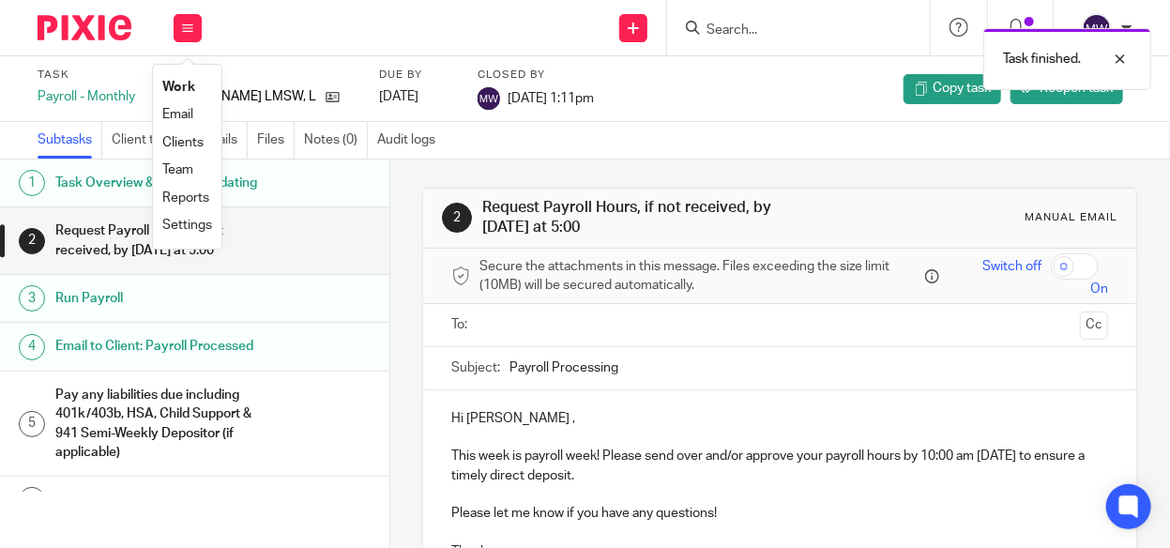
click at [182, 90] on link "Work" at bounding box center [178, 87] width 33 height 13
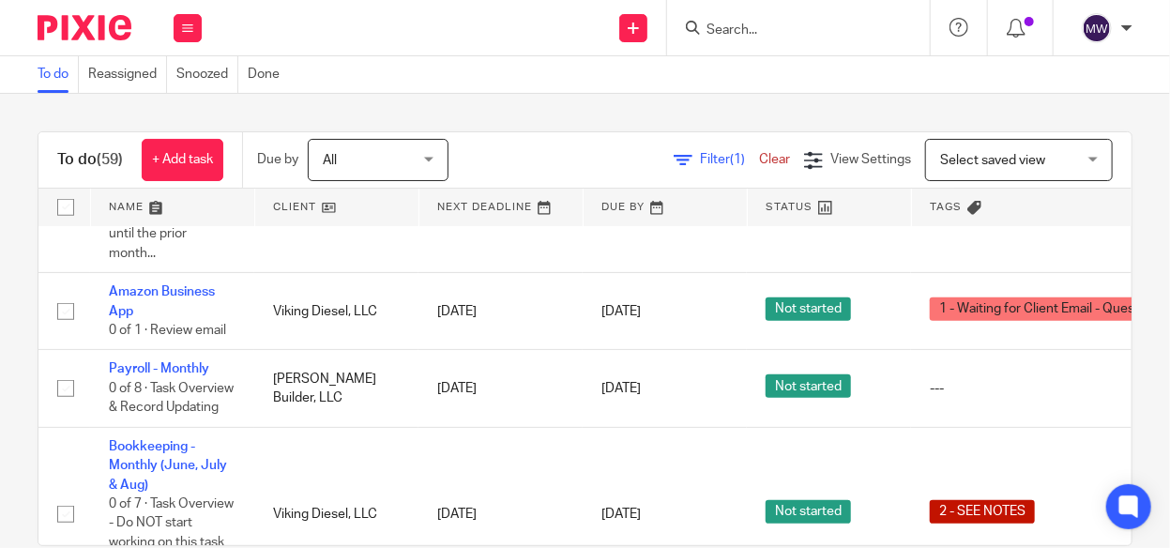
scroll to position [375, 0]
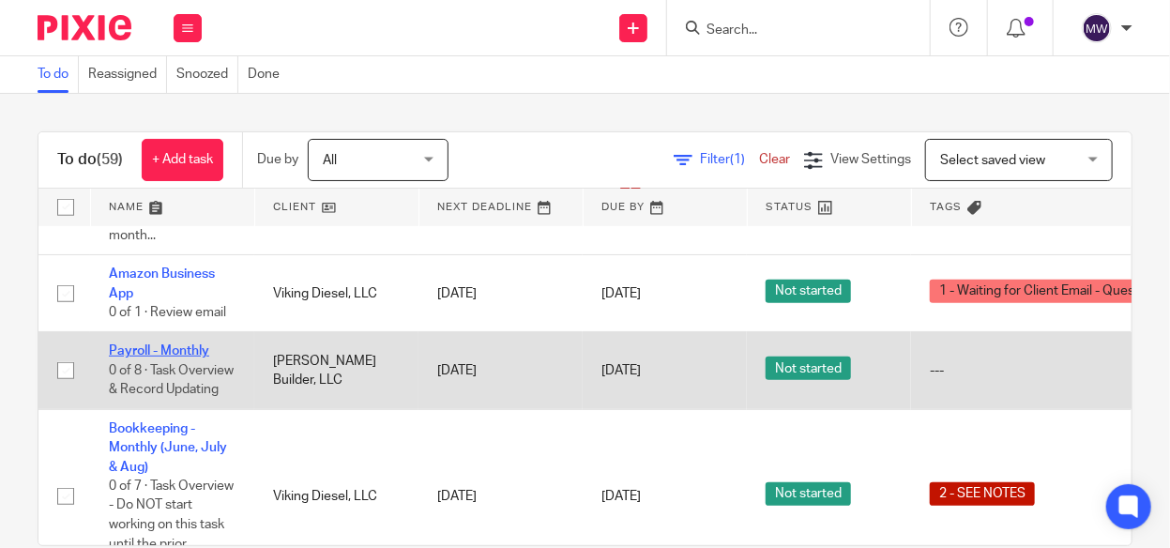
click at [149, 344] on link "Payroll - Monthly" at bounding box center [159, 350] width 100 height 13
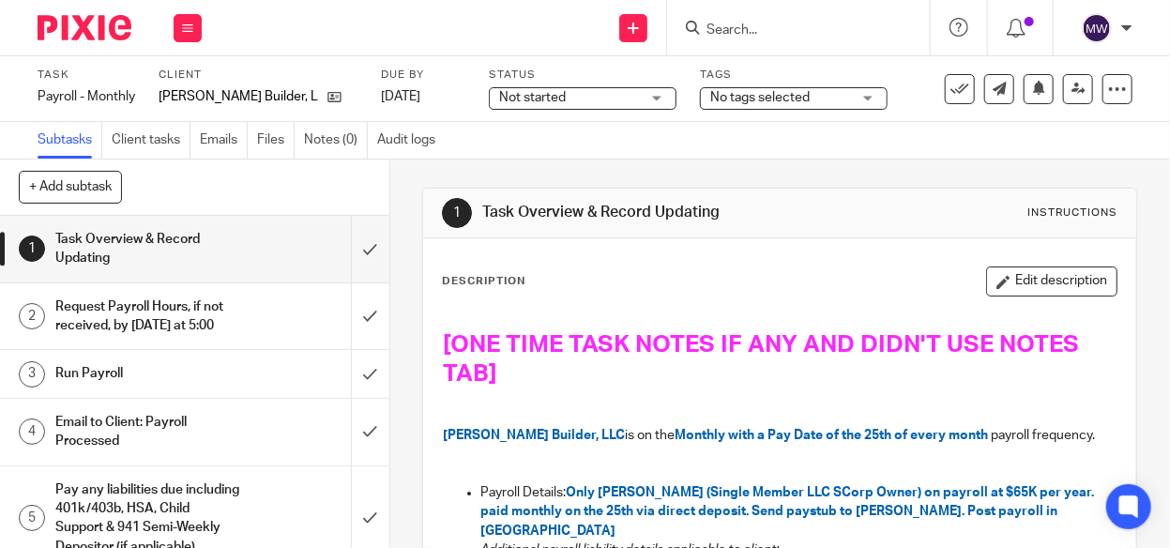
scroll to position [94, 0]
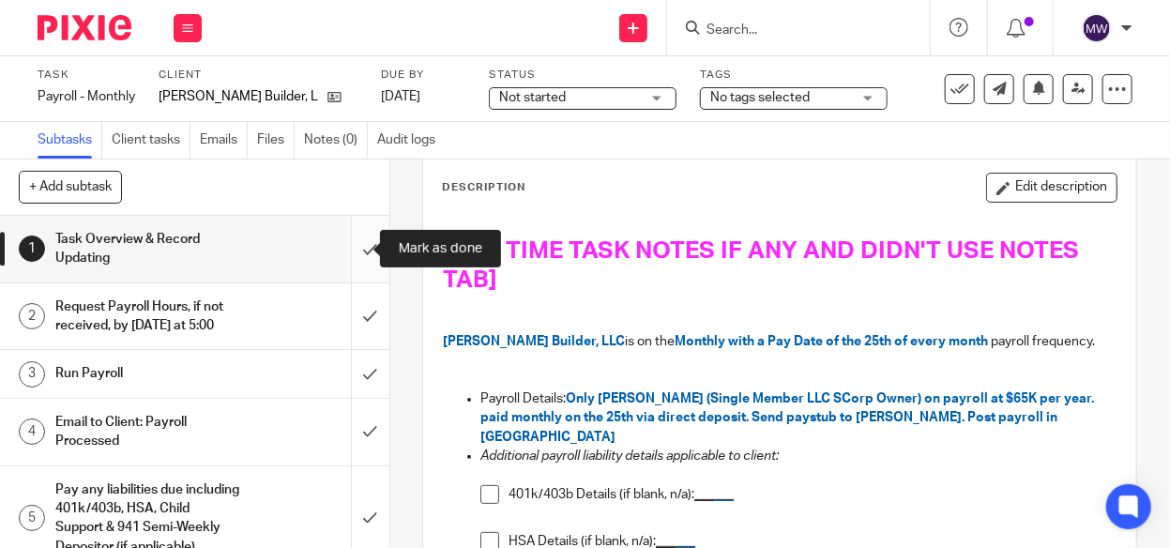
click at [352, 249] on input "submit" at bounding box center [194, 249] width 389 height 67
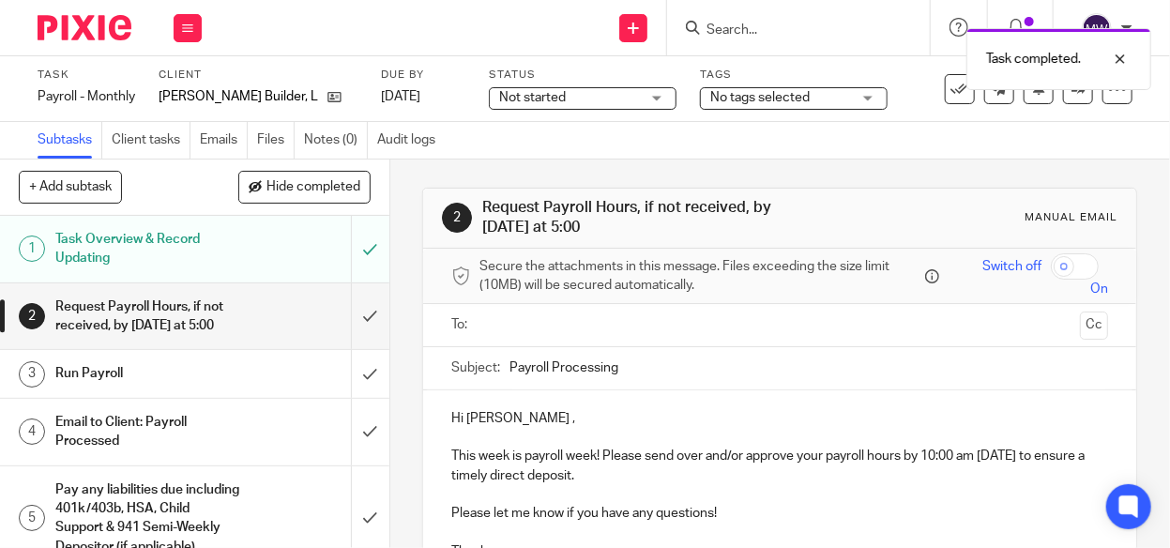
click at [258, 248] on div "Task Overview & Record Updating" at bounding box center [193, 249] width 277 height 48
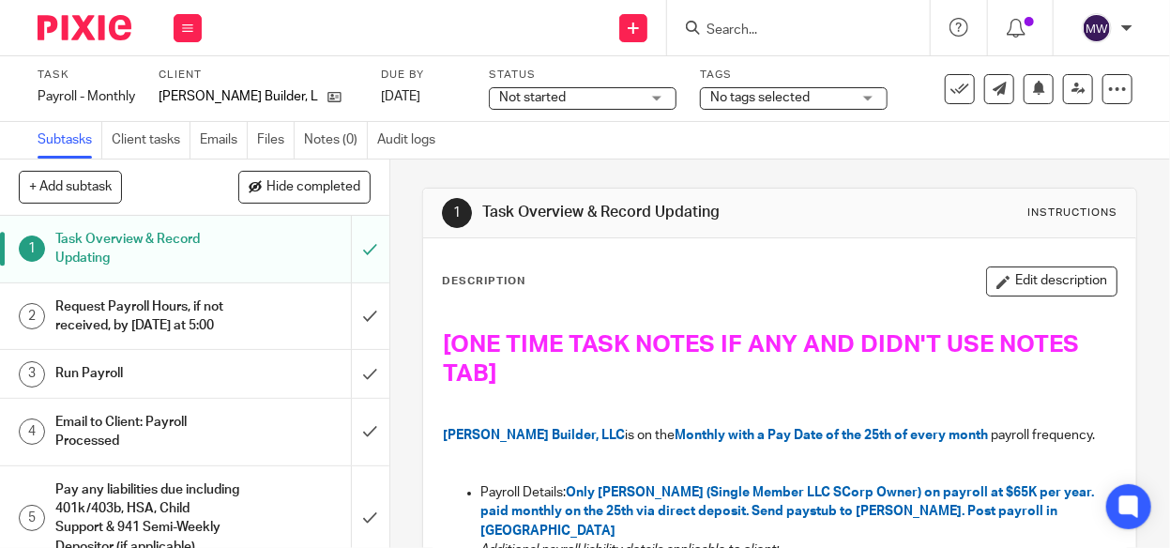
scroll to position [94, 0]
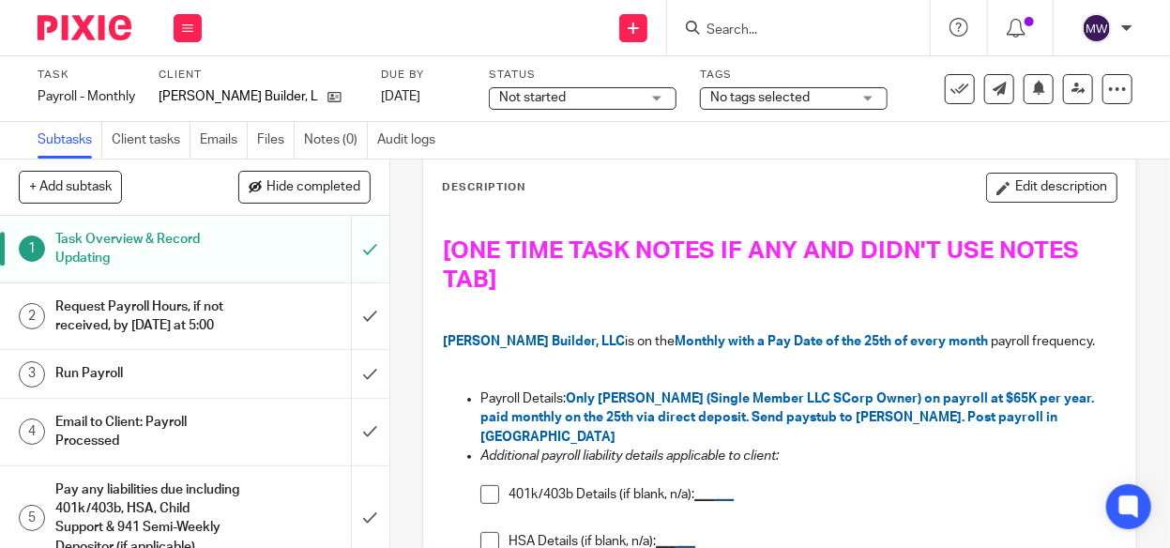
click at [229, 368] on div "Run Payroll" at bounding box center [193, 373] width 277 height 28
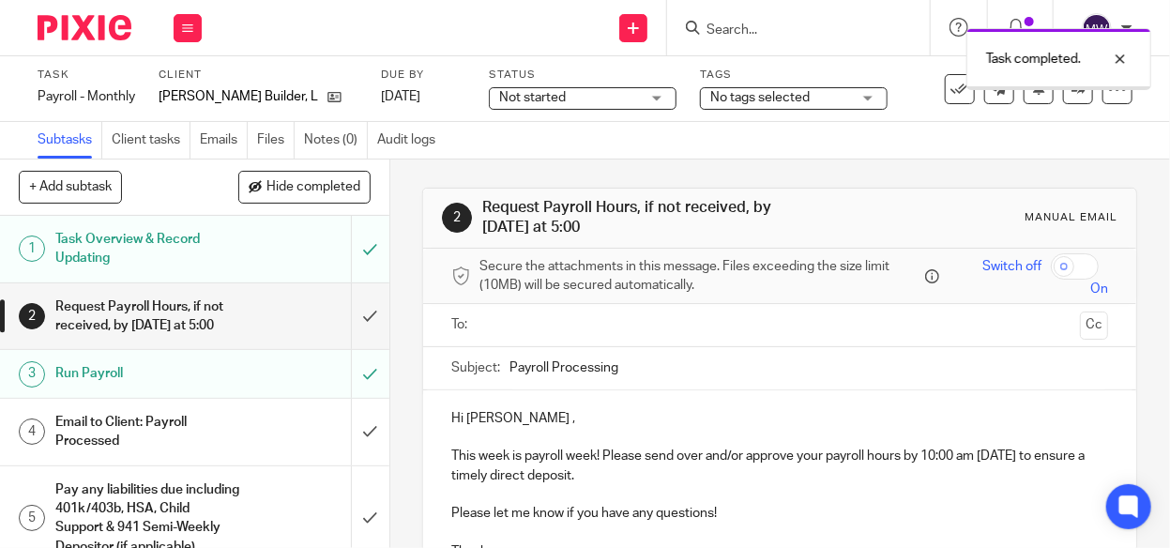
click at [254, 422] on div "Email to Client: Payroll Processed" at bounding box center [193, 432] width 277 height 48
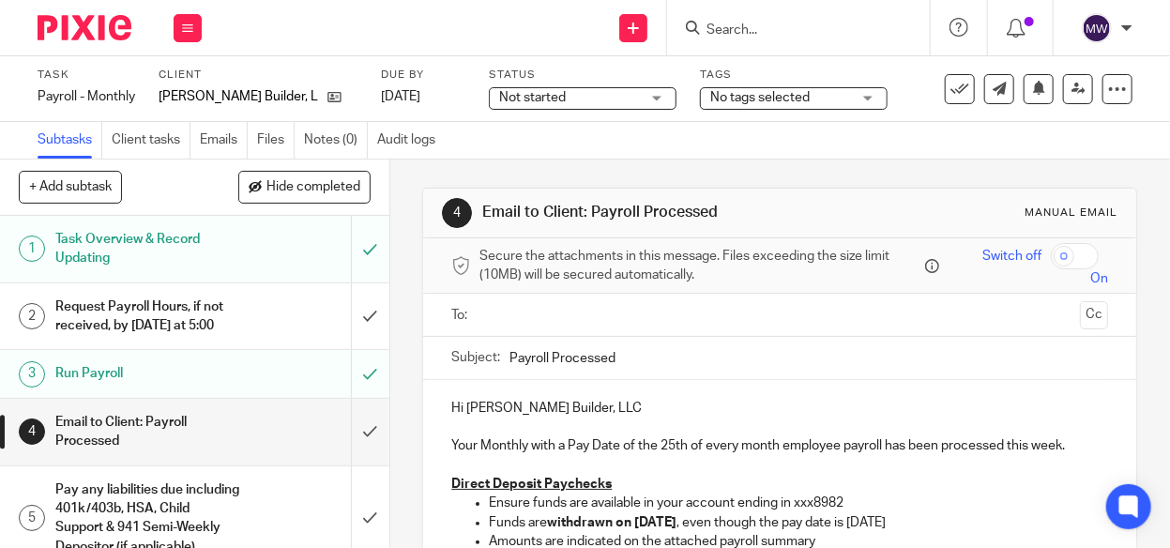
click at [493, 314] on input "text" at bounding box center [779, 315] width 586 height 22
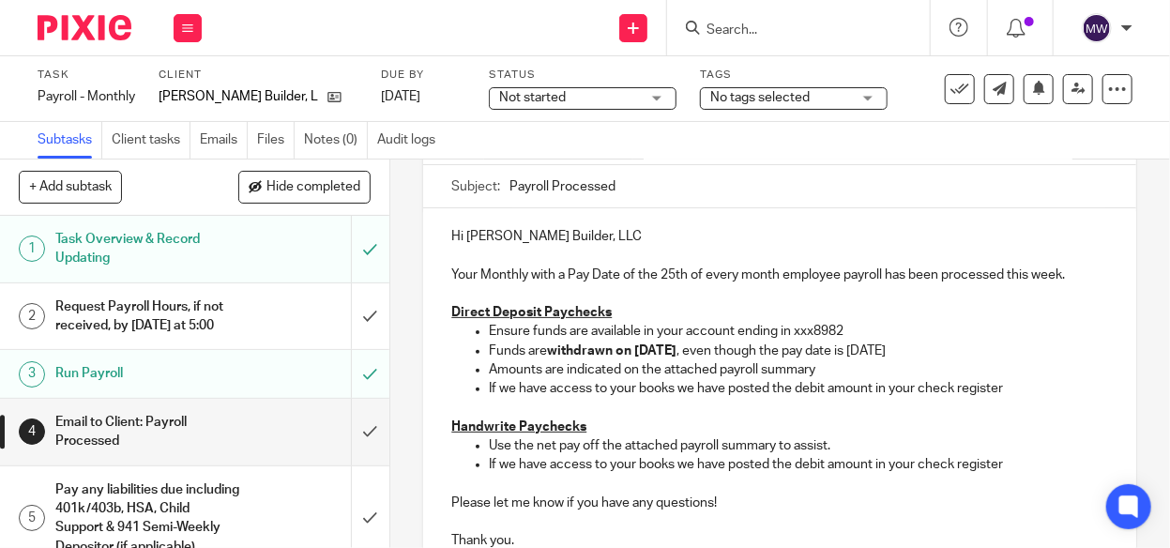
scroll to position [188, 0]
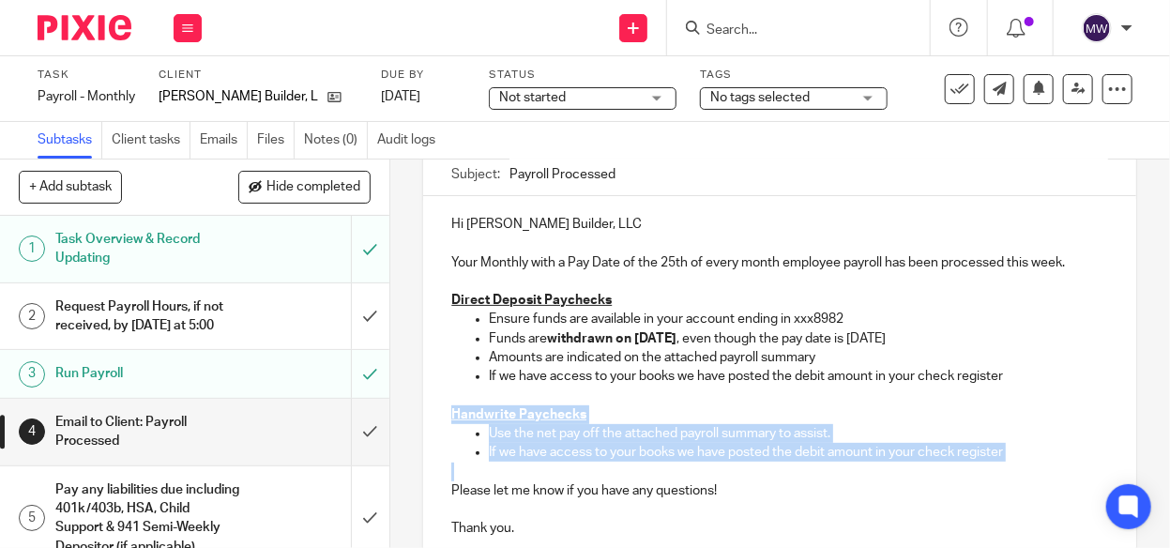
drag, startPoint x: 445, startPoint y: 406, endPoint x: 1005, endPoint y: 460, distance: 563.4
click at [1005, 460] on div "Hi [PERSON_NAME] Builder, LLC Your Monthly with a Pay Date of the 25th of every…" at bounding box center [779, 374] width 713 height 356
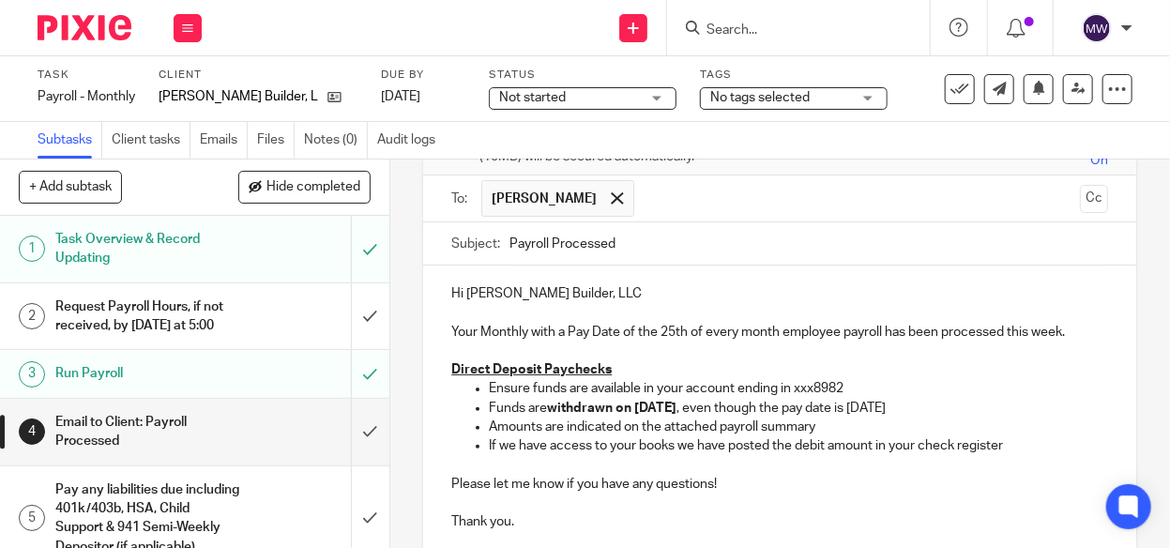
scroll to position [92, 0]
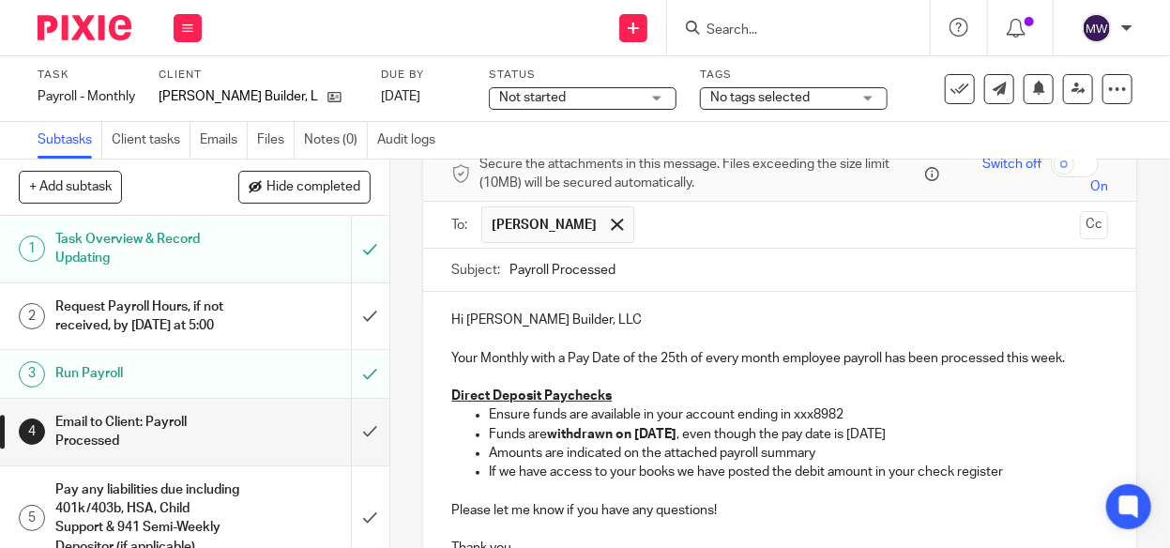
click at [592, 431] on strong "withdrawn on" at bounding box center [589, 434] width 84 height 13
drag, startPoint x: 630, startPoint y: 431, endPoint x: 685, endPoint y: 431, distance: 54.4
click at [676, 431] on strong "[DATE]" at bounding box center [655, 434] width 42 height 13
drag, startPoint x: 875, startPoint y: 431, endPoint x: 948, endPoint y: 438, distance: 73.5
click at [949, 438] on p "Funds are withdrawn on Wednesday , even though the pay date is Friday" at bounding box center [798, 434] width 619 height 19
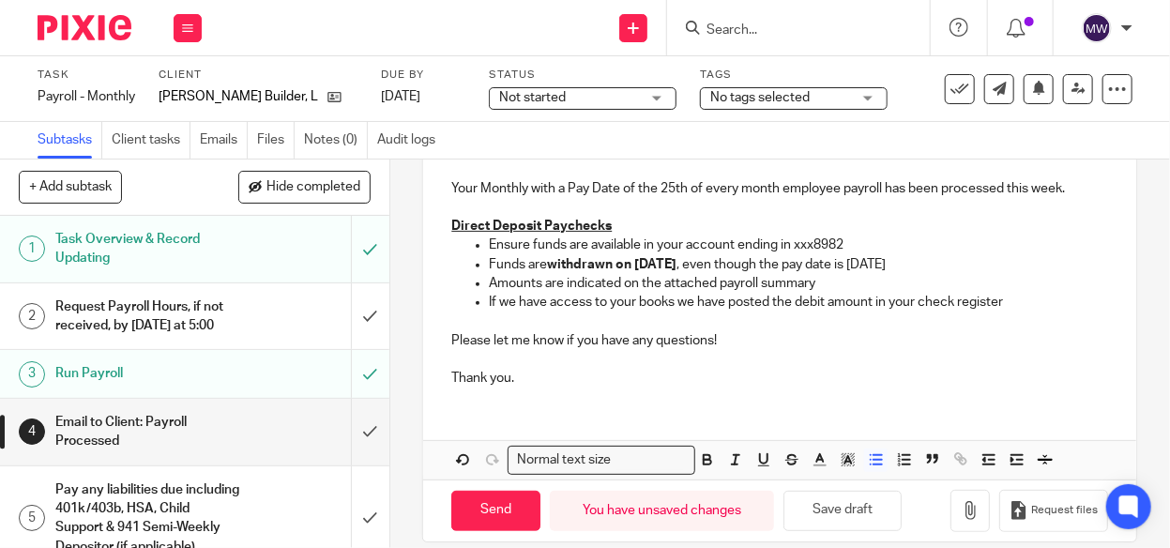
scroll to position [280, 0]
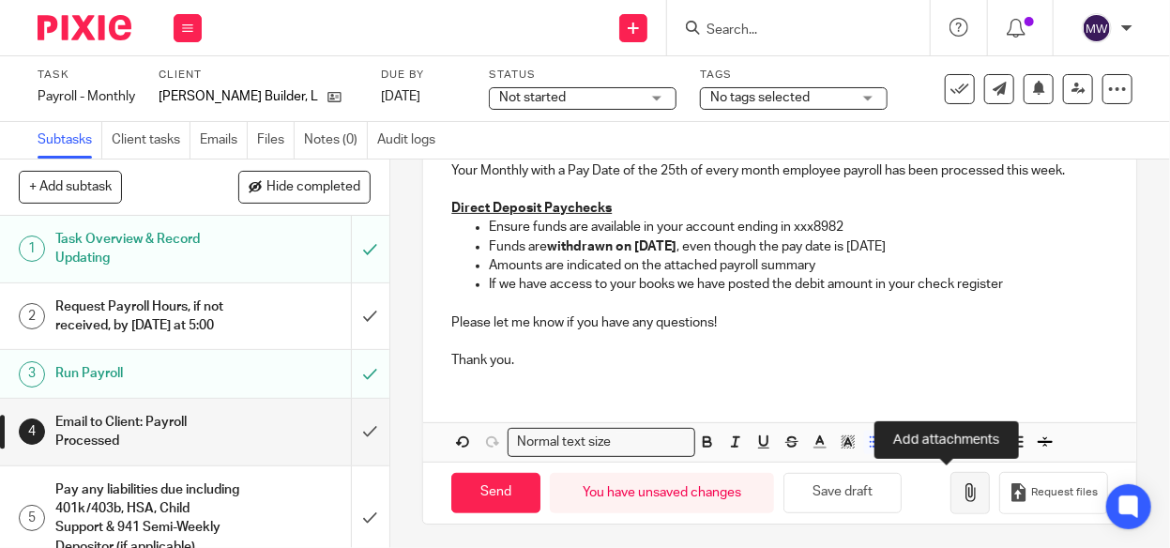
click at [960, 488] on icon "button" at bounding box center [969, 492] width 19 height 19
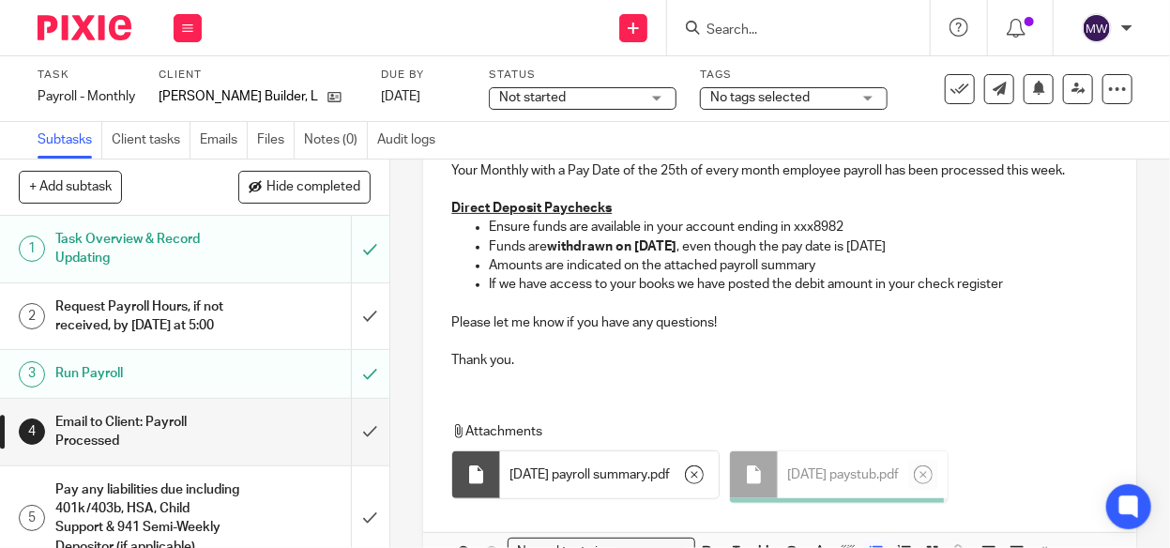
scroll to position [384, 0]
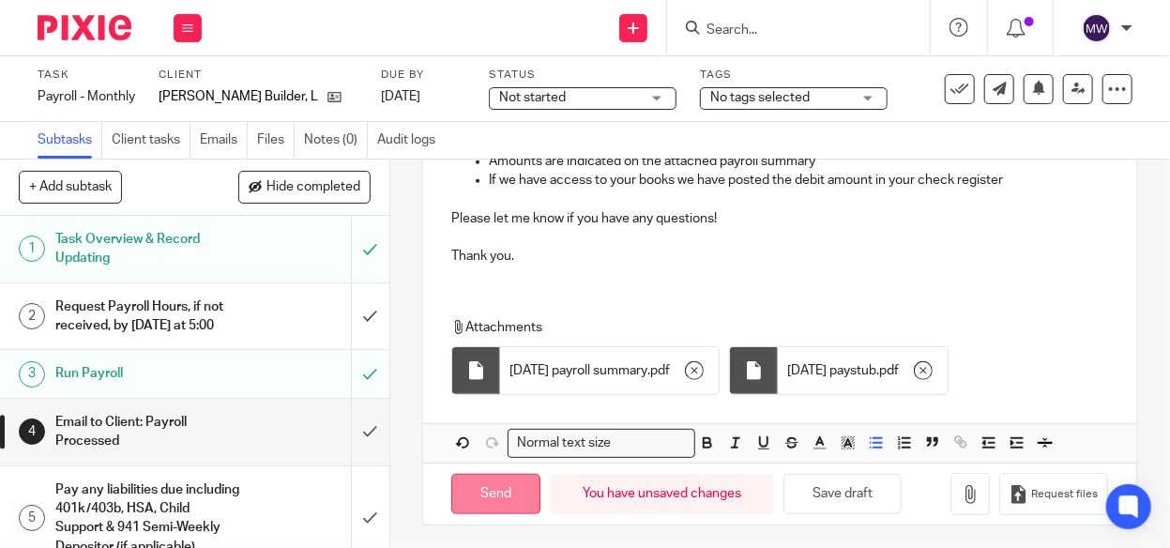
click at [506, 476] on input "Send" at bounding box center [495, 494] width 89 height 40
type input "Sent"
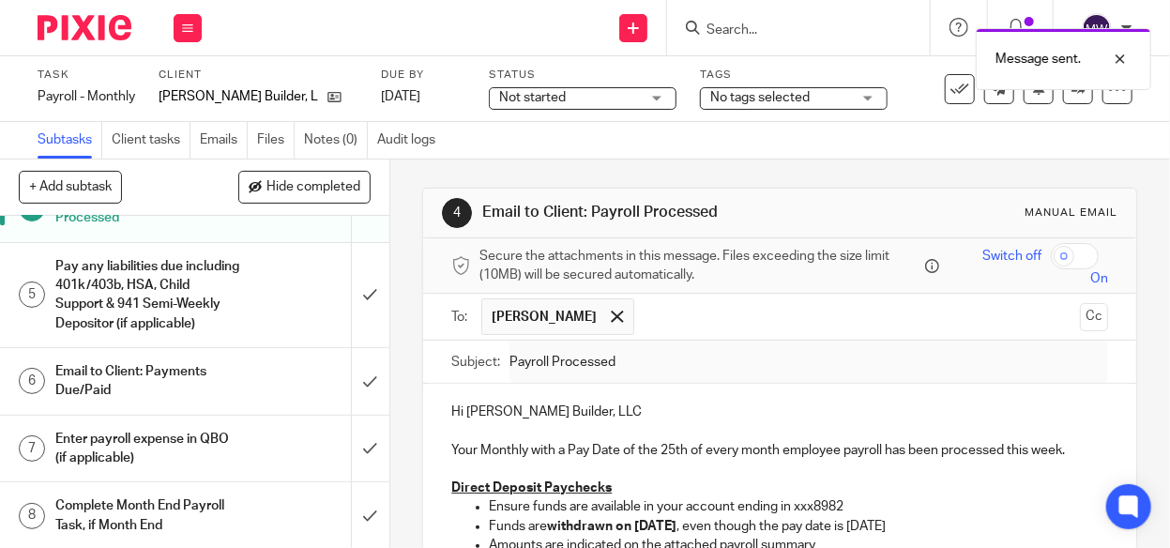
scroll to position [241, 0]
click at [280, 441] on div "Enter payroll expense in QBO (if applicable)" at bounding box center [193, 447] width 277 height 48
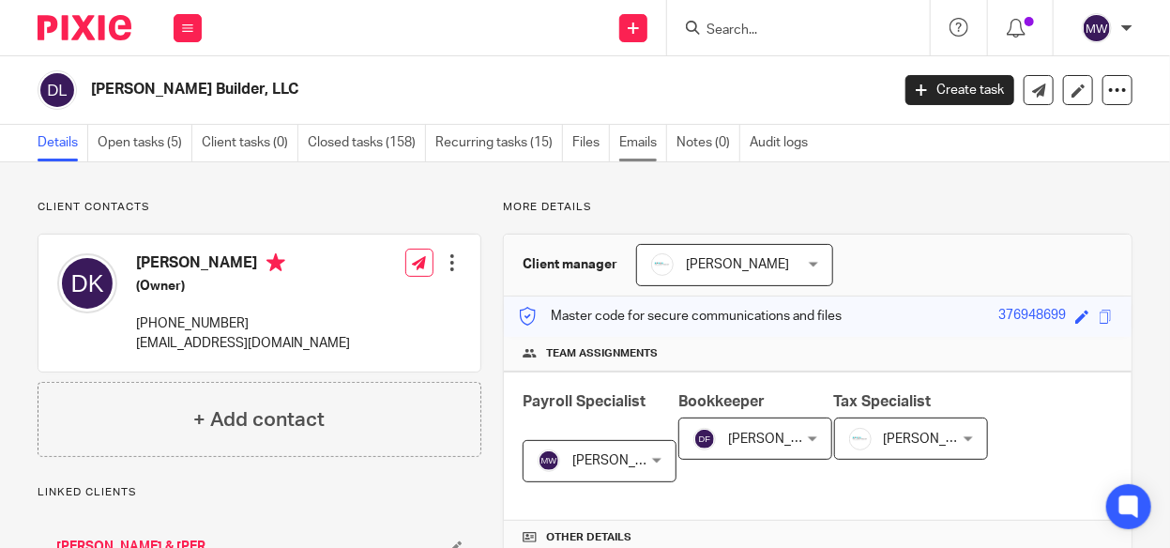
click at [639, 142] on link "Emails" at bounding box center [643, 143] width 48 height 37
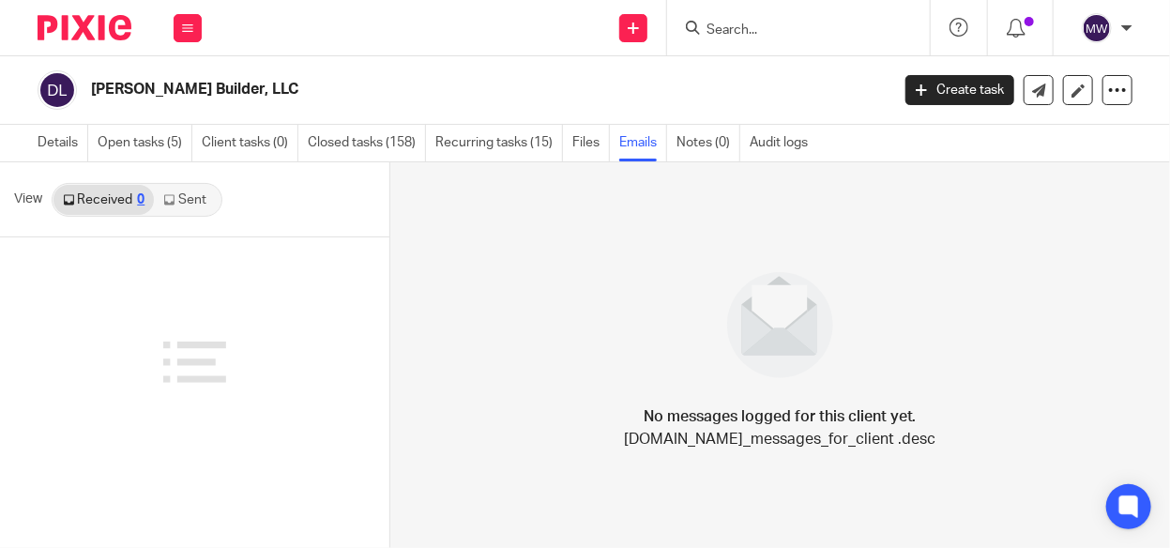
click at [187, 196] on link "Sent" at bounding box center [187, 200] width 66 height 30
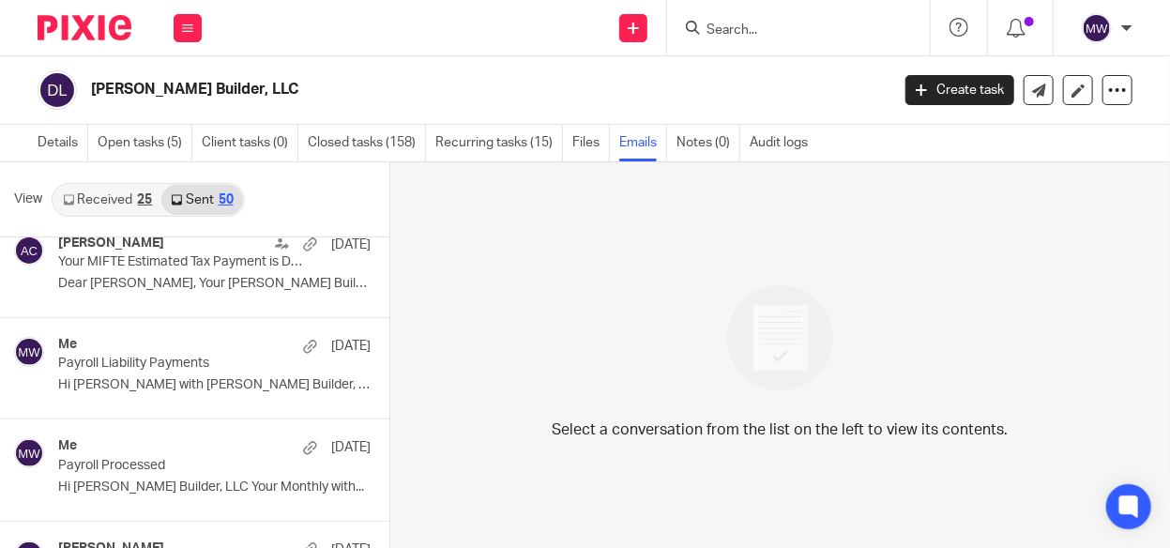
scroll to position [750, 0]
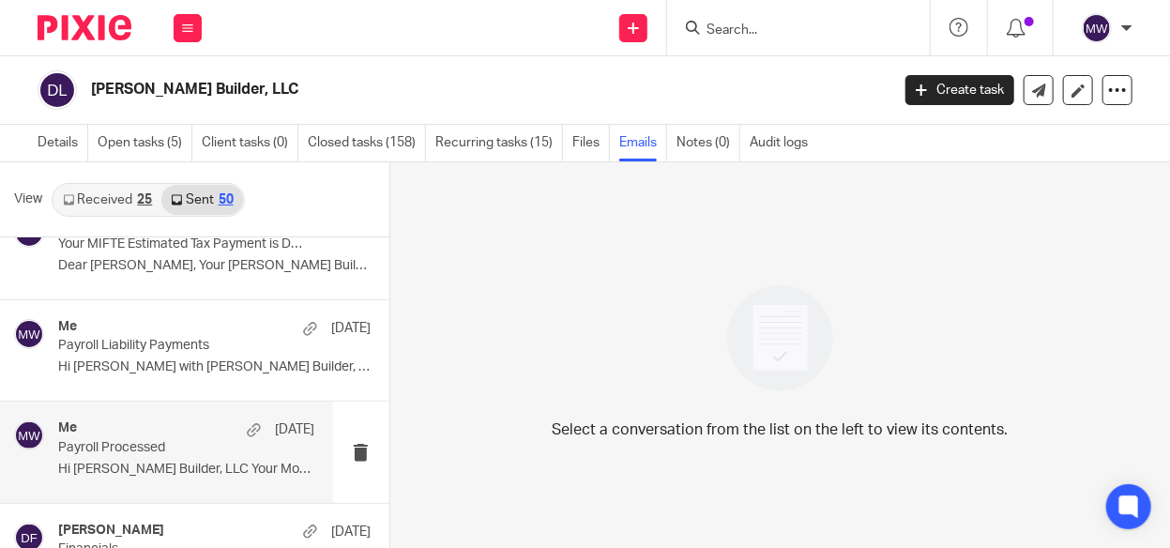
click at [173, 409] on div "Me Aug 19 Payroll Processed Hi Doug Kuiper Builder, LLC Your Monthly with..." at bounding box center [166, 451] width 333 height 100
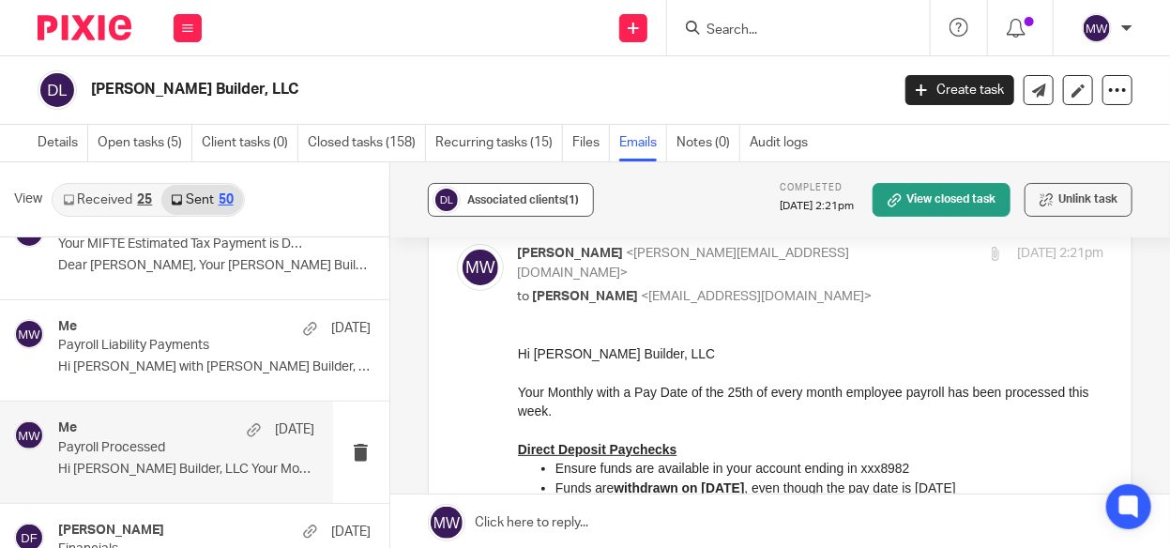
scroll to position [0, 0]
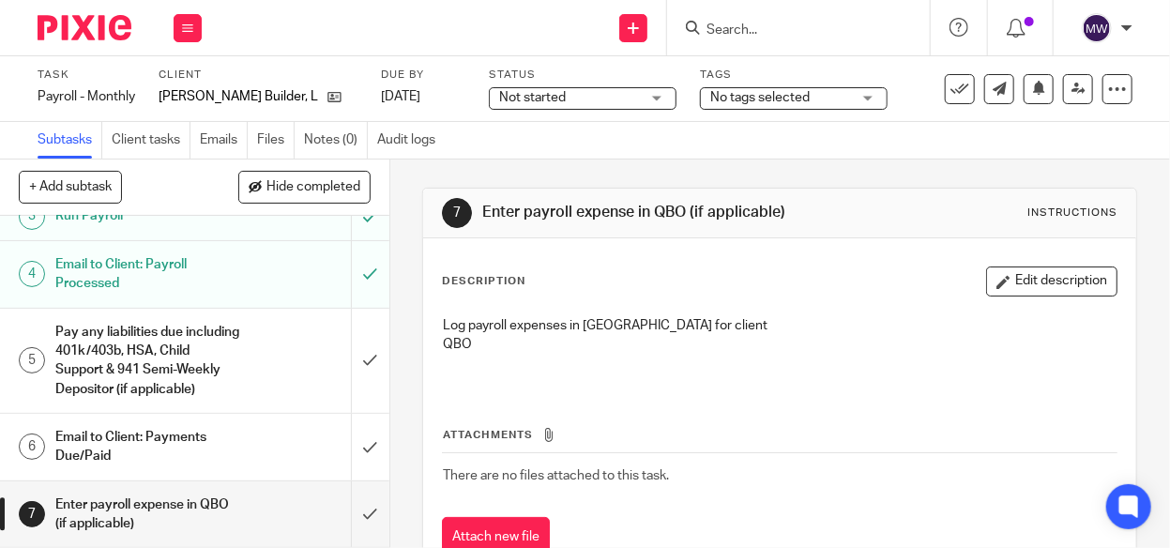
scroll to position [241, 0]
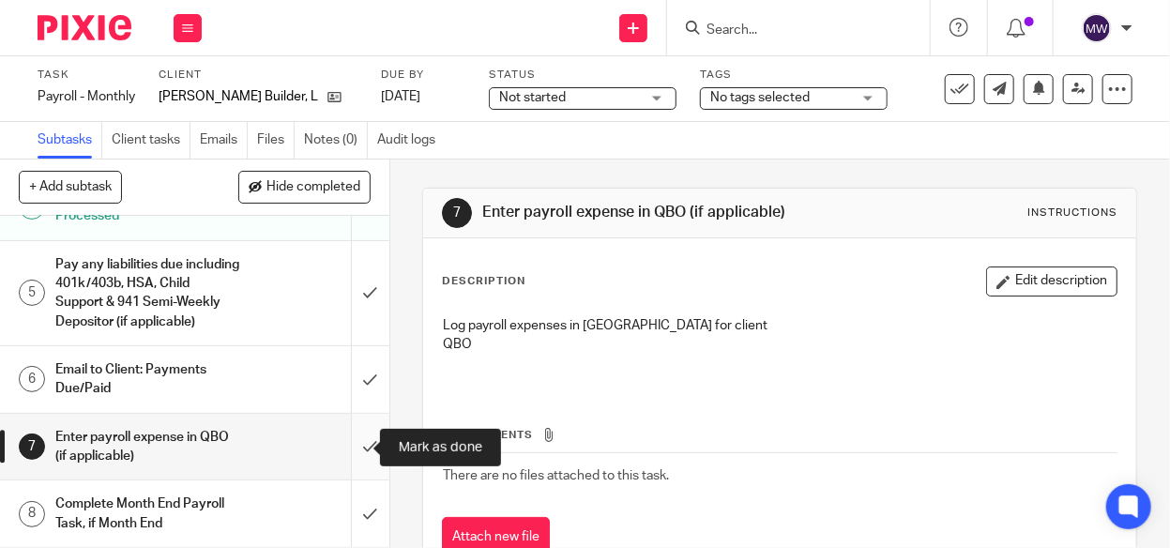
click at [352, 461] on input "submit" at bounding box center [194, 447] width 389 height 67
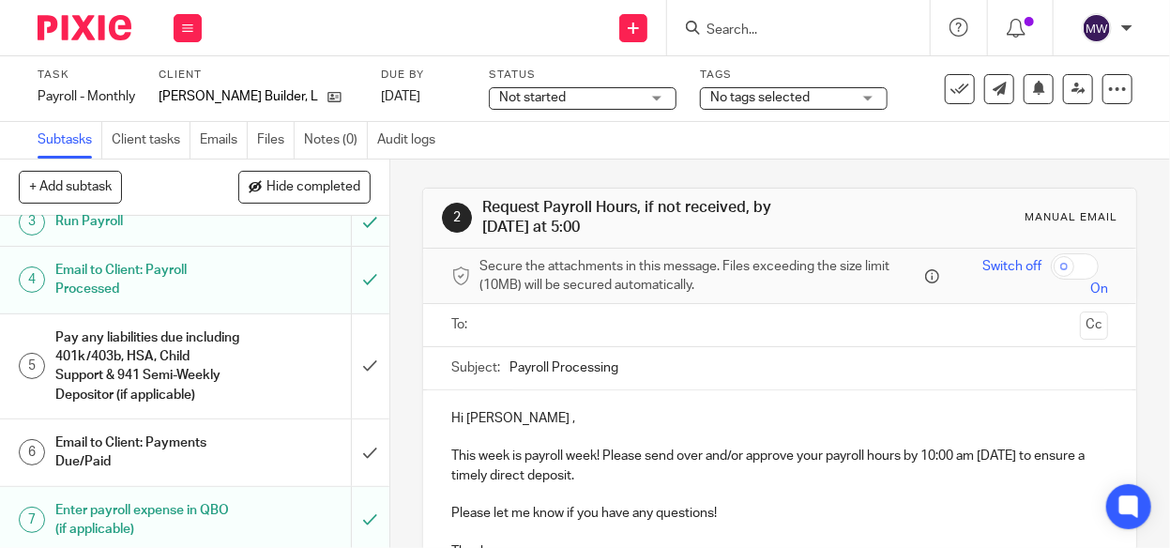
scroll to position [241, 0]
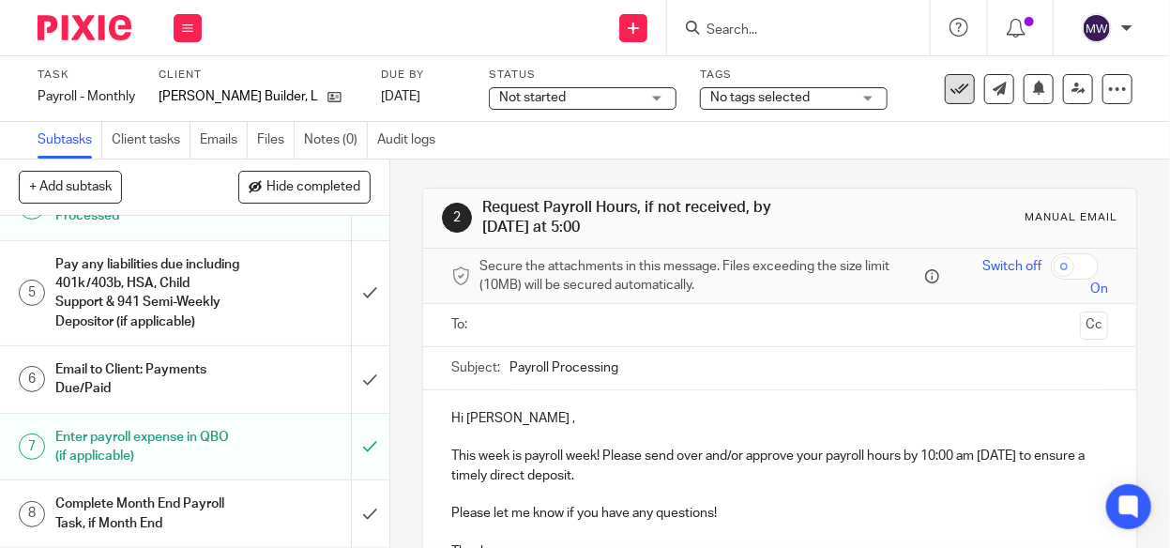
click at [950, 90] on icon at bounding box center [959, 89] width 19 height 19
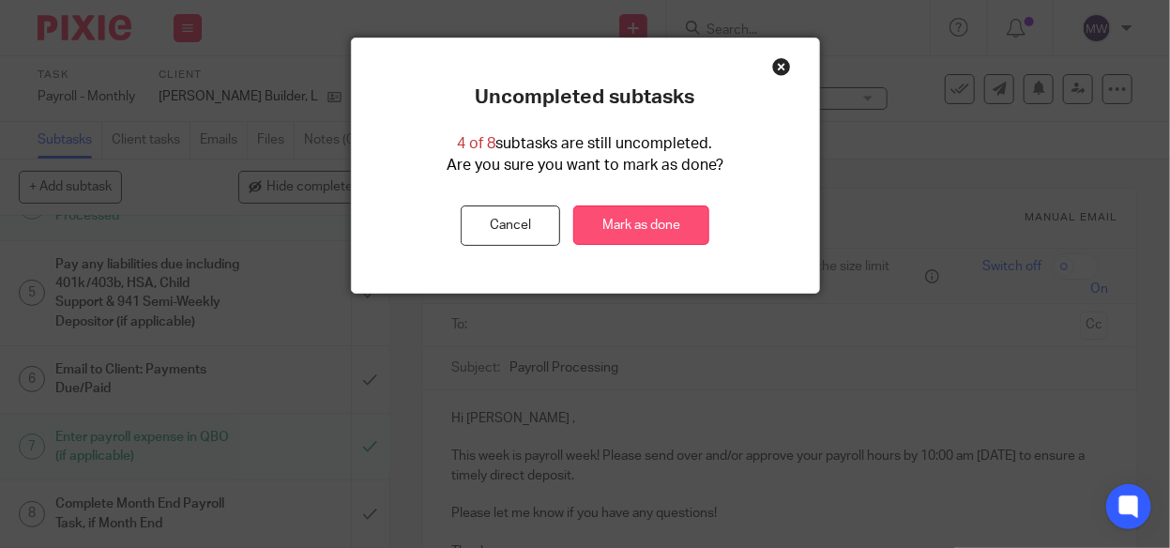
click at [644, 231] on link "Mark as done" at bounding box center [641, 225] width 136 height 40
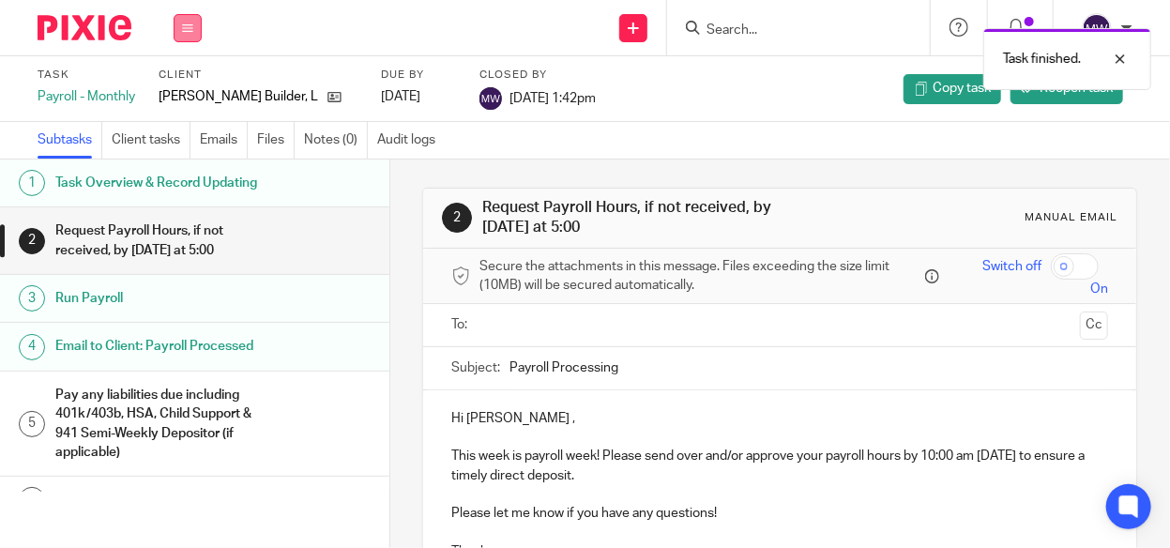
click at [180, 19] on button at bounding box center [188, 28] width 28 height 28
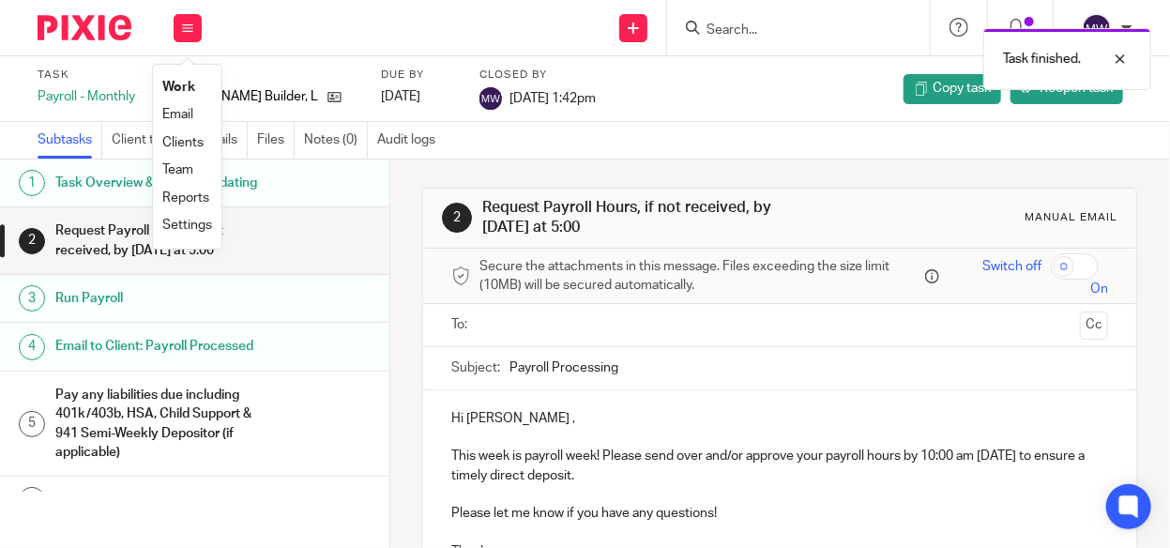
click at [164, 86] on link "Work" at bounding box center [178, 87] width 33 height 13
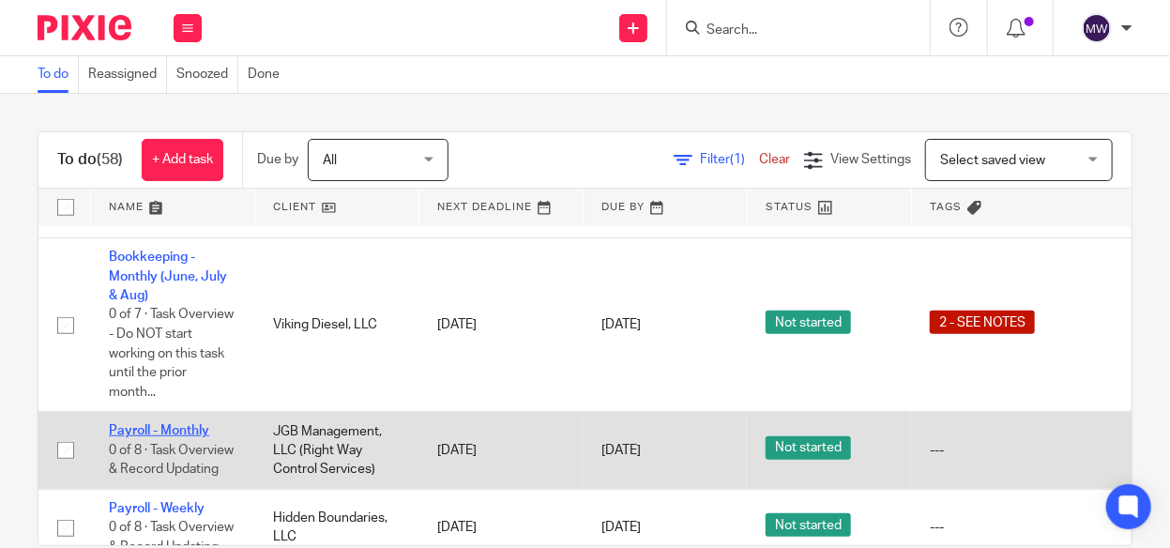
scroll to position [563, 0]
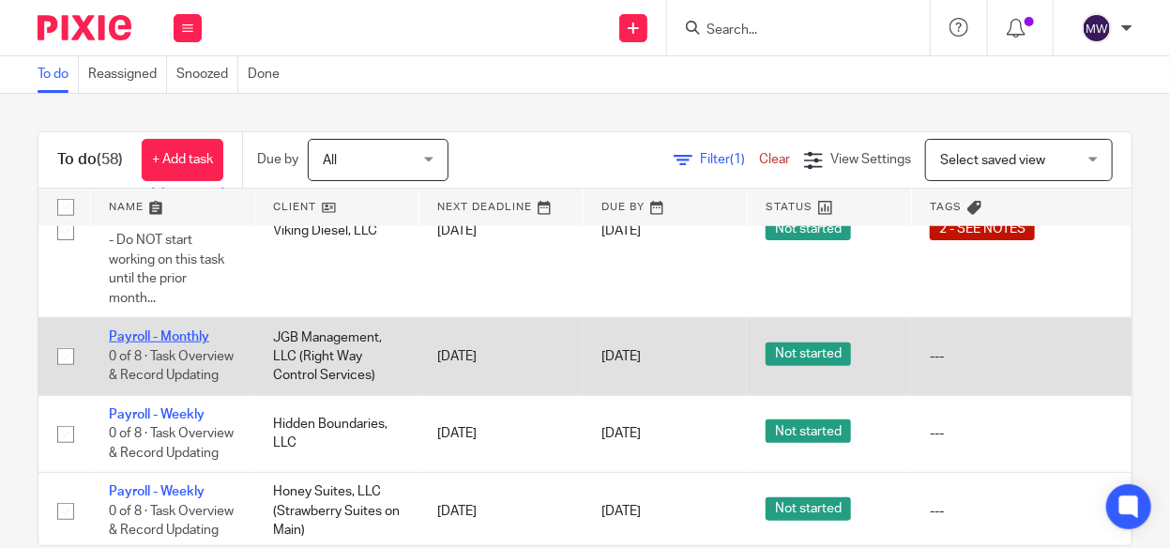
click at [174, 330] on link "Payroll - Monthly" at bounding box center [159, 336] width 100 height 13
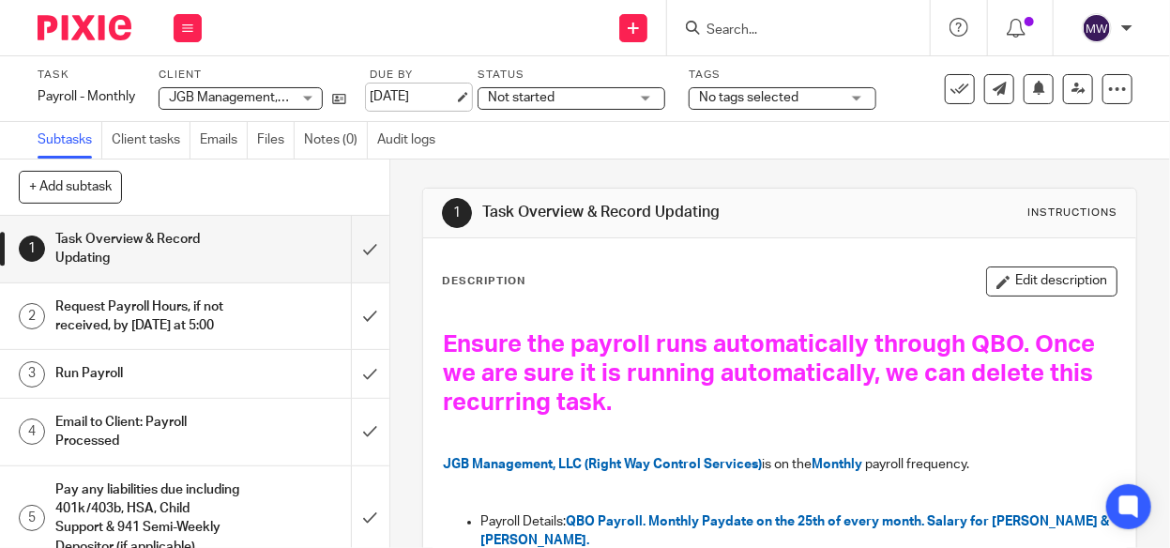
click at [454, 97] on link "[DATE]" at bounding box center [412, 97] width 84 height 20
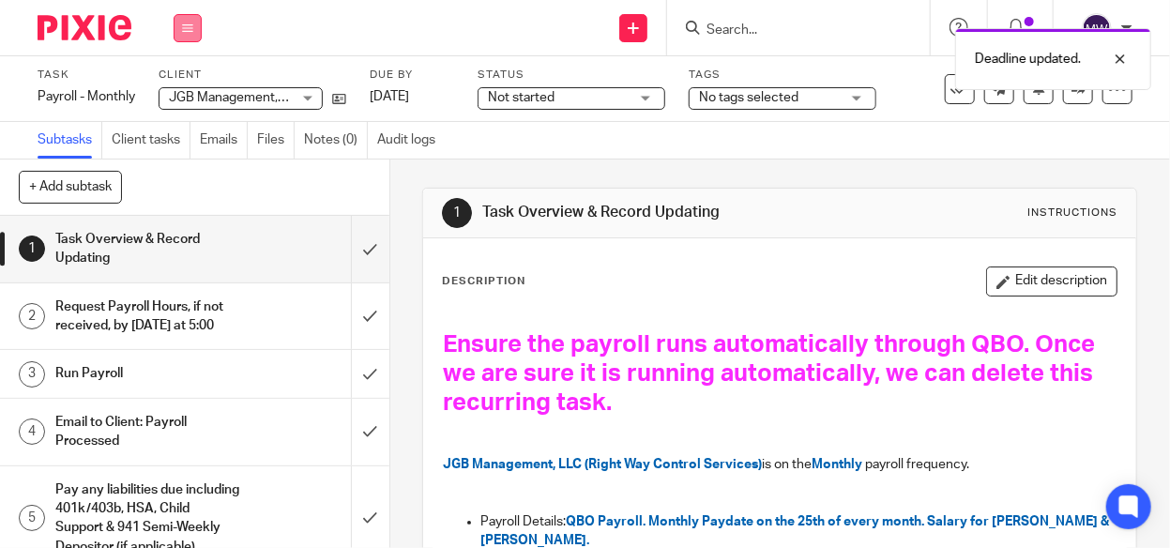
click at [194, 40] on button at bounding box center [188, 28] width 28 height 28
click at [192, 83] on link "Work" at bounding box center [178, 87] width 33 height 13
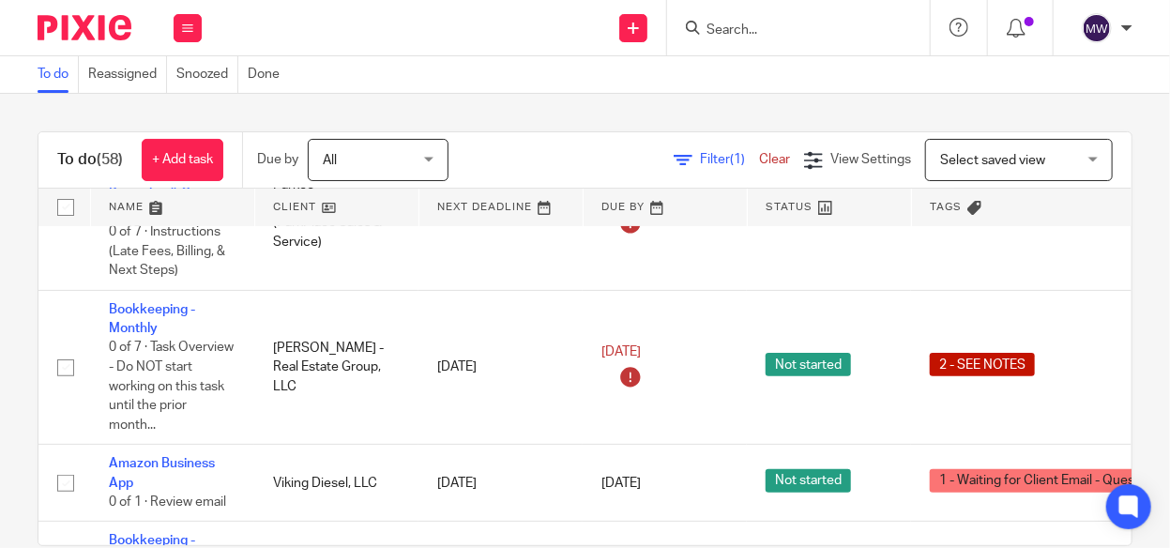
scroll to position [94, 0]
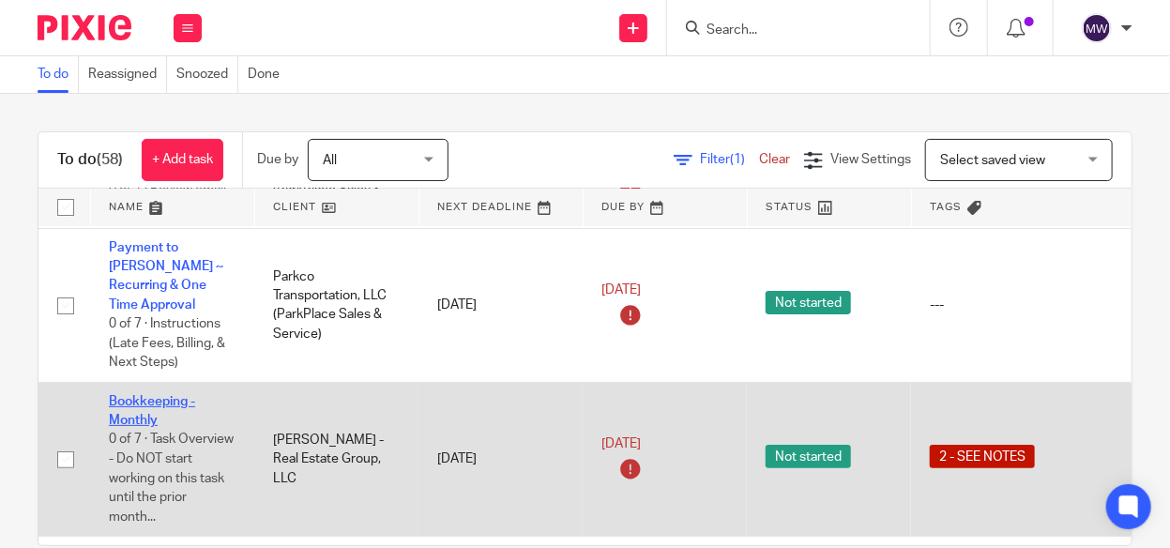
click at [156, 395] on link "Bookkeeping - Monthly" at bounding box center [152, 411] width 86 height 32
